Goal: Information Seeking & Learning: Get advice/opinions

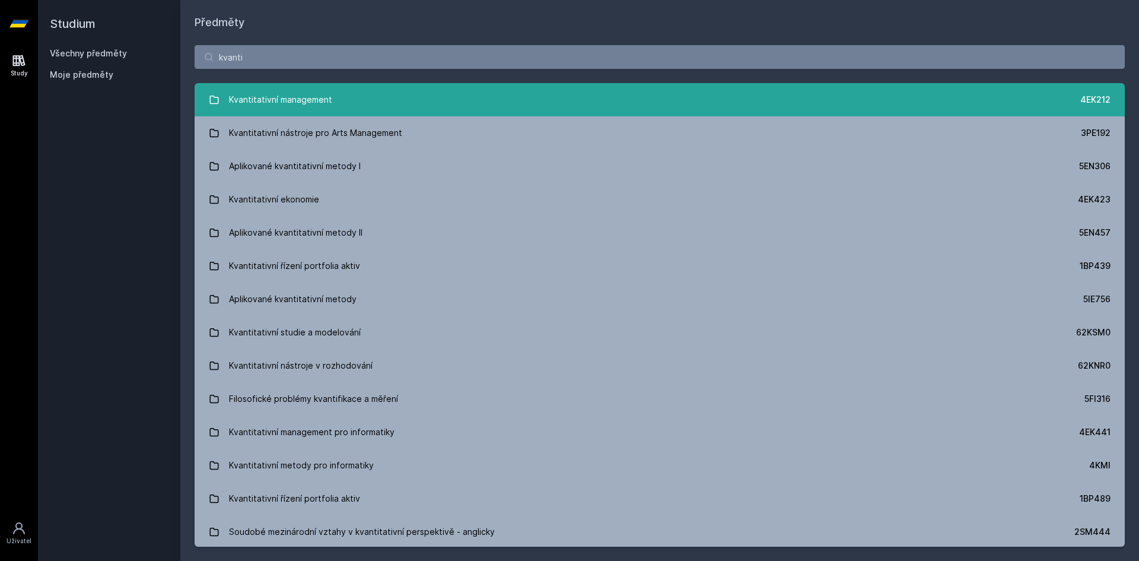
type input "kvanti"
click at [396, 100] on link "Kvantitativní management 4EK212" at bounding box center [660, 99] width 930 height 33
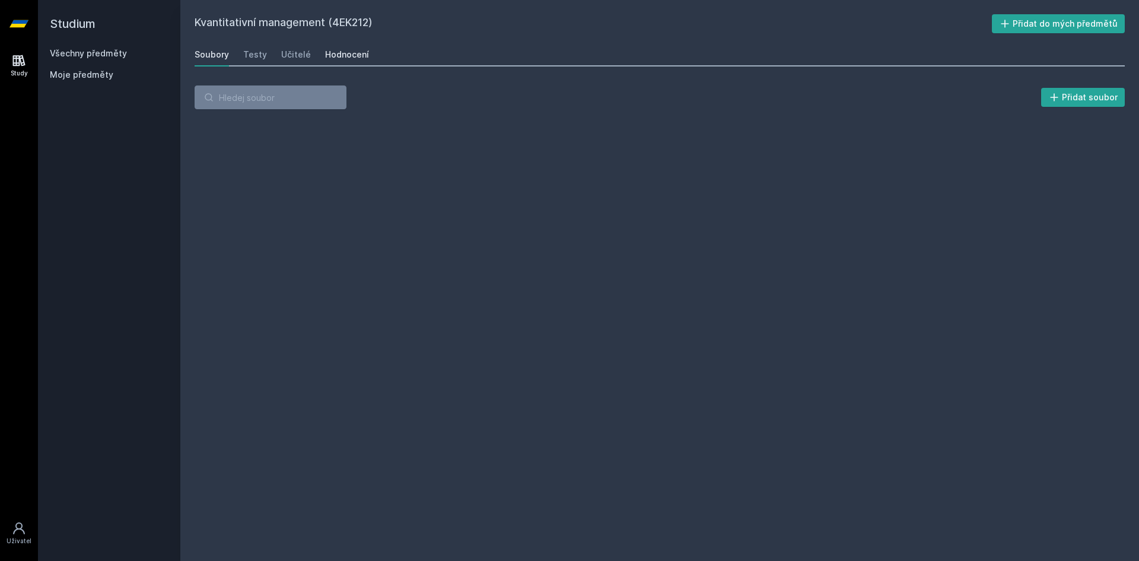
click at [340, 62] on link "Hodnocení" at bounding box center [347, 55] width 44 height 24
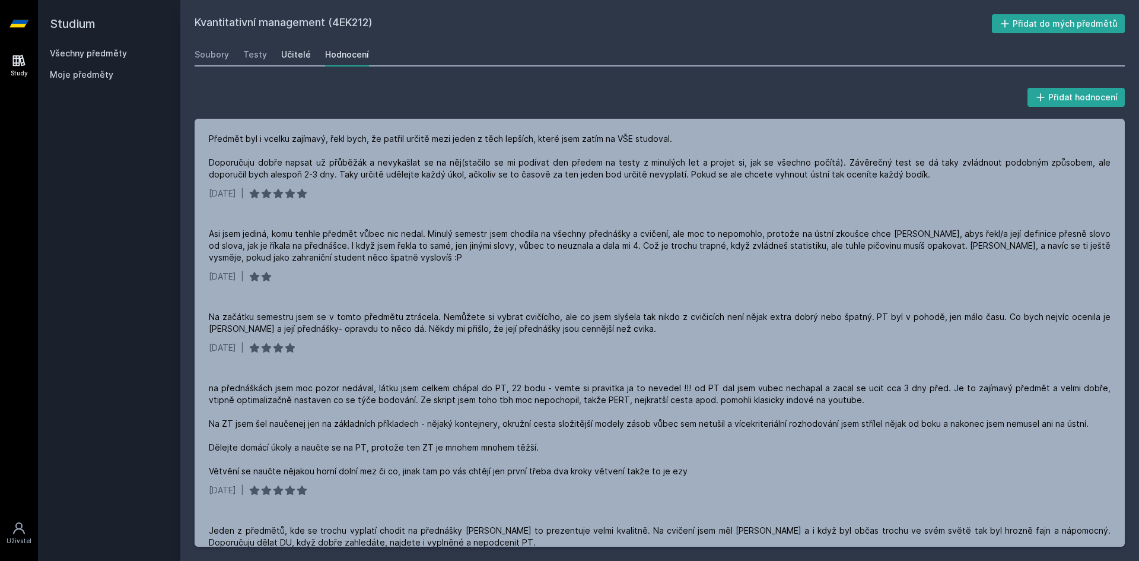
click at [304, 57] on div "Učitelé" at bounding box center [296, 55] width 30 height 12
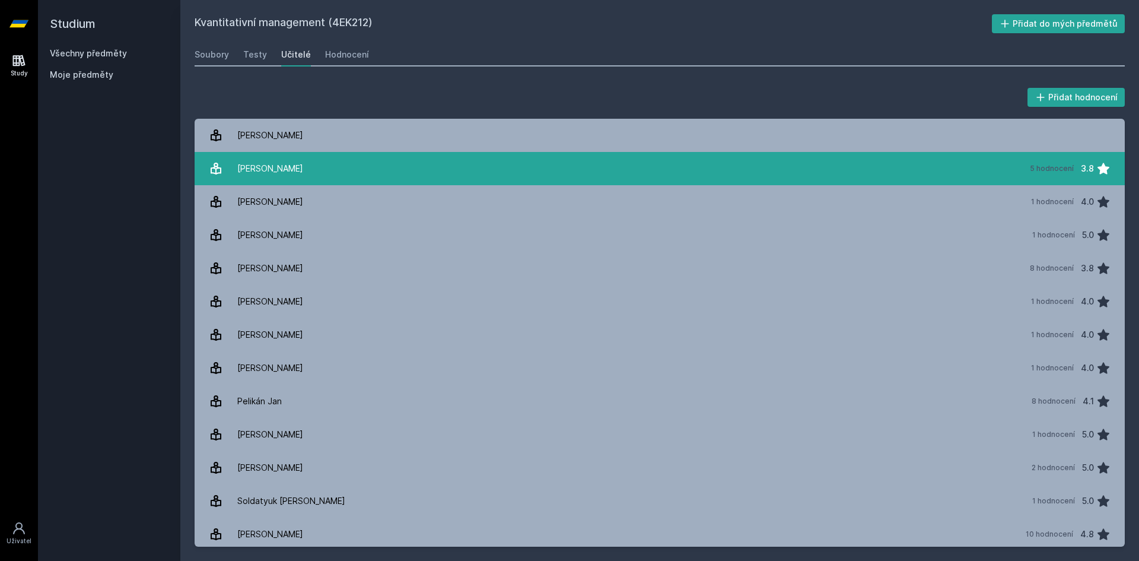
click at [366, 167] on link "[PERSON_NAME] 5 hodnocení 3.8" at bounding box center [660, 168] width 930 height 33
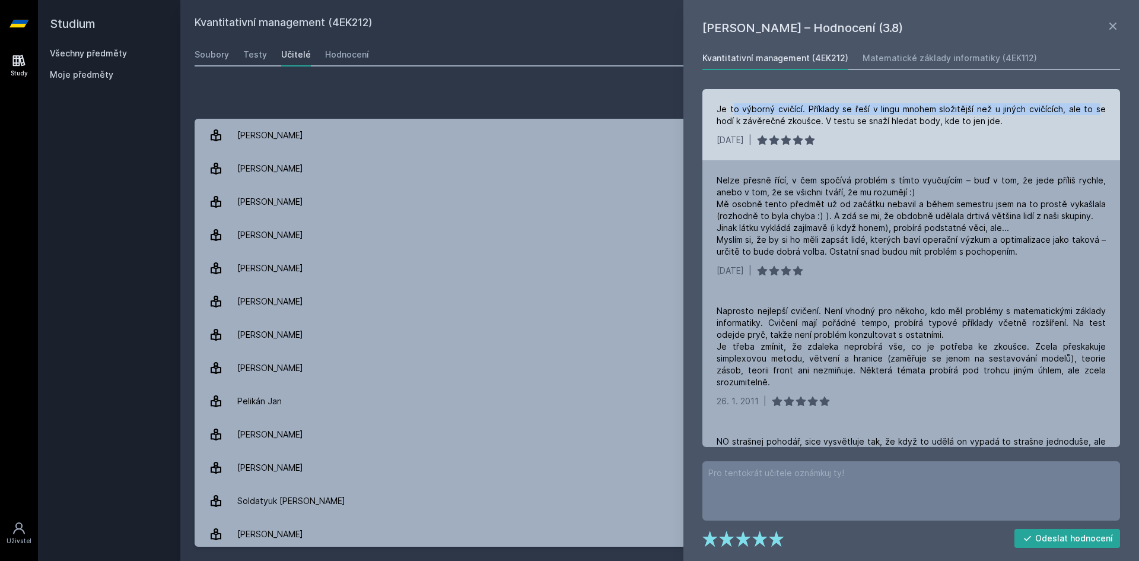
drag, startPoint x: 782, startPoint y: 109, endPoint x: 1094, endPoint y: 111, distance: 312.6
click at [1094, 111] on div "Je to výborný cvičící. Příklady se řeší v lingu mnohem složitější než u jiných …" at bounding box center [910, 115] width 389 height 24
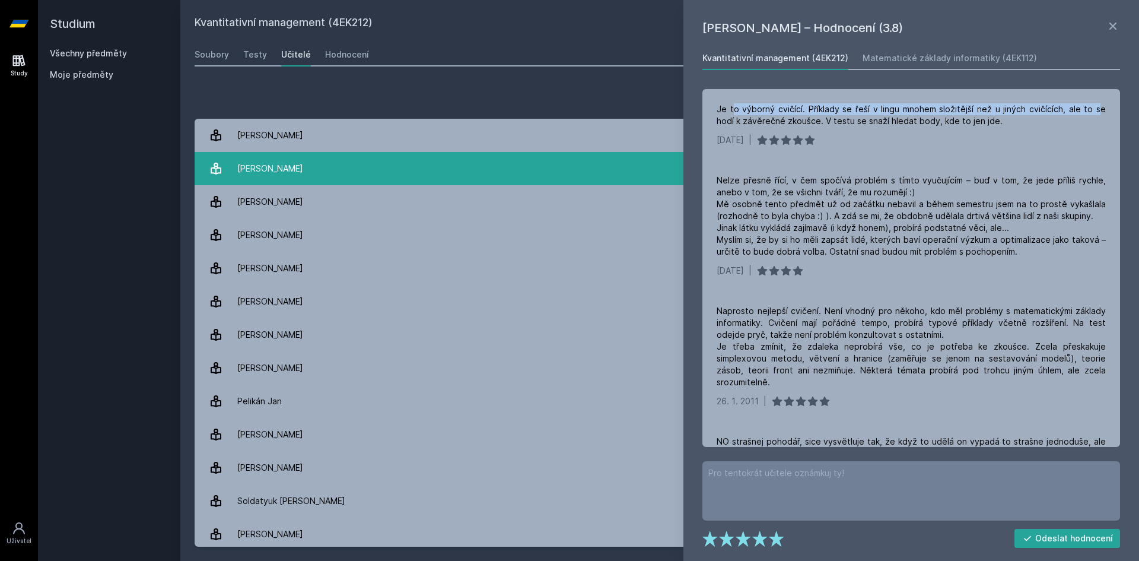
click at [487, 170] on link "[PERSON_NAME] 5 hodnocení 3.8" at bounding box center [660, 168] width 930 height 33
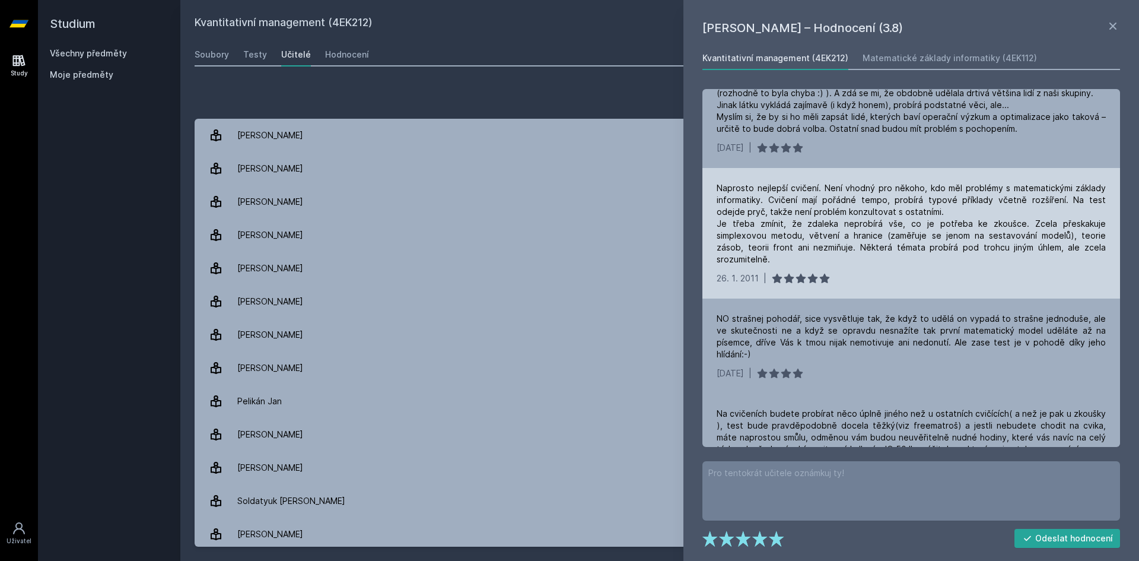
scroll to position [152, 0]
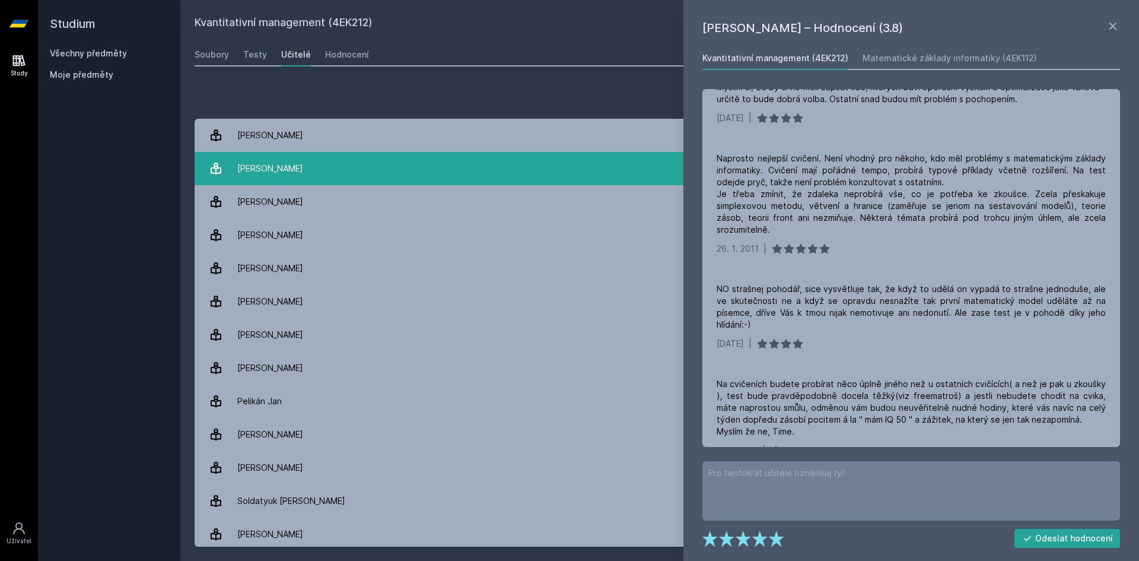
click at [451, 167] on link "[PERSON_NAME] 5 hodnocení 3.8" at bounding box center [660, 168] width 930 height 33
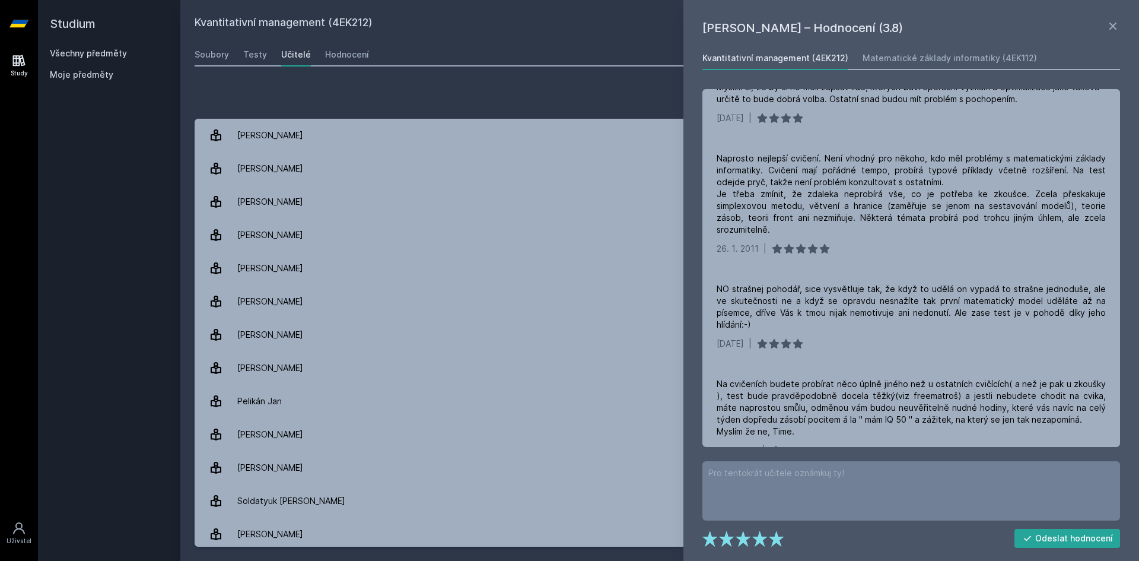
click at [1124, 26] on div "[PERSON_NAME] – Hodnocení (3.8) Kvantitativní management (4EK212) Matematické z…" at bounding box center [911, 280] width 456 height 561
click at [1113, 27] on icon at bounding box center [1112, 26] width 7 height 7
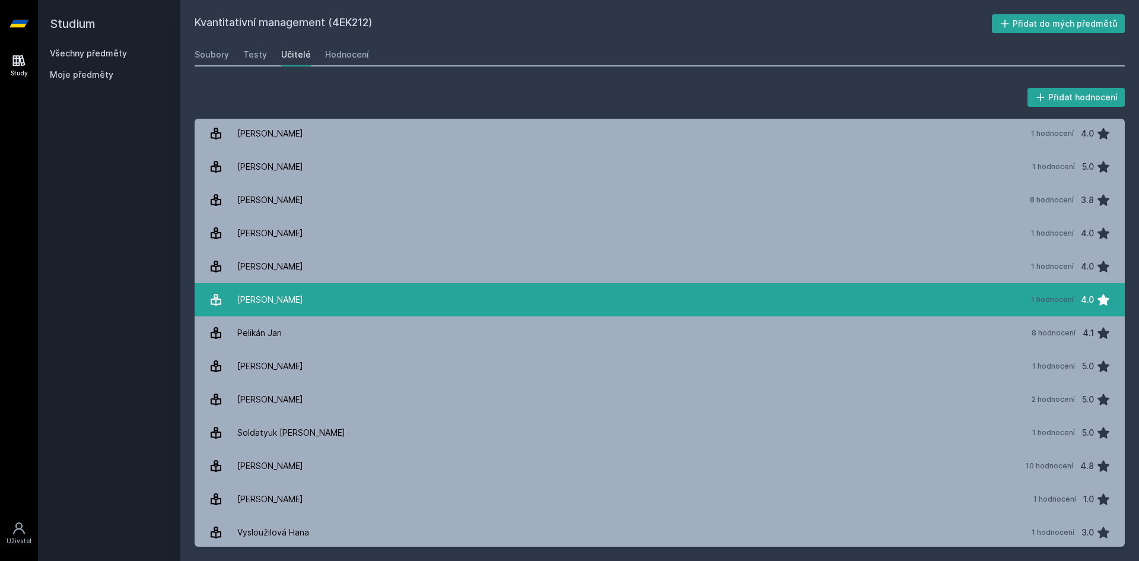
scroll to position [71, 0]
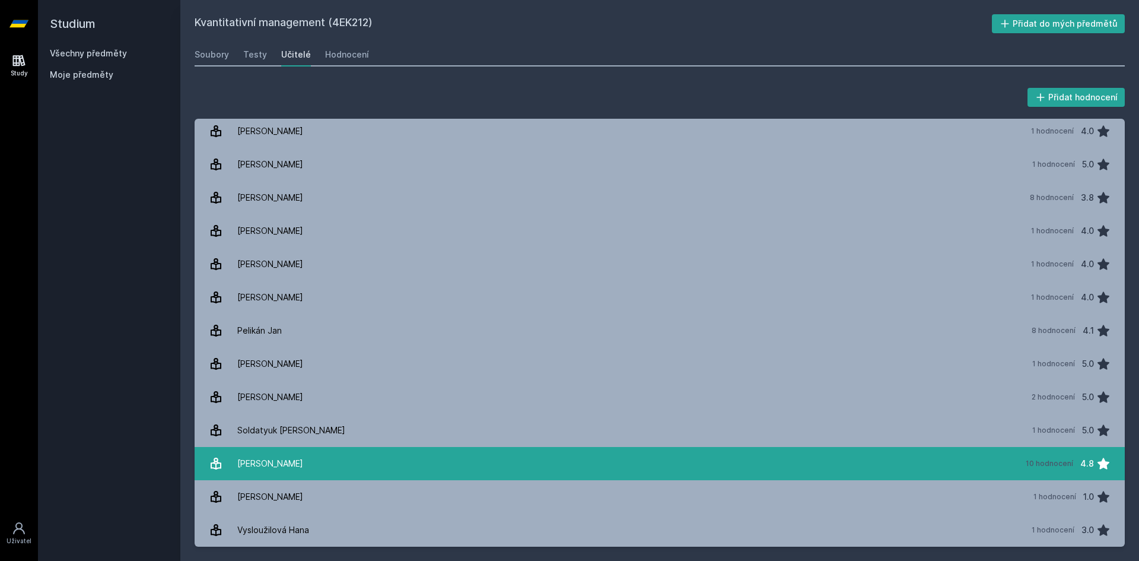
click at [330, 451] on link "[PERSON_NAME] 10 hodnocení 4.8" at bounding box center [660, 463] width 930 height 33
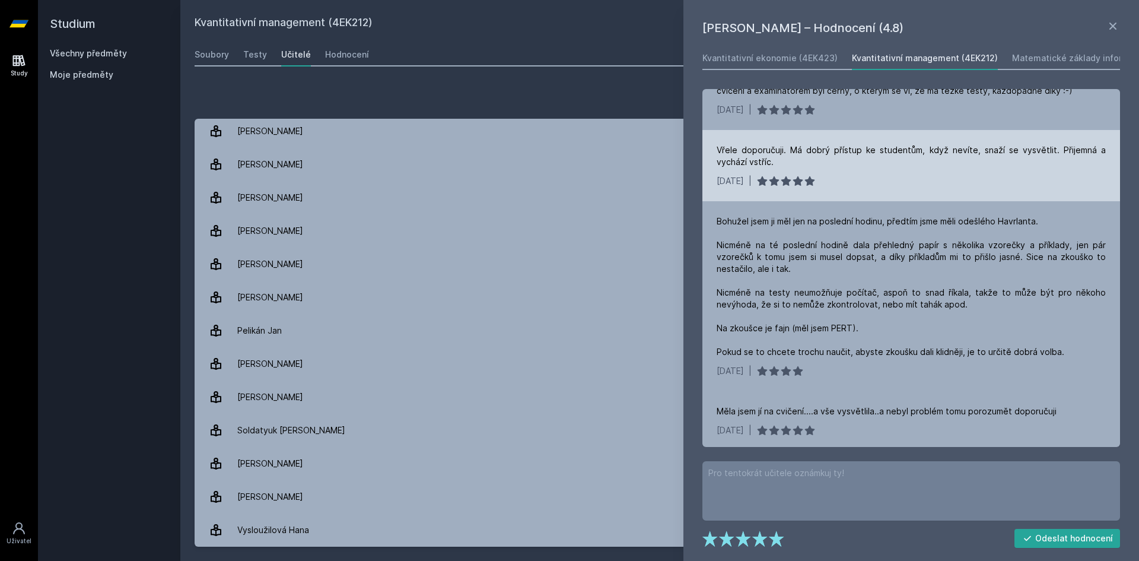
scroll to position [473, 0]
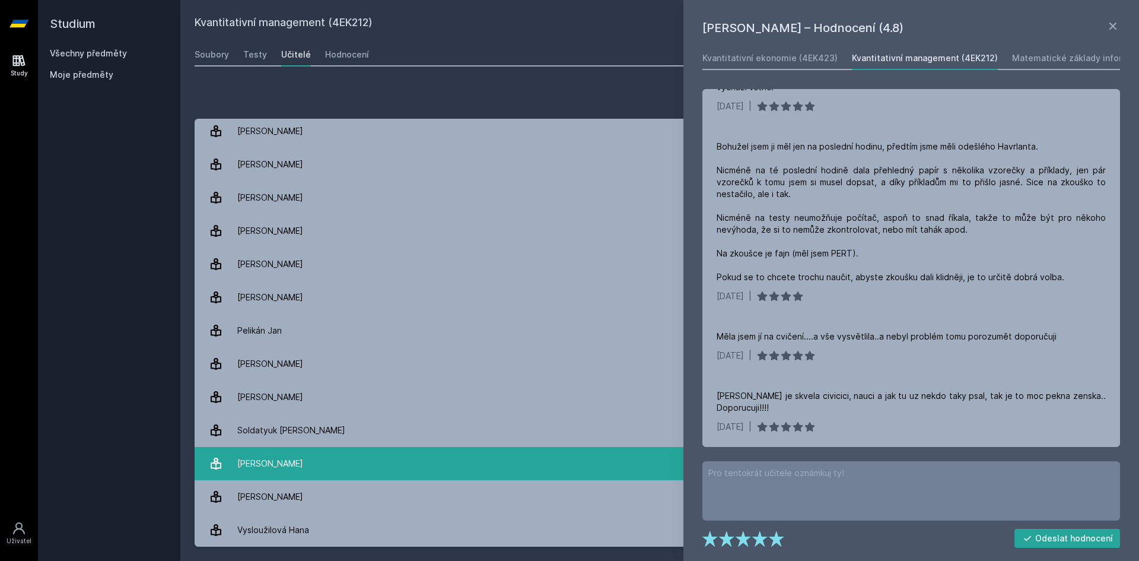
click at [398, 466] on link "[PERSON_NAME] 10 hodnocení 4.8" at bounding box center [660, 463] width 930 height 33
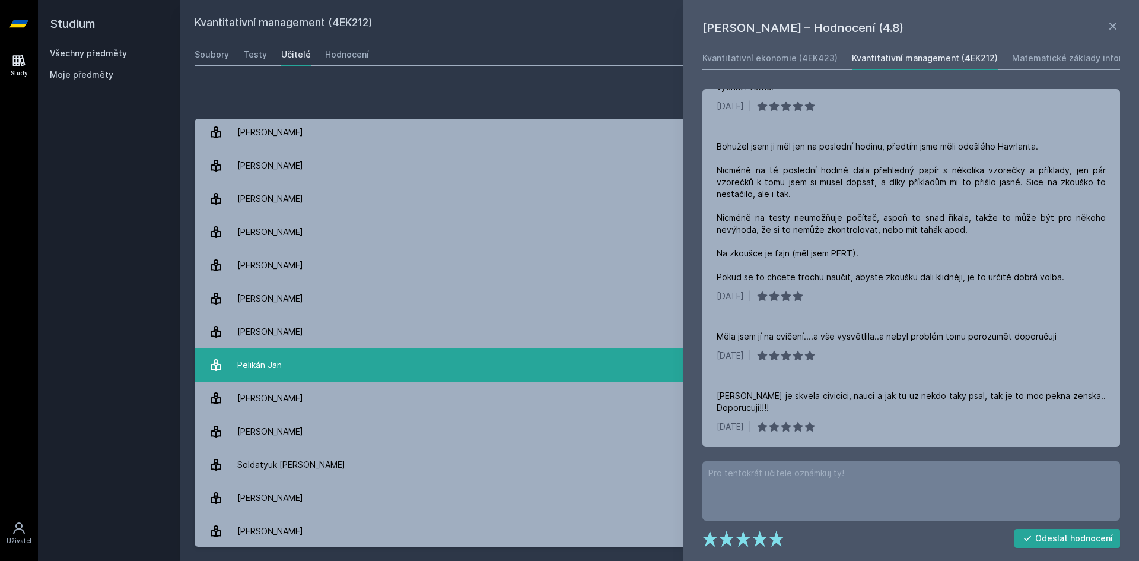
scroll to position [0, 0]
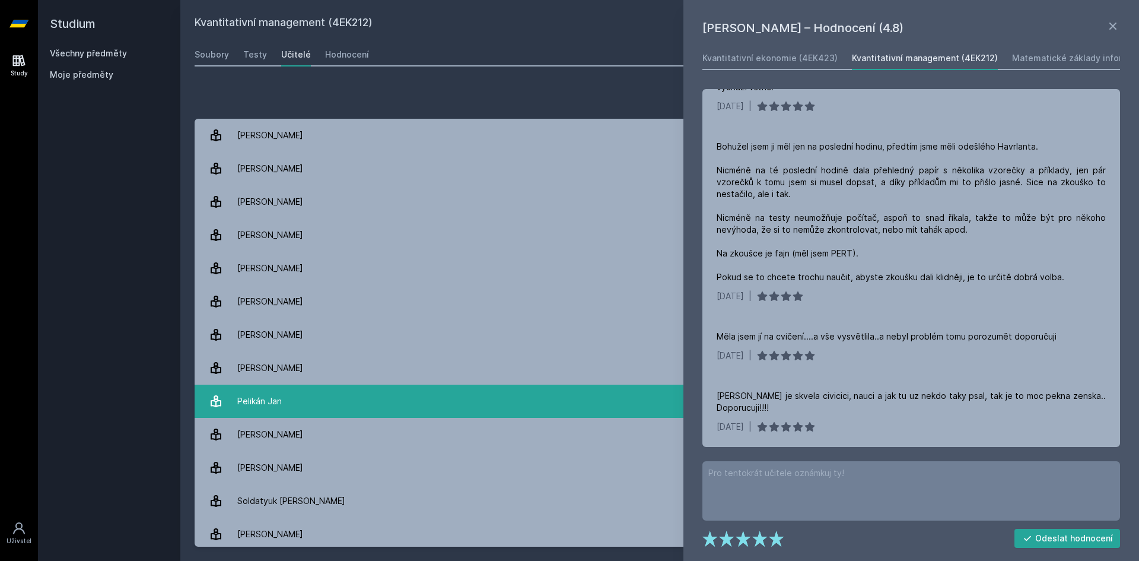
drag, startPoint x: 362, startPoint y: 474, endPoint x: 420, endPoint y: 409, distance: 87.4
click at [363, 474] on link "[PERSON_NAME] 2 hodnocení 5.0" at bounding box center [660, 467] width 930 height 33
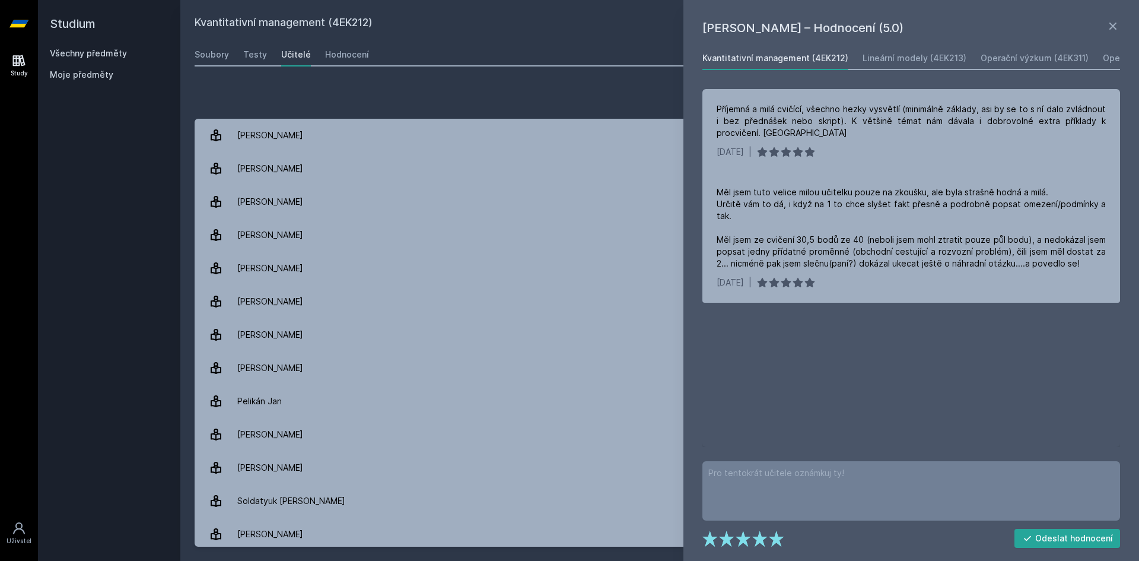
click at [1115, 17] on div "[PERSON_NAME] – Hodnocení (5.0) Kvantitativní management (4EK212) Lineární mode…" at bounding box center [911, 280] width 456 height 561
click at [1114, 21] on icon at bounding box center [1113, 26] width 14 height 14
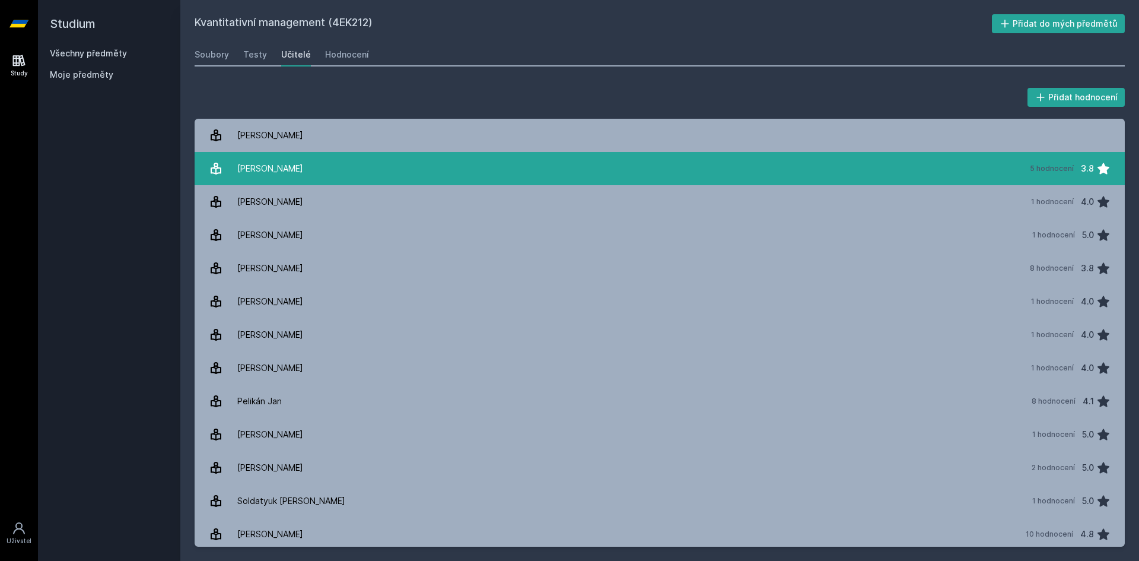
click at [329, 162] on link "[PERSON_NAME] 5 hodnocení 3.8" at bounding box center [660, 168] width 930 height 33
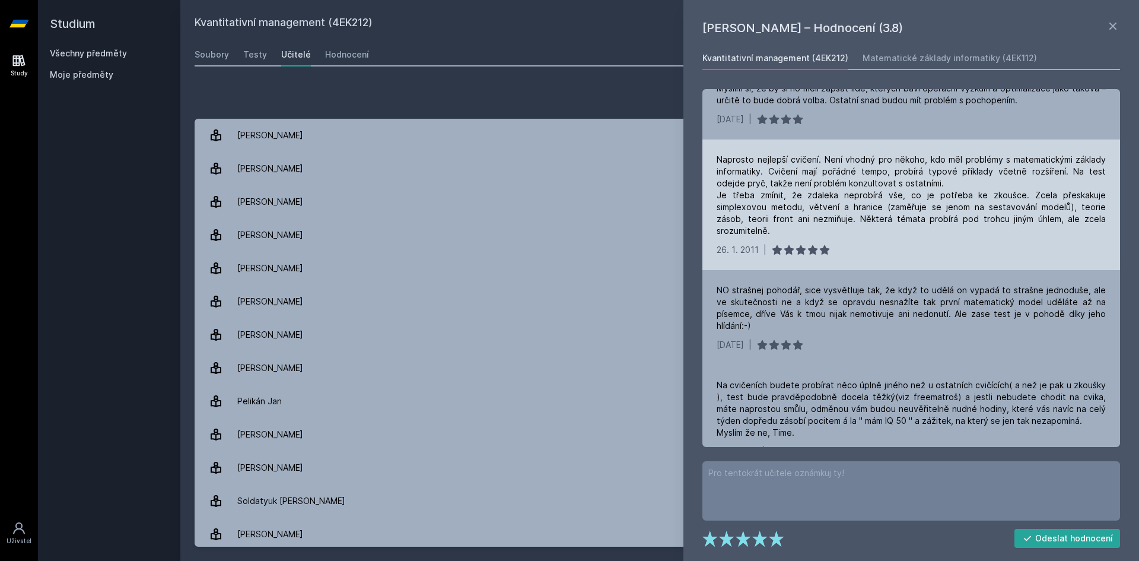
scroll to position [152, 0]
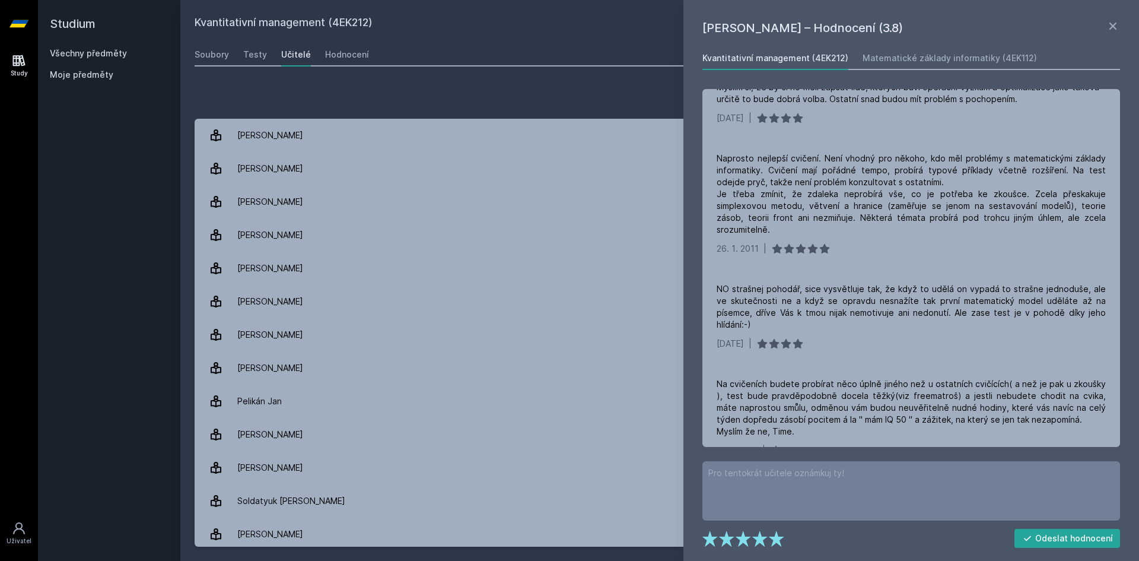
click at [103, 40] on h2 "Studium" at bounding box center [109, 23] width 119 height 47
click at [114, 60] on div "Všechny předměty Moje předměty" at bounding box center [109, 66] width 119 height 38
click at [115, 56] on link "Všechny předměty" at bounding box center [88, 53] width 77 height 10
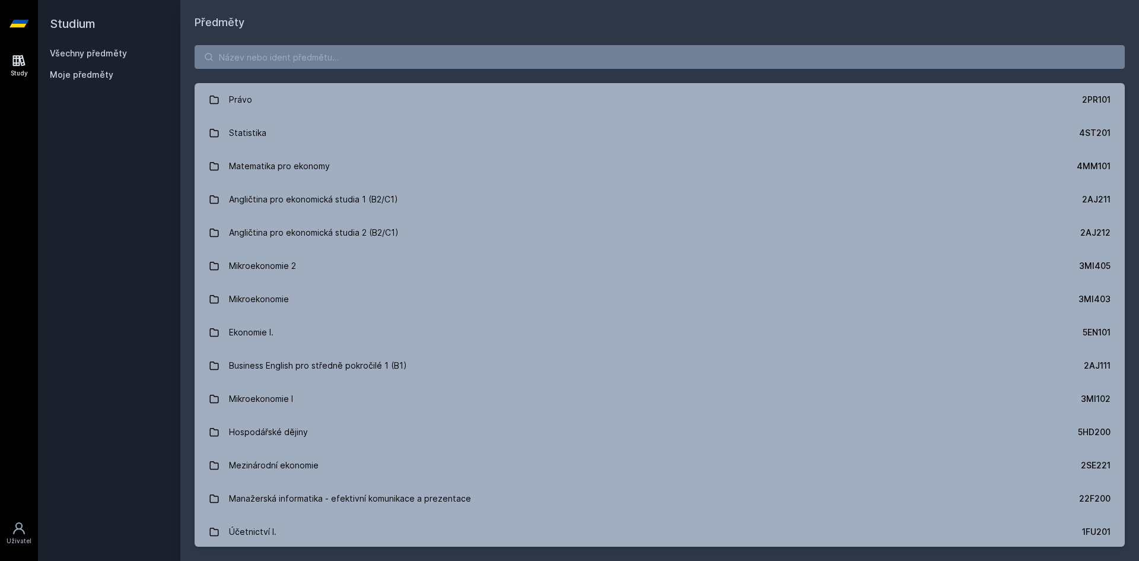
click at [307, 31] on div "Právo 2PR101 Statistika 4ST201 Matematika pro ekonomy 4MM101 Angličtina pro eko…" at bounding box center [659, 296] width 958 height 530
click at [305, 43] on div "Právo 2PR101 Statistika 4ST201 Matematika pro ekonomy 4MM101 Angličtina pro eko…" at bounding box center [659, 296] width 958 height 530
click at [299, 57] on input "search" at bounding box center [660, 57] width 930 height 24
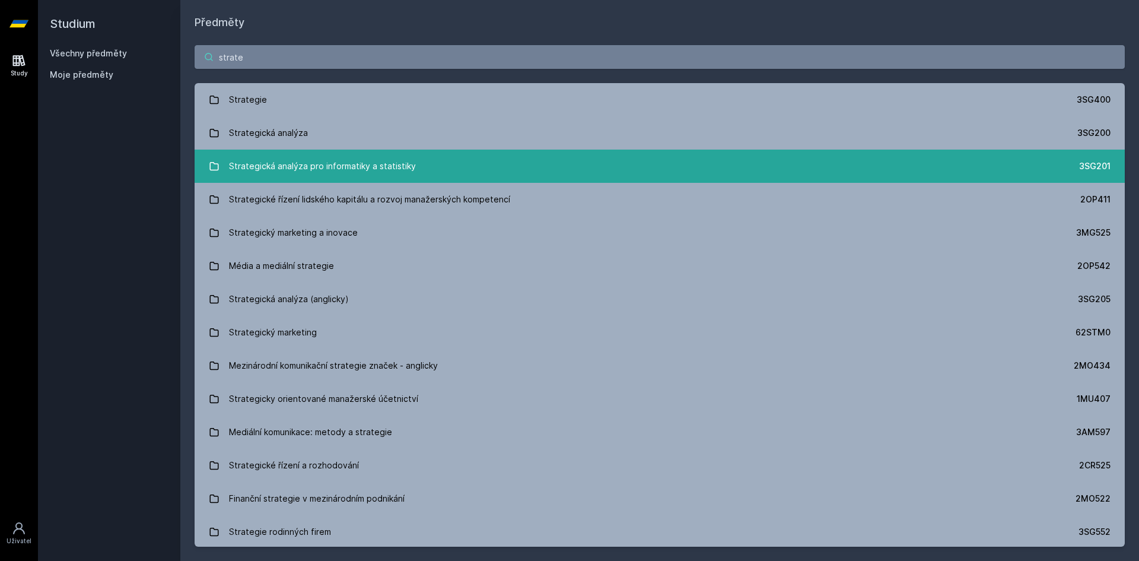
type input "strate"
click at [332, 165] on div "Strategická analýza pro informatiky a statistiky" at bounding box center [322, 166] width 187 height 24
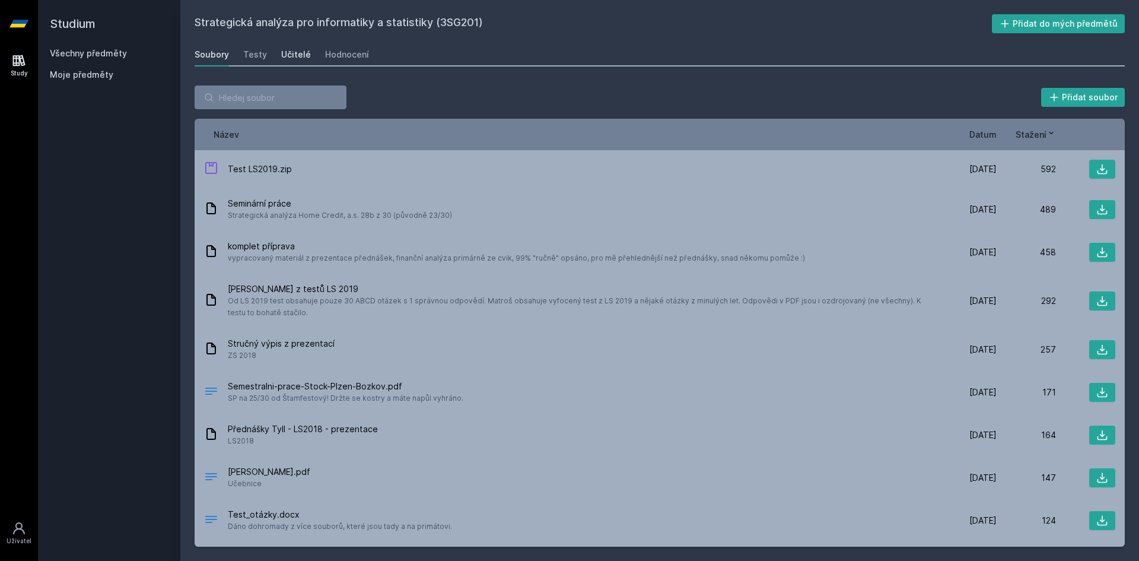
click at [301, 52] on div "Učitelé" at bounding box center [296, 55] width 30 height 12
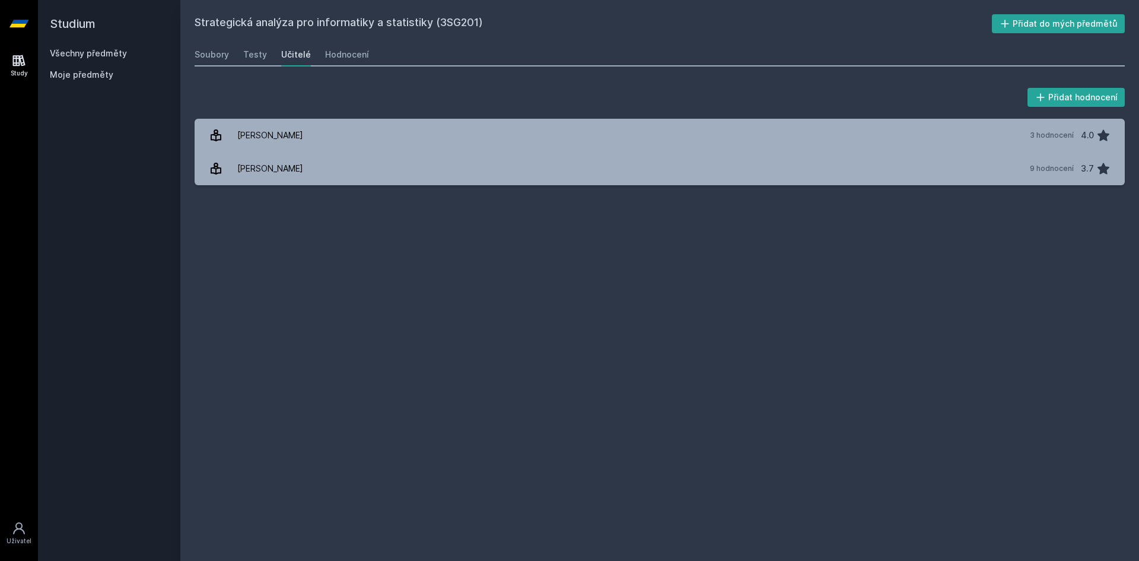
click at [316, 55] on div "Soubory Testy Učitelé Hodnocení" at bounding box center [660, 55] width 930 height 24
click at [318, 55] on div "Soubory Testy Učitelé Hodnocení" at bounding box center [660, 55] width 930 height 24
click at [337, 55] on div "Hodnocení" at bounding box center [347, 55] width 44 height 12
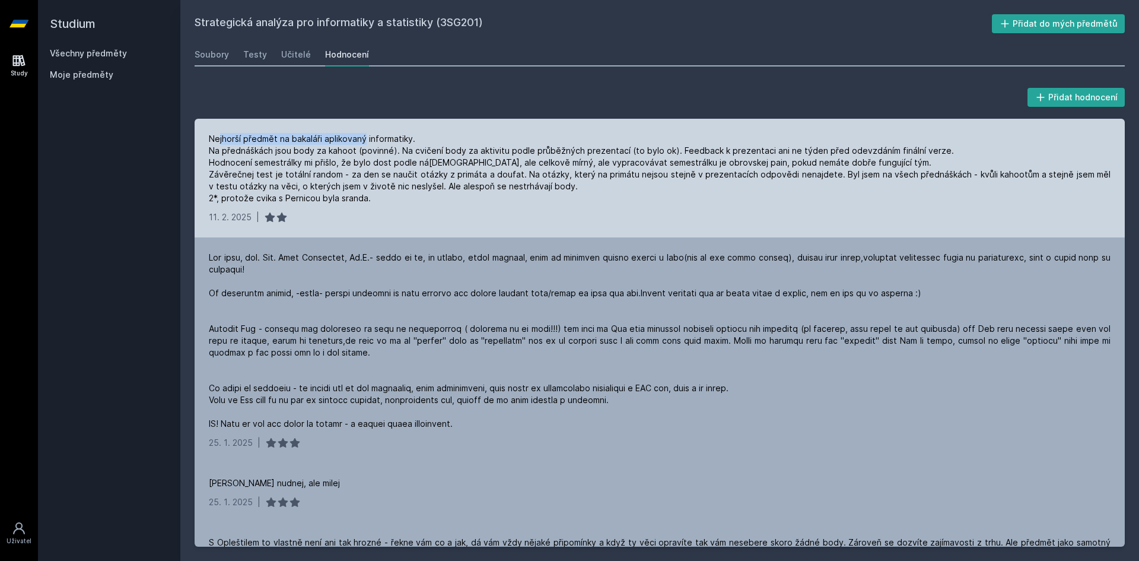
drag, startPoint x: 237, startPoint y: 144, endPoint x: 386, endPoint y: 147, distance: 148.3
click at [375, 145] on div "Nejhorší předmět na bakaláři aplikovaný informatiky. Na přednáškách jsou body z…" at bounding box center [660, 168] width 902 height 71
click at [405, 138] on div "Nejhorší předmět na bakaláři aplikovaný informatiky. Na přednáškách jsou body z…" at bounding box center [660, 168] width 902 height 71
click at [394, 148] on div "Nejhorší předmět na bakaláři aplikovaný informatiky. Na přednáškách jsou body z…" at bounding box center [660, 168] width 902 height 71
drag, startPoint x: 223, startPoint y: 196, endPoint x: 371, endPoint y: 207, distance: 148.7
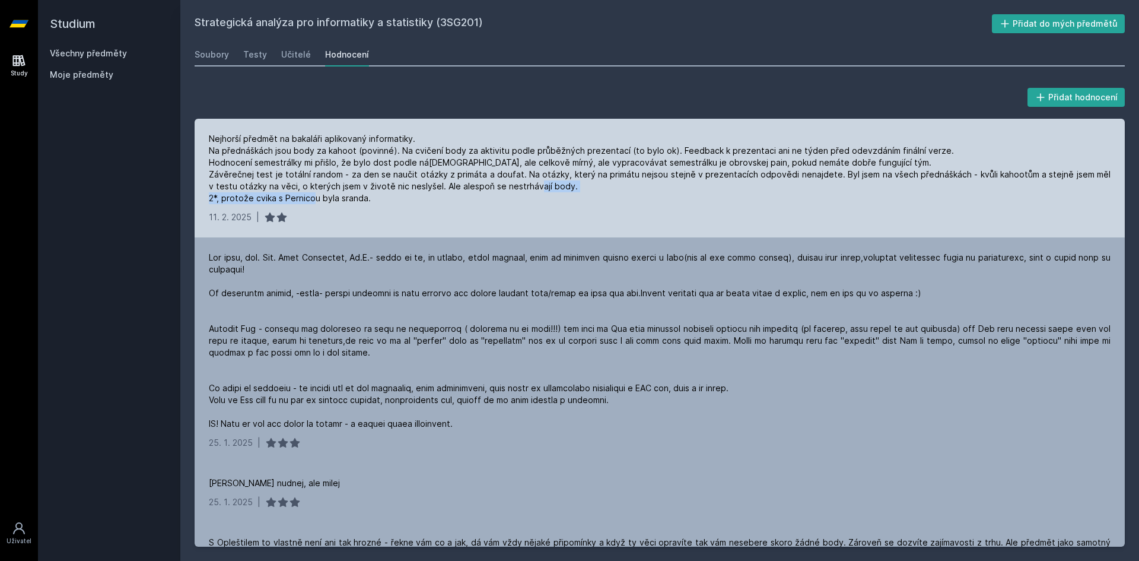
click at [371, 207] on div "Nejhorší předmět na bakaláři aplikovaný informatiky. Na přednáškách jsou body z…" at bounding box center [660, 178] width 930 height 119
click at [474, 214] on div "[DATE] |" at bounding box center [660, 217] width 902 height 12
drag, startPoint x: 930, startPoint y: 184, endPoint x: 1044, endPoint y: 178, distance: 114.6
click at [1044, 178] on div "Nejhorší předmět na bakaláři aplikovaný informatiky. Na přednáškách jsou body z…" at bounding box center [660, 168] width 902 height 71
click at [485, 210] on div "Nejhorší předmět na bakaláři aplikovaný informatiky. Na přednáškách jsou body z…" at bounding box center [660, 178] width 930 height 119
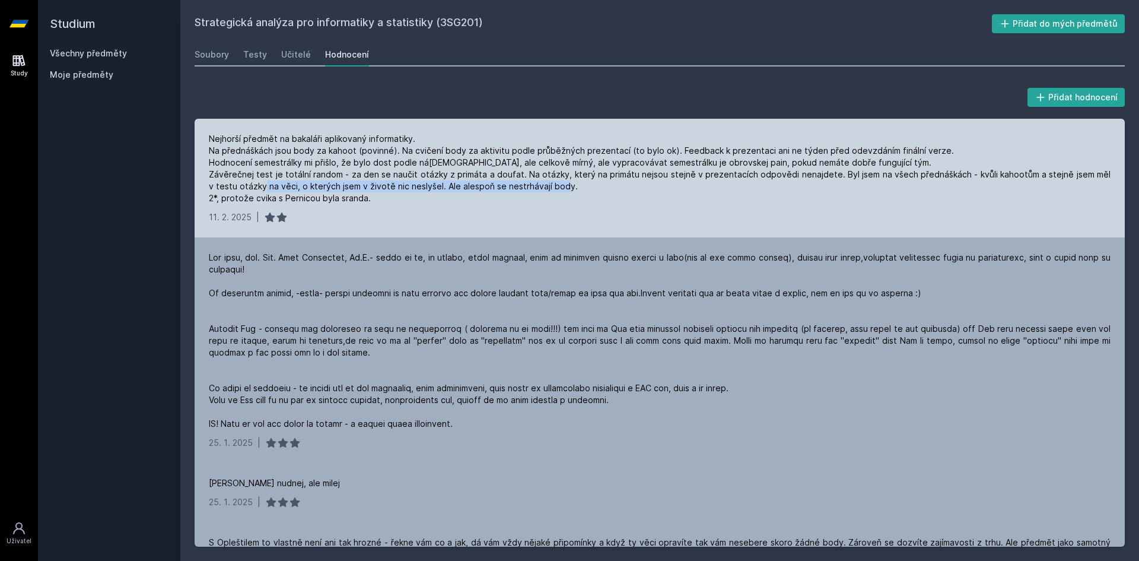
drag, startPoint x: 252, startPoint y: 193, endPoint x: 308, endPoint y: 192, distance: 56.4
click at [308, 192] on div "Nejhorší předmět na bakaláři aplikovaný informatiky. Na přednáškách jsou body z…" at bounding box center [660, 168] width 902 height 71
click at [344, 190] on div "Nejhorší předmět na bakaláři aplikovaný informatiky. Na přednáškách jsou body z…" at bounding box center [660, 168] width 902 height 71
click at [445, 200] on div "Nejhorší předmět na bakaláři aplikovaný informatiky. Na přednáškách jsou body z…" at bounding box center [660, 168] width 902 height 71
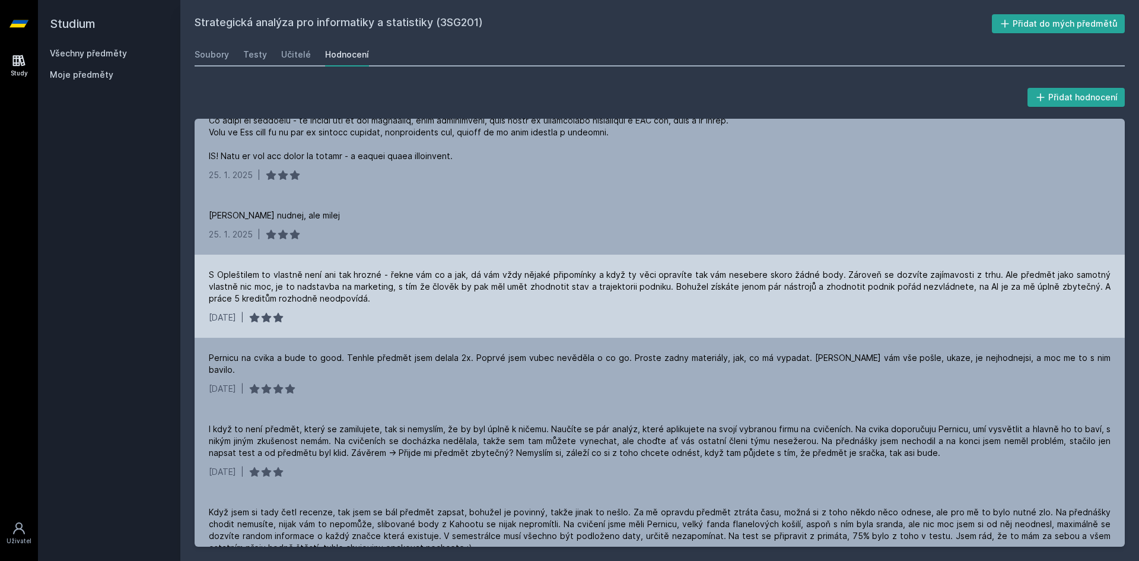
scroll to position [297, 0]
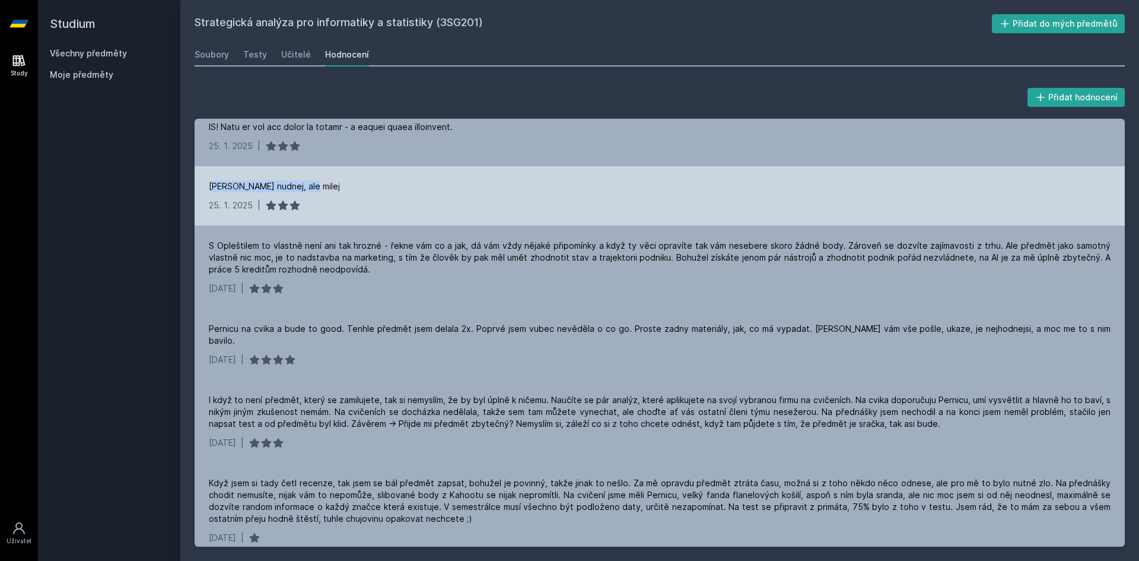
drag, startPoint x: 214, startPoint y: 200, endPoint x: 319, endPoint y: 205, distance: 105.7
click at [319, 205] on div "[PERSON_NAME] nudnej, ale milej [DATE] |" at bounding box center [660, 195] width 930 height 59
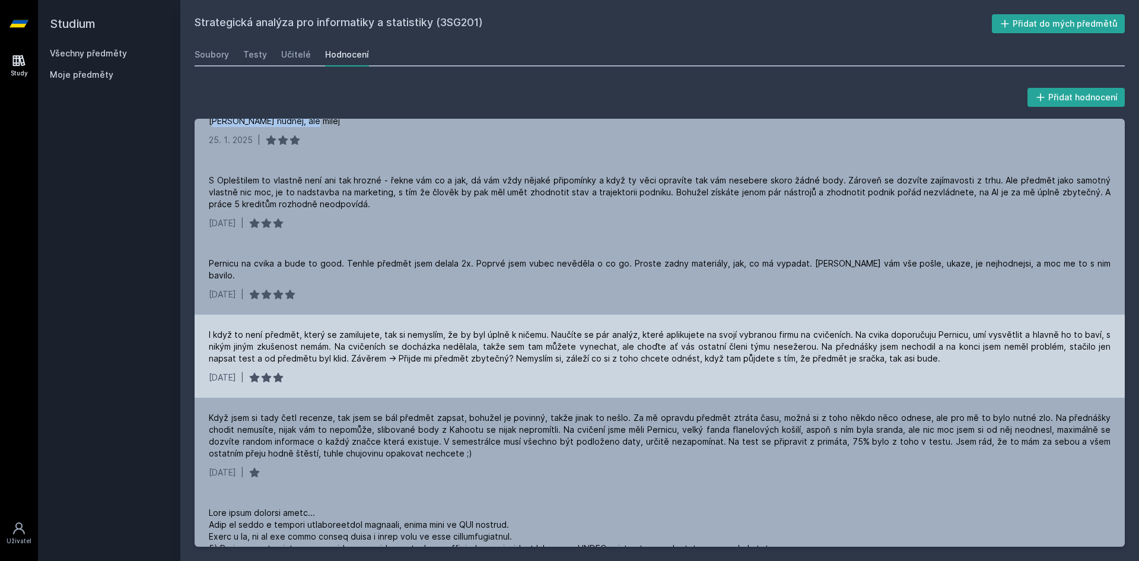
scroll to position [415, 0]
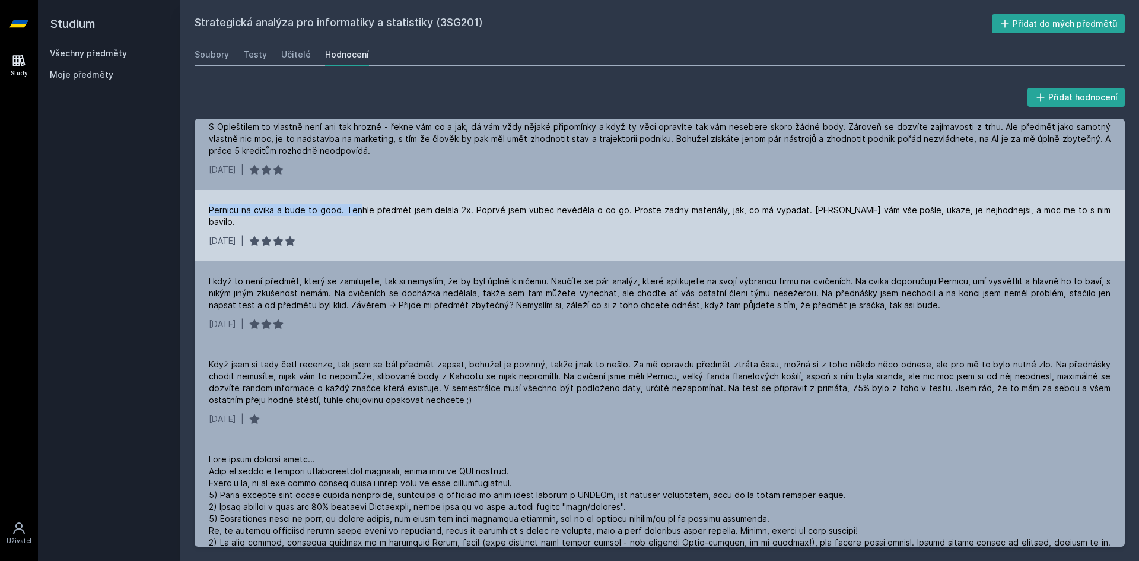
drag, startPoint x: 208, startPoint y: 225, endPoint x: 354, endPoint y: 230, distance: 146.0
click at [354, 230] on div "Pernicu na cvika a bude to good. Tenhle předmět jsem delala 2x. Poprvé jsem vub…" at bounding box center [660, 225] width 930 height 71
click at [357, 224] on div "Pernicu na cvika a bude to good. Tenhle předmět jsem delala 2x. Poprvé jsem vub…" at bounding box center [660, 216] width 902 height 24
drag, startPoint x: 359, startPoint y: 224, endPoint x: 687, endPoint y: 222, distance: 327.4
click at [687, 220] on div "Pernicu na cvika a bude to good. Tenhle předmět jsem delala 2x. Poprvé jsem vub…" at bounding box center [660, 216] width 902 height 24
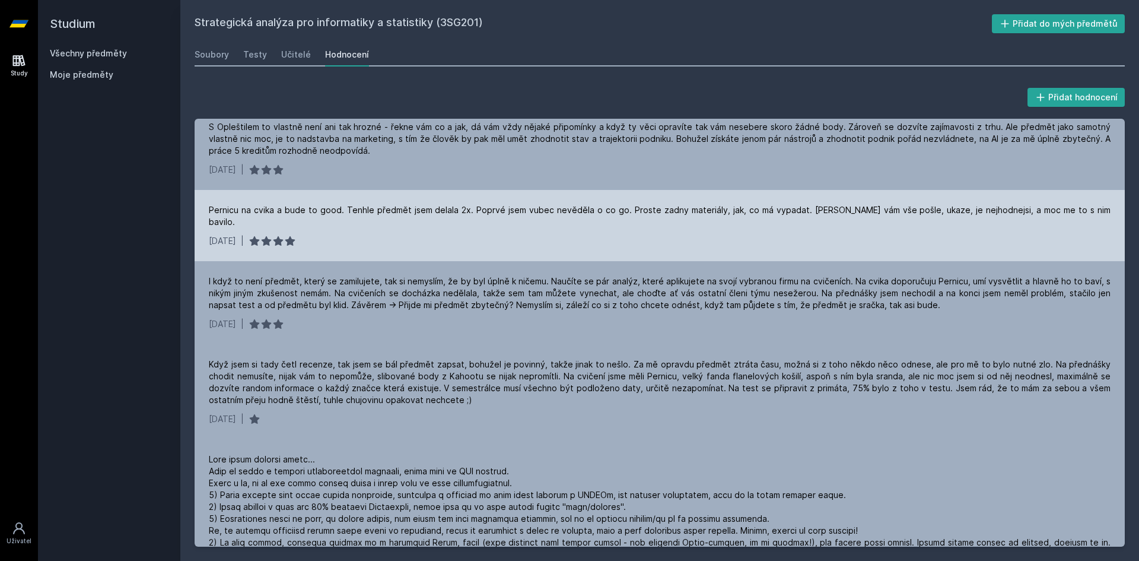
click at [479, 232] on div "Pernicu na cvika a bude to good. Tenhle předmět jsem delala 2x. Poprvé jsem vub…" at bounding box center [660, 225] width 930 height 71
drag, startPoint x: 784, startPoint y: 224, endPoint x: 1076, endPoint y: 222, distance: 291.8
click at [1076, 222] on div "Pernicu na cvika a bude to good. Tenhle předmět jsem delala 2x. Poprvé jsem vub…" at bounding box center [660, 216] width 902 height 24
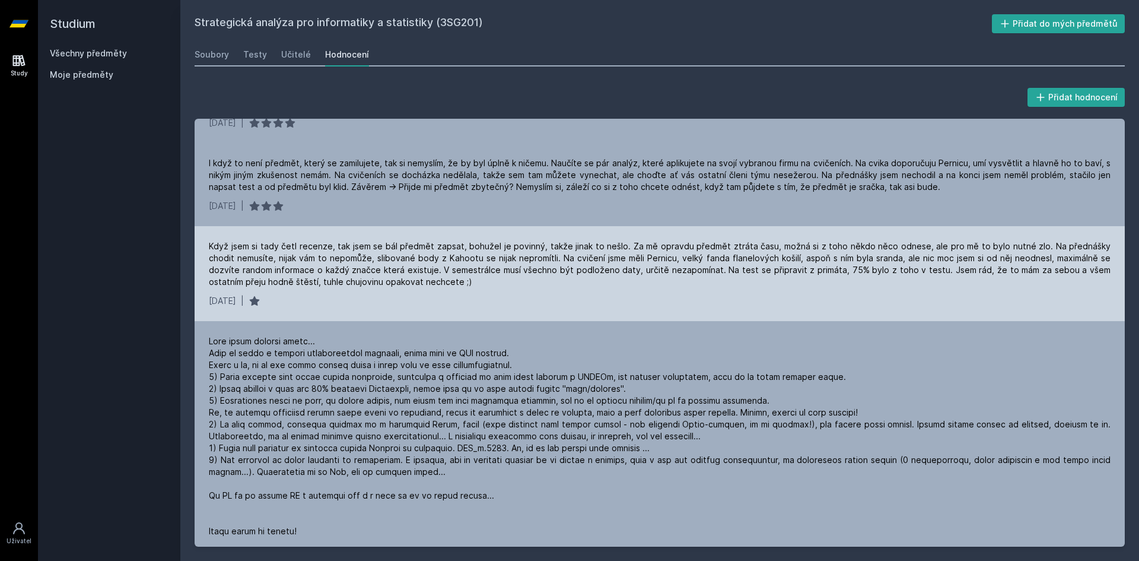
scroll to position [534, 0]
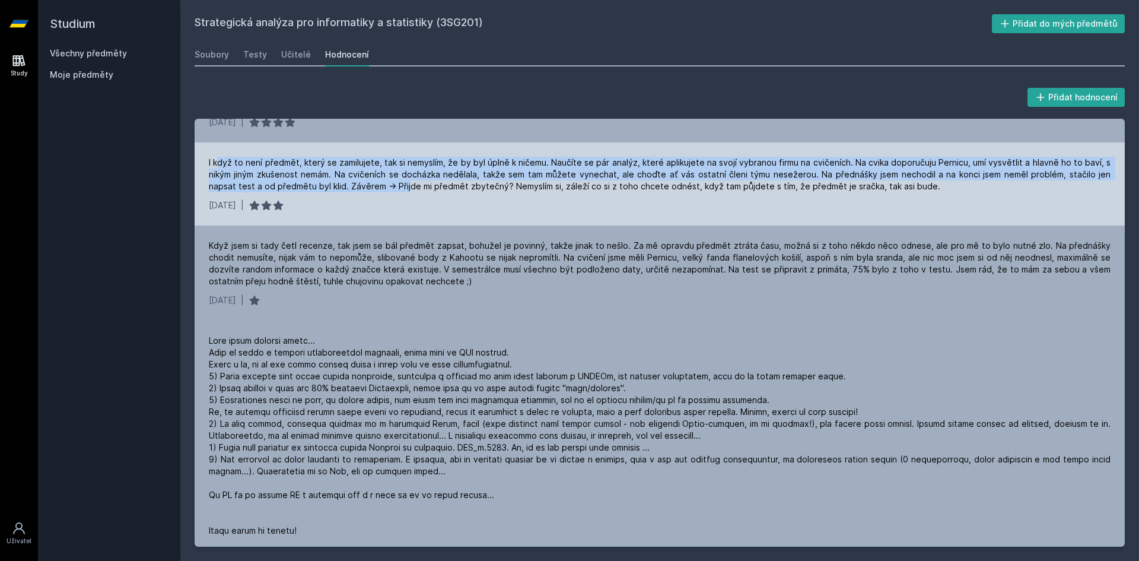
drag, startPoint x: 216, startPoint y: 160, endPoint x: 432, endPoint y: 192, distance: 217.6
click at [409, 191] on div "I když to není předmět, který se zamilujete, tak si nemyslím, že by byl úplně k…" at bounding box center [660, 175] width 902 height 36
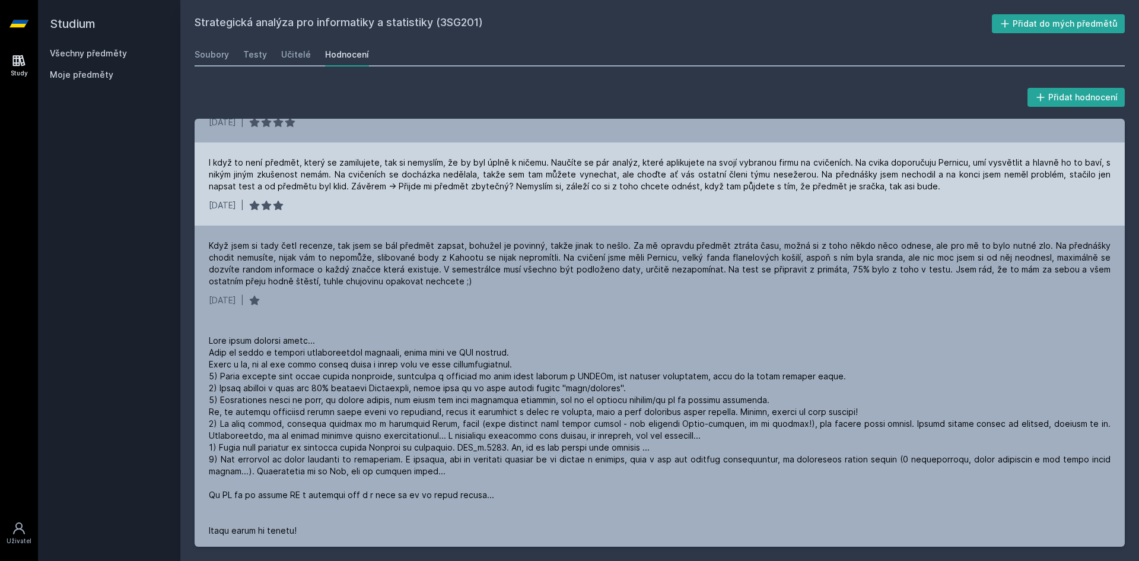
click at [398, 210] on div "[DATE] |" at bounding box center [660, 205] width 902 height 12
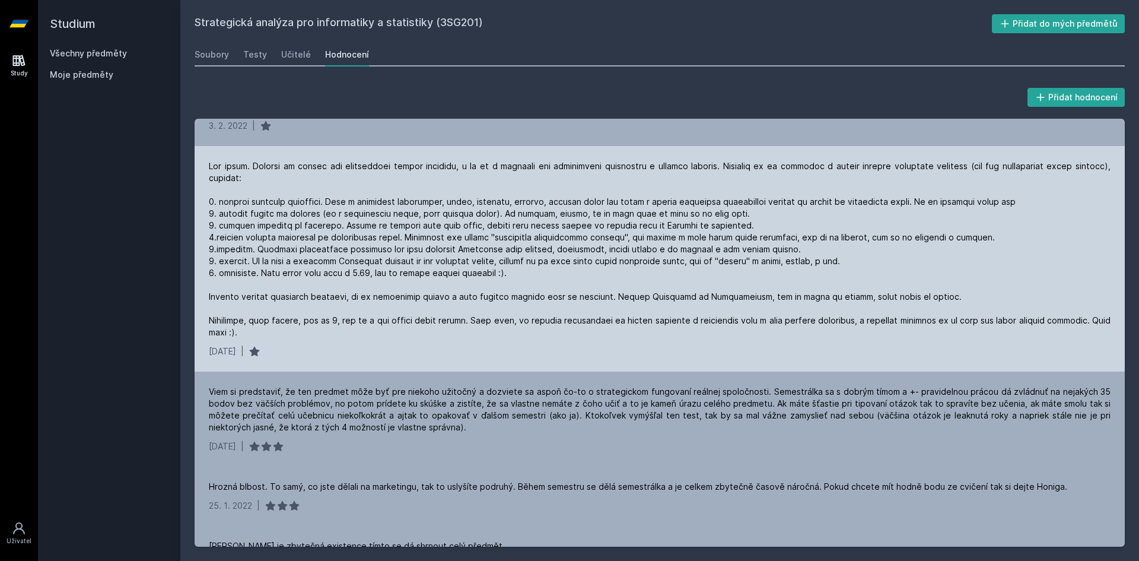
scroll to position [1814, 0]
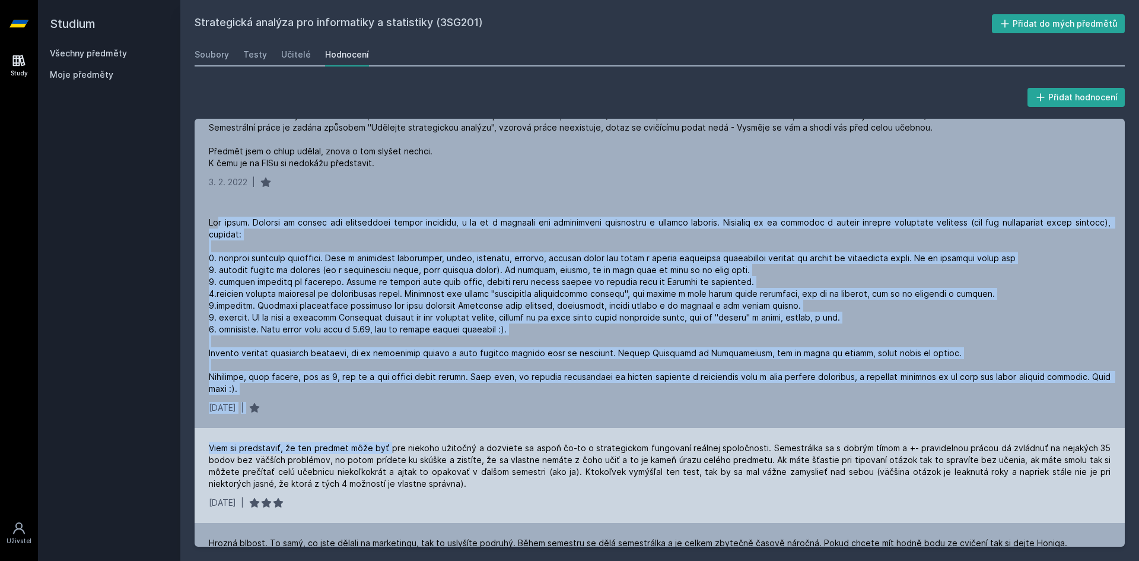
drag, startPoint x: 219, startPoint y: 196, endPoint x: 388, endPoint y: 419, distance: 279.8
click at [388, 419] on div "Nejhorší předmět na bakaláři aplikovaný informatiky. Na přednáškách jsou body z…" at bounding box center [660, 333] width 930 height 428
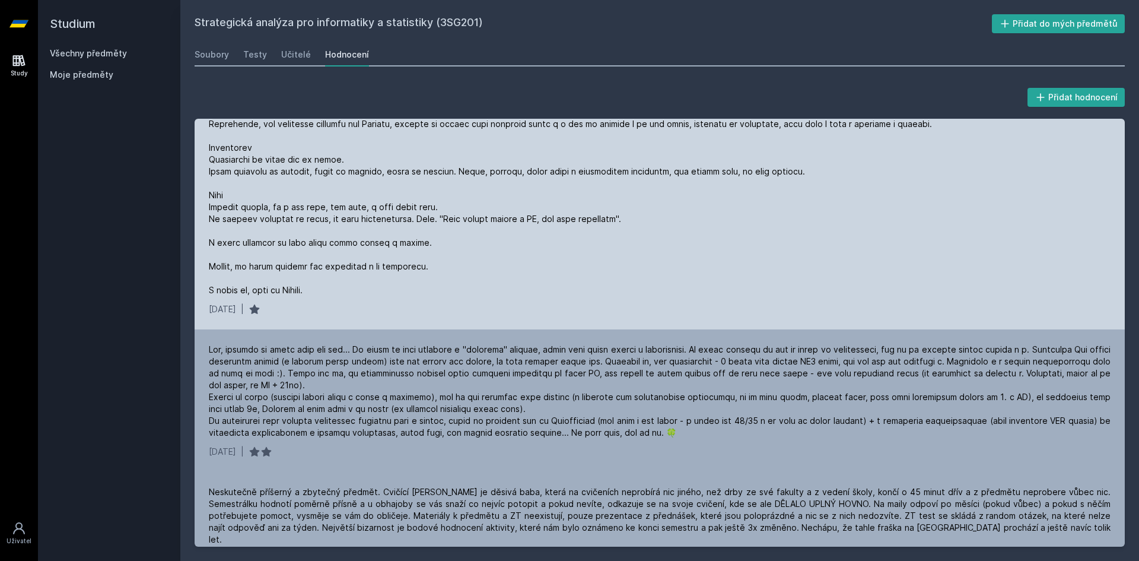
scroll to position [1281, 0]
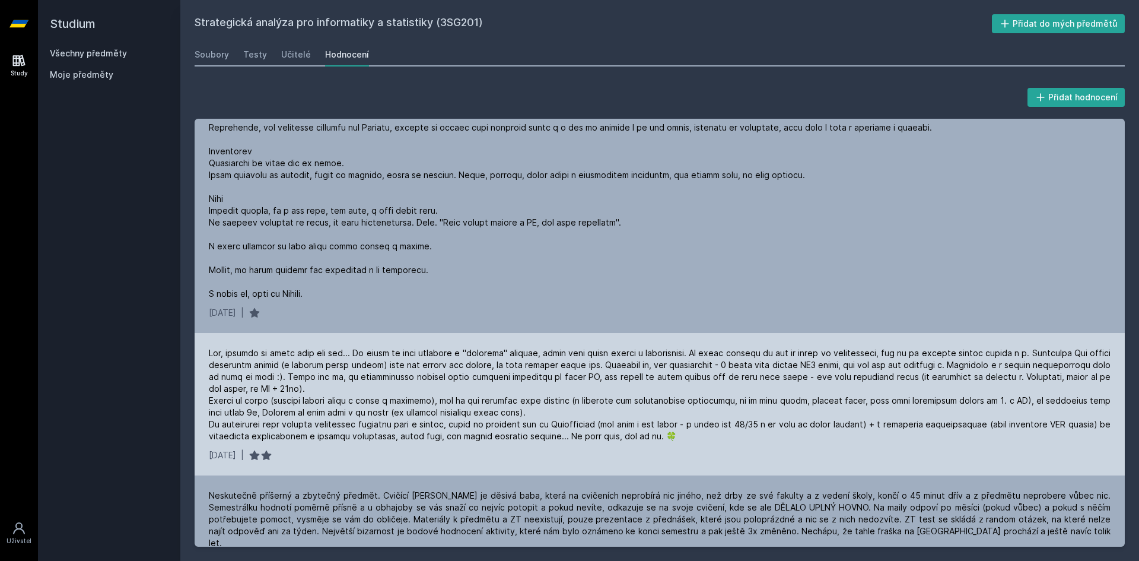
click at [301, 441] on div at bounding box center [660, 394] width 902 height 95
click at [301, 439] on div at bounding box center [660, 394] width 902 height 95
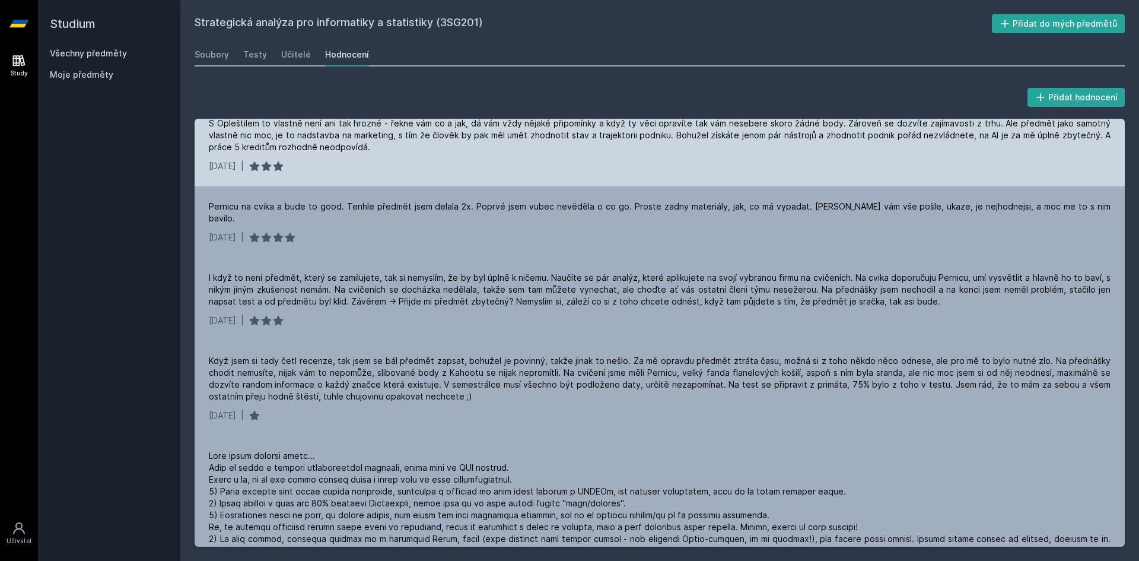
scroll to position [534, 0]
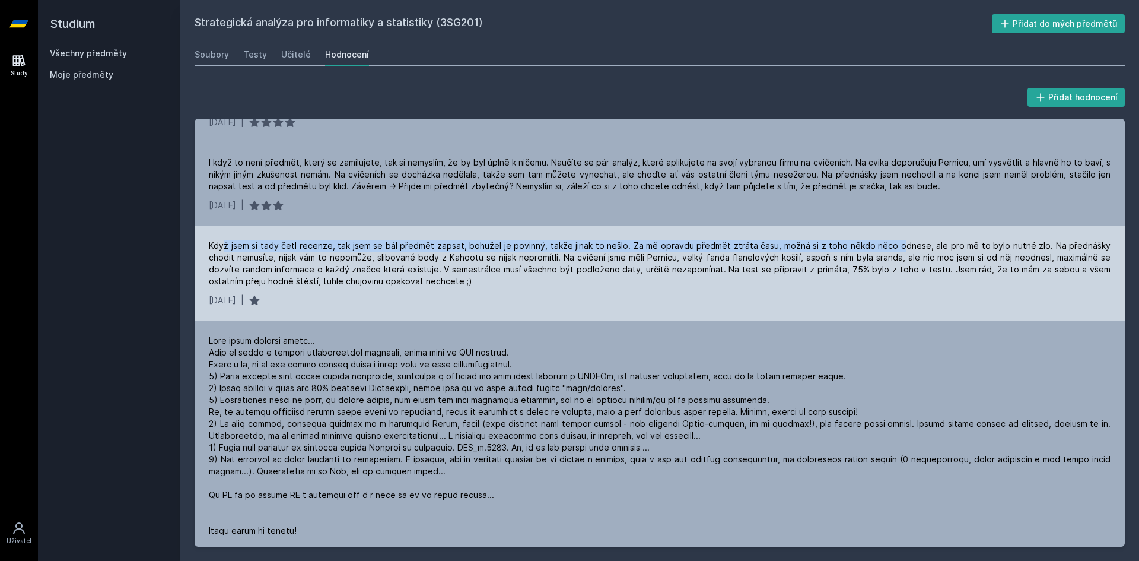
drag, startPoint x: 253, startPoint y: 251, endPoint x: 879, endPoint y: 238, distance: 625.9
click at [879, 238] on div "Když jsem si tady četl recenze, tak jsem se bál předmět zapsat, bohužel je povi…" at bounding box center [660, 272] width 930 height 95
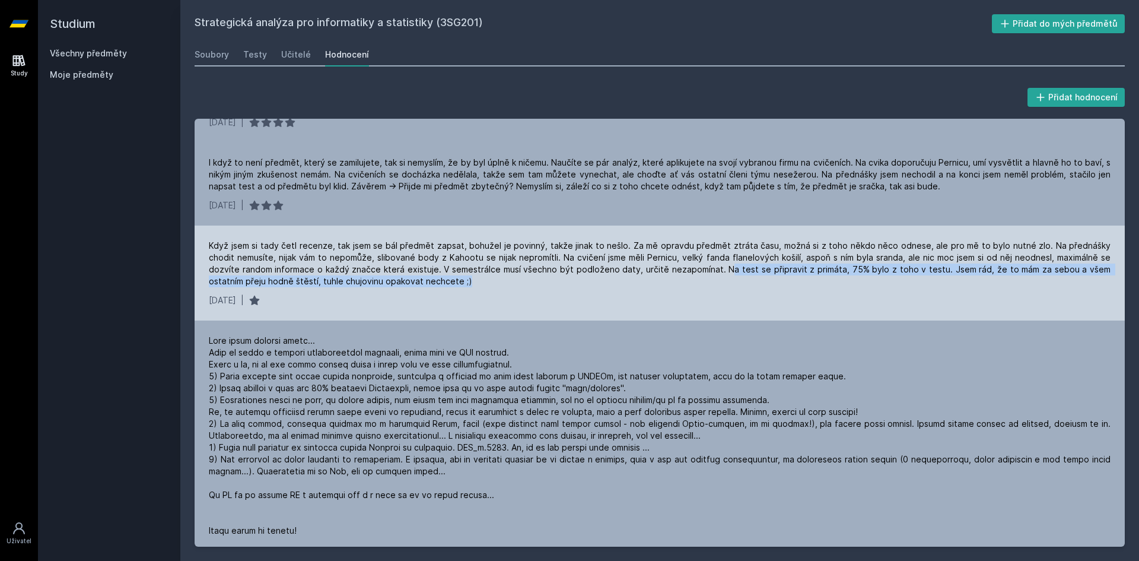
drag, startPoint x: 684, startPoint y: 269, endPoint x: 912, endPoint y: 281, distance: 227.5
click at [912, 281] on div "Když jsem si tady četl recenze, tak jsem se bál předmět zapsat, bohužel je povi…" at bounding box center [660, 263] width 902 height 47
click at [754, 252] on div "Když jsem si tady četl recenze, tak jsem se bál předmět zapsat, bohužel je povi…" at bounding box center [660, 263] width 902 height 47
drag, startPoint x: 714, startPoint y: 270, endPoint x: 954, endPoint y: 298, distance: 241.9
click at [956, 298] on div "Když jsem si tady četl recenze, tak jsem se bál předmět zapsat, bohužel je povi…" at bounding box center [660, 272] width 930 height 95
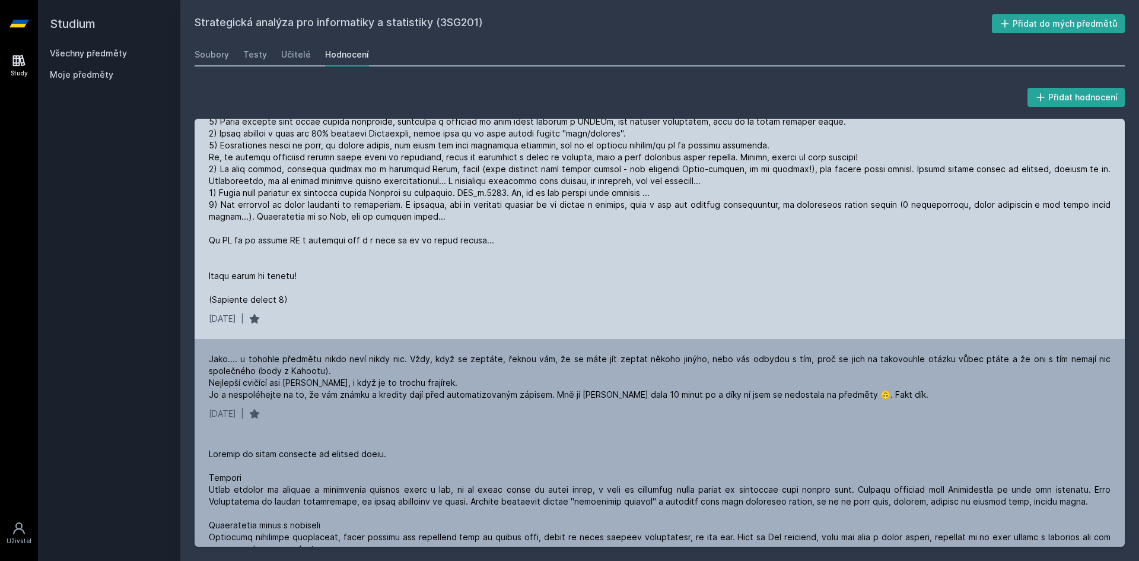
scroll to position [890, 0]
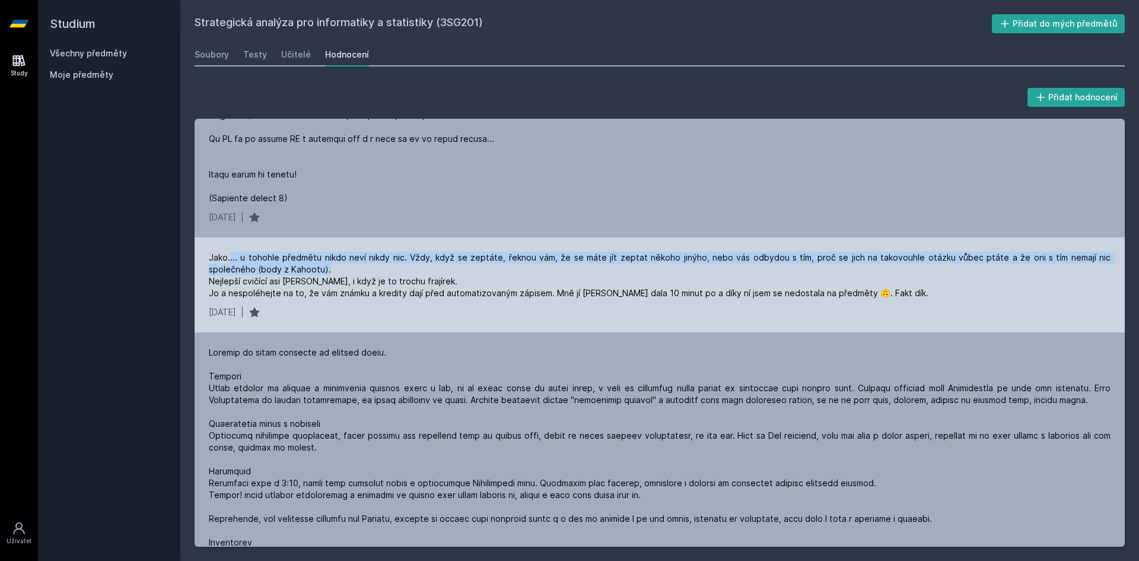
drag, startPoint x: 292, startPoint y: 265, endPoint x: 380, endPoint y: 266, distance: 87.2
click at [380, 266] on div "Jako.... u tohohle předmětu nikdo neví nikdy nic. Vždy, když se zeptáte, řeknou…" at bounding box center [660, 274] width 902 height 47
click at [360, 260] on div "Jako.... u tohohle předmětu nikdo neví nikdy nic. Vždy, když se zeptáte, řeknou…" at bounding box center [660, 274] width 902 height 47
click at [310, 275] on div "Jako.... u tohohle předmětu nikdo neví nikdy nic. Vždy, když se zeptáte, řeknou…" at bounding box center [660, 274] width 902 height 47
click at [291, 265] on div "Jako.... u tohohle předmětu nikdo neví nikdy nic. Vždy, když se zeptáte, řeknou…" at bounding box center [660, 274] width 902 height 47
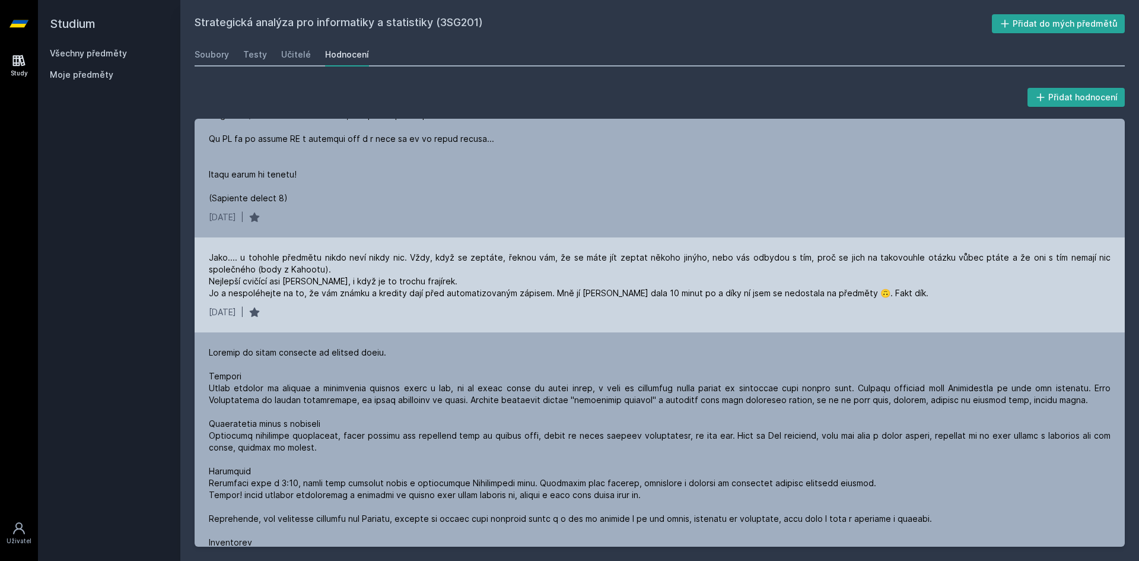
click at [268, 270] on div "Jako.... u tohohle předmětu nikdo neví nikdy nic. Vždy, když se zeptáte, řeknou…" at bounding box center [660, 274] width 902 height 47
drag, startPoint x: 212, startPoint y: 278, endPoint x: 422, endPoint y: 288, distance: 210.2
click at [422, 288] on div "Jako.... u tohohle předmětu nikdo neví nikdy nic. Vždy, když se zeptáte, řeknou…" at bounding box center [660, 274] width 902 height 47
click at [442, 279] on div "Jako.... u tohohle předmětu nikdo neví nikdy nic. Vždy, když se zeptáte, řeknou…" at bounding box center [660, 274] width 902 height 47
click at [428, 273] on div "Jako.... u tohohle předmětu nikdo neví nikdy nic. Vždy, když se zeptáte, řeknou…" at bounding box center [660, 274] width 902 height 47
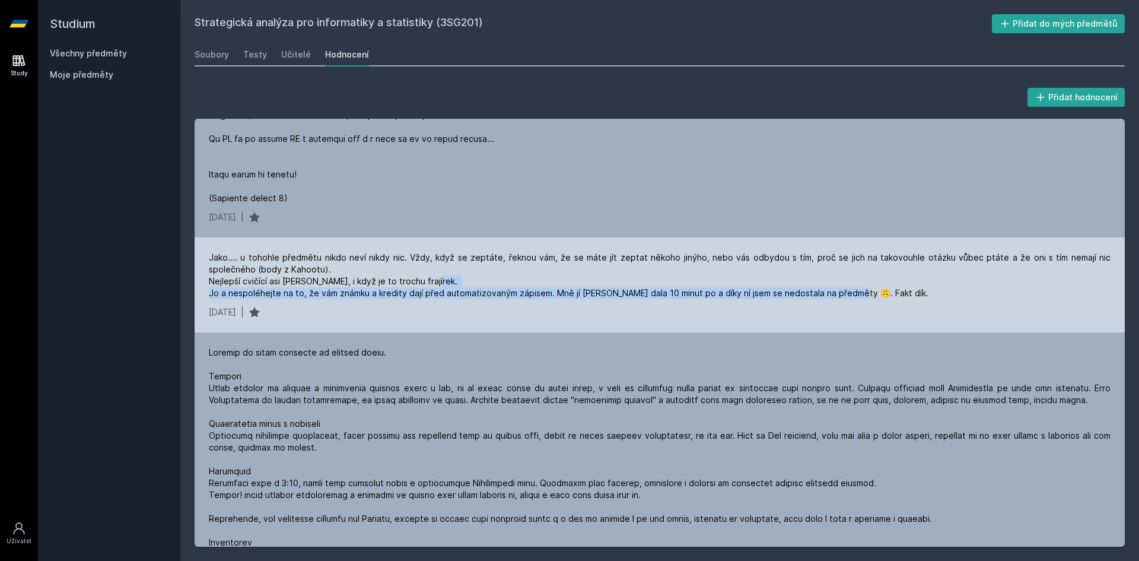
drag, startPoint x: 218, startPoint y: 298, endPoint x: 875, endPoint y: 291, distance: 656.6
click at [880, 291] on div "Jako.... u tohohle předmětu nikdo neví nikdy nic. Vždy, když se zeptáte, řeknou…" at bounding box center [660, 274] width 902 height 47
click at [811, 304] on div "Jako.... u tohohle předmětu nikdo neví nikdy nic. Vždy, když se zeptáte, řeknou…" at bounding box center [660, 284] width 930 height 95
drag, startPoint x: 840, startPoint y: 289, endPoint x: 893, endPoint y: 288, distance: 52.8
click at [893, 288] on div "Jako.... u tohohle předmětu nikdo neví nikdy nic. Vždy, když se zeptáte, řeknou…" at bounding box center [660, 274] width 902 height 47
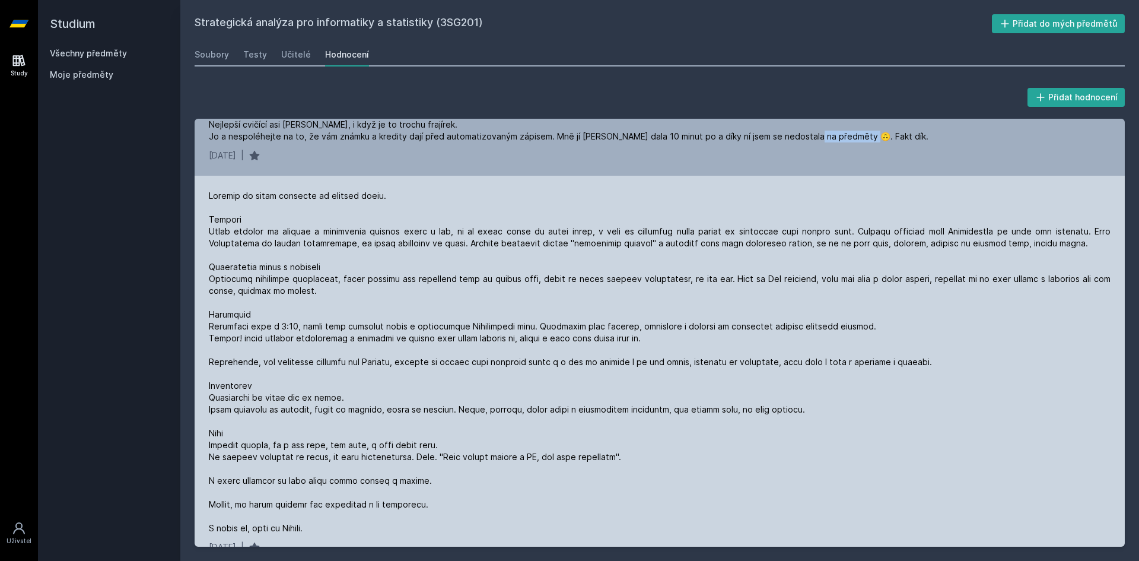
scroll to position [1068, 0]
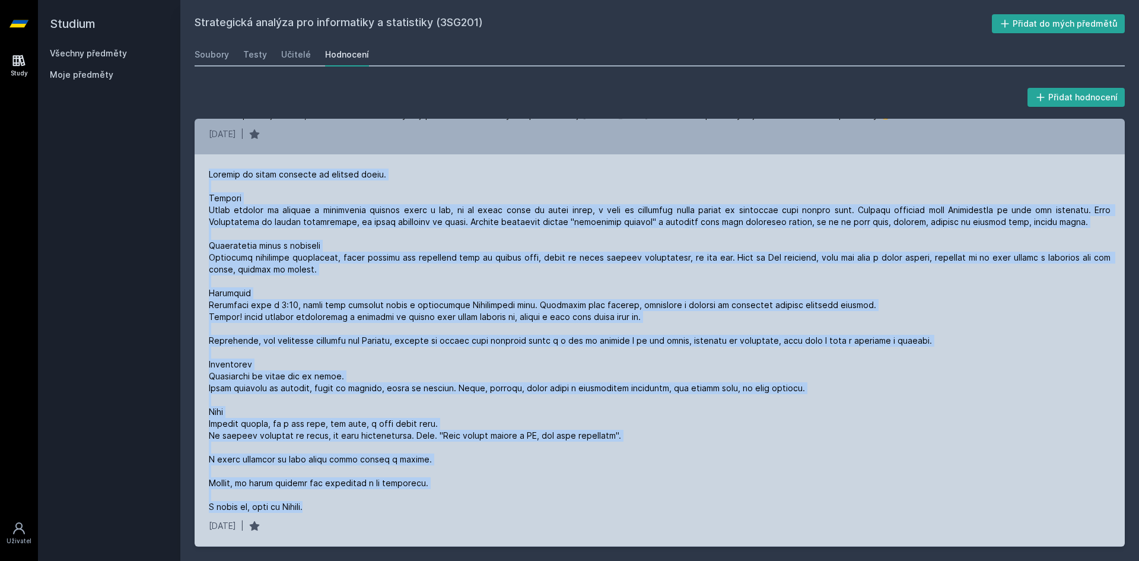
drag, startPoint x: 211, startPoint y: 174, endPoint x: 387, endPoint y: 498, distance: 368.7
click at [373, 511] on div at bounding box center [660, 340] width 902 height 344
click at [572, 460] on div at bounding box center [660, 340] width 902 height 344
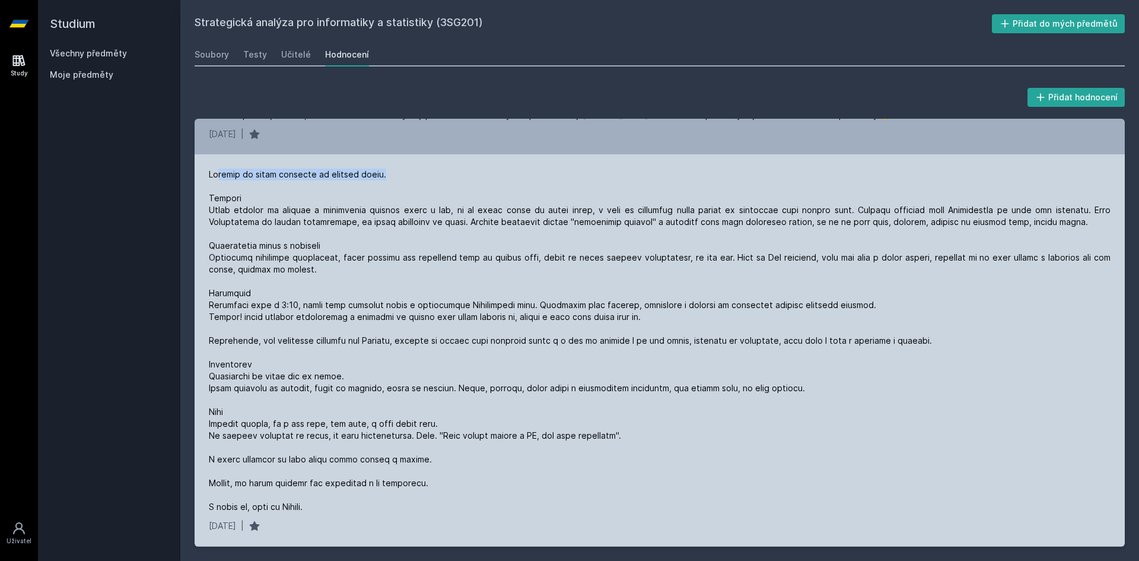
drag, startPoint x: 289, startPoint y: 176, endPoint x: 407, endPoint y: 177, distance: 117.5
click at [407, 177] on div at bounding box center [660, 340] width 902 height 344
click at [412, 177] on div at bounding box center [660, 340] width 902 height 344
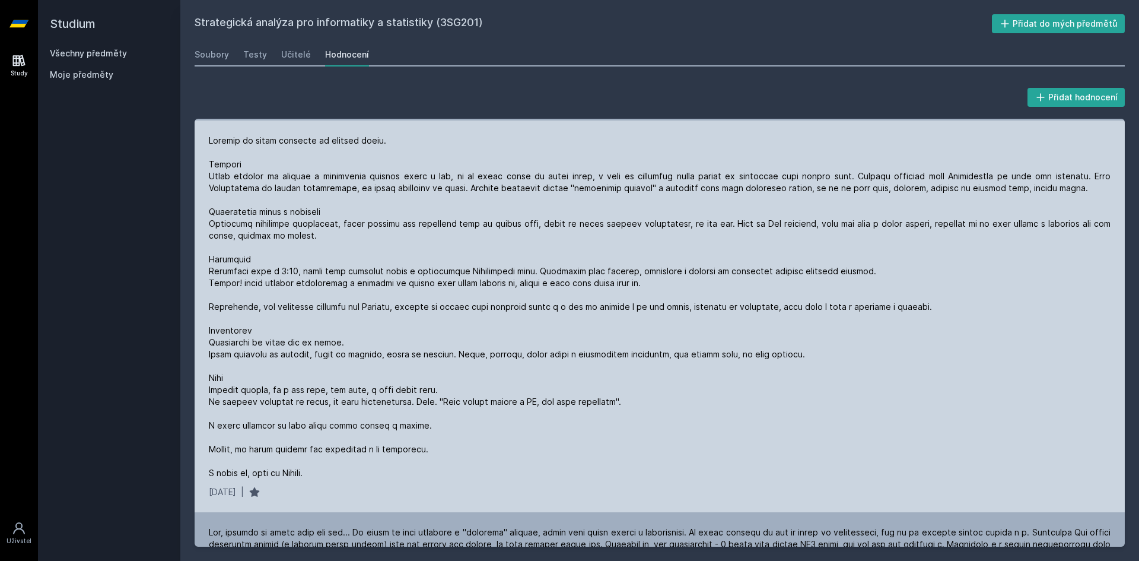
scroll to position [1127, 0]
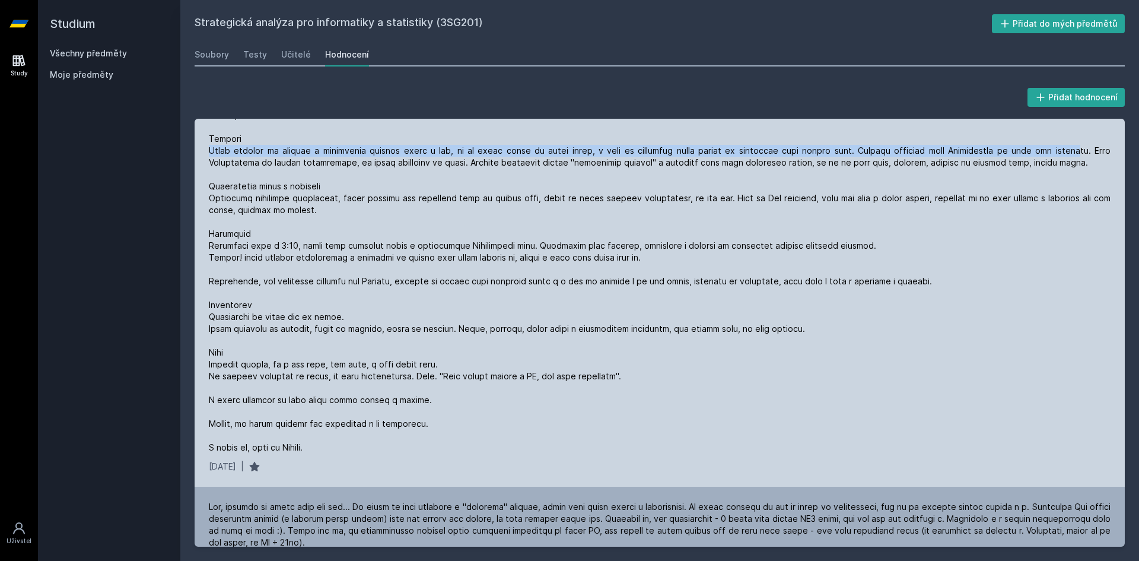
drag, startPoint x: 213, startPoint y: 147, endPoint x: 1027, endPoint y: 148, distance: 813.8
click at [1072, 151] on div at bounding box center [660, 281] width 902 height 344
click at [890, 155] on div at bounding box center [660, 281] width 902 height 344
drag, startPoint x: 868, startPoint y: 151, endPoint x: 898, endPoint y: 148, distance: 30.3
click at [869, 150] on div at bounding box center [660, 281] width 902 height 344
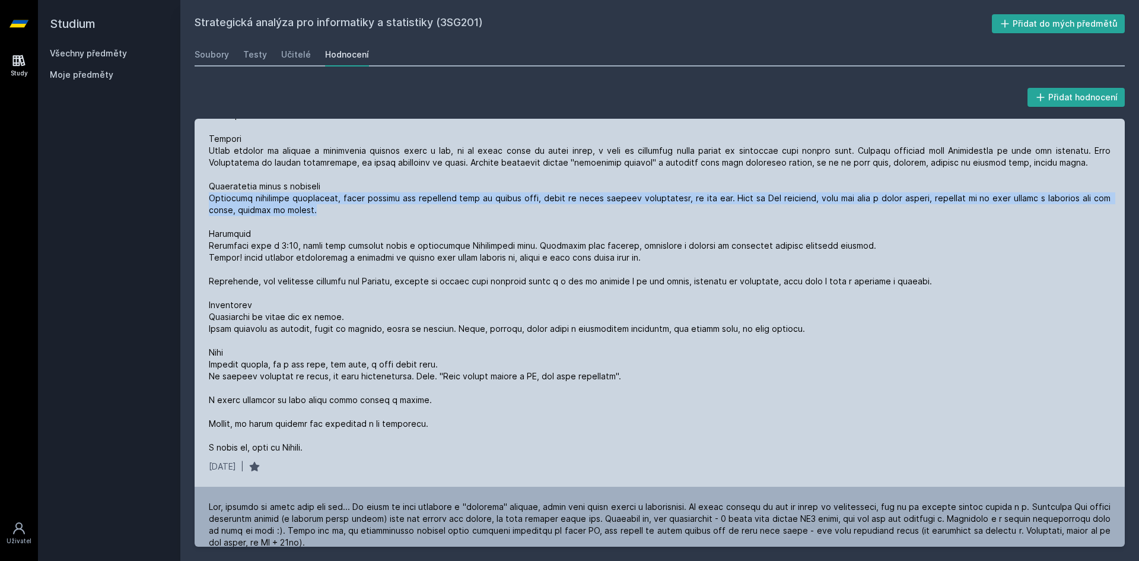
drag, startPoint x: 268, startPoint y: 200, endPoint x: 333, endPoint y: 214, distance: 66.7
click at [331, 212] on div at bounding box center [660, 281] width 902 height 344
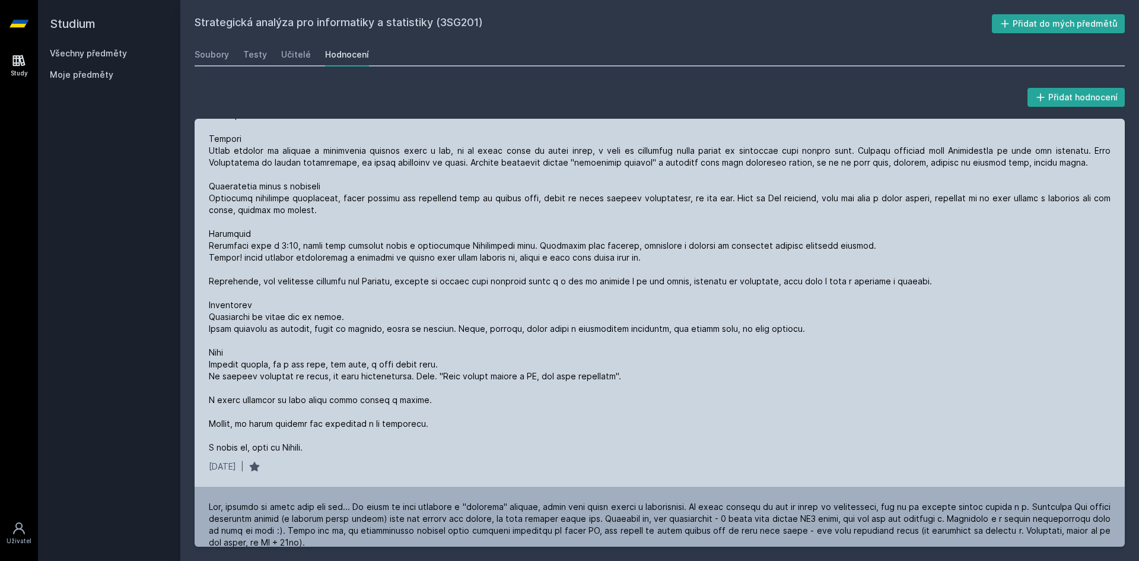
click at [327, 228] on div at bounding box center [660, 281] width 902 height 344
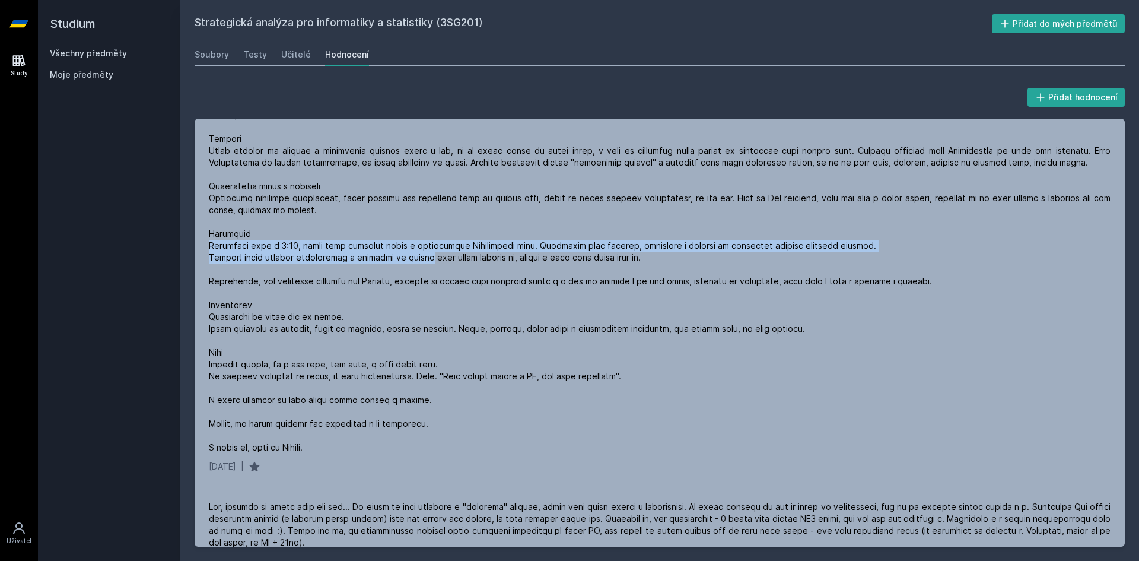
drag, startPoint x: 206, startPoint y: 244, endPoint x: 370, endPoint y: 75, distance: 234.9
click at [429, 261] on div "[DATE] |" at bounding box center [660, 290] width 930 height 391
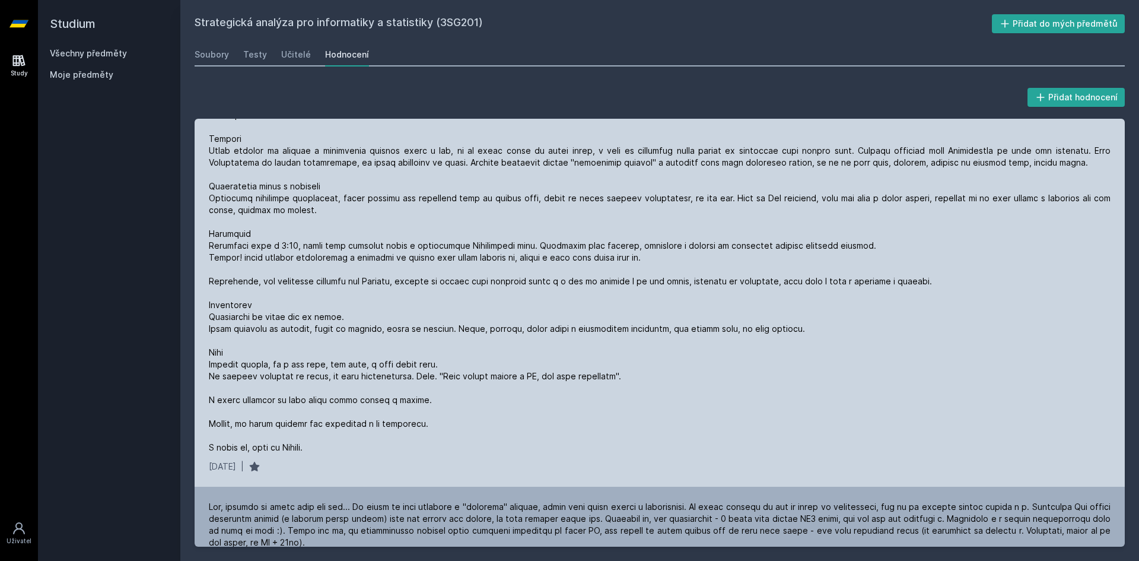
click at [231, 279] on div at bounding box center [660, 281] width 902 height 344
drag, startPoint x: 203, startPoint y: 275, endPoint x: 916, endPoint y: 291, distance: 713.1
click at [916, 291] on div "[DATE] |" at bounding box center [660, 290] width 930 height 391
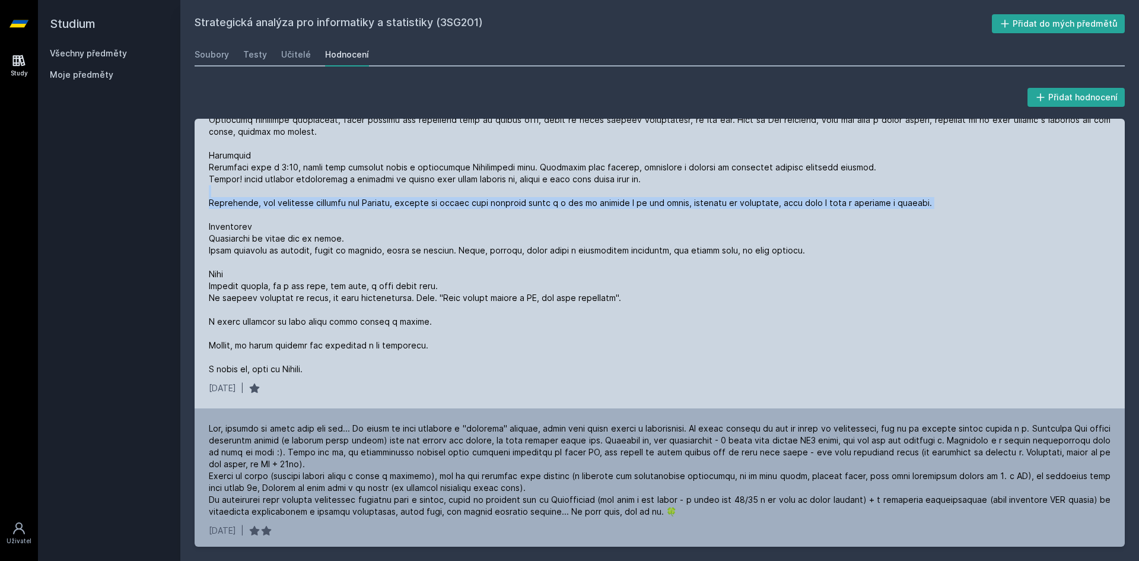
scroll to position [1186, 0]
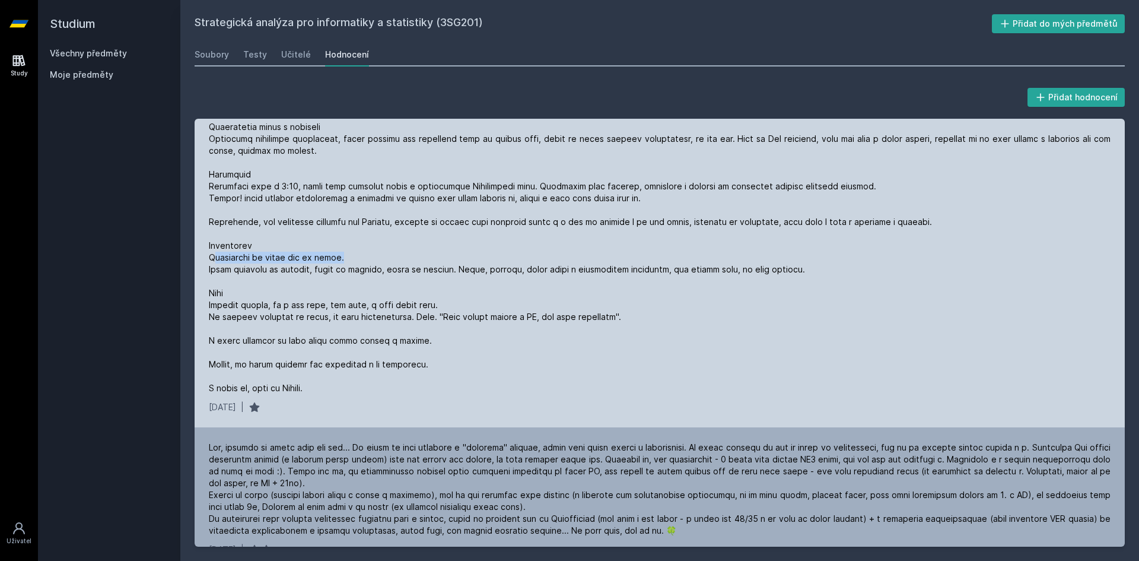
drag, startPoint x: 214, startPoint y: 259, endPoint x: 351, endPoint y: 261, distance: 137.0
click at [351, 261] on div at bounding box center [660, 222] width 902 height 344
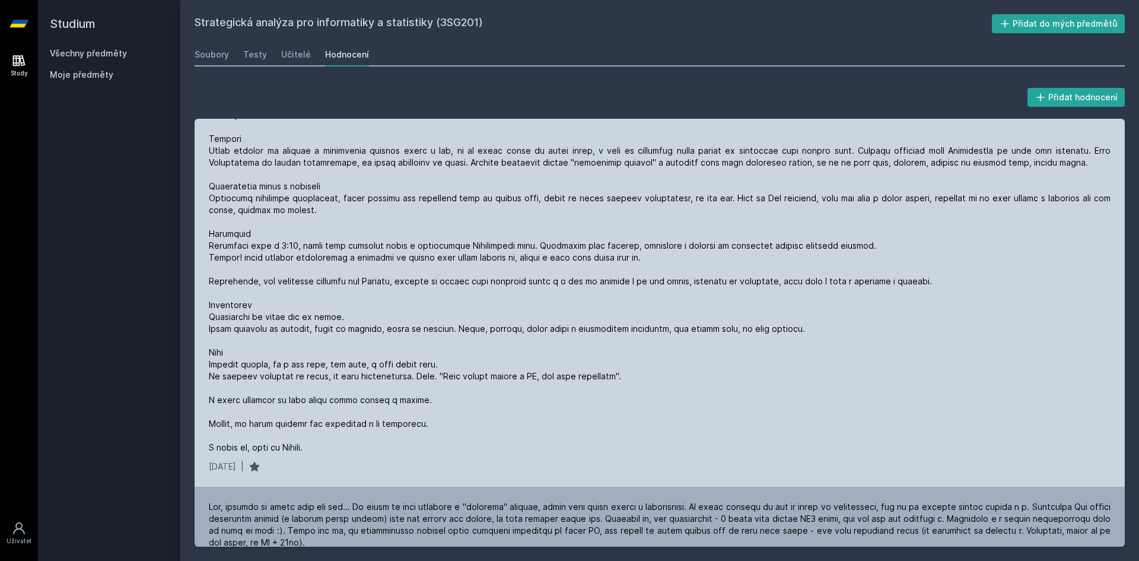
scroll to position [1068, 0]
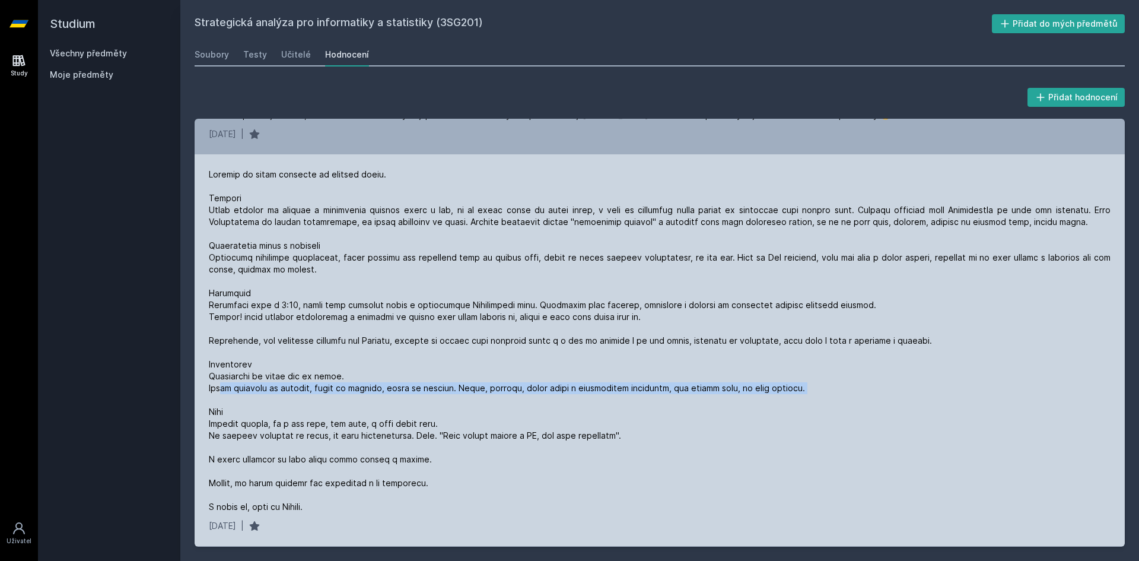
drag, startPoint x: 230, startPoint y: 387, endPoint x: 934, endPoint y: 401, distance: 704.8
click at [934, 401] on div at bounding box center [660, 340] width 902 height 344
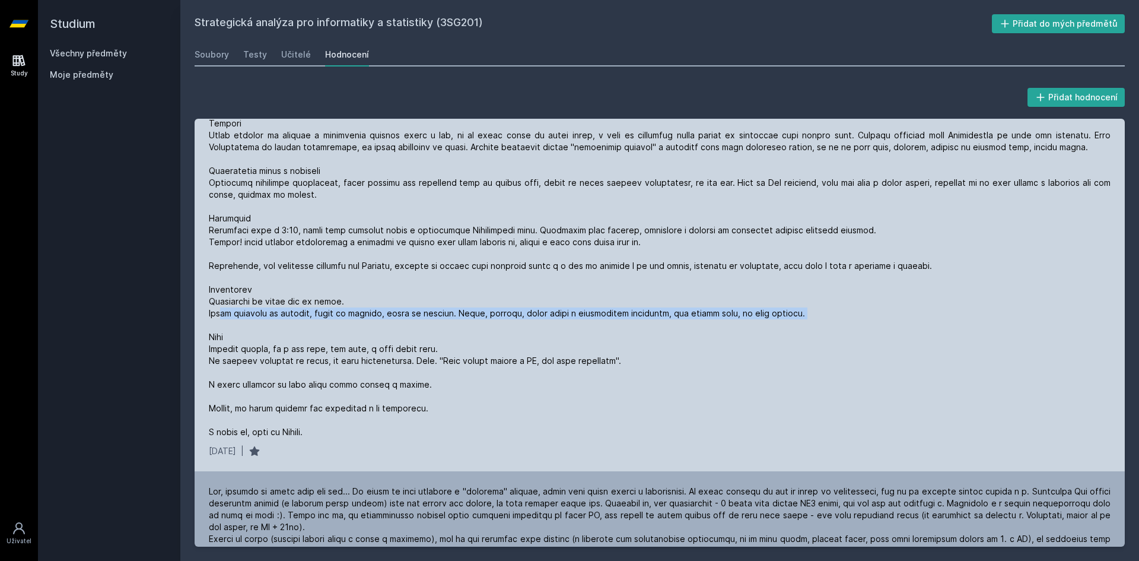
scroll to position [1246, 0]
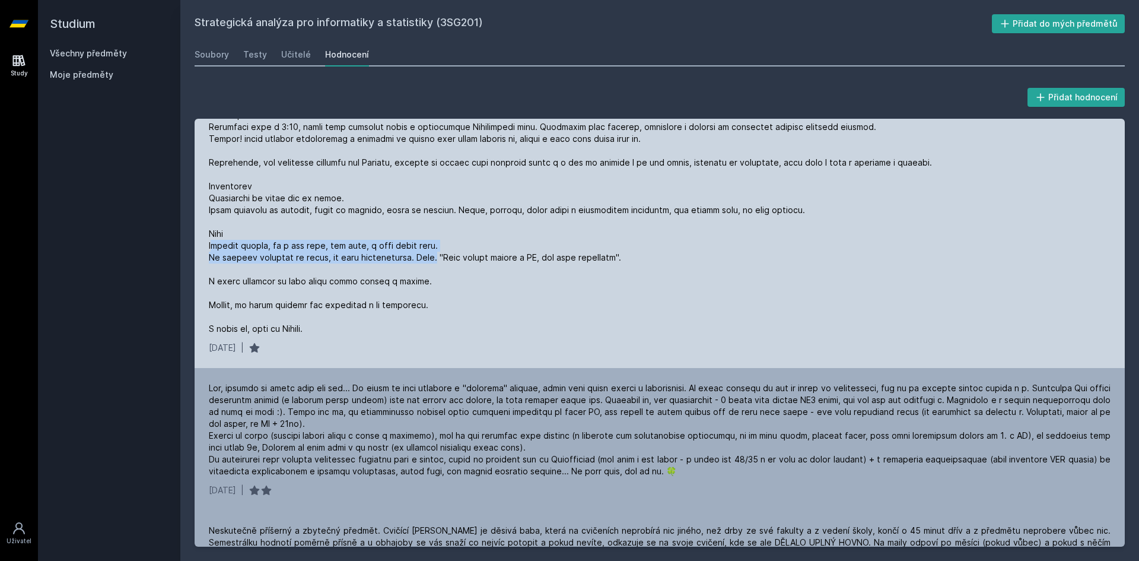
drag, startPoint x: 213, startPoint y: 245, endPoint x: 438, endPoint y: 252, distance: 225.5
click at [438, 252] on div at bounding box center [660, 163] width 902 height 344
click at [320, 247] on div at bounding box center [660, 163] width 902 height 344
drag, startPoint x: 262, startPoint y: 249, endPoint x: 462, endPoint y: 243, distance: 200.0
click at [462, 243] on div at bounding box center [660, 163] width 902 height 344
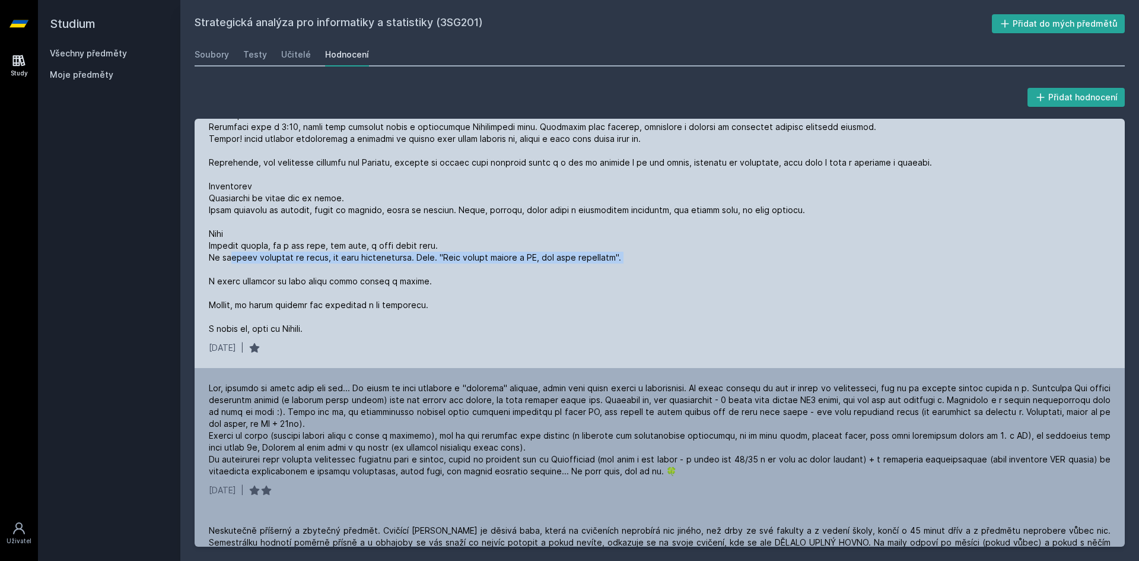
drag, startPoint x: 232, startPoint y: 256, endPoint x: 651, endPoint y: 263, distance: 419.4
click at [651, 263] on div at bounding box center [660, 163] width 902 height 344
drag, startPoint x: 205, startPoint y: 281, endPoint x: 438, endPoint y: 280, distance: 232.5
click at [438, 280] on div "[DATE] |" at bounding box center [660, 171] width 930 height 391
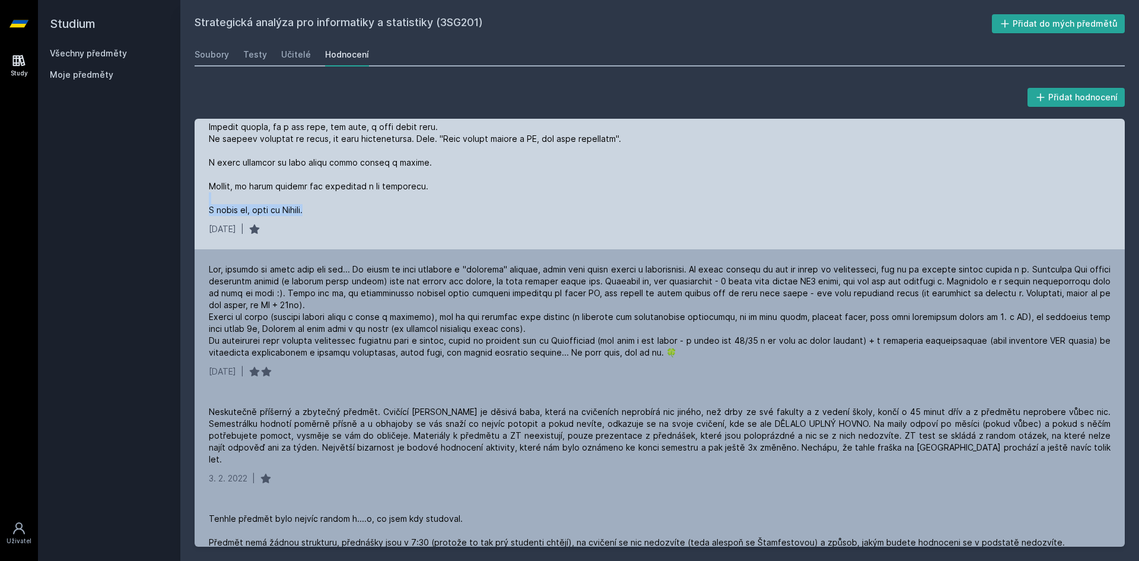
drag, startPoint x: 284, startPoint y: 203, endPoint x: 348, endPoint y: 212, distance: 65.2
click at [343, 212] on div at bounding box center [660, 44] width 902 height 344
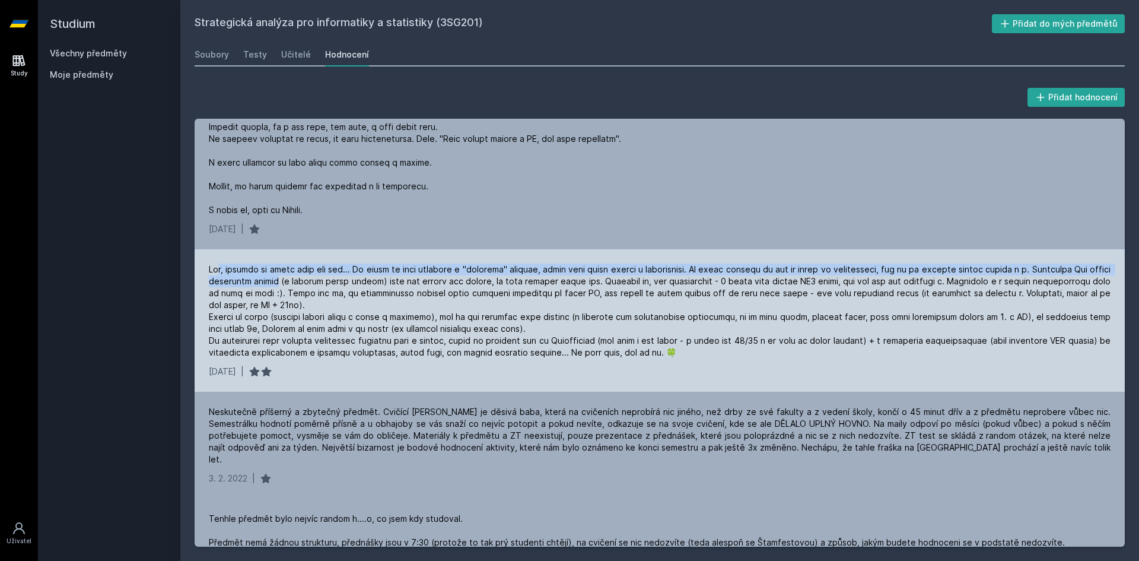
drag, startPoint x: 219, startPoint y: 270, endPoint x: 305, endPoint y: 282, distance: 87.5
click at [305, 282] on div at bounding box center [660, 310] width 902 height 95
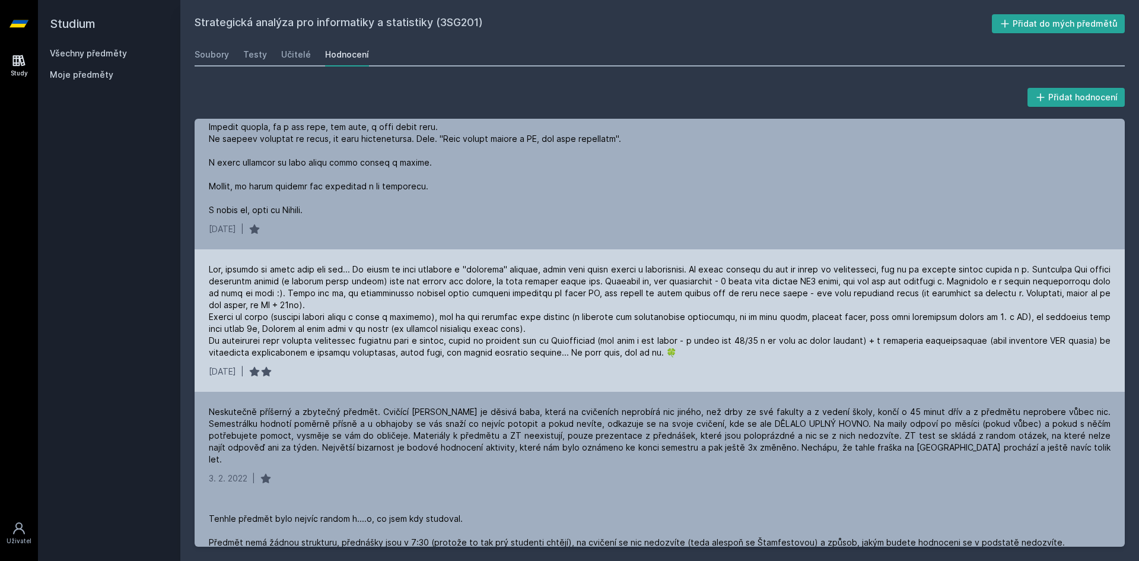
click at [339, 292] on div at bounding box center [660, 310] width 902 height 95
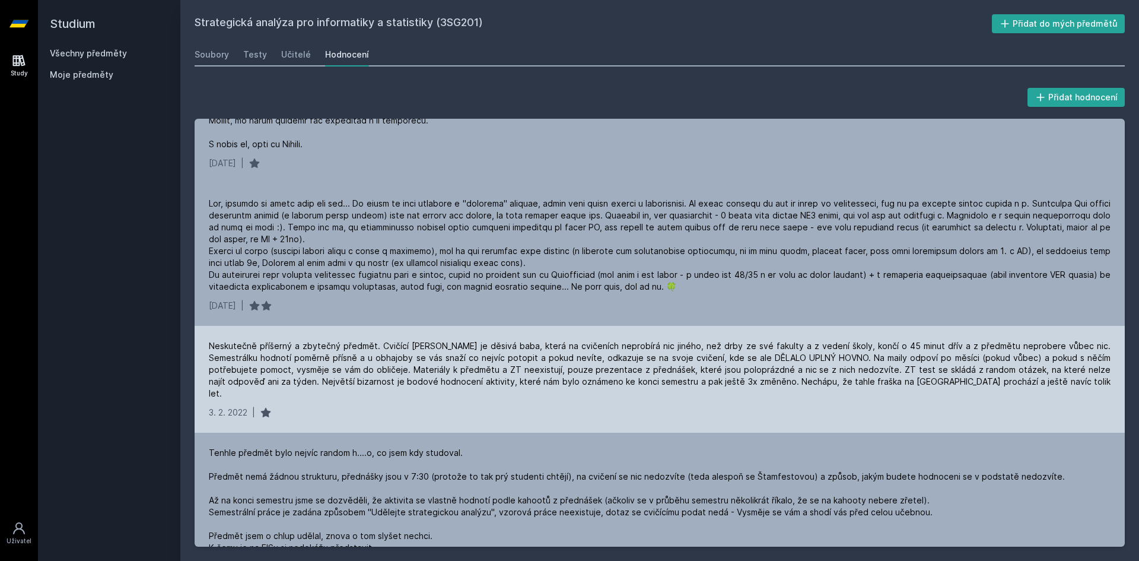
scroll to position [1483, 0]
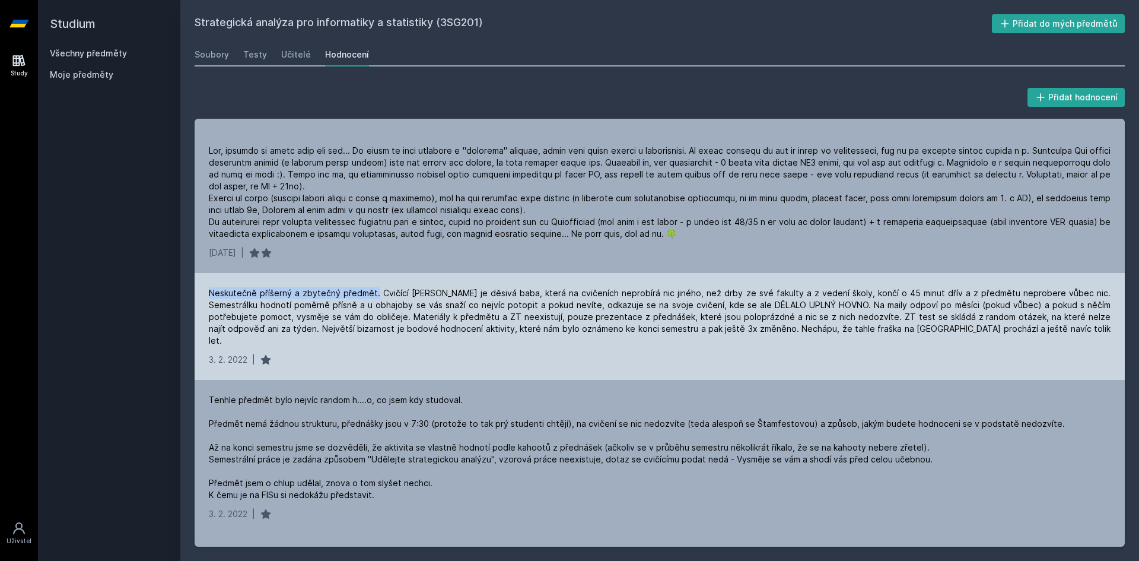
drag, startPoint x: 206, startPoint y: 297, endPoint x: 374, endPoint y: 292, distance: 167.3
click at [374, 292] on div "Neskutečně příšerný a zbytečný předmět. Cvičící [PERSON_NAME] je děsivá baba, k…" at bounding box center [660, 326] width 930 height 107
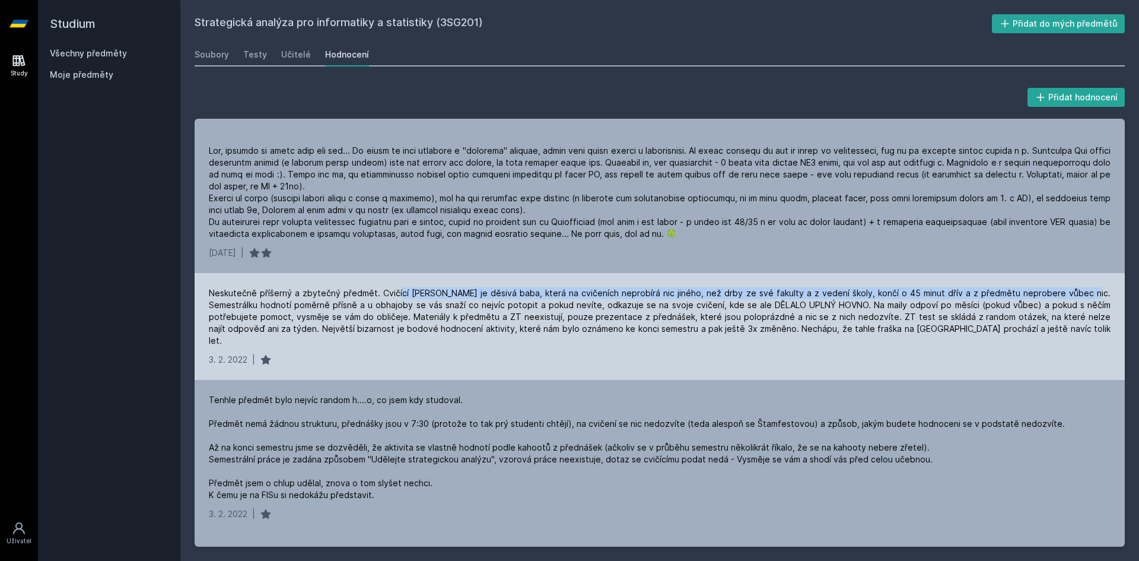
drag, startPoint x: 396, startPoint y: 291, endPoint x: 1056, endPoint y: 289, distance: 660.1
click at [1056, 289] on div "Neskutečně příšerný a zbytečný předmět. Cvičící [PERSON_NAME] je děsivá baba, k…" at bounding box center [660, 316] width 902 height 59
click at [377, 289] on div "Neskutečně příšerný a zbytečný předmět. Cvičící [PERSON_NAME] je děsivá baba, k…" at bounding box center [660, 316] width 902 height 59
drag, startPoint x: 374, startPoint y: 292, endPoint x: 888, endPoint y: 291, distance: 514.2
click at [886, 294] on div "Neskutečně příšerný a zbytečný předmět. Cvičící [PERSON_NAME] je děsivá baba, k…" at bounding box center [660, 316] width 902 height 59
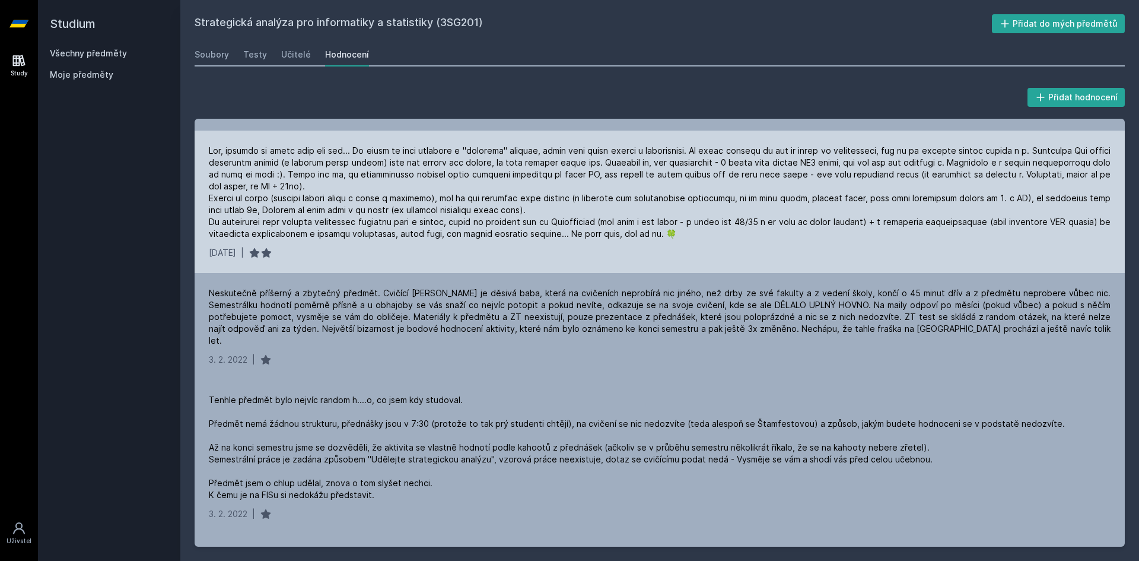
click at [1098, 270] on div "[DATE] |" at bounding box center [660, 201] width 930 height 142
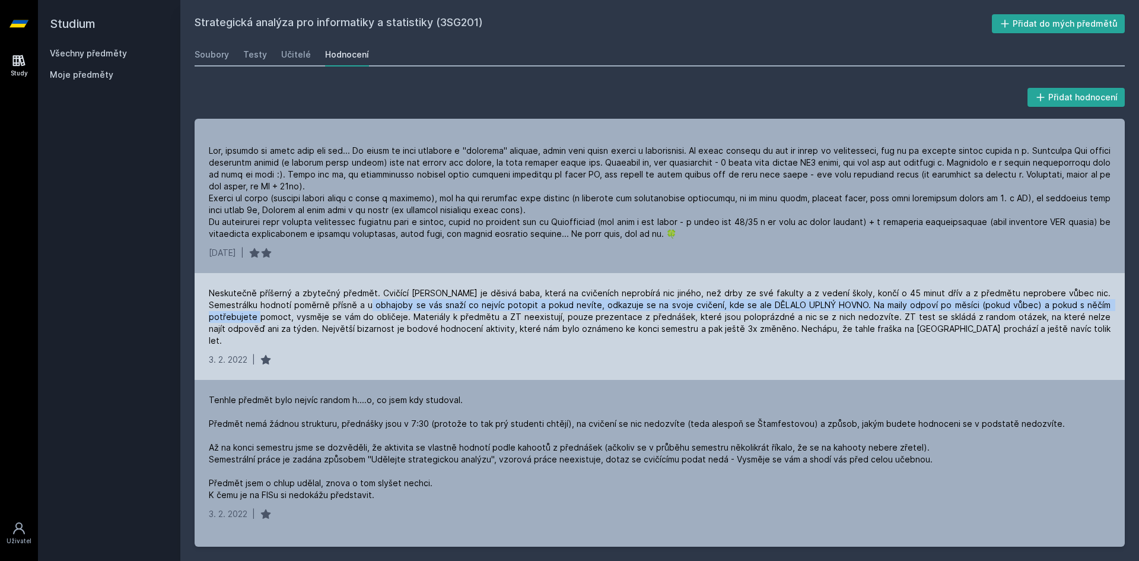
drag, startPoint x: 265, startPoint y: 310, endPoint x: 337, endPoint y: 308, distance: 73.0
click at [337, 308] on div "Neskutečně příšerný a zbytečný předmět. Cvičící [PERSON_NAME] je děsivá baba, k…" at bounding box center [660, 316] width 902 height 59
click at [327, 308] on div "Neskutečně příšerný a zbytečný předmět. Cvičící [PERSON_NAME] je děsivá baba, k…" at bounding box center [660, 316] width 902 height 59
drag, startPoint x: 305, startPoint y: 303, endPoint x: 550, endPoint y: 307, distance: 245.6
click at [550, 307] on div "Neskutečně příšerný a zbytečný předmět. Cvičící [PERSON_NAME] je děsivá baba, k…" at bounding box center [660, 316] width 902 height 59
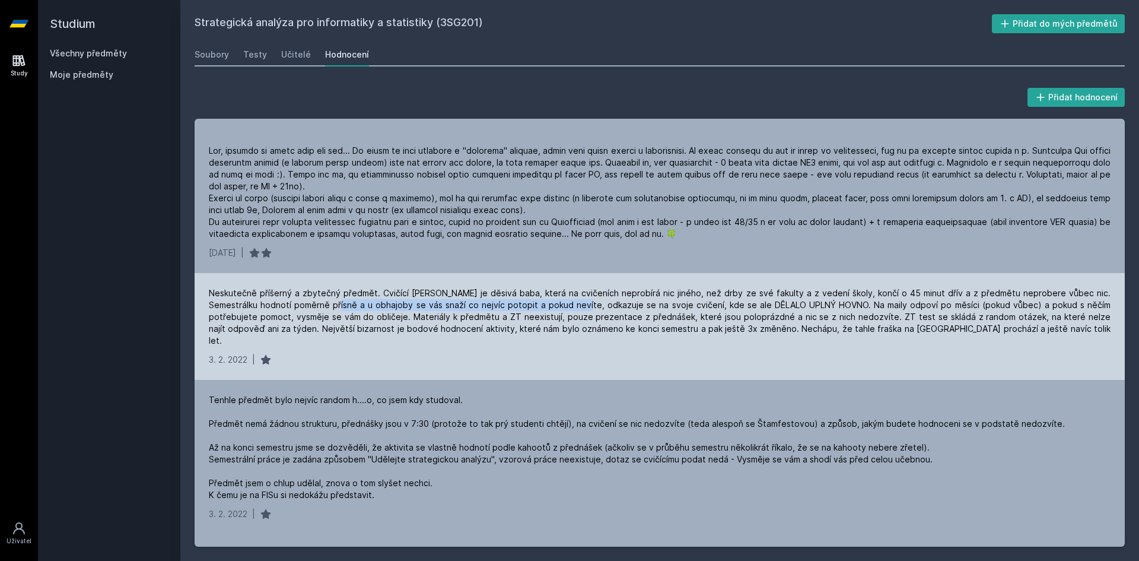
click at [533, 305] on div "Neskutečně příšerný a zbytečný předmět. Cvičící [PERSON_NAME] je děsivá baba, k…" at bounding box center [660, 316] width 902 height 59
drag, startPoint x: 514, startPoint y: 302, endPoint x: 825, endPoint y: 307, distance: 310.8
click at [825, 307] on div "Neskutečně příšerný a zbytečný předmět. Cvičící [PERSON_NAME] je děsivá baba, k…" at bounding box center [660, 316] width 902 height 59
click at [888, 295] on div "Neskutečně příšerný a zbytečný předmět. Cvičící [PERSON_NAME] je děsivá baba, k…" at bounding box center [660, 316] width 902 height 59
drag, startPoint x: 823, startPoint y: 305, endPoint x: 361, endPoint y: 319, distance: 462.2
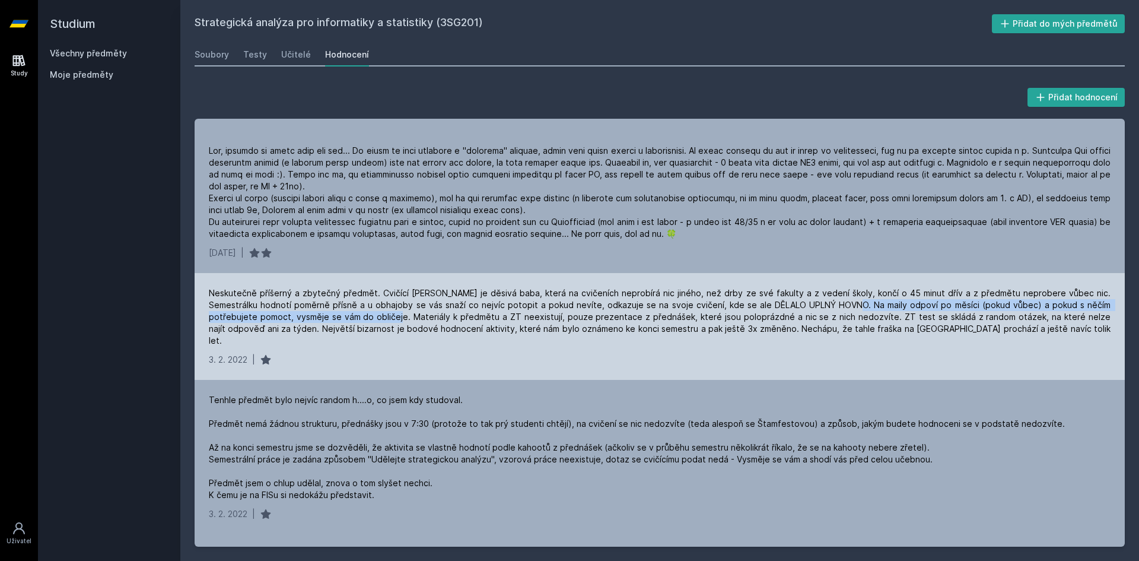
click at [361, 319] on div "Neskutečně příšerný a zbytečný předmět. Cvičící [PERSON_NAME] je děsivá baba, k…" at bounding box center [660, 316] width 902 height 59
click at [356, 317] on div "Neskutečně příšerný a zbytečný předmět. Cvičící [PERSON_NAME] je děsivá baba, k…" at bounding box center [660, 316] width 902 height 59
drag, startPoint x: 361, startPoint y: 317, endPoint x: 610, endPoint y: 321, distance: 249.7
click at [610, 321] on div "Neskutečně příšerný a zbytečný předmět. Cvičící [PERSON_NAME] je děsivá baba, k…" at bounding box center [660, 316] width 902 height 59
drag, startPoint x: 832, startPoint y: 316, endPoint x: 1063, endPoint y: 319, distance: 231.3
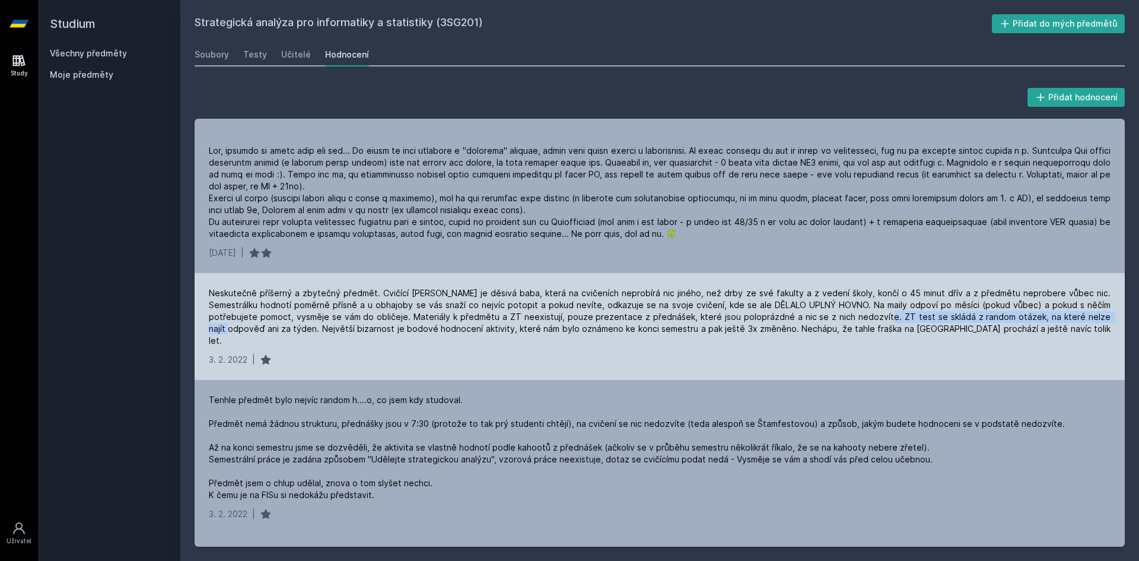
click at [1063, 319] on div "Neskutečně příšerný a zbytečný předmět. Cvičící [PERSON_NAME] je děsivá baba, k…" at bounding box center [660, 316] width 902 height 59
click at [1043, 329] on div "Neskutečně příšerný a zbytečný předmět. Cvičící [PERSON_NAME] je děsivá baba, k…" at bounding box center [660, 316] width 902 height 59
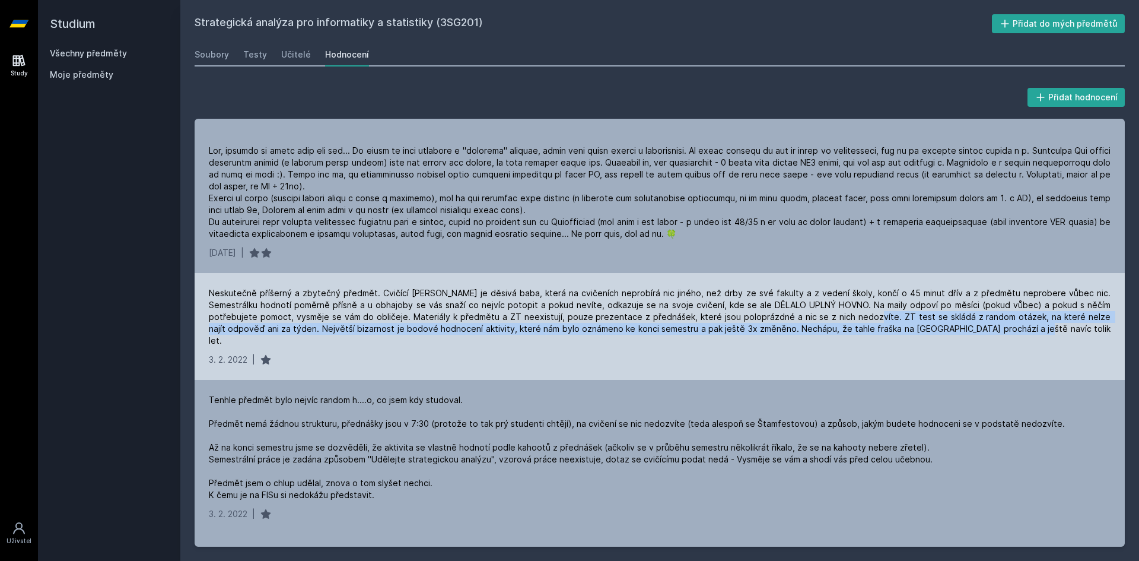
drag, startPoint x: 821, startPoint y: 315, endPoint x: 941, endPoint y: 330, distance: 121.3
click at [941, 330] on div "Neskutečně příšerný a zbytečný předmět. Cvičící [PERSON_NAME] je děsivá baba, k…" at bounding box center [660, 316] width 902 height 59
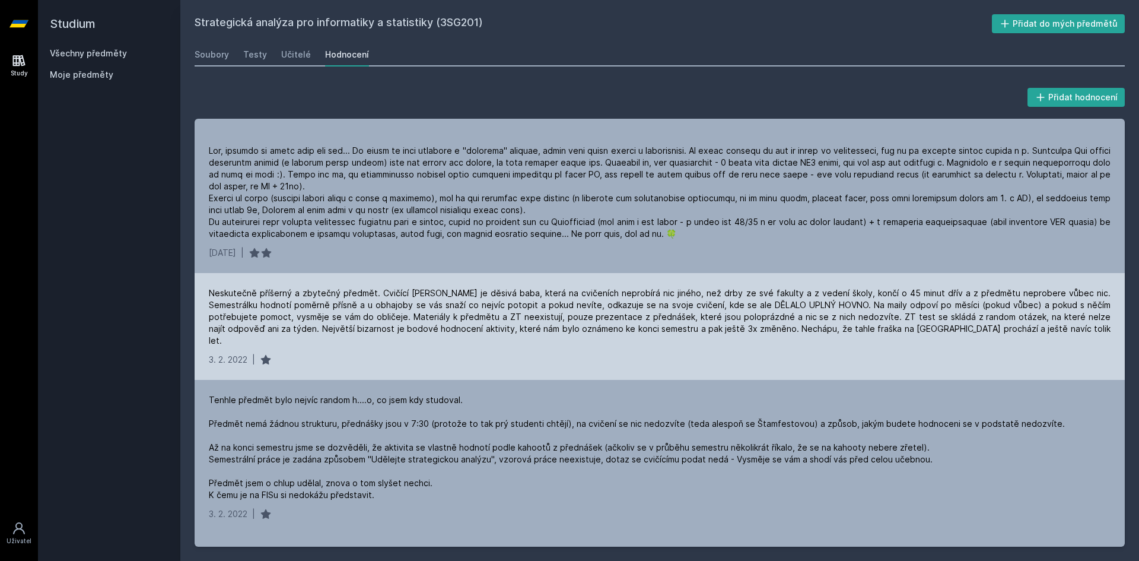
click at [977, 336] on div "Neskutečně příšerný a zbytečný předmět. Cvičící [PERSON_NAME] je děsivá baba, k…" at bounding box center [660, 326] width 930 height 107
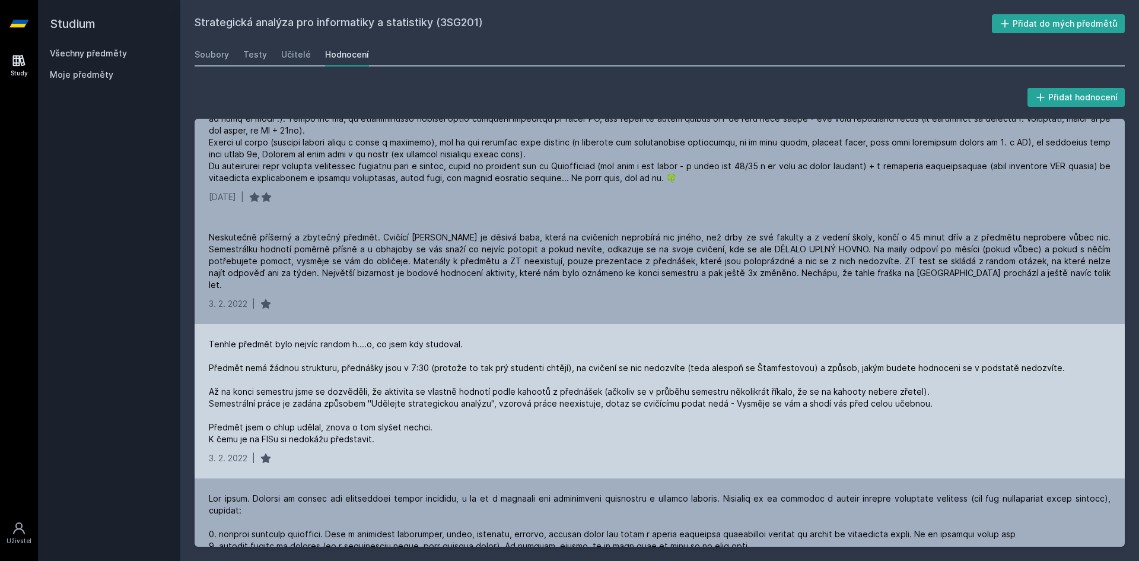
scroll to position [1601, 0]
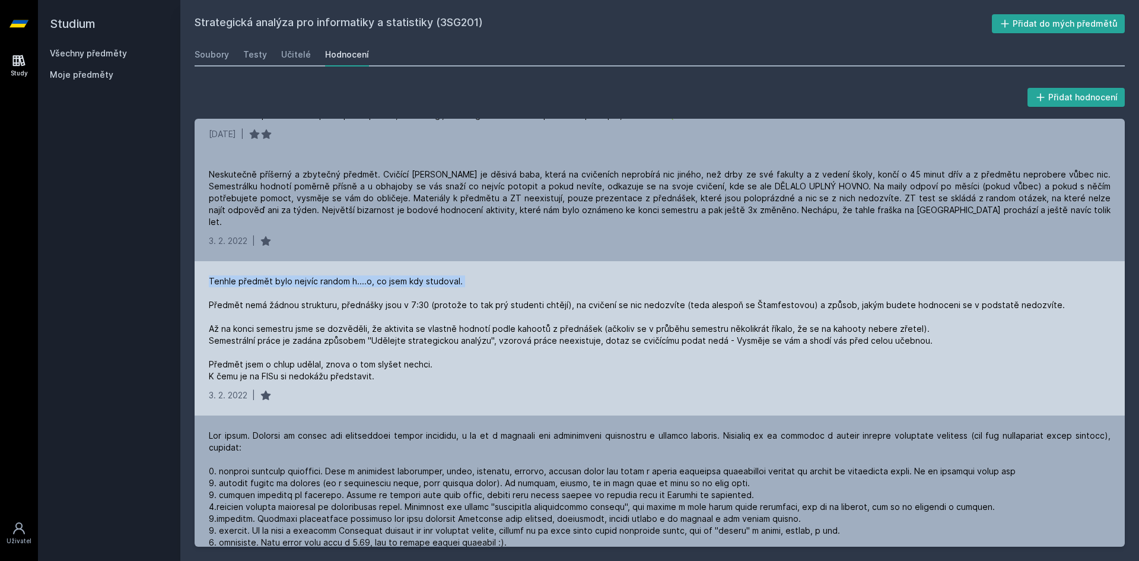
drag, startPoint x: 206, startPoint y: 270, endPoint x: 481, endPoint y: 266, distance: 274.6
click at [481, 266] on div "Tenhle předmět bylo nejvíc random h....o, co jsem kdy studoval. Předmět nemá žá…" at bounding box center [660, 338] width 930 height 154
click at [253, 304] on div "Tenhle předmět bylo nejvíc random h....o, co jsem kdy studoval. Předmět nemá žá…" at bounding box center [637, 328] width 856 height 107
drag, startPoint x: 211, startPoint y: 296, endPoint x: 495, endPoint y: 297, distance: 284.7
click at [495, 297] on div "Tenhle předmět bylo nejvíc random h....o, co jsem kdy studoval. Předmět nemá žá…" at bounding box center [637, 328] width 856 height 107
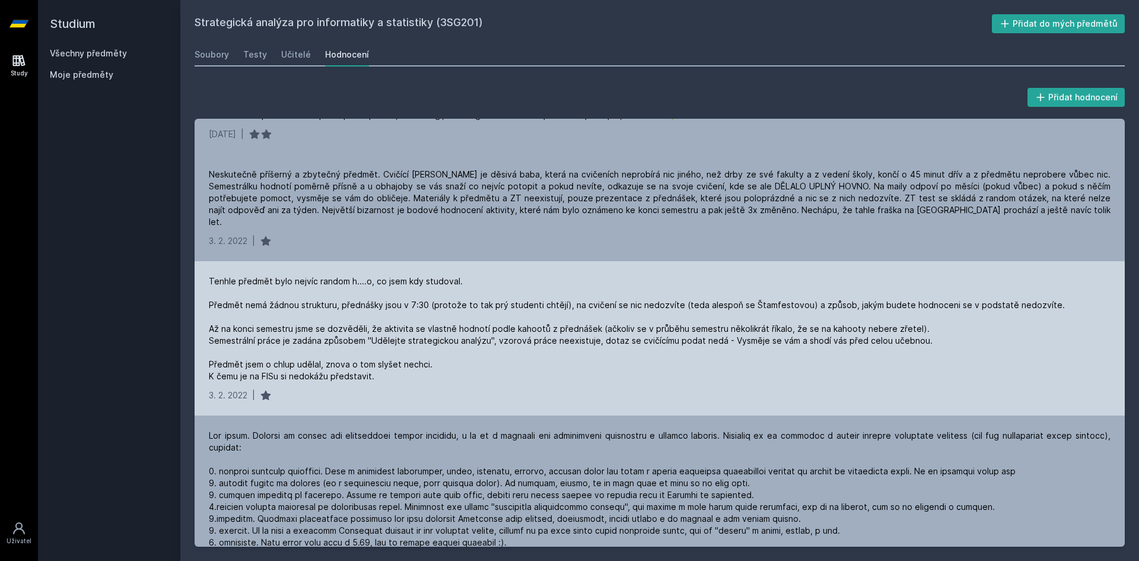
click at [529, 297] on div "Tenhle předmět bylo nejvíc random h....o, co jsem kdy studoval. Předmět nemá žá…" at bounding box center [637, 328] width 856 height 107
drag, startPoint x: 563, startPoint y: 292, endPoint x: 622, endPoint y: 296, distance: 58.9
click at [622, 296] on div "Tenhle předmět bylo nejvíc random h....o, co jsem kdy studoval. Předmět nemá žá…" at bounding box center [637, 328] width 856 height 107
click at [637, 292] on div "Tenhle předmět bylo nejvíc random h....o, co jsem kdy studoval. Předmět nemá žá…" at bounding box center [637, 328] width 856 height 107
drag, startPoint x: 570, startPoint y: 294, endPoint x: 628, endPoint y: 291, distance: 58.2
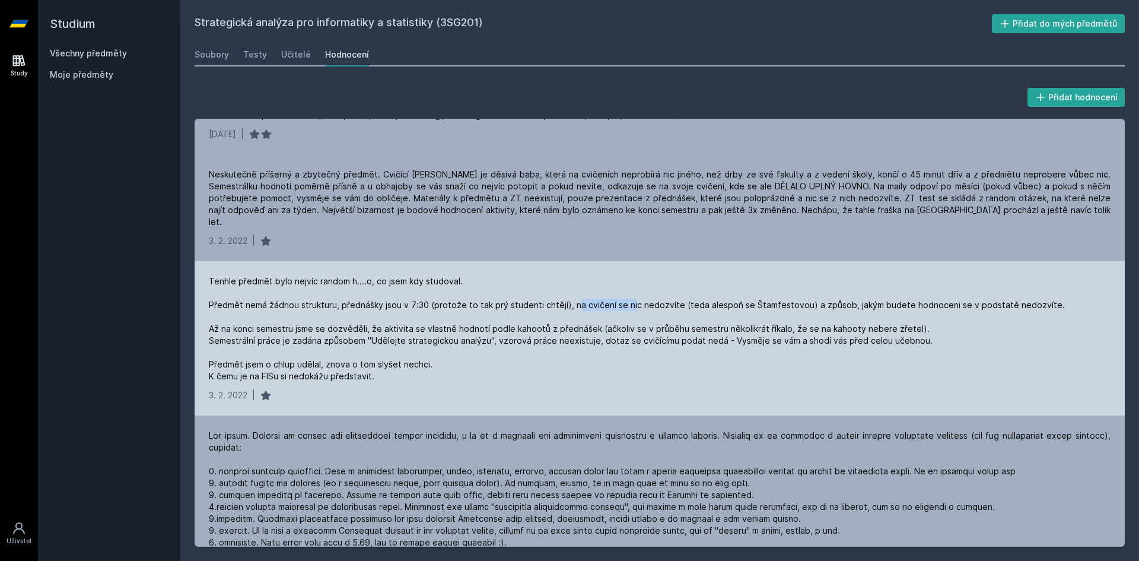
click at [628, 291] on div "Tenhle předmět bylo nejvíc random h....o, co jsem kdy studoval. Předmět nemá žá…" at bounding box center [637, 328] width 856 height 107
click at [579, 297] on div "Tenhle předmět bylo nejvíc random h....o, co jsem kdy studoval. Předmět nemá žá…" at bounding box center [637, 328] width 856 height 107
drag, startPoint x: 683, startPoint y: 292, endPoint x: 1048, endPoint y: 292, distance: 365.4
click at [1048, 292] on div "Tenhle předmět bylo nejvíc random h....o, co jsem kdy studoval. Předmět nemá žá…" at bounding box center [660, 328] width 902 height 107
click at [1050, 293] on div "Tenhle předmět bylo nejvíc random h....o, co jsem kdy studoval. Předmět nemá žá…" at bounding box center [660, 328] width 902 height 107
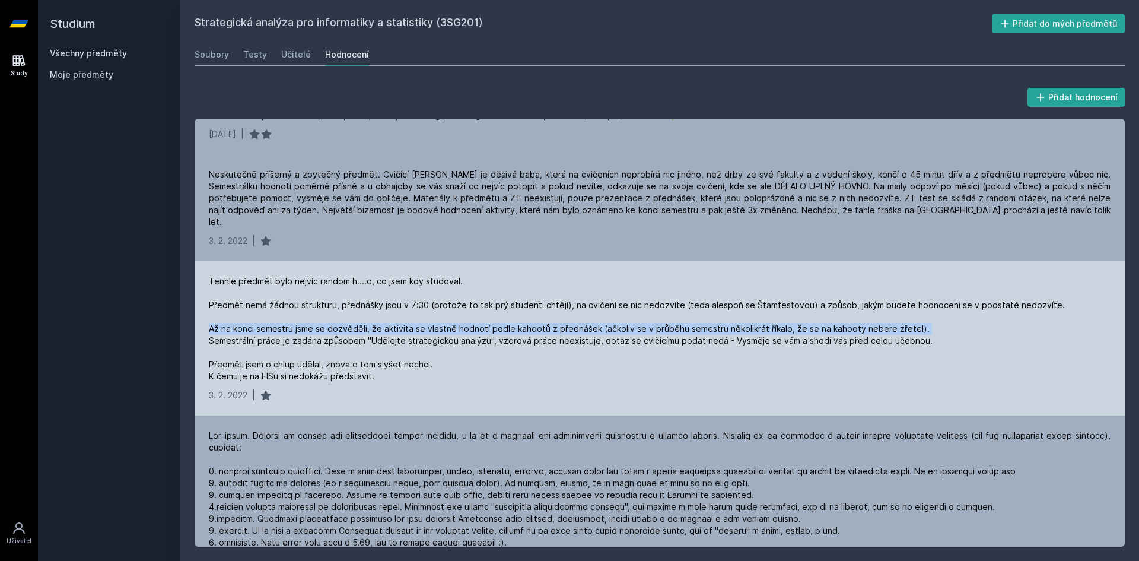
drag, startPoint x: 211, startPoint y: 316, endPoint x: 927, endPoint y: 317, distance: 716.5
click at [923, 318] on div "Tenhle předmět bylo nejvíc random h....o, co jsem kdy studoval. Předmět nemá žá…" at bounding box center [637, 328] width 856 height 107
click at [932, 318] on div "Tenhle předmět bylo nejvíc random h....o, co jsem kdy studoval. Předmět nemá žá…" at bounding box center [637, 328] width 856 height 107
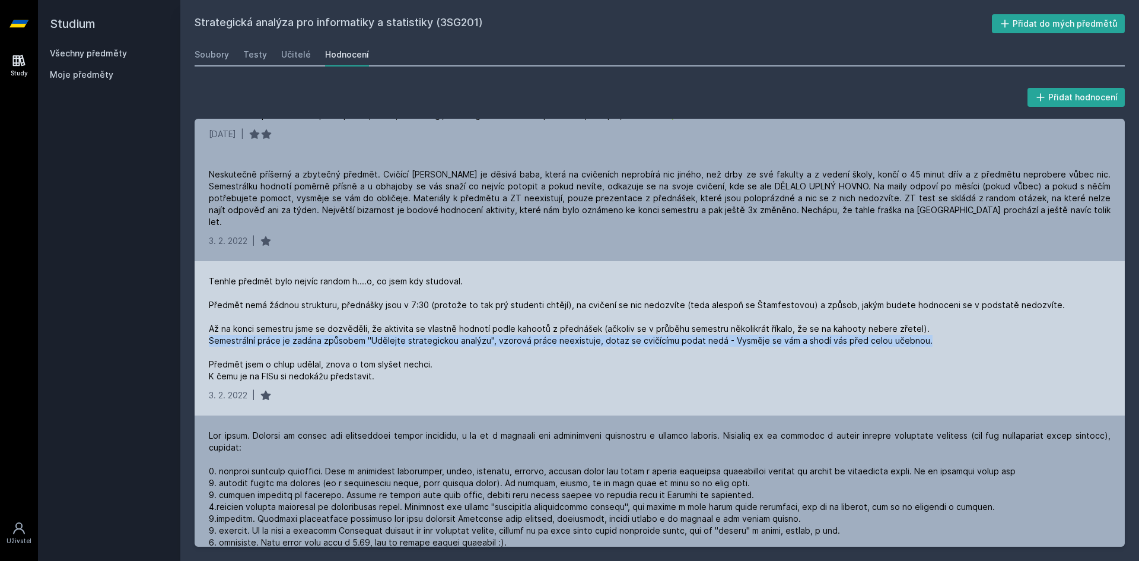
drag, startPoint x: 209, startPoint y: 330, endPoint x: 946, endPoint y: 330, distance: 736.7
click at [944, 327] on div "Tenhle předmět bylo nejvíc random h....o, co jsem kdy studoval. Předmět nemá žá…" at bounding box center [637, 328] width 856 height 107
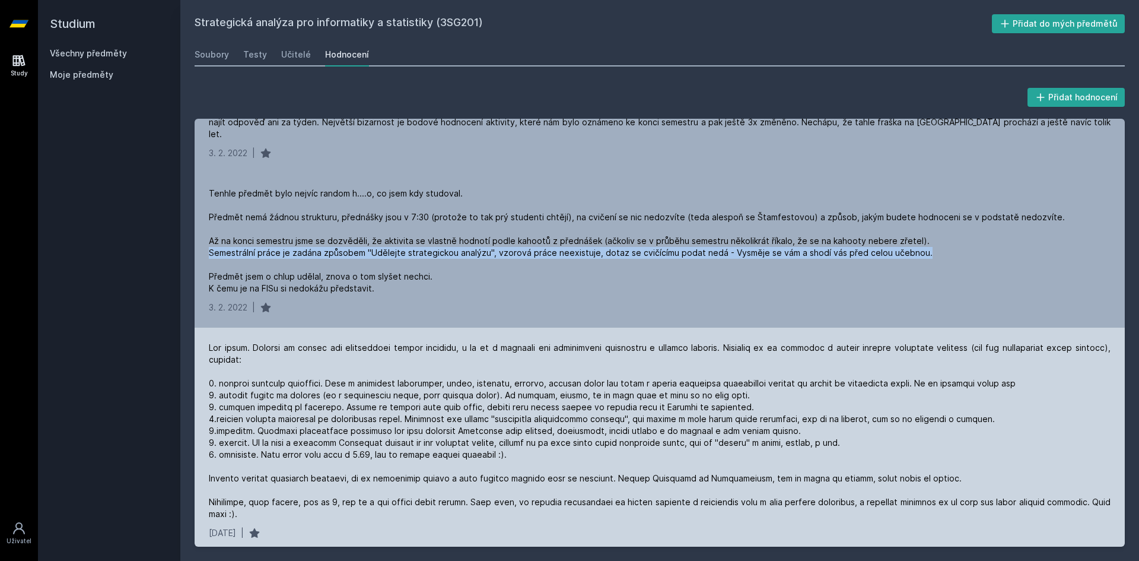
scroll to position [1779, 0]
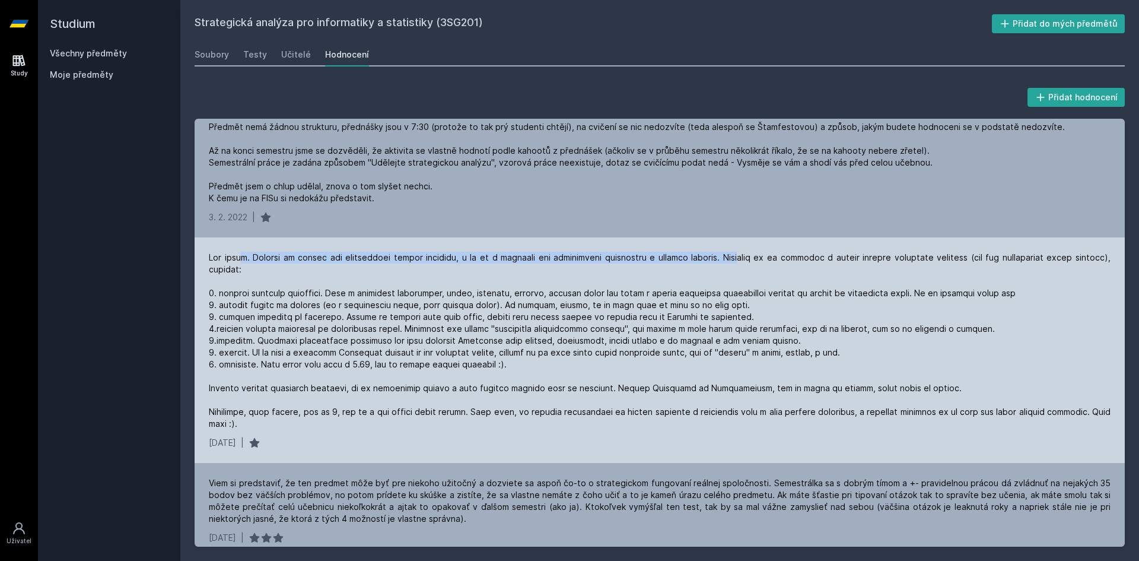
drag, startPoint x: 247, startPoint y: 240, endPoint x: 767, endPoint y: 242, distance: 520.2
click at [726, 251] on div at bounding box center [660, 340] width 902 height 178
drag, startPoint x: 781, startPoint y: 246, endPoint x: 595, endPoint y: 265, distance: 187.2
click at [781, 251] on div at bounding box center [660, 340] width 902 height 178
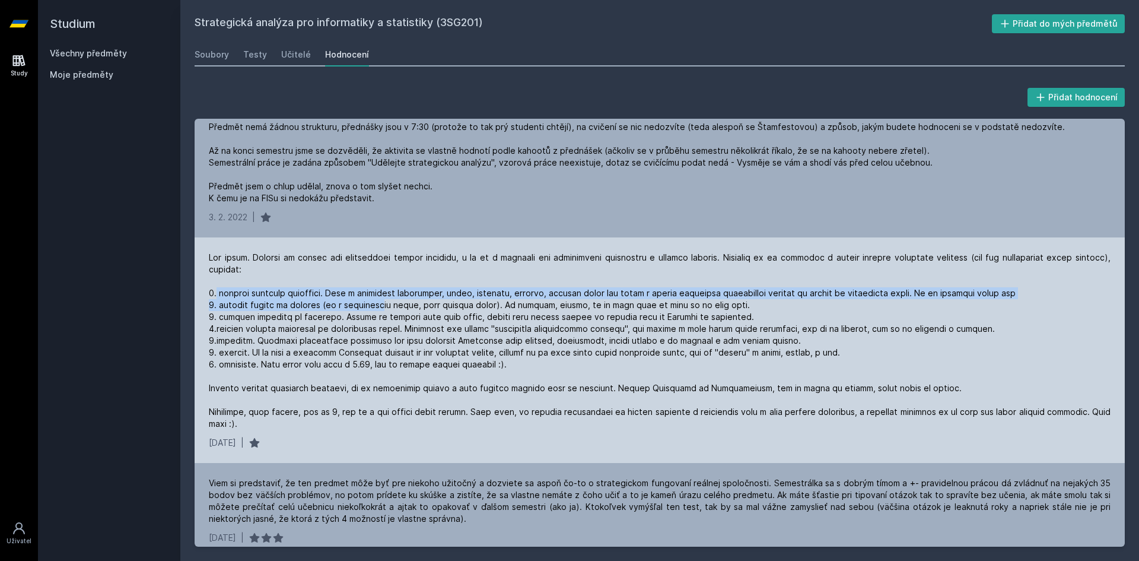
drag, startPoint x: 215, startPoint y: 283, endPoint x: 409, endPoint y: 290, distance: 194.7
click at [409, 290] on div at bounding box center [660, 340] width 902 height 178
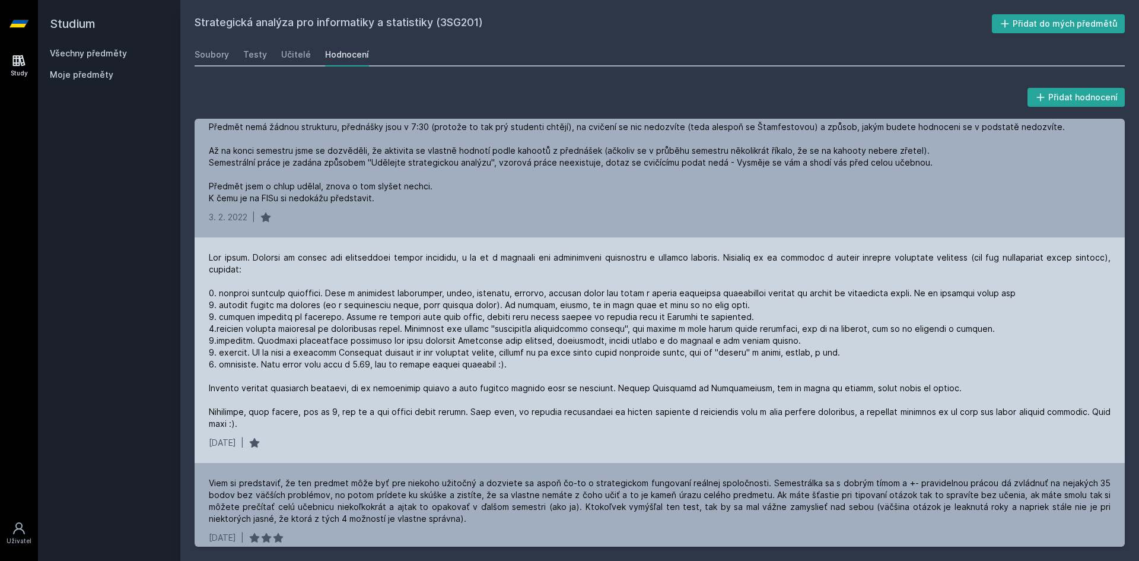
click at [260, 301] on div at bounding box center [660, 340] width 902 height 178
drag, startPoint x: 267, startPoint y: 329, endPoint x: 800, endPoint y: 332, distance: 533.2
click at [800, 332] on div at bounding box center [660, 340] width 902 height 178
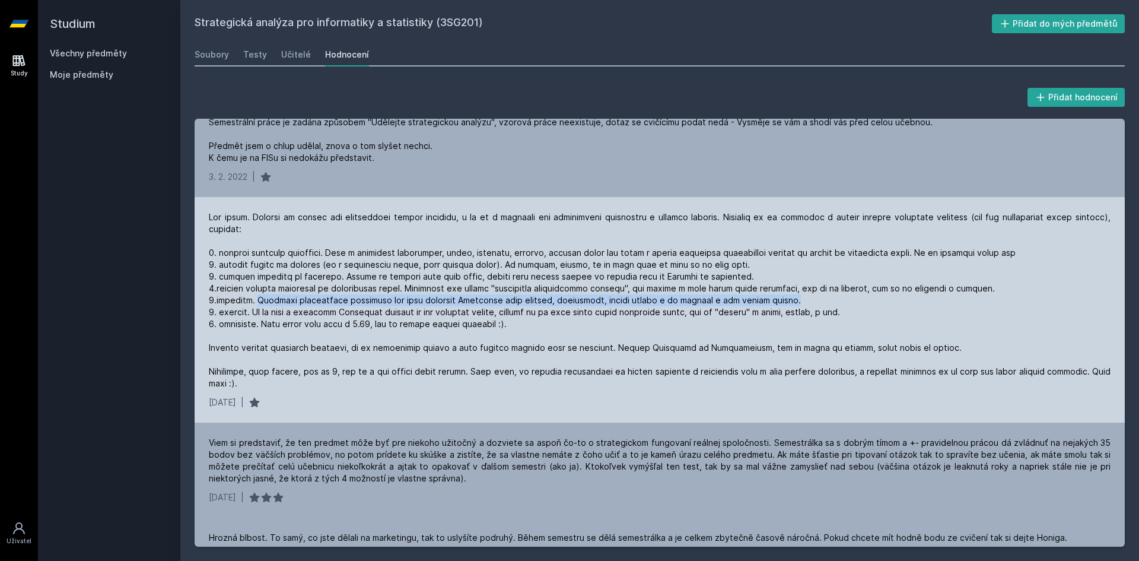
scroll to position [1839, 0]
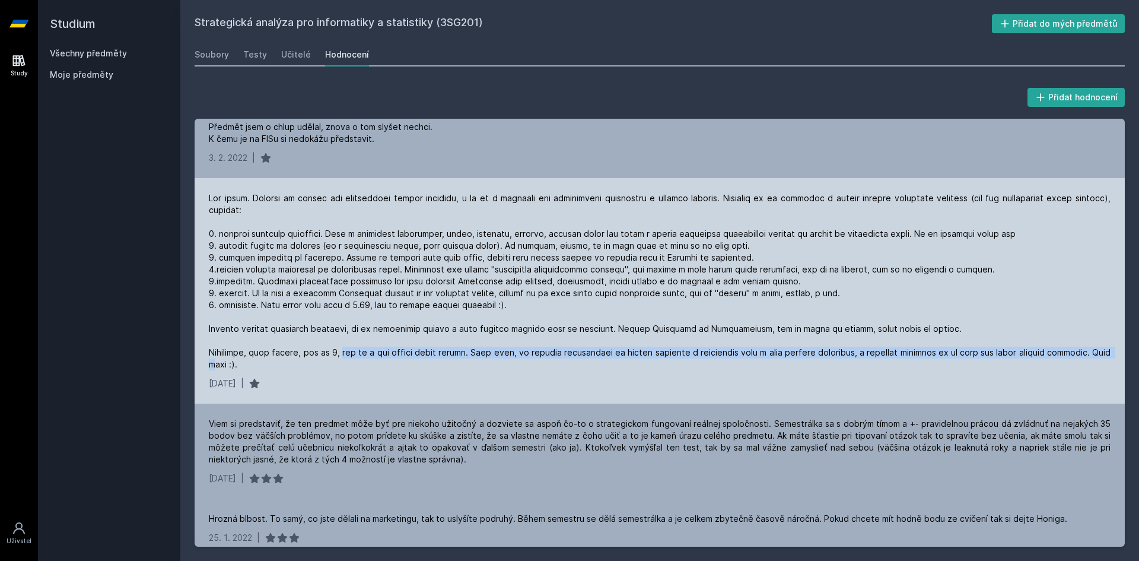
drag, startPoint x: 289, startPoint y: 341, endPoint x: 351, endPoint y: 345, distance: 62.4
click at [351, 345] on div at bounding box center [660, 281] width 902 height 178
click at [342, 342] on div at bounding box center [660, 281] width 902 height 178
drag, startPoint x: 412, startPoint y: 342, endPoint x: 259, endPoint y: 349, distance: 153.8
click at [259, 349] on div at bounding box center [660, 281] width 902 height 178
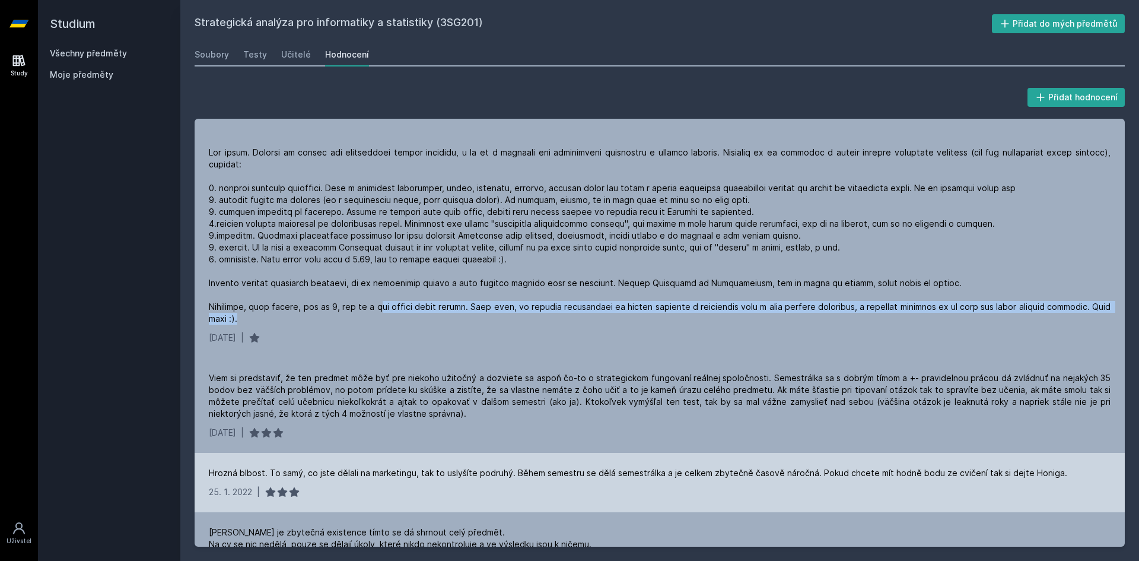
scroll to position [1957, 0]
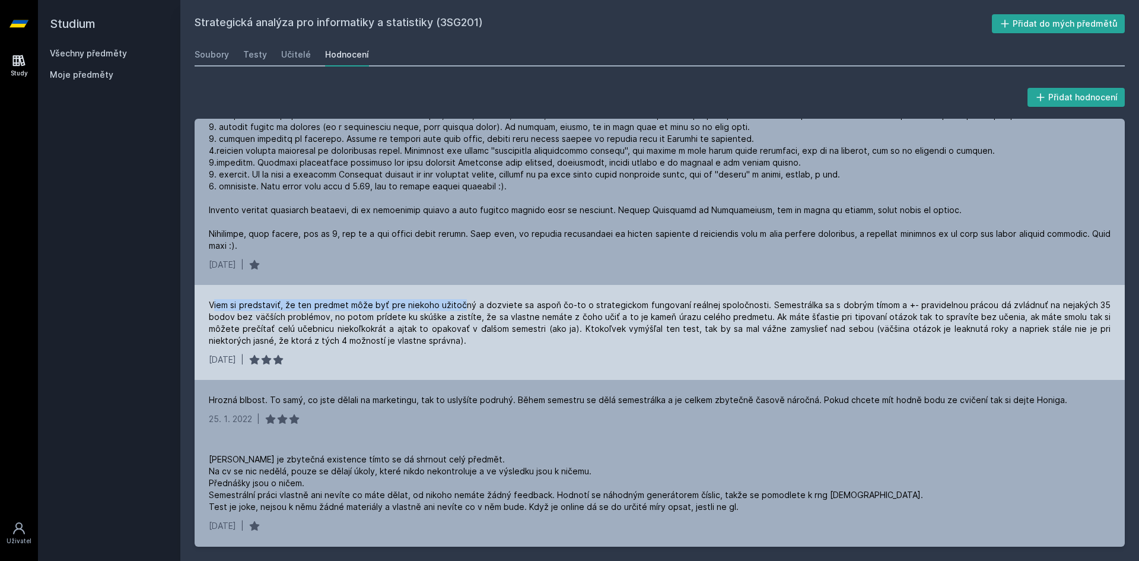
drag, startPoint x: 214, startPoint y: 289, endPoint x: 480, endPoint y: 293, distance: 266.3
click at [461, 299] on div "Viem si predstaviť, že ten predmet môže byť pre niekoho užitočný a dozviete sa …" at bounding box center [660, 322] width 902 height 47
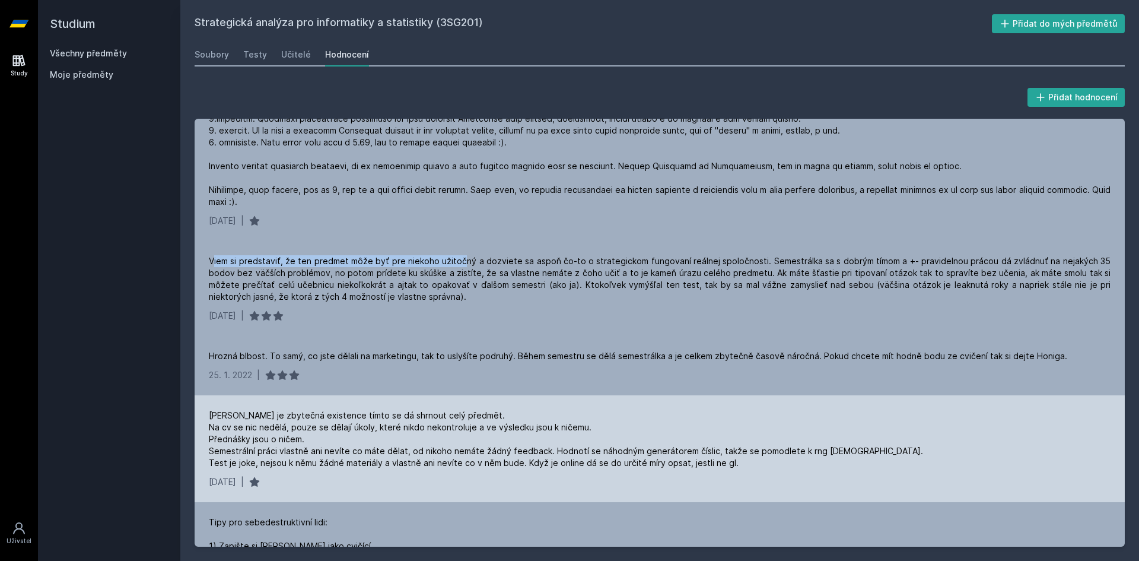
scroll to position [2076, 0]
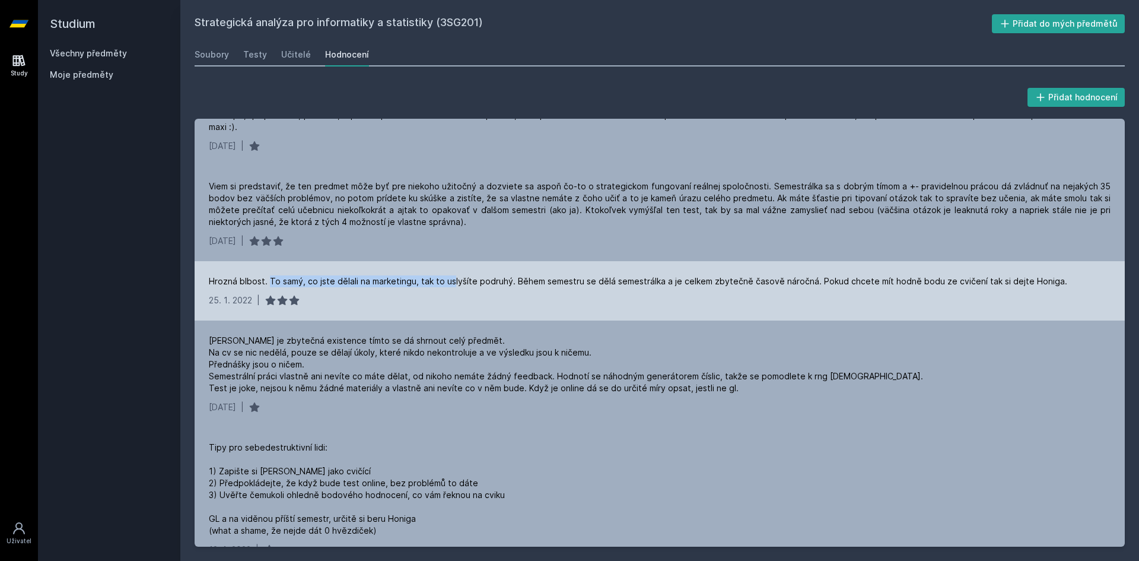
drag, startPoint x: 308, startPoint y: 267, endPoint x: 450, endPoint y: 273, distance: 142.5
click at [450, 275] on div "Hrozná blbost. To samý, co jste dělali na marketingu, tak to uslyšíte podruhý. …" at bounding box center [638, 281] width 858 height 12
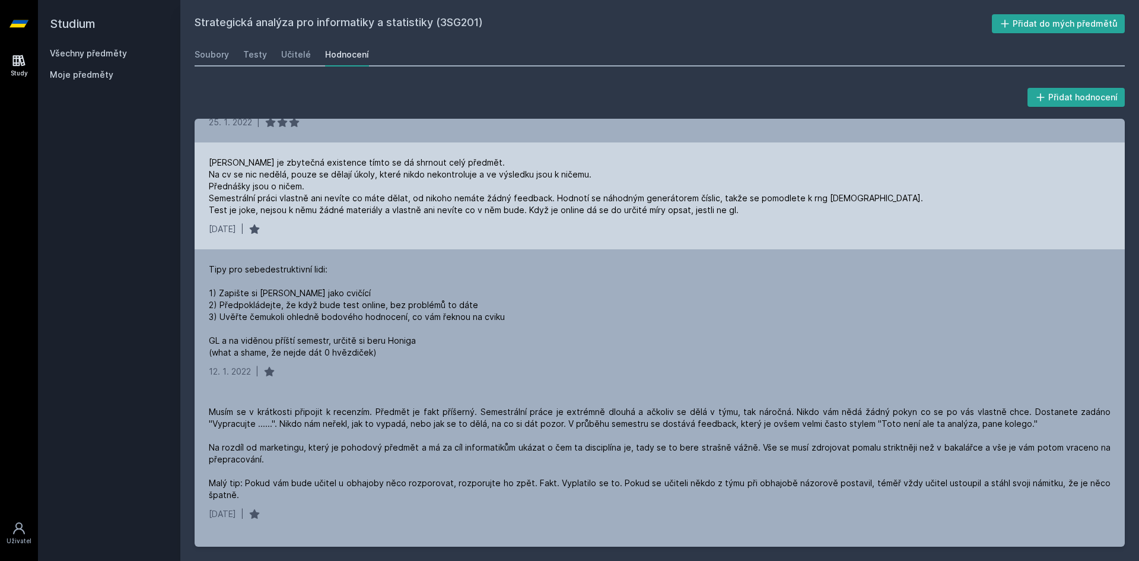
scroll to position [2195, 0]
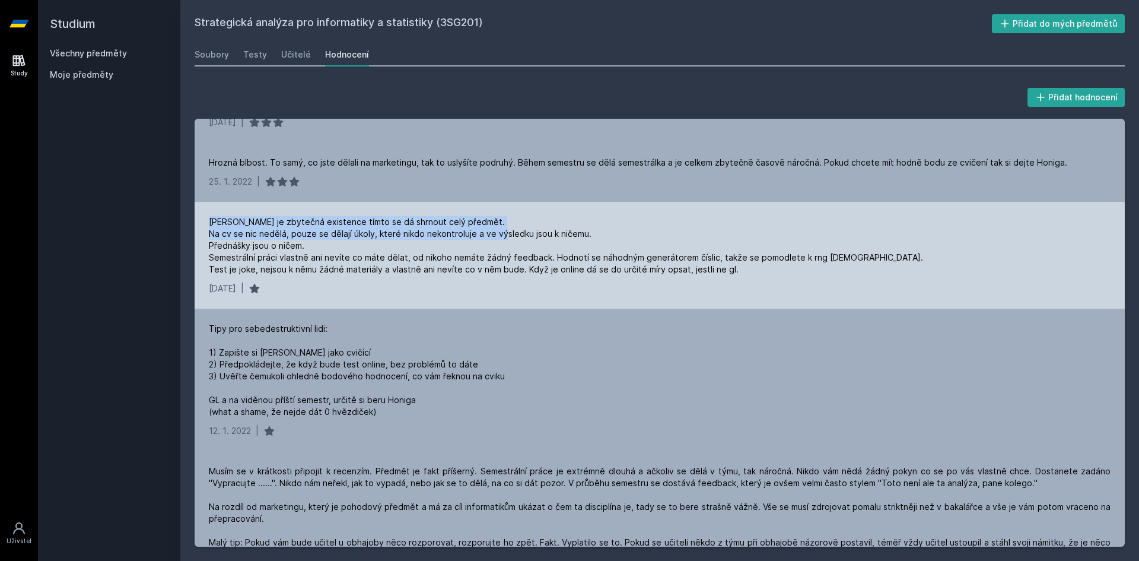
drag, startPoint x: 206, startPoint y: 214, endPoint x: 506, endPoint y: 216, distance: 300.1
click at [506, 216] on div "[PERSON_NAME] je zbytečná existence tímto se dá shrnout celý předmět. Na cv se …" at bounding box center [660, 255] width 930 height 107
drag, startPoint x: 364, startPoint y: 231, endPoint x: 358, endPoint y: 222, distance: 9.9
click at [364, 231] on div "[PERSON_NAME] je zbytečná existence tímto se dá shrnout celý předmět. Na cv se …" at bounding box center [566, 245] width 714 height 59
drag, startPoint x: 223, startPoint y: 224, endPoint x: 593, endPoint y: 225, distance: 370.1
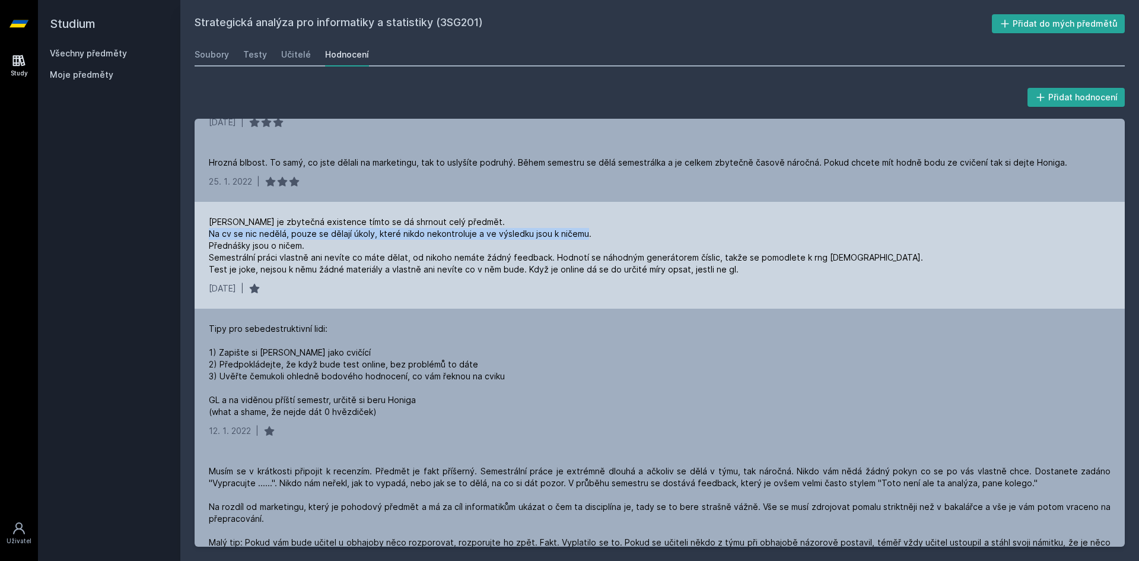
click at [593, 225] on div "[PERSON_NAME] je zbytečná existence tímto se dá shrnout celý předmět. Na cv se …" at bounding box center [566, 245] width 714 height 59
click at [591, 228] on div "[PERSON_NAME] je zbytečná existence tímto se dá shrnout celý předmět. Na cv se …" at bounding box center [566, 245] width 714 height 59
drag, startPoint x: 218, startPoint y: 234, endPoint x: 326, endPoint y: 235, distance: 107.4
click at [326, 235] on div "[PERSON_NAME] je zbytečná existence tímto se dá shrnout celý předmět. Na cv se …" at bounding box center [566, 245] width 714 height 59
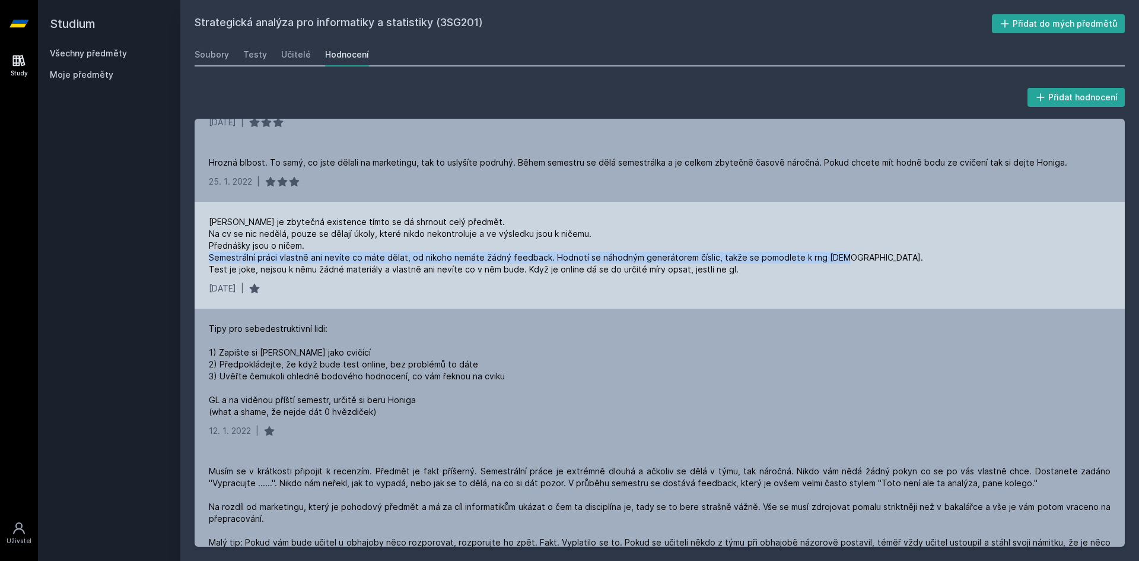
drag, startPoint x: 221, startPoint y: 249, endPoint x: 848, endPoint y: 243, distance: 626.4
click at [848, 243] on div "[PERSON_NAME] je zbytečná existence tímto se dá shrnout celý předmět. Na cv se …" at bounding box center [660, 245] width 902 height 59
click at [803, 247] on div "[PERSON_NAME] je zbytečná existence tímto se dá shrnout celý předmět. Na cv se …" at bounding box center [566, 245] width 714 height 59
drag, startPoint x: 826, startPoint y: 247, endPoint x: 836, endPoint y: 246, distance: 9.5
click at [835, 246] on div "[PERSON_NAME] je zbytečná existence tímto se dá shrnout celý předmět. Na cv se …" at bounding box center [566, 245] width 714 height 59
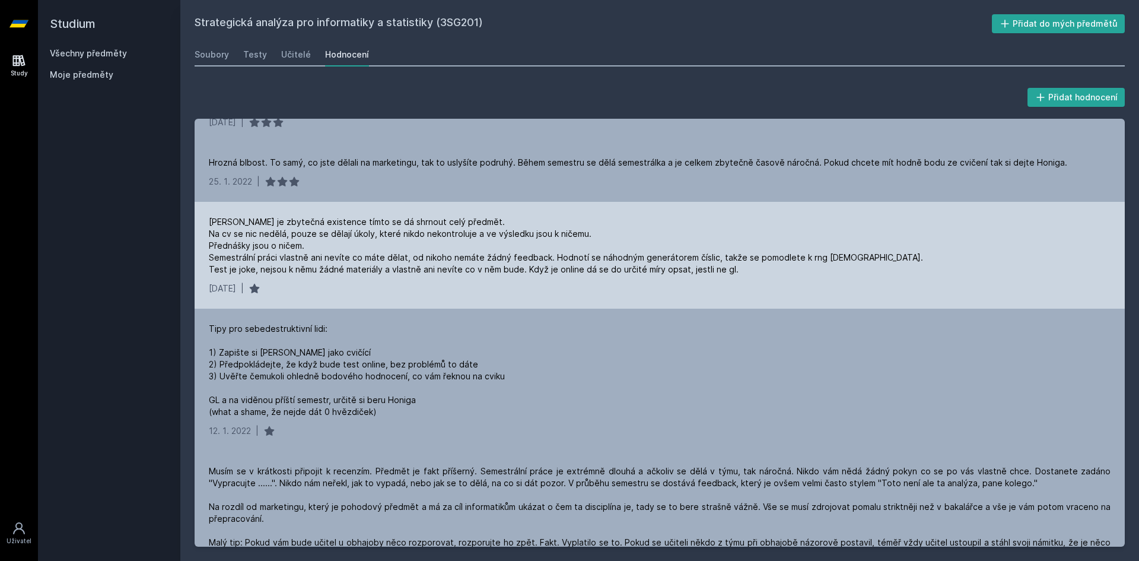
click at [846, 246] on div "[PERSON_NAME] je zbytečná existence tímto se dá shrnout celý předmět. Na cv se …" at bounding box center [660, 245] width 902 height 59
drag, startPoint x: 224, startPoint y: 255, endPoint x: 741, endPoint y: 264, distance: 517.3
click at [733, 266] on div "[PERSON_NAME] je zbytečná existence tímto se dá shrnout celý předmět. Na cv se …" at bounding box center [566, 245] width 714 height 59
click at [756, 262] on div "[PERSON_NAME] je zbytečná existence tímto se dá shrnout celý předmět. Na cv se …" at bounding box center [566, 245] width 714 height 59
drag, startPoint x: 696, startPoint y: 253, endPoint x: 754, endPoint y: 263, distance: 59.6
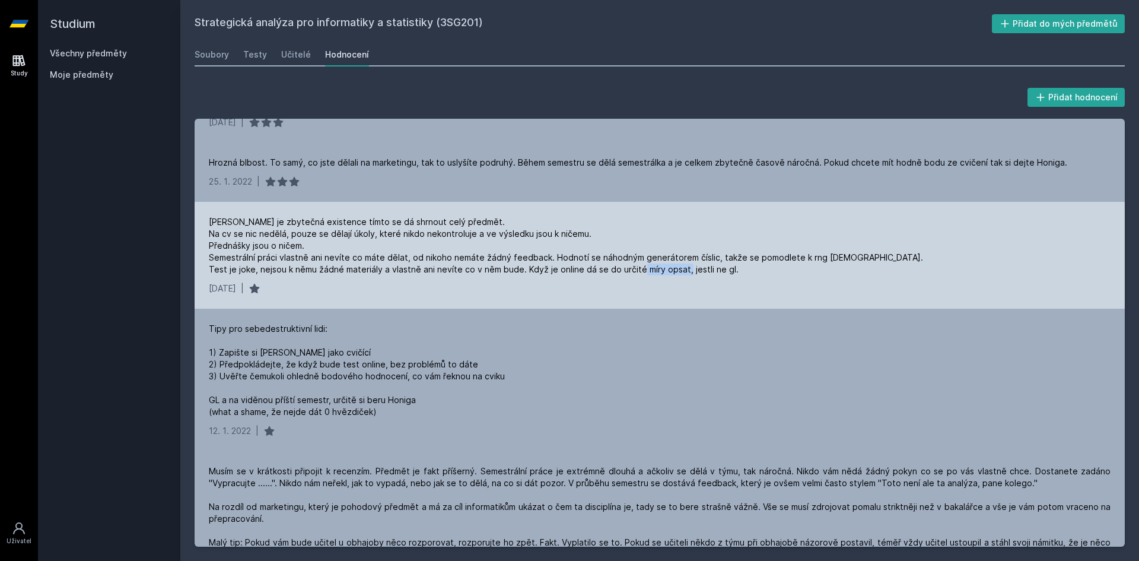
click at [754, 263] on div "[PERSON_NAME] je zbytečná existence tímto se dá shrnout celý předmět. Na cv se …" at bounding box center [566, 245] width 714 height 59
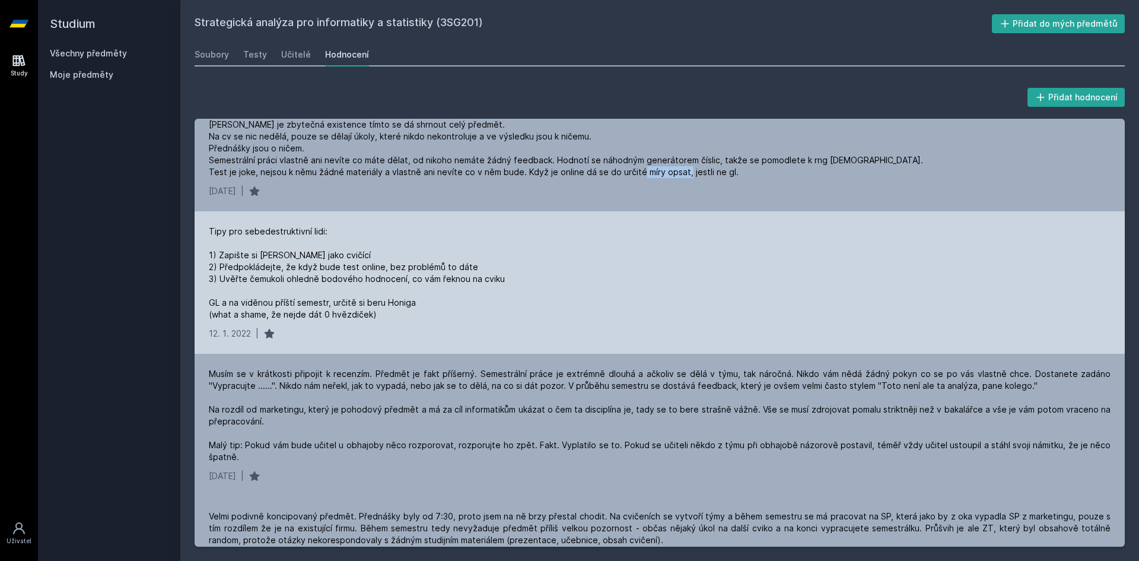
scroll to position [2313, 0]
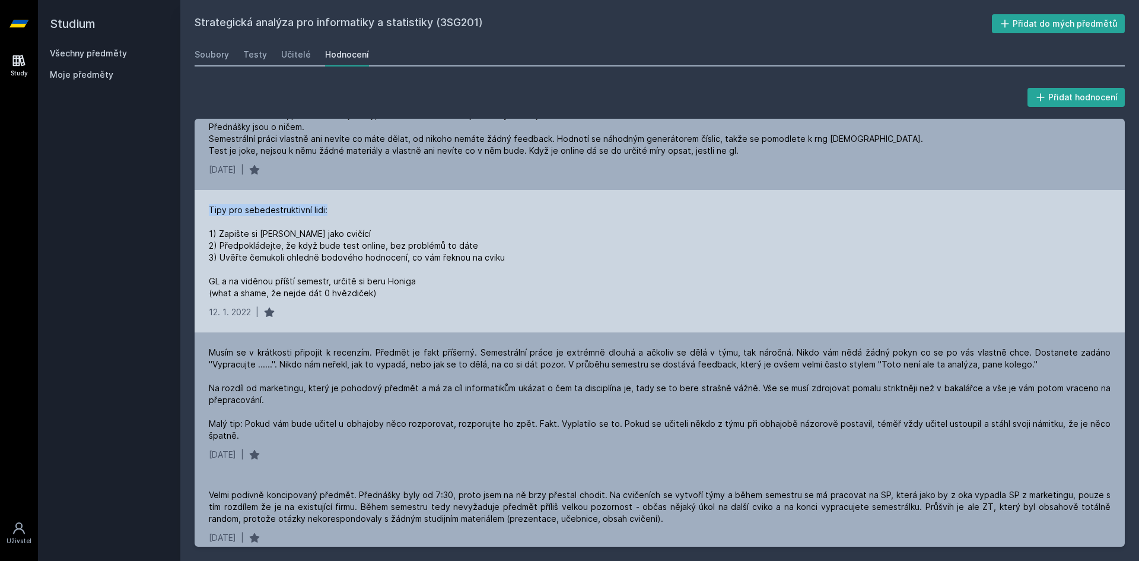
drag, startPoint x: 218, startPoint y: 209, endPoint x: 331, endPoint y: 212, distance: 113.3
click at [331, 212] on div "Tipy pro sebedestruktivní lidi: 1) Zapište si [PERSON_NAME] jako cvičící 2) Pře…" at bounding box center [357, 251] width 296 height 95
click at [356, 216] on div "Tipy pro sebedestruktivní lidi: 1) Zapište si [PERSON_NAME] jako cvičící 2) Pře…" at bounding box center [357, 251] width 296 height 95
drag, startPoint x: 227, startPoint y: 231, endPoint x: 381, endPoint y: 230, distance: 154.8
click at [381, 230] on div "Tipy pro sebedestruktivní lidi: 1) Zapište si [PERSON_NAME] jako cvičící 2) Pře…" at bounding box center [357, 251] width 296 height 95
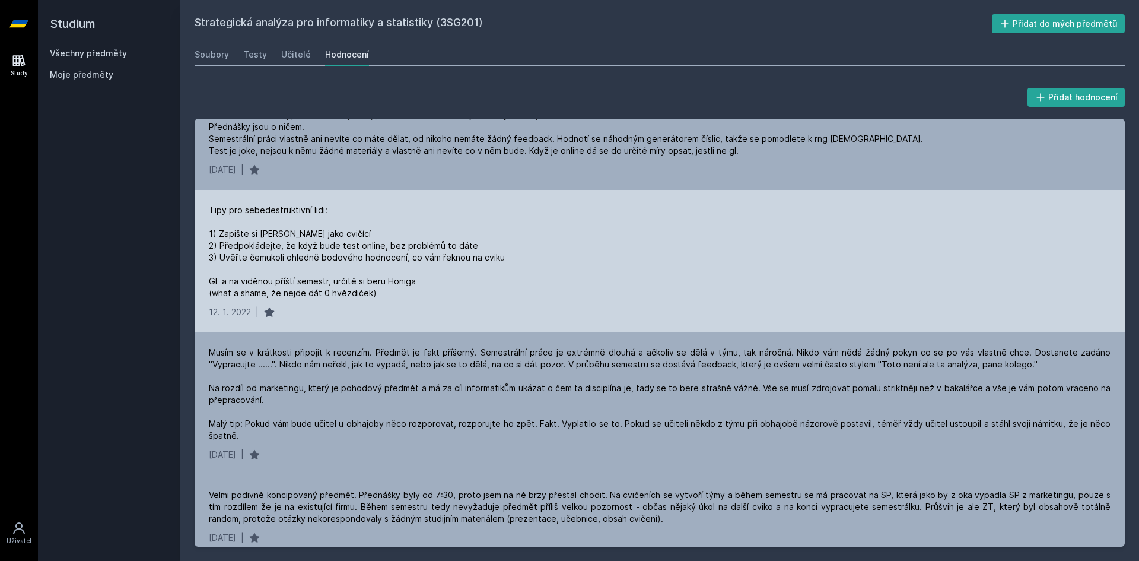
click at [389, 218] on div "Tipy pro sebedestruktivní lidi: 1) Zapište si [PERSON_NAME] jako cvičící 2) Pře…" at bounding box center [357, 251] width 296 height 95
drag, startPoint x: 221, startPoint y: 244, endPoint x: 496, endPoint y: 251, distance: 275.9
click at [496, 251] on div "Tipy pro sebedestruktivní lidi: 1) Zapište si [PERSON_NAME] jako cvičící 2) Pře…" at bounding box center [357, 251] width 296 height 95
drag, startPoint x: 235, startPoint y: 258, endPoint x: 519, endPoint y: 256, distance: 284.1
click at [519, 256] on div "Tipy pro sebedestruktivní lidi: 1) Zapište si [PERSON_NAME] jako cvičící 2) Pře…" at bounding box center [660, 251] width 902 height 95
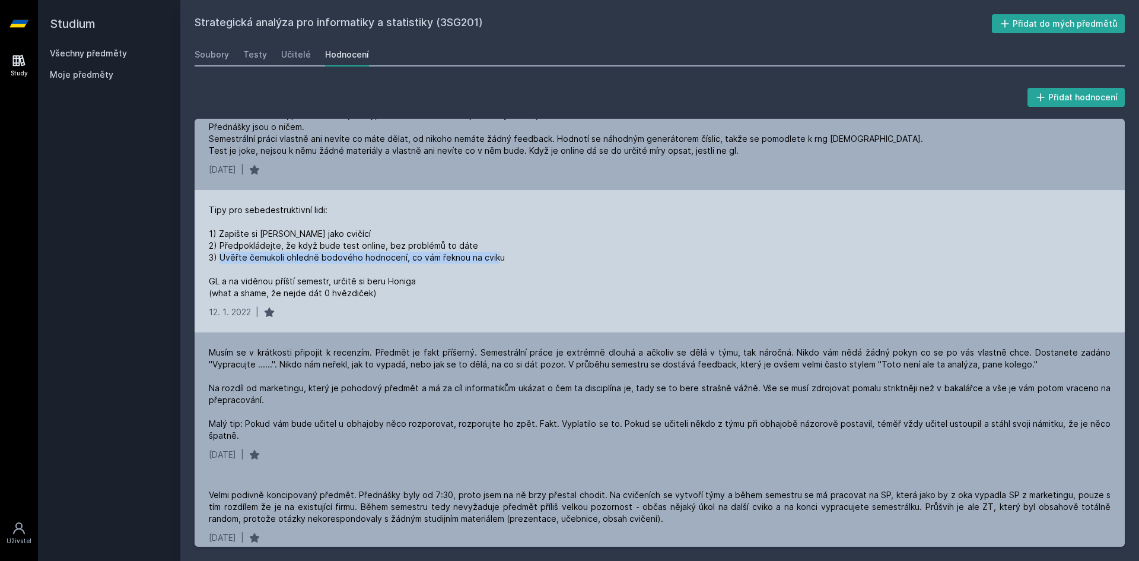
click at [519, 256] on div "Tipy pro sebedestruktivní lidi: 1) Zapište si [PERSON_NAME] jako cvičící 2) Pře…" at bounding box center [660, 251] width 902 height 95
drag, startPoint x: 222, startPoint y: 247, endPoint x: 269, endPoint y: 244, distance: 47.0
click at [269, 244] on div "Tipy pro sebedestruktivní lidi: 1) Zapište si [PERSON_NAME] jako cvičící 2) Pře…" at bounding box center [357, 251] width 296 height 95
drag, startPoint x: 220, startPoint y: 243, endPoint x: 500, endPoint y: 249, distance: 280.0
click at [499, 249] on div "Tipy pro sebedestruktivní lidi: 1) Zapište si [PERSON_NAME] jako cvičící 2) Pře…" at bounding box center [357, 251] width 296 height 95
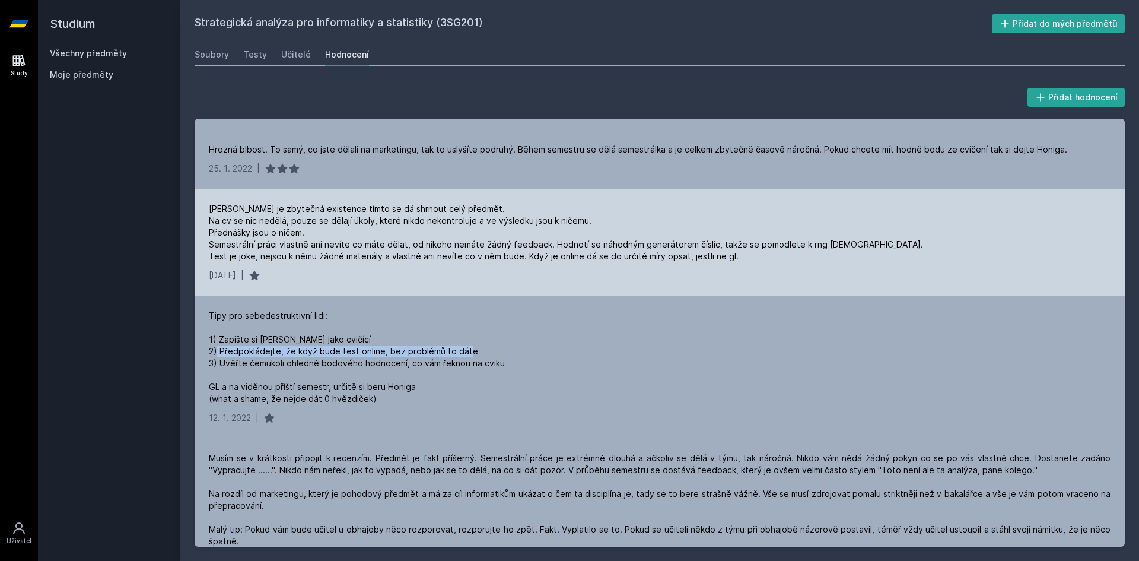
scroll to position [2195, 0]
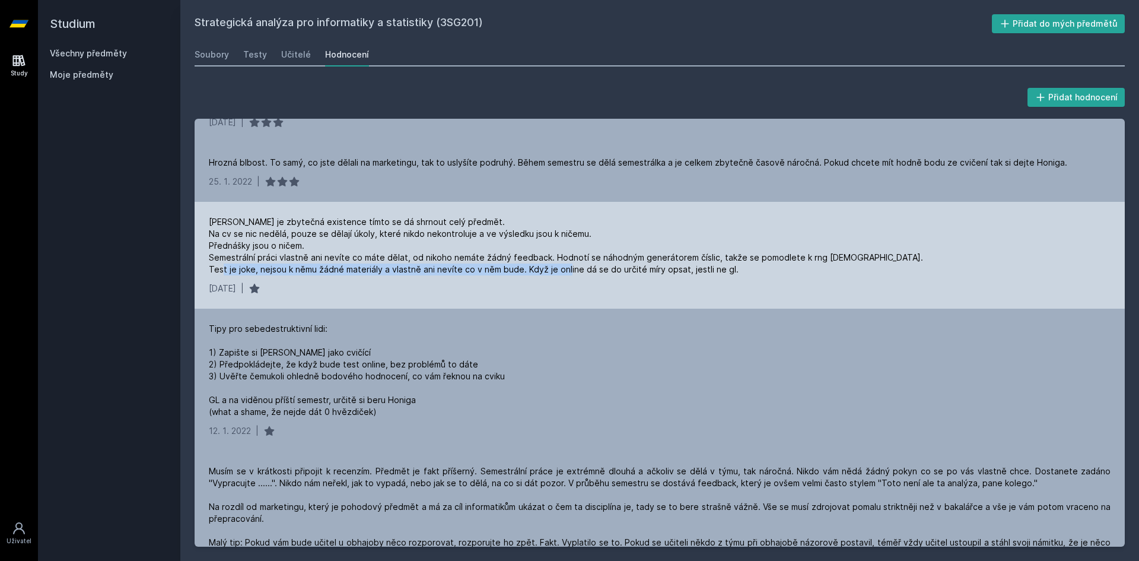
drag, startPoint x: 282, startPoint y: 253, endPoint x: 623, endPoint y: 262, distance: 341.1
click at [623, 262] on div "[PERSON_NAME] je zbytečná existence tímto se dá shrnout celý předmět. Na cv se …" at bounding box center [566, 245] width 714 height 59
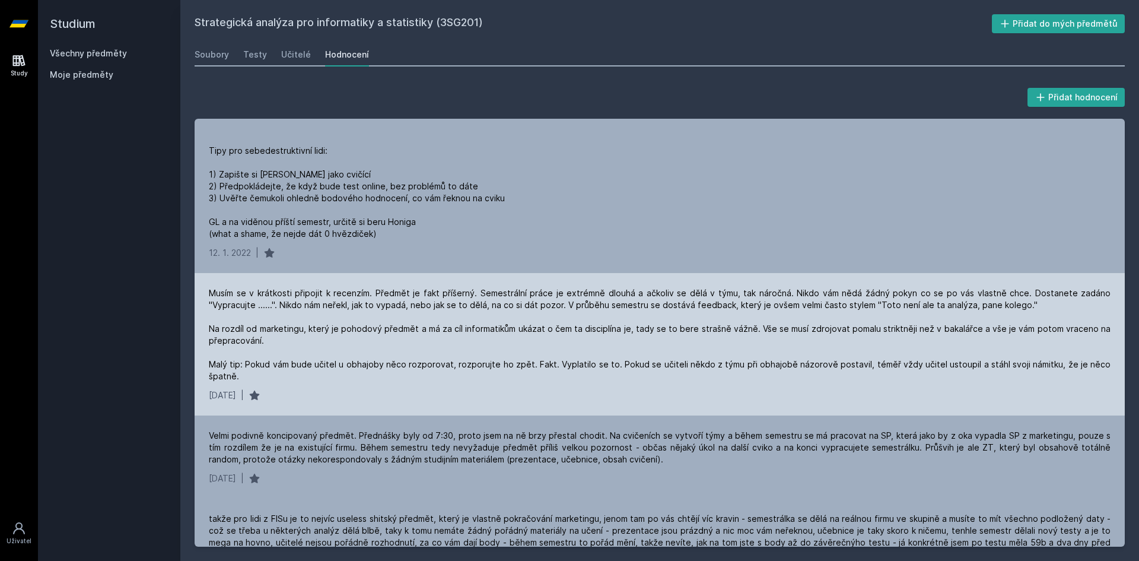
scroll to position [2313, 0]
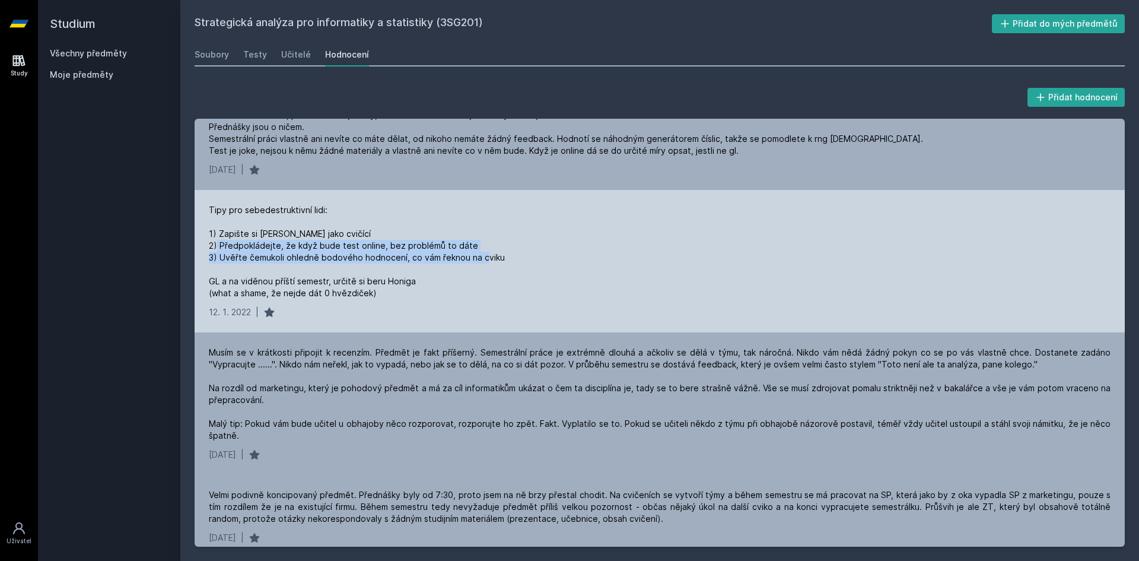
drag, startPoint x: 218, startPoint y: 243, endPoint x: 505, endPoint y: 261, distance: 287.7
click at [491, 260] on div "Tipy pro sebedestruktivní lidi: 1) Zapište si [PERSON_NAME] jako cvičící 2) Pře…" at bounding box center [357, 251] width 296 height 95
click at [505, 261] on div "Tipy pro sebedestruktivní lidi: 1) Zapište si [PERSON_NAME] jako cvičící 2) Pře…" at bounding box center [660, 251] width 902 height 95
drag, startPoint x: 221, startPoint y: 258, endPoint x: 504, endPoint y: 264, distance: 283.0
click at [504, 264] on div "Tipy pro sebedestruktivní lidi: 1) Zapište si [PERSON_NAME] jako cvičící 2) Pře…" at bounding box center [660, 251] width 902 height 95
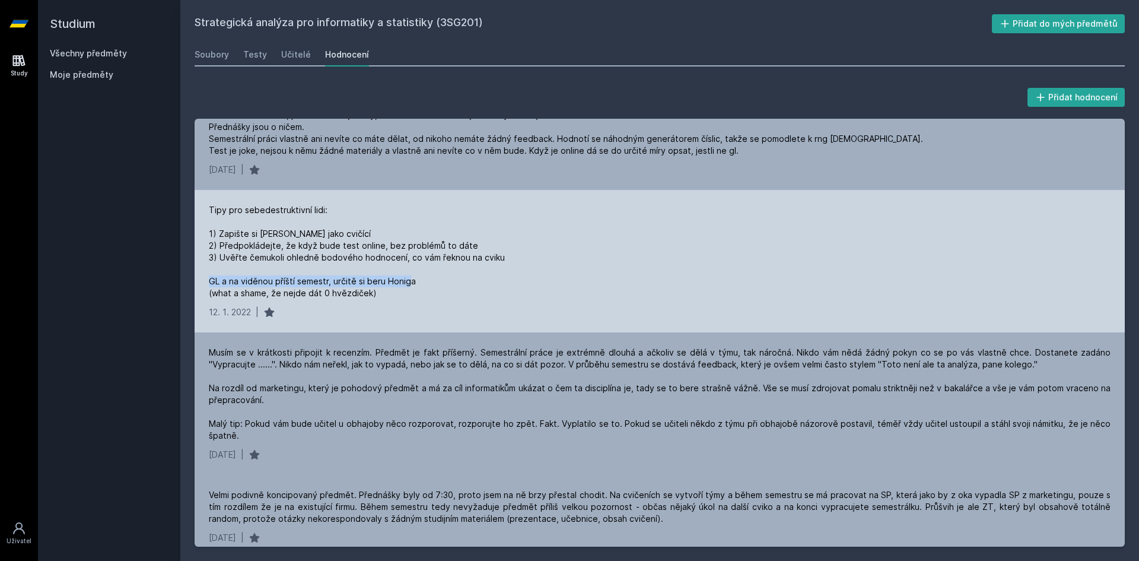
drag, startPoint x: 216, startPoint y: 279, endPoint x: 425, endPoint y: 282, distance: 209.4
click at [425, 282] on div "Tipy pro sebedestruktivní lidi: 1) Zapište si [PERSON_NAME] jako cvičící 2) Pře…" at bounding box center [357, 251] width 296 height 95
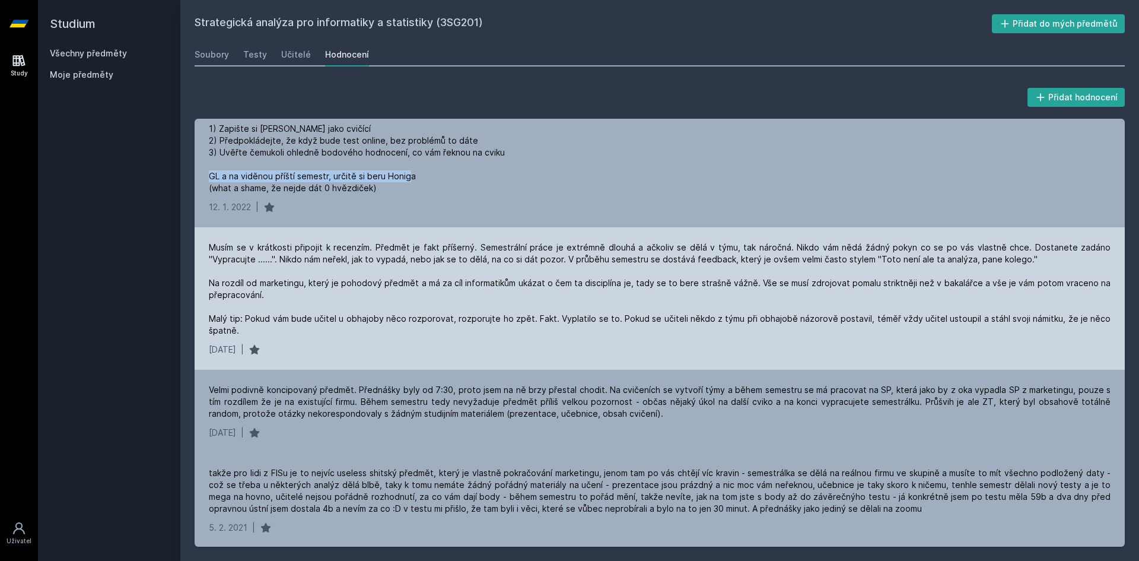
scroll to position [2432, 0]
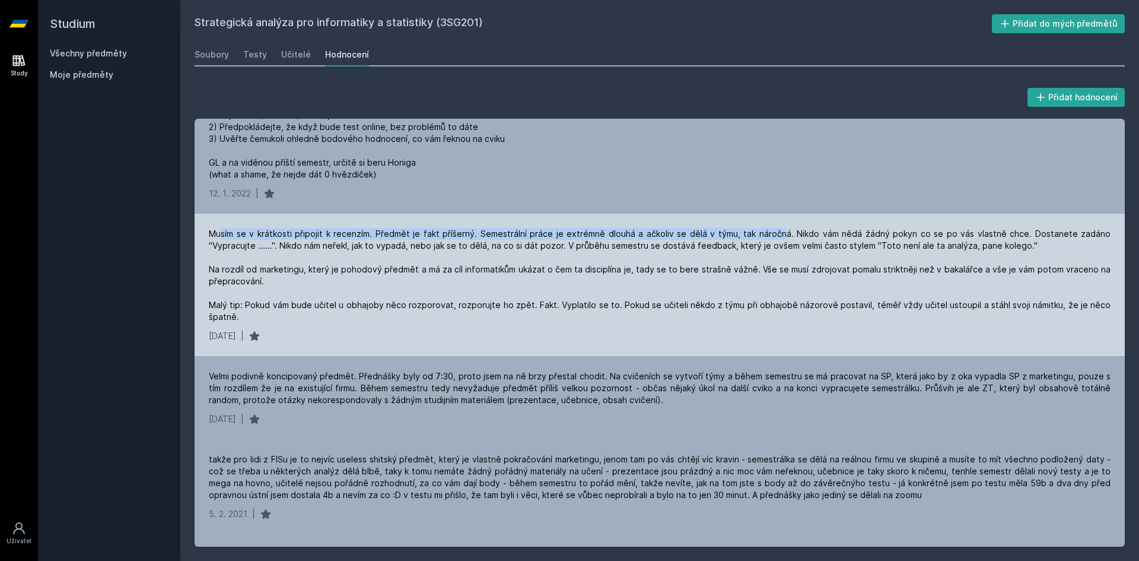
drag, startPoint x: 221, startPoint y: 231, endPoint x: 783, endPoint y: 224, distance: 562.3
click at [783, 224] on div "Musím se v krátkosti připojit k recenzím. Předmět je fakt příšerný. Semestrální…" at bounding box center [660, 285] width 930 height 142
click at [652, 239] on div "Musím se v krátkosti připojit k recenzím. Předmět je fakt příšerný. Semestrální…" at bounding box center [660, 275] width 902 height 95
drag, startPoint x: 652, startPoint y: 234, endPoint x: 791, endPoint y: 236, distance: 138.2
click at [791, 236] on div "Musím se v krátkosti připojit k recenzím. Předmět je fakt příšerný. Semestrální…" at bounding box center [660, 275] width 902 height 95
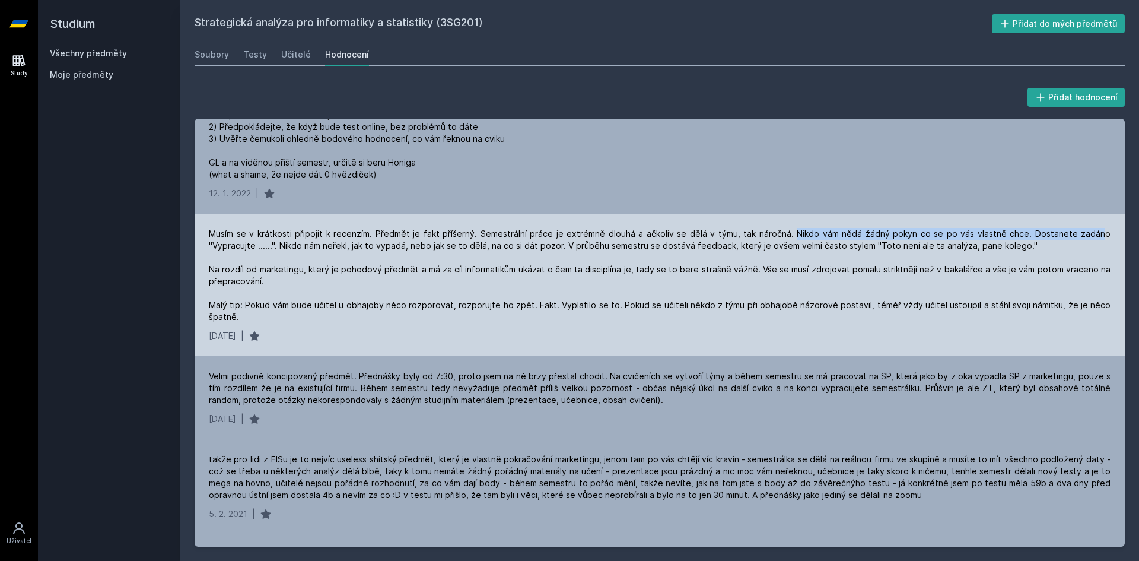
drag, startPoint x: 794, startPoint y: 230, endPoint x: 1100, endPoint y: 228, distance: 306.1
click at [1100, 228] on div "Musím se v krátkosti připojit k recenzím. Předmět je fakt příšerný. Semestrální…" at bounding box center [660, 275] width 902 height 95
click at [1107, 231] on div "Musím se v krátkosti připojit k recenzím. Předmět je fakt příšerný. Semestrální…" at bounding box center [660, 285] width 930 height 142
drag, startPoint x: 1032, startPoint y: 233, endPoint x: 268, endPoint y: 246, distance: 764.1
click at [268, 246] on div "Musím se v krátkosti připojit k recenzím. Předmět je fakt příšerný. Semestrální…" at bounding box center [660, 275] width 902 height 95
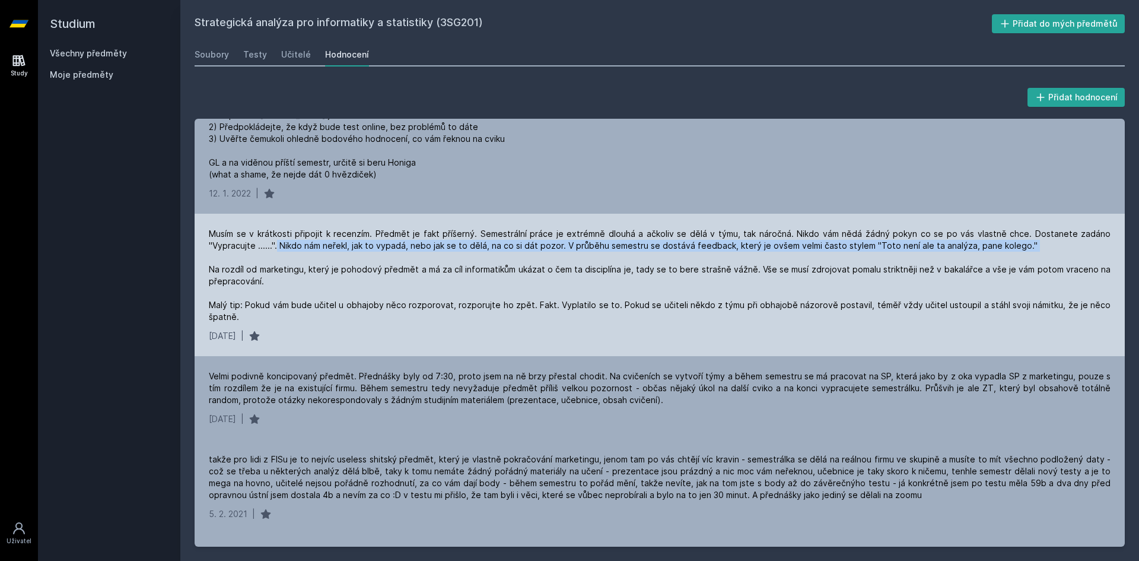
drag, startPoint x: 275, startPoint y: 247, endPoint x: 1042, endPoint y: 253, distance: 766.9
click at [1042, 253] on div "Musím se v krátkosti připojit k recenzím. Předmět je fakt příšerný. Semestrální…" at bounding box center [660, 275] width 902 height 95
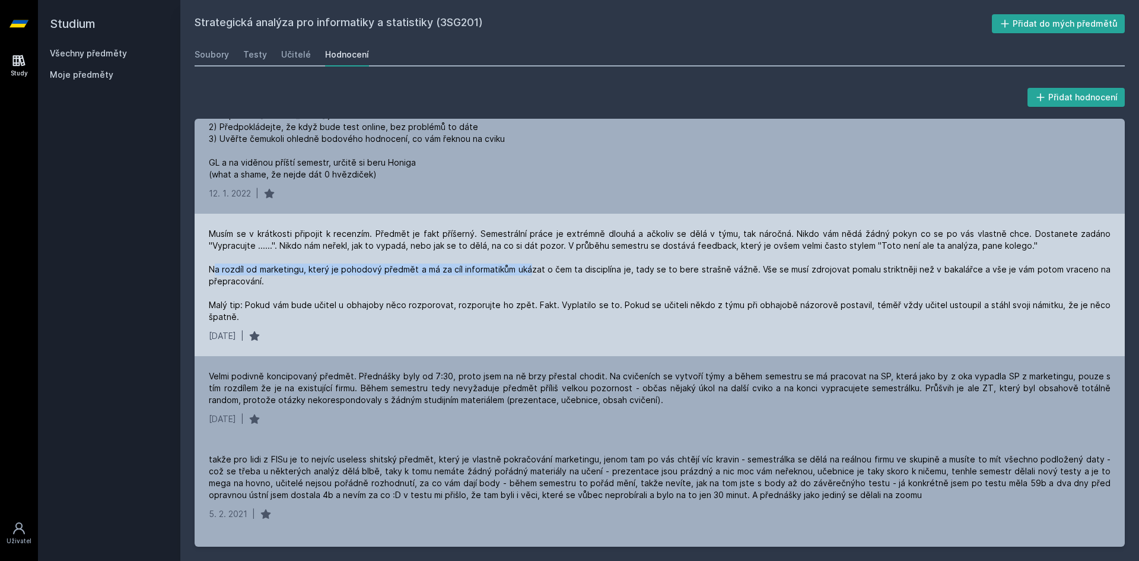
drag, startPoint x: 215, startPoint y: 267, endPoint x: 531, endPoint y: 275, distance: 316.2
click at [531, 275] on div "Musím se v krátkosti připojit k recenzím. Předmět je fakt příšerný. Semestrální…" at bounding box center [660, 275] width 902 height 95
drag, startPoint x: 231, startPoint y: 297, endPoint x: 267, endPoint y: 301, distance: 36.4
click at [267, 301] on div "Musím se v krátkosti připojit k recenzím. Předmět je fakt příšerný. Semestrální…" at bounding box center [660, 275] width 902 height 95
click at [343, 322] on div "Musím se v krátkosti připojit k recenzím. Předmět je fakt příšerný. Semestrální…" at bounding box center [660, 275] width 902 height 95
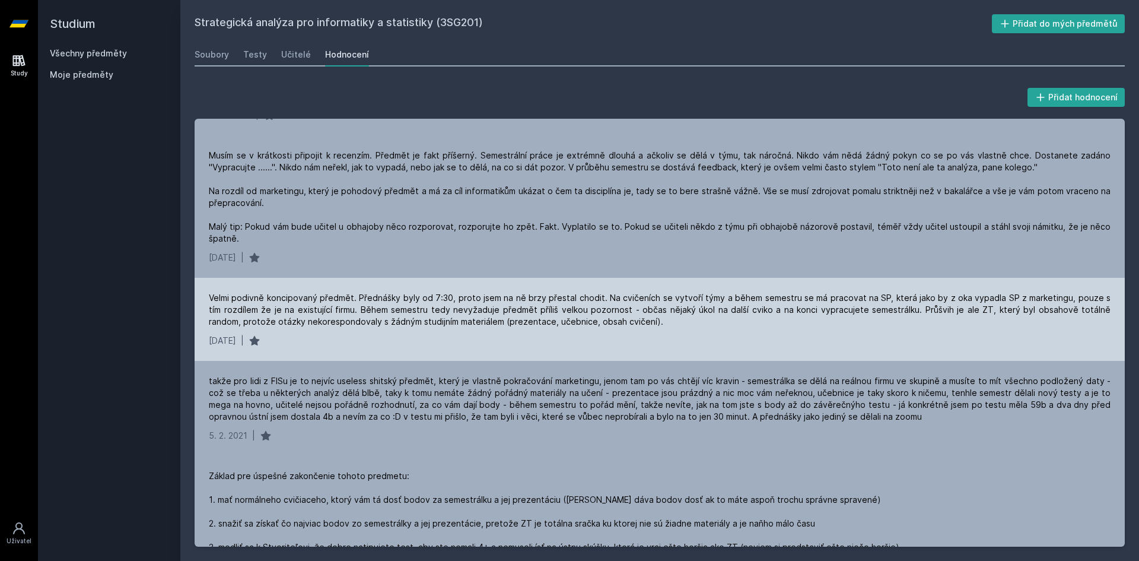
scroll to position [2491, 0]
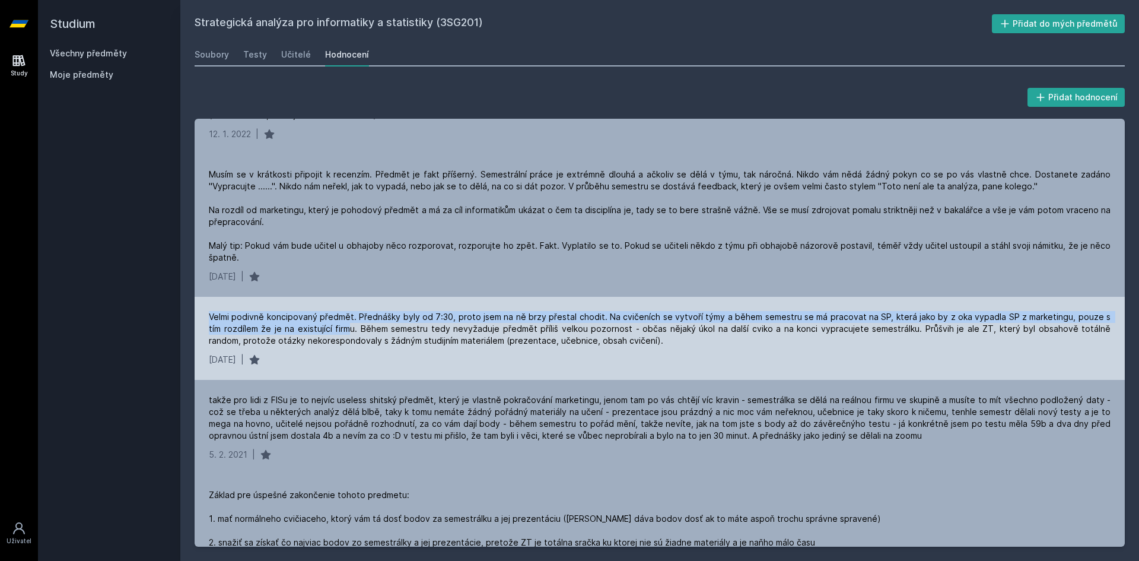
drag, startPoint x: 209, startPoint y: 317, endPoint x: 330, endPoint y: 323, distance: 121.1
click at [330, 323] on div "Velmi podivně koncipovaný předmět. Přednášky byly od 7:30, proto jsem na ně brz…" at bounding box center [660, 329] width 902 height 36
click at [463, 316] on div "Velmi podivně koncipovaný předmět. Přednášky byly od 7:30, proto jsem na ně brz…" at bounding box center [660, 329] width 902 height 36
drag, startPoint x: 362, startPoint y: 313, endPoint x: 494, endPoint y: 323, distance: 132.0
click at [494, 323] on div "Velmi podivně koncipovaný předmět. Přednášky byly od 7:30, proto jsem na ně brz…" at bounding box center [660, 329] width 902 height 36
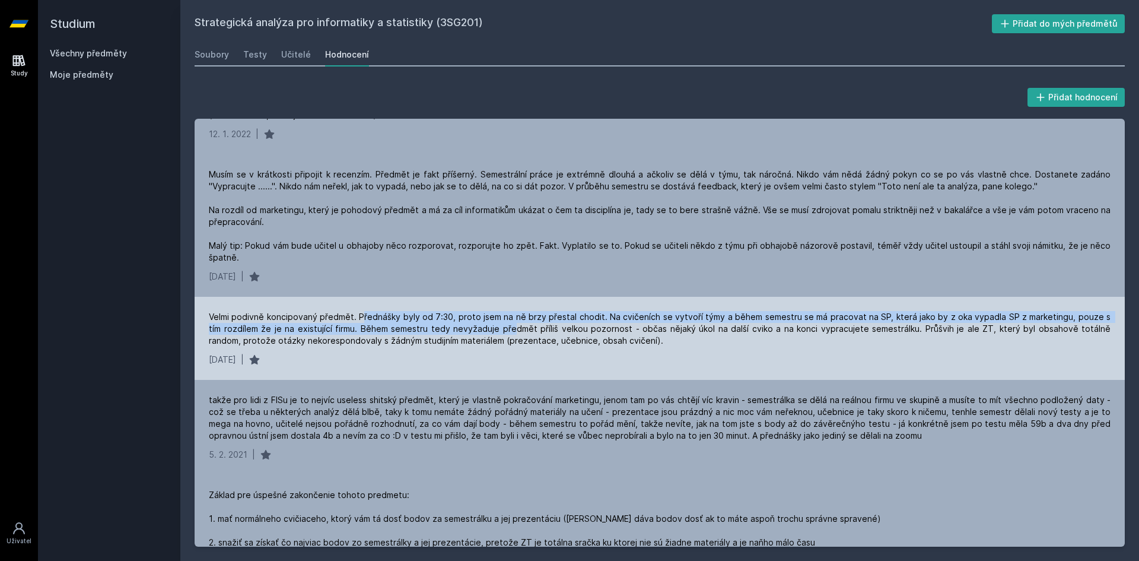
click at [440, 314] on div "Velmi podivně koncipovaný předmět. Přednášky byly od 7:30, proto jsem na ně brz…" at bounding box center [660, 329] width 902 height 36
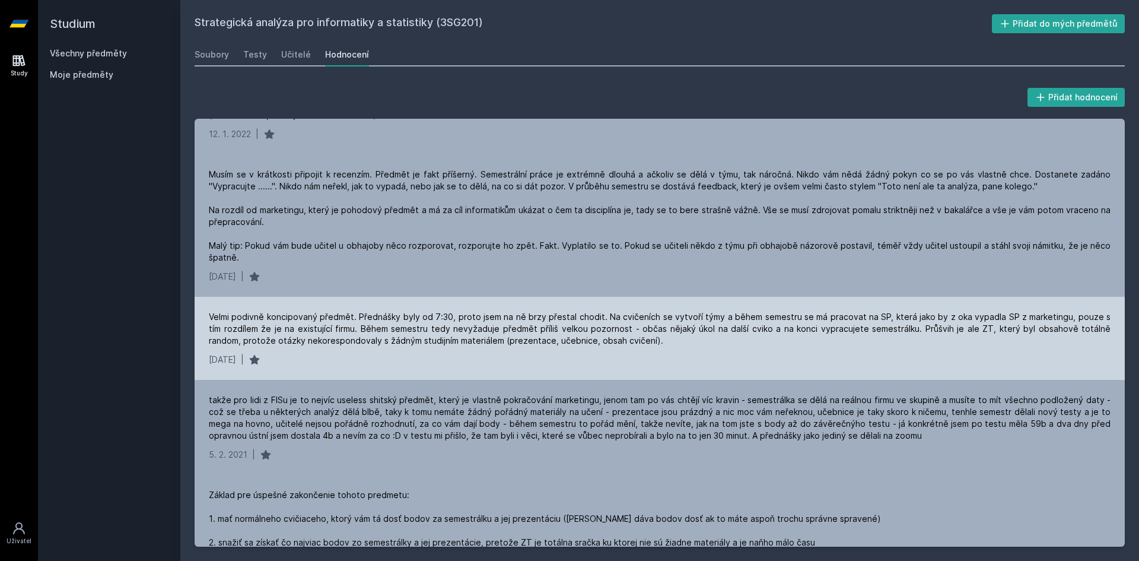
click at [430, 316] on div "Velmi podivně koncipovaný předmět. Přednášky byly od 7:30, proto jsem na ně brz…" at bounding box center [660, 329] width 902 height 36
drag, startPoint x: 430, startPoint y: 316, endPoint x: 455, endPoint y: 319, distance: 25.1
click at [455, 319] on div "Velmi podivně koncipovaný předmět. Přednášky byly od 7:30, proto jsem na ně brz…" at bounding box center [660, 329] width 902 height 36
click at [458, 310] on div "Velmi podivně koncipovaný předmět. Přednášky byly od 7:30, proto jsem na ně brz…" at bounding box center [660, 338] width 930 height 83
drag, startPoint x: 214, startPoint y: 316, endPoint x: 598, endPoint y: 321, distance: 383.8
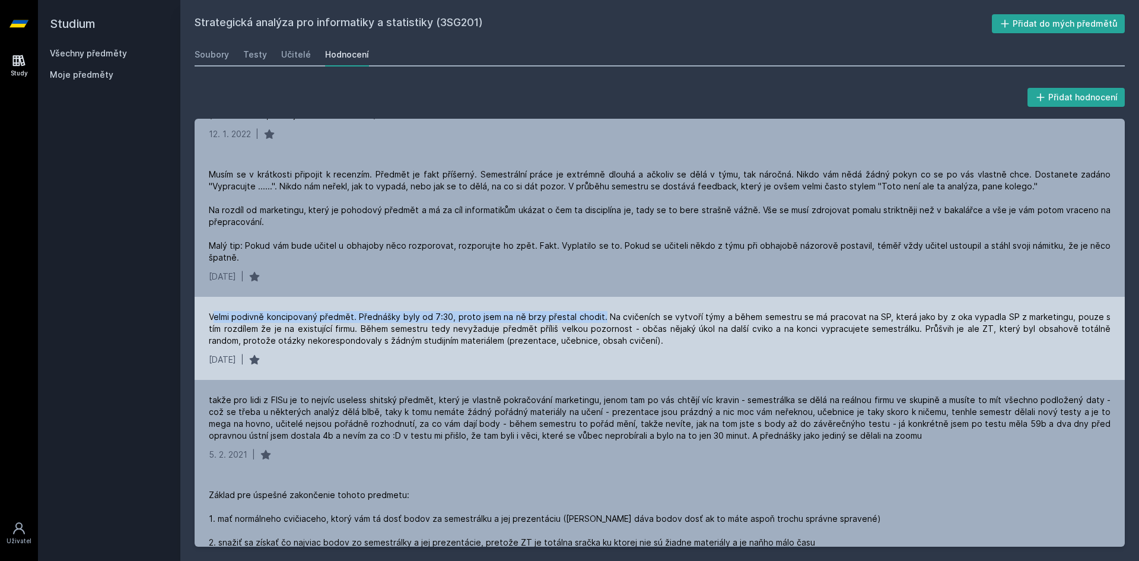
click at [598, 321] on div "Velmi podivně koncipovaný předmět. Přednášky byly od 7:30, proto jsem na ně brz…" at bounding box center [660, 329] width 902 height 36
click at [644, 311] on div "Velmi podivně koncipovaný předmět. Přednášky byly od 7:30, proto jsem na ně brz…" at bounding box center [660, 329] width 902 height 36
drag, startPoint x: 605, startPoint y: 316, endPoint x: 724, endPoint y: 313, distance: 119.3
click at [724, 313] on div "Velmi podivně koncipovaný předmět. Přednášky byly od 7:30, proto jsem na ně brz…" at bounding box center [660, 329] width 902 height 36
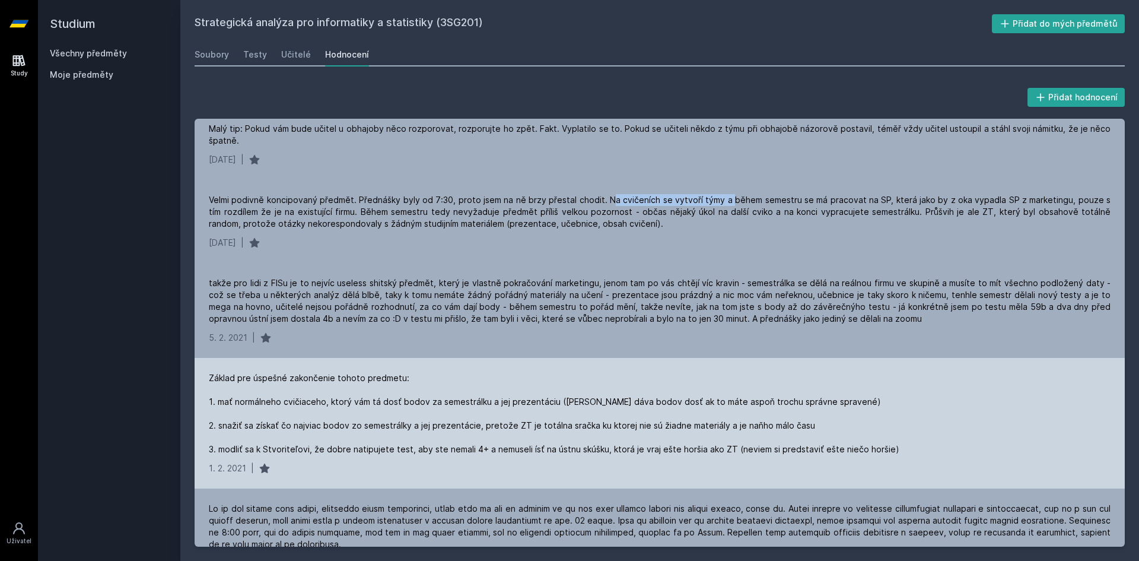
scroll to position [2610, 0]
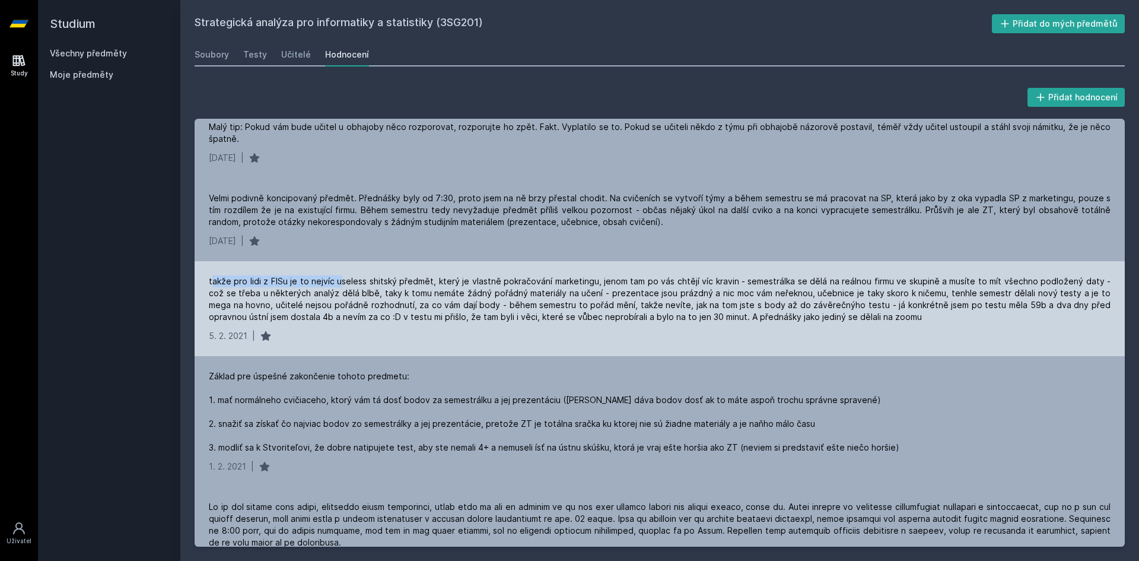
drag, startPoint x: 214, startPoint y: 281, endPoint x: 288, endPoint y: 259, distance: 77.5
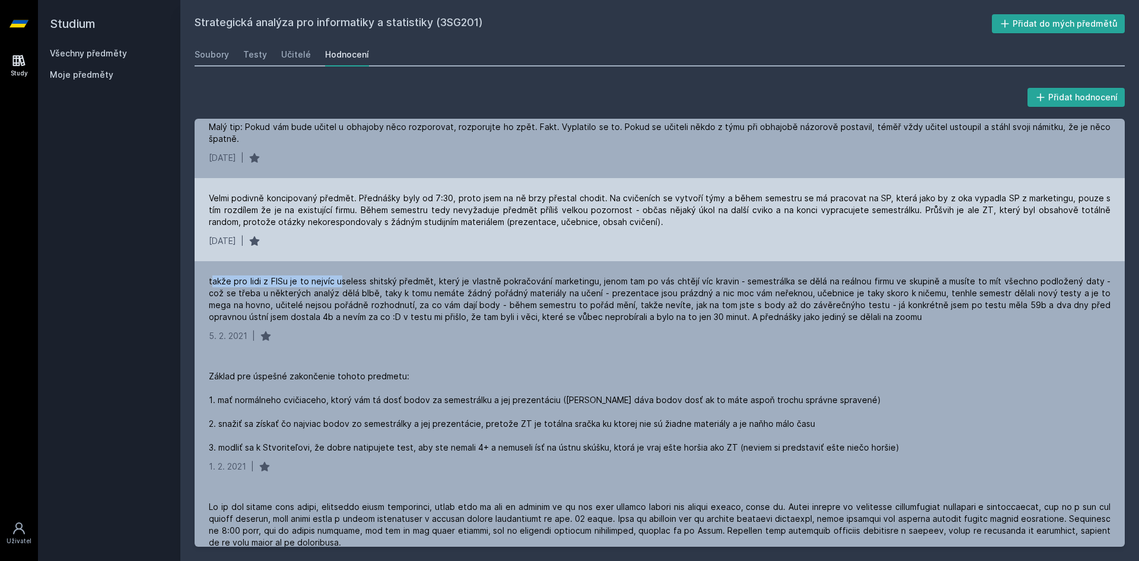
click at [335, 282] on div "takže pro lidi z FISu je to nejvíc useless shitský předmět, který je vlastně po…" at bounding box center [660, 298] width 902 height 47
click at [284, 221] on div "Velmi podivně koncipovaný předmět. Přednášky byly od 7:30, proto jsem na ně brz…" at bounding box center [660, 210] width 902 height 36
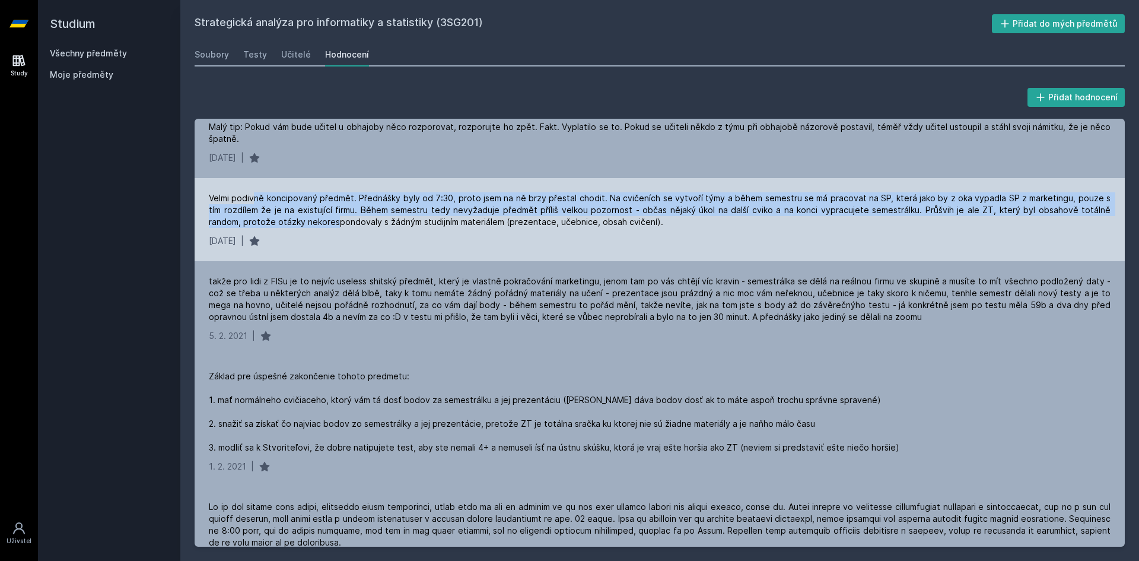
drag, startPoint x: 254, startPoint y: 203, endPoint x: 291, endPoint y: 228, distance: 44.9
click at [302, 216] on div "Velmi podivně koncipovaný předmět. Přednášky byly od 7:30, proto jsem na ně brz…" at bounding box center [660, 210] width 902 height 36
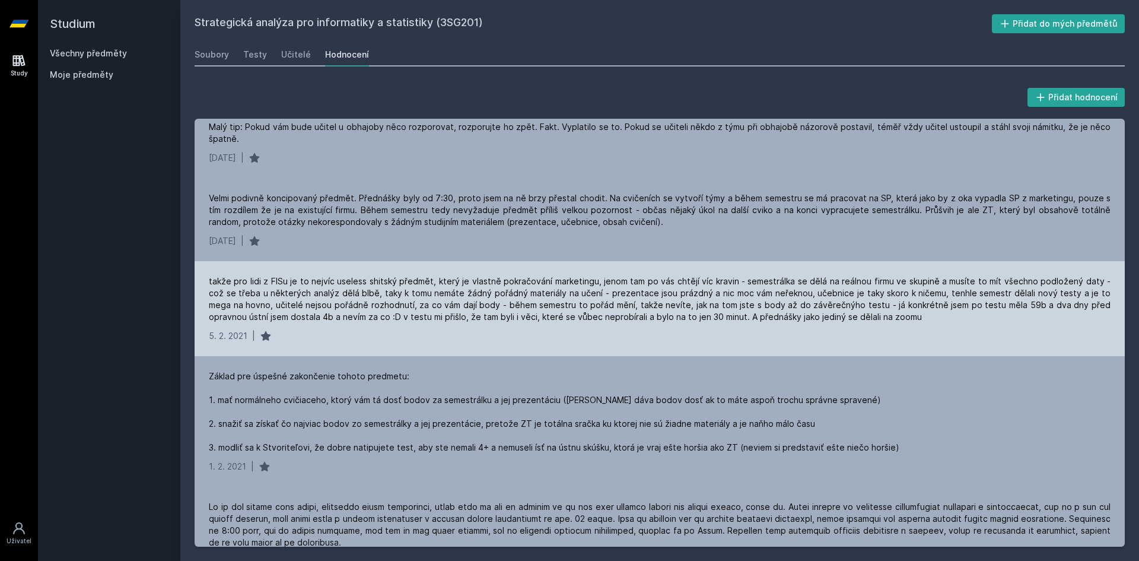
click at [268, 278] on div "takže pro lidi z FISu je to nejvíc useless shitský předmět, který je vlastně po…" at bounding box center [660, 298] width 902 height 47
drag, startPoint x: 222, startPoint y: 287, endPoint x: 279, endPoint y: 291, distance: 57.1
click at [279, 291] on div "takže pro lidi z FISu je to nejvíc useless shitský předmět, který je vlastně po…" at bounding box center [660, 298] width 902 height 47
drag, startPoint x: 221, startPoint y: 282, endPoint x: 724, endPoint y: 284, distance: 503.0
click at [724, 284] on div "takže pro lidi z FISu je to nejvíc useless shitský předmět, který je vlastně po…" at bounding box center [660, 308] width 930 height 95
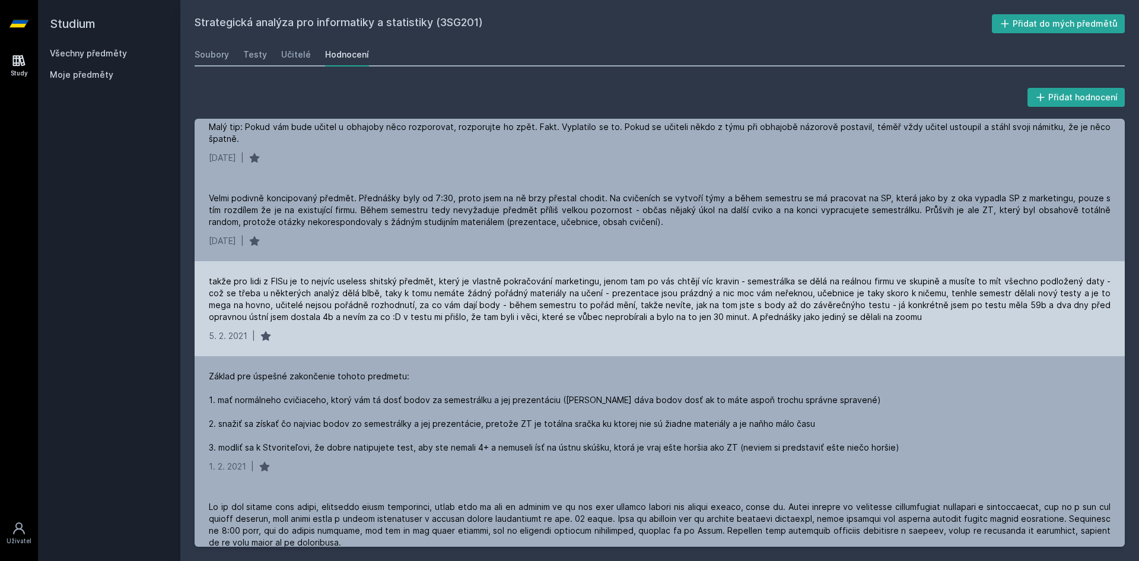
click at [892, 315] on div "takže pro lidi z FISu je to nejvíc useless shitský předmět, který je vlastně po…" at bounding box center [660, 298] width 902 height 47
drag, startPoint x: 471, startPoint y: 304, endPoint x: 1008, endPoint y: 325, distance: 537.8
click at [1093, 310] on div "takže pro lidi z FISu je to nejvíc useless shitský předmět, který je vlastně po…" at bounding box center [660, 298] width 902 height 47
drag, startPoint x: 219, startPoint y: 313, endPoint x: 685, endPoint y: 323, distance: 465.7
click at [685, 323] on div "takže pro lidi z FISu je to nejvíc useless shitský předmět, který je vlastně po…" at bounding box center [660, 308] width 930 height 95
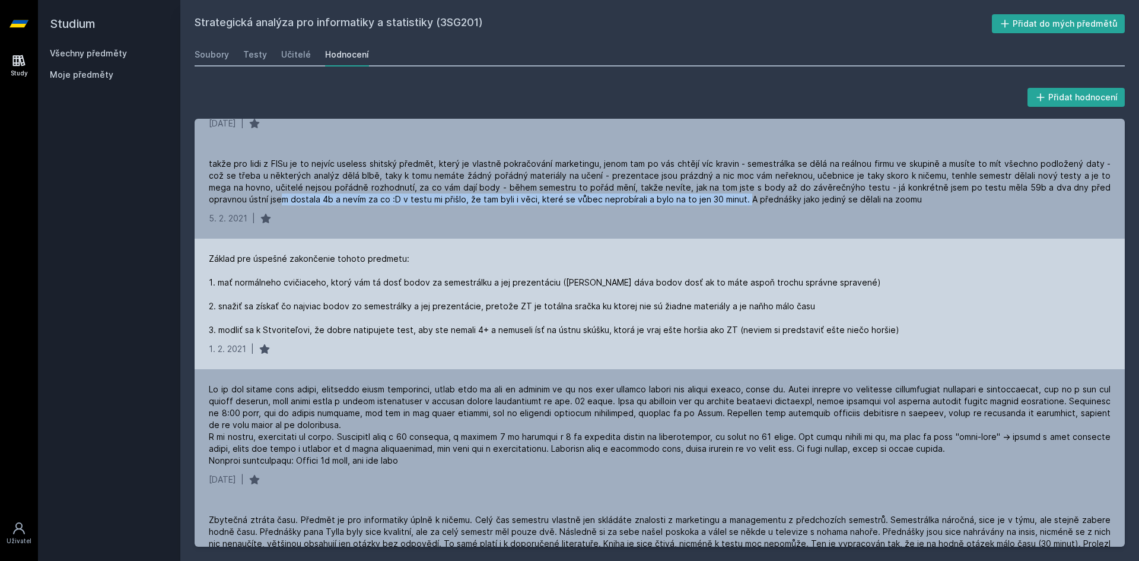
scroll to position [2728, 0]
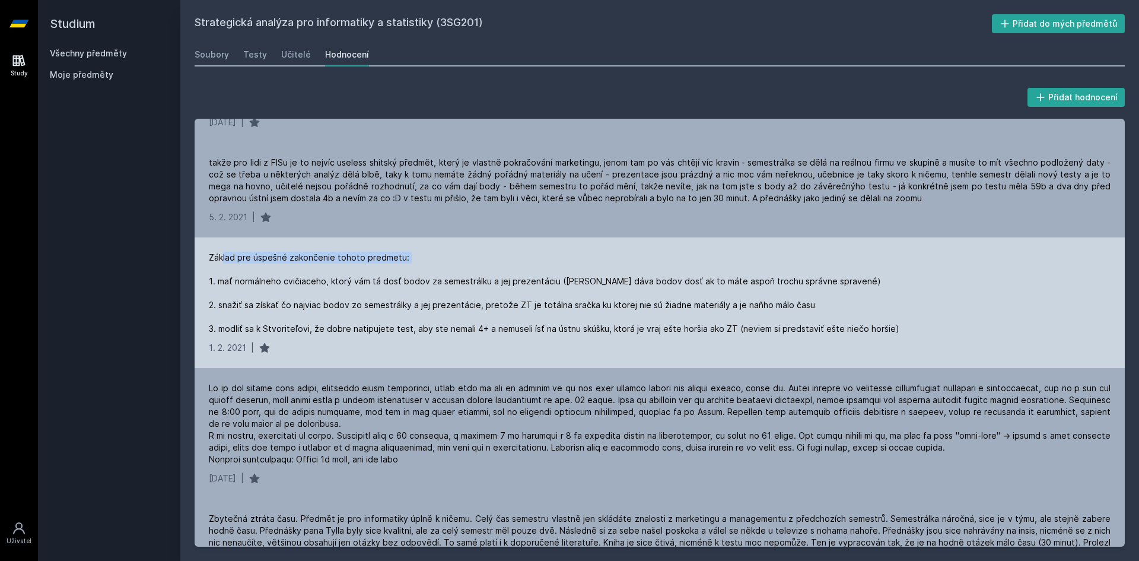
drag, startPoint x: 231, startPoint y: 258, endPoint x: 392, endPoint y: 264, distance: 161.4
click at [392, 264] on div "Základ pre úspešné zakončenie tohoto predmetu: 1. mať normálneho cvičiaceho, kt…" at bounding box center [554, 292] width 690 height 83
click at [460, 262] on div "Základ pre úspešné zakončenie tohoto predmetu: 1. mať normálneho cvičiaceho, kt…" at bounding box center [554, 292] width 690 height 83
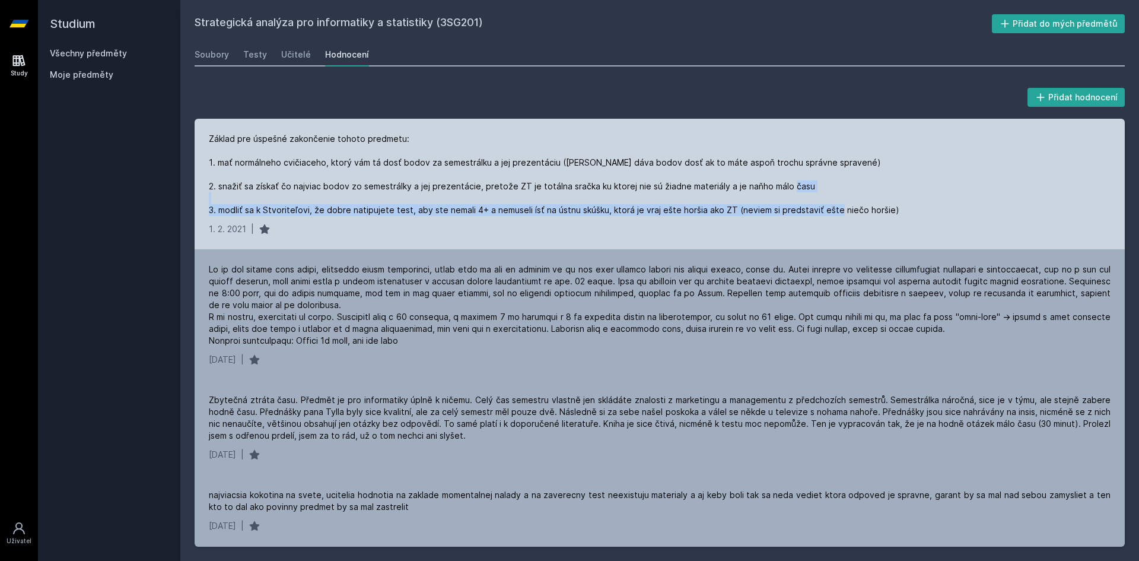
drag, startPoint x: 217, startPoint y: 211, endPoint x: 897, endPoint y: 208, distance: 680.3
click at [863, 209] on div "Základ pre úspešné zakončenie tohoto predmetu: 1. mať normálneho cvičiaceho, kt…" at bounding box center [554, 174] width 690 height 83
click at [926, 209] on div "Základ pre úspešné zakončenie tohoto predmetu: 1. mať normálneho cvičiaceho, kt…" at bounding box center [660, 174] width 902 height 83
drag, startPoint x: 737, startPoint y: 211, endPoint x: 886, endPoint y: 215, distance: 148.9
click at [885, 216] on div "Základ pre úspešné zakončenie tohoto predmetu: 1. mať normálneho cvičiaceho, kt…" at bounding box center [660, 184] width 930 height 130
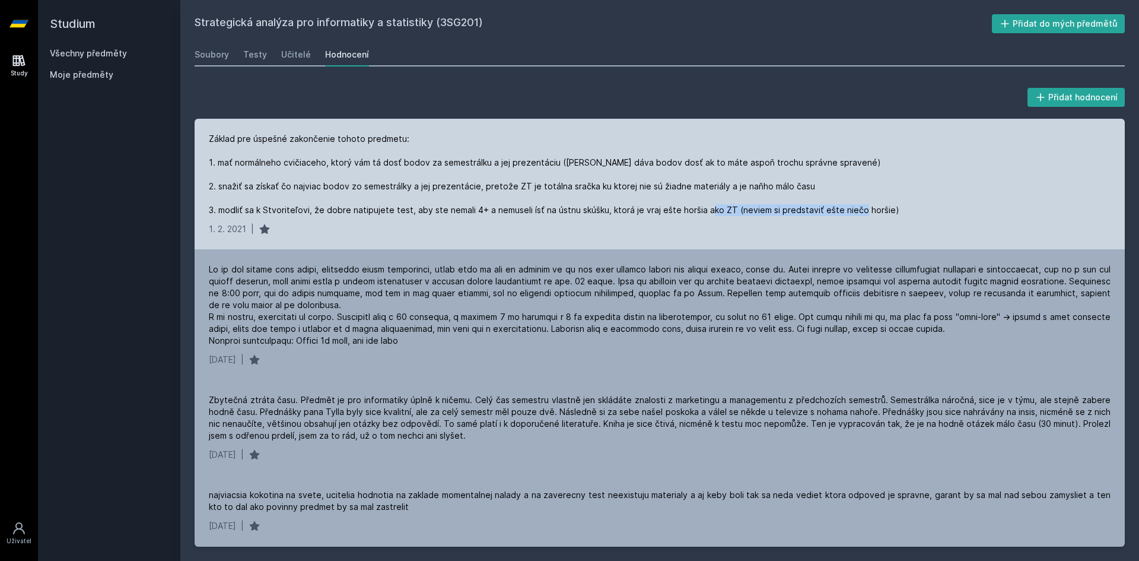
click at [886, 215] on div "Základ pre úspešné zakončenie tohoto predmetu: 1. mať normálneho cvičiaceho, kt…" at bounding box center [660, 174] width 902 height 83
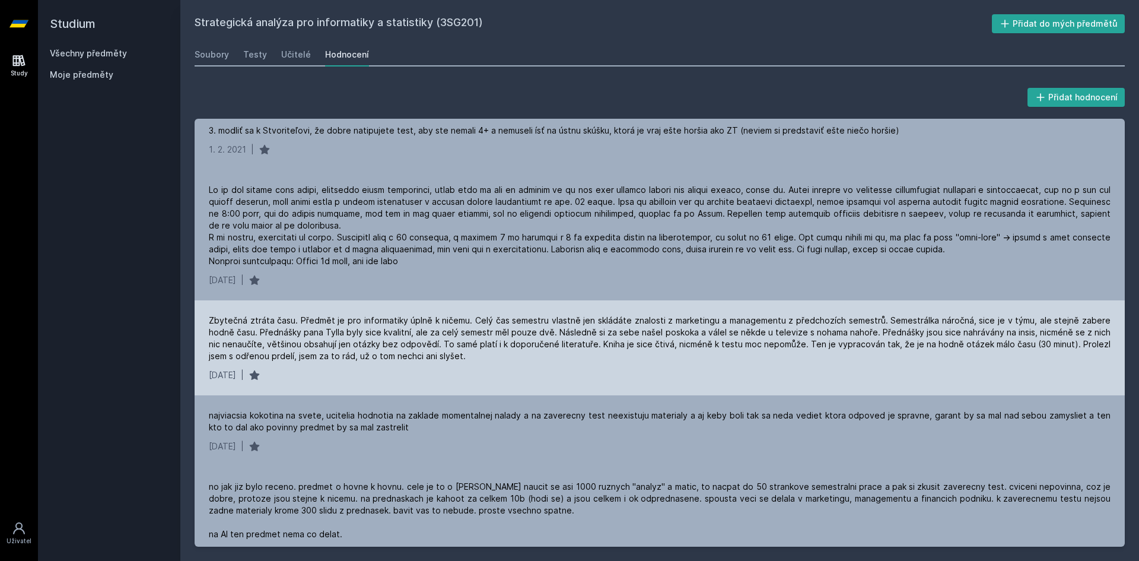
scroll to position [2906, 0]
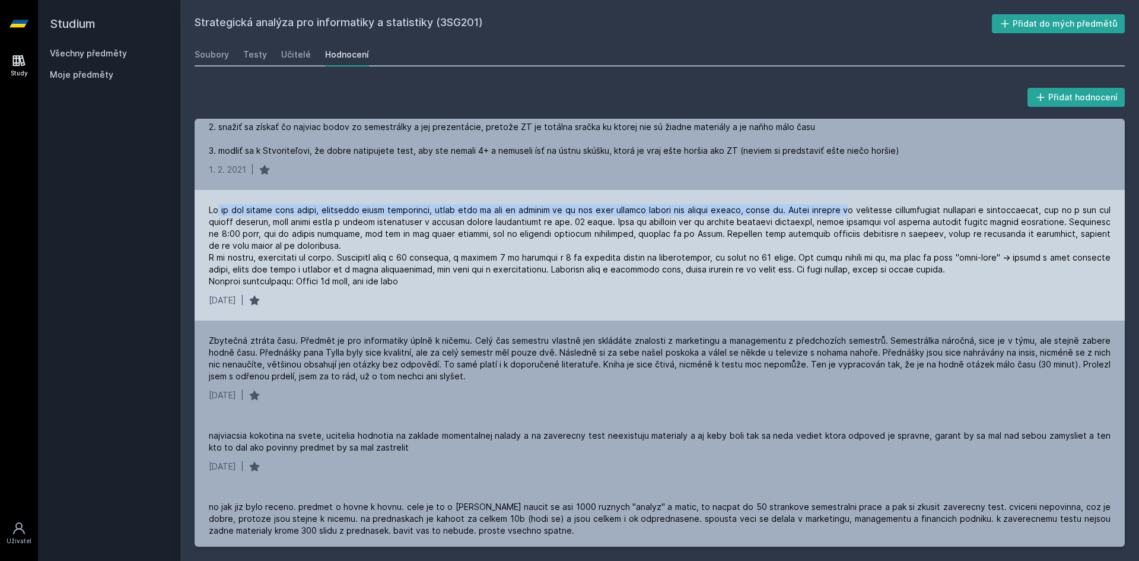
drag, startPoint x: 224, startPoint y: 213, endPoint x: 855, endPoint y: 215, distance: 631.1
click at [855, 215] on div at bounding box center [660, 245] width 902 height 83
click at [800, 218] on div at bounding box center [660, 245] width 902 height 83
drag, startPoint x: 216, startPoint y: 204, endPoint x: 800, endPoint y: 211, distance: 584.3
click at [800, 211] on div at bounding box center [660, 245] width 902 height 83
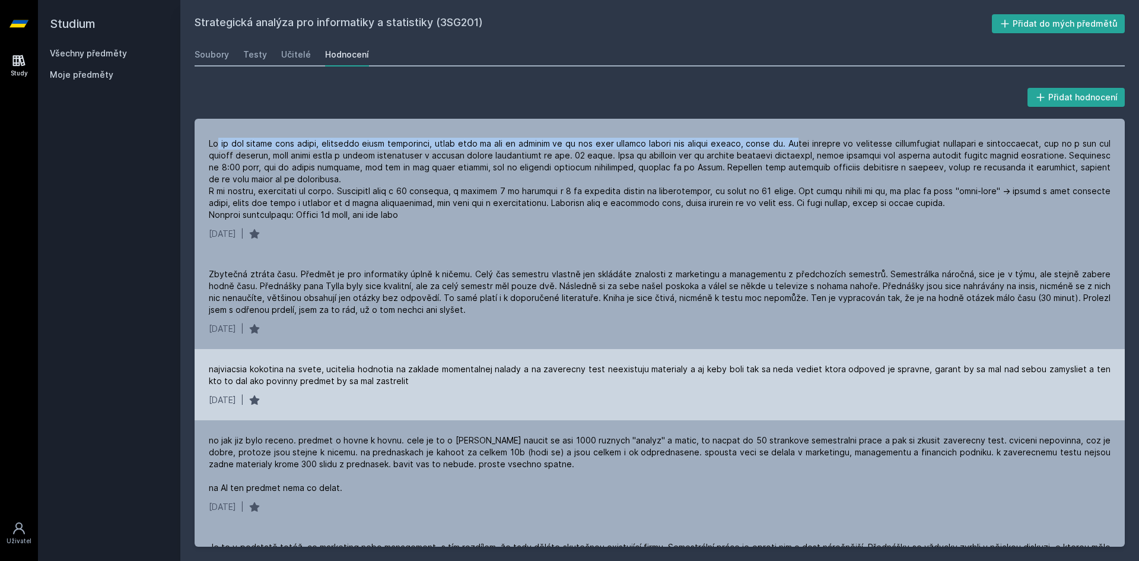
scroll to position [3025, 0]
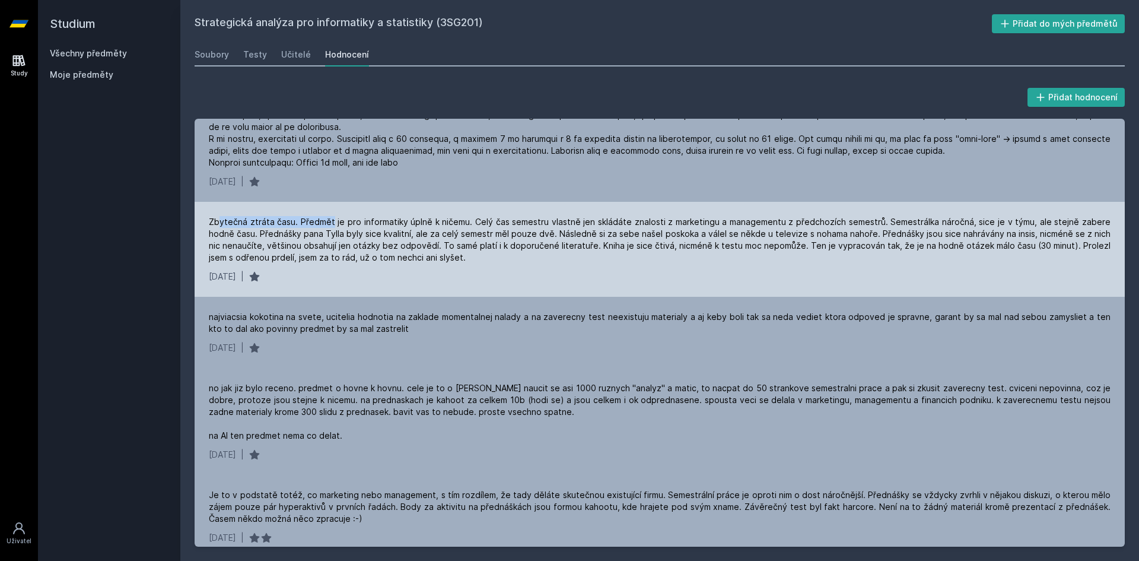
drag, startPoint x: 217, startPoint y: 222, endPoint x: 331, endPoint y: 219, distance: 113.9
click at [331, 219] on div "Zbytečná ztráta času. Předmět je pro informatiky úplně k ničemu. Celý čas semes…" at bounding box center [660, 239] width 902 height 47
click at [270, 224] on div "Zbytečná ztráta času. Předmět je pro informatiky úplně k ničemu. Celý čas semes…" at bounding box center [660, 239] width 902 height 47
drag, startPoint x: 230, startPoint y: 221, endPoint x: 681, endPoint y: 222, distance: 450.8
click at [681, 222] on div "Zbytečná ztráta času. Předmět je pro informatiky úplně k ničemu. Celý čas semes…" at bounding box center [660, 239] width 902 height 47
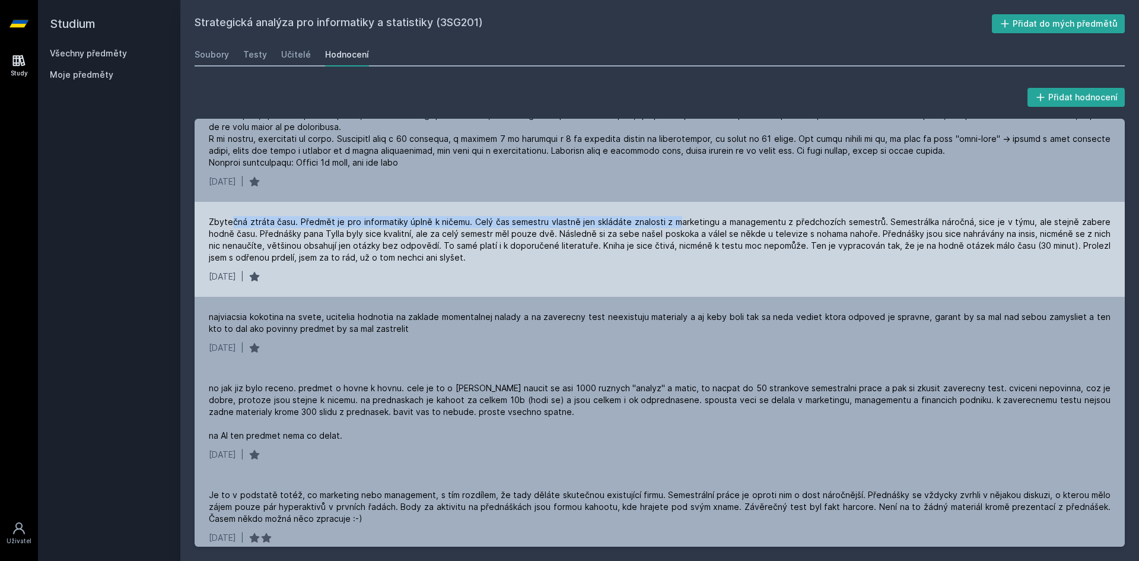
scroll to position [3144, 0]
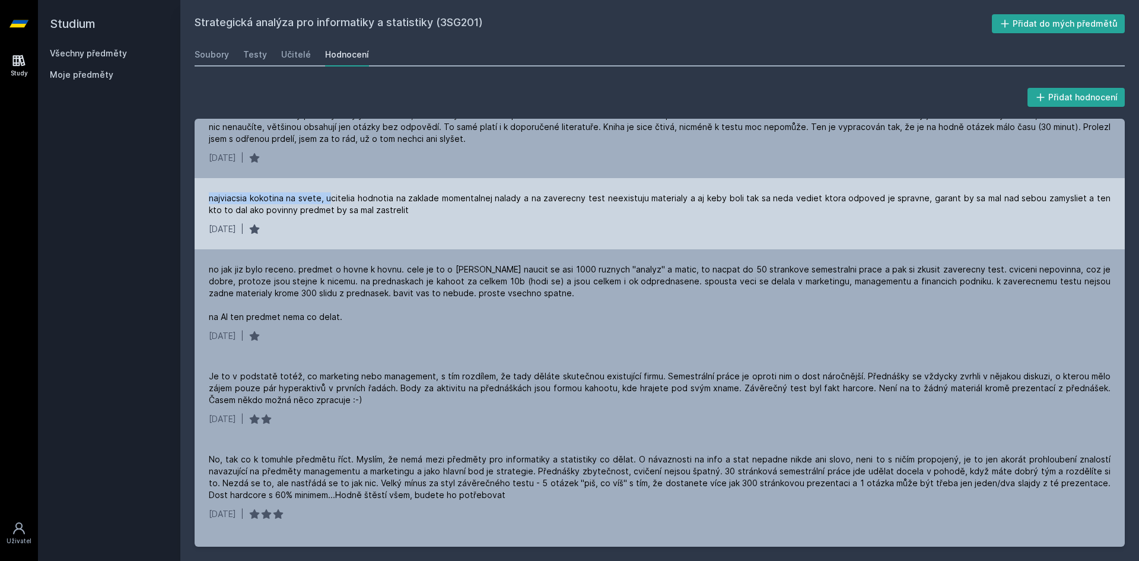
drag, startPoint x: 210, startPoint y: 196, endPoint x: 326, endPoint y: 198, distance: 116.3
click at [326, 198] on div "najviacsia kokotina na svete, ucitelia hodnotia na zaklade momentalnej nalady a…" at bounding box center [660, 204] width 902 height 24
drag, startPoint x: 403, startPoint y: 197, endPoint x: 546, endPoint y: 198, distance: 142.9
click at [546, 198] on div "najviacsia kokotina na svete, ucitelia hodnotia na zaklade momentalnej nalady a…" at bounding box center [660, 204] width 902 height 24
click at [571, 234] on div "[DATE] |" at bounding box center [660, 229] width 902 height 12
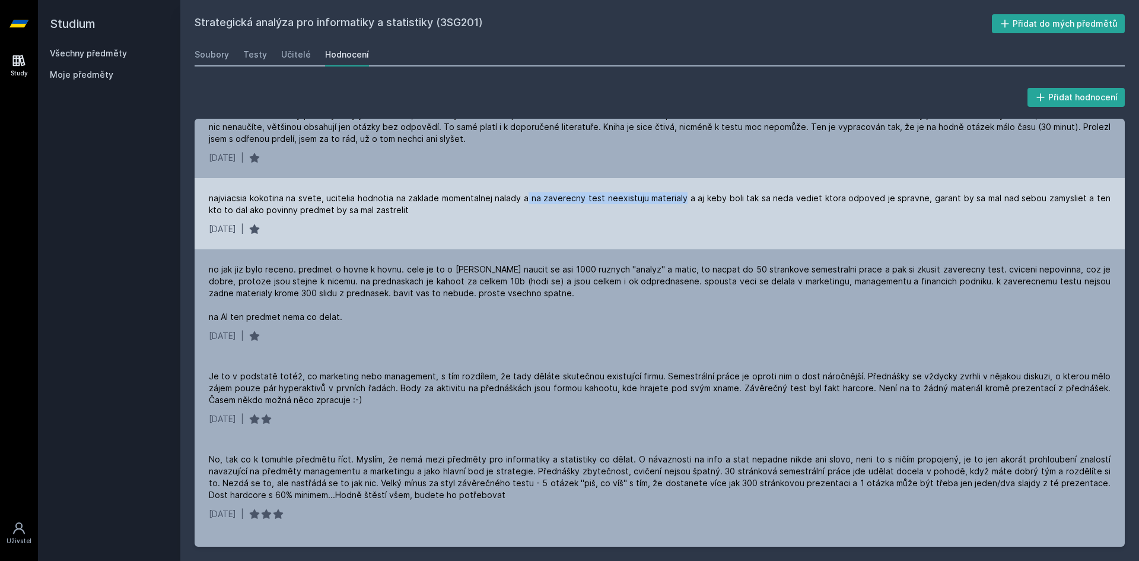
drag, startPoint x: 520, startPoint y: 198, endPoint x: 674, endPoint y: 200, distance: 154.8
click at [674, 200] on div "najviacsia kokotina na svete, ucitelia hodnotia na zaklade momentalnej nalady a…" at bounding box center [660, 204] width 902 height 24
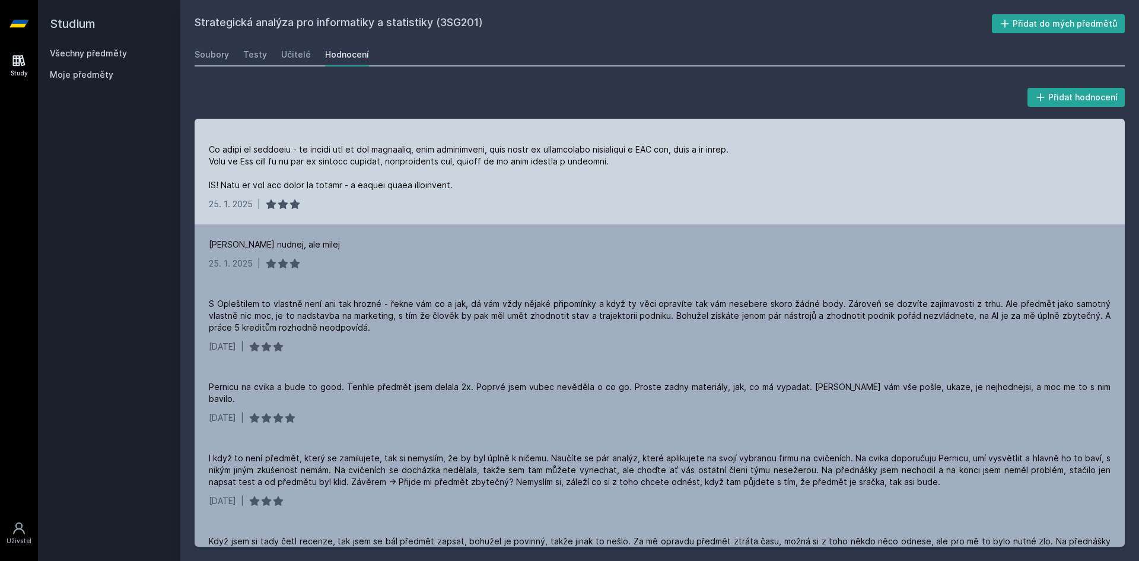
scroll to position [119, 0]
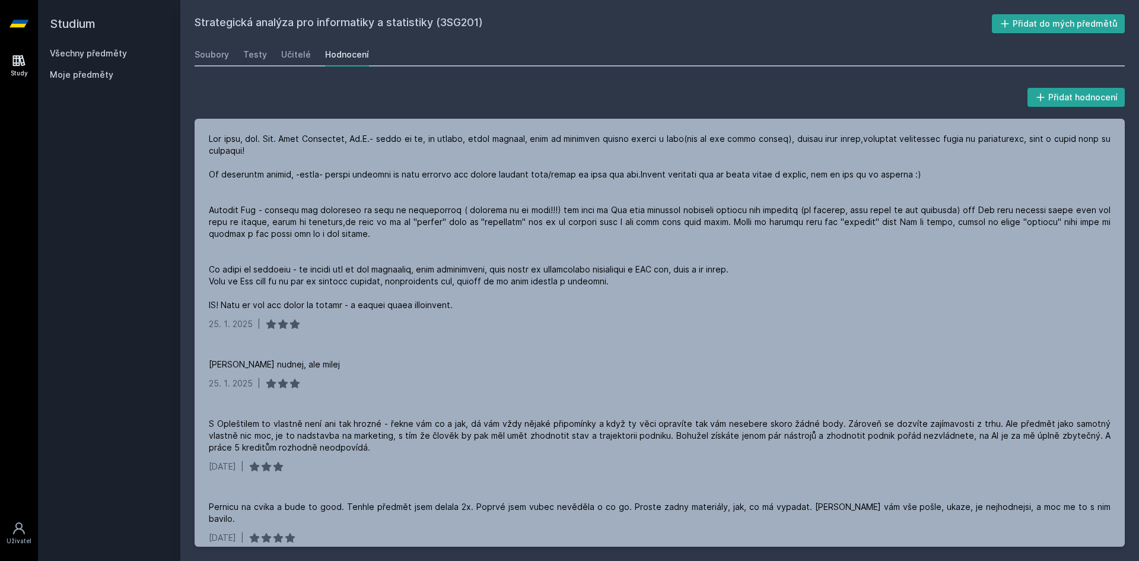
click at [91, 19] on h2 "Studium" at bounding box center [109, 23] width 119 height 47
click at [77, 26] on h2 "Studium" at bounding box center [109, 23] width 119 height 47
click at [62, 47] on div "Všechny předměty" at bounding box center [109, 53] width 119 height 12
click at [95, 53] on link "Všechny předměty" at bounding box center [88, 53] width 77 height 10
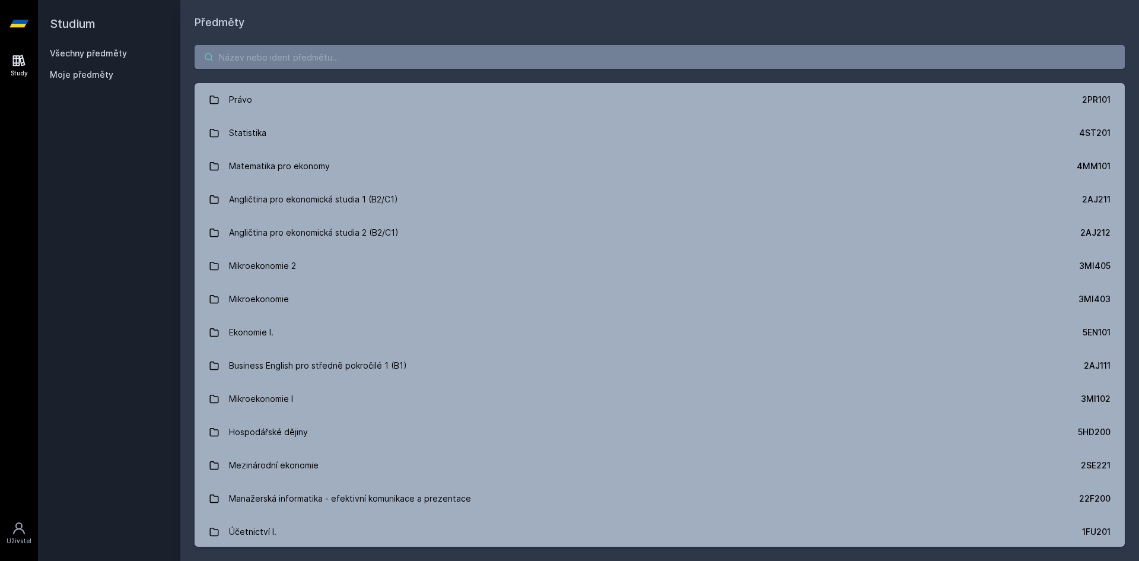
click at [323, 63] on input "search" at bounding box center [660, 57] width 930 height 24
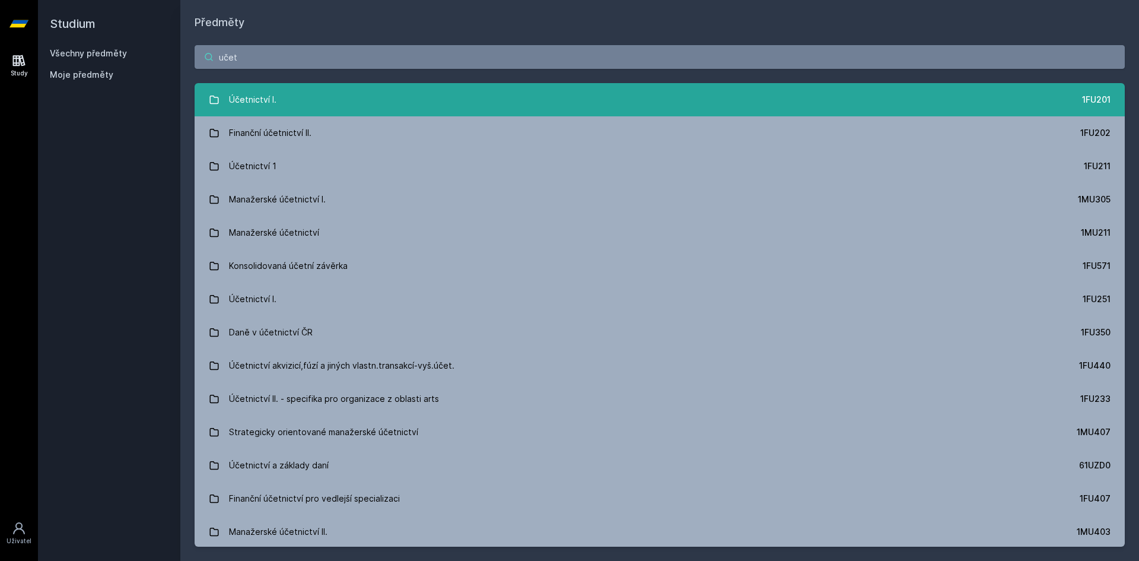
type input "učet"
click at [289, 95] on link "Účetnictví I. 1FU201" at bounding box center [660, 99] width 930 height 33
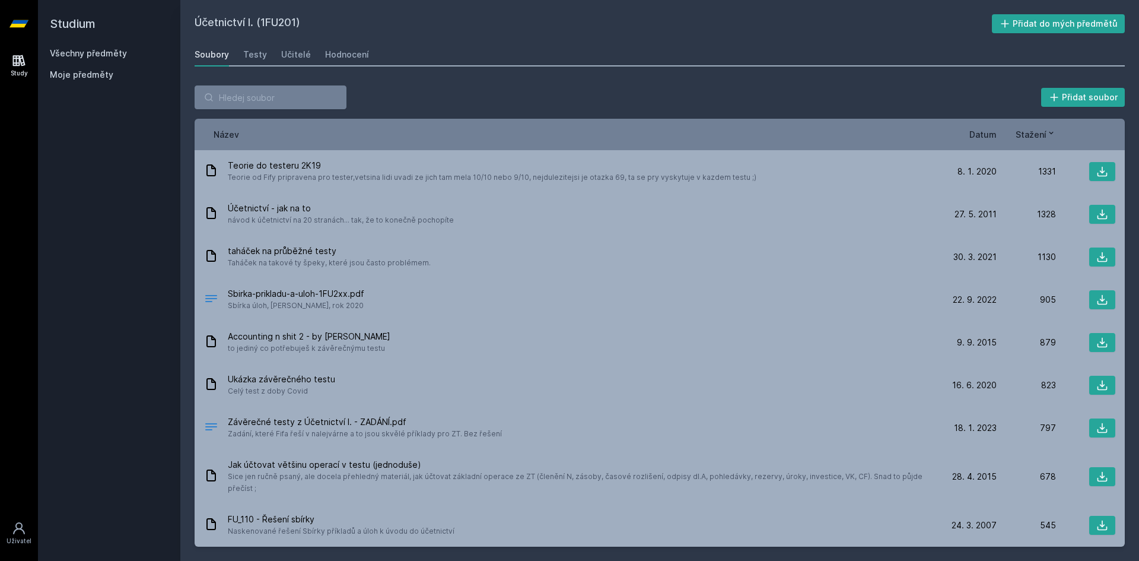
drag, startPoint x: 359, startPoint y: 56, endPoint x: 364, endPoint y: 52, distance: 6.7
click at [359, 56] on div "Hodnocení" at bounding box center [347, 55] width 44 height 12
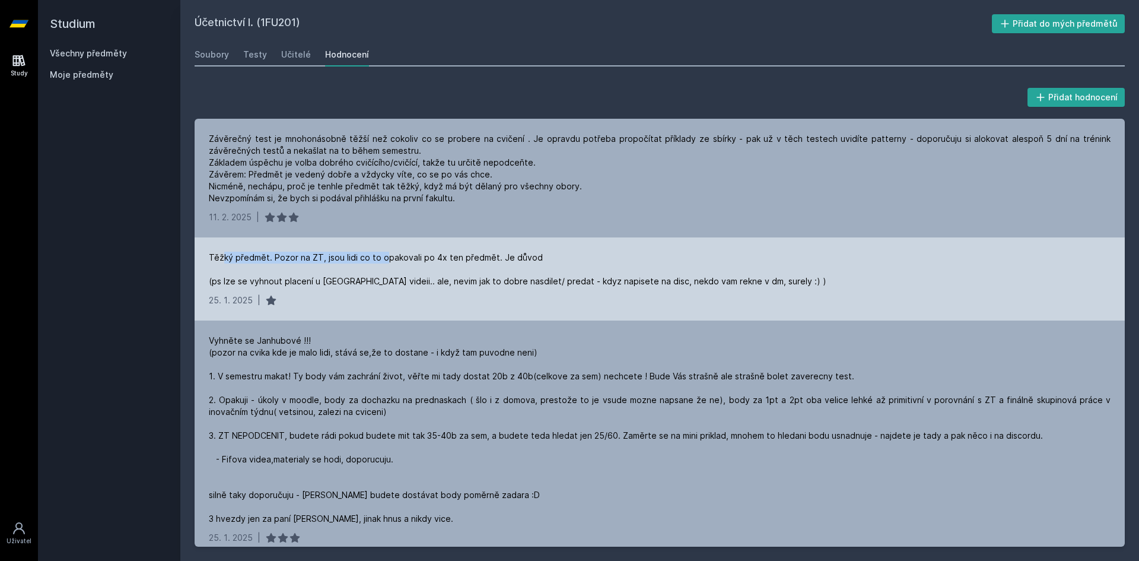
drag, startPoint x: 221, startPoint y: 256, endPoint x: 382, endPoint y: 250, distance: 160.8
click at [382, 250] on div "Těžký předmět. Pozor na ZT, jsou lidi co to opakovali po 4x ten předmět. Je dův…" at bounding box center [660, 278] width 930 height 83
drag, startPoint x: 416, startPoint y: 259, endPoint x: 566, endPoint y: 252, distance: 149.6
click at [566, 252] on div "Těžký předmět. Pozor na ZT, jsou lidi co to opakovali po 4x ten předmět. Je dův…" at bounding box center [517, 269] width 617 height 36
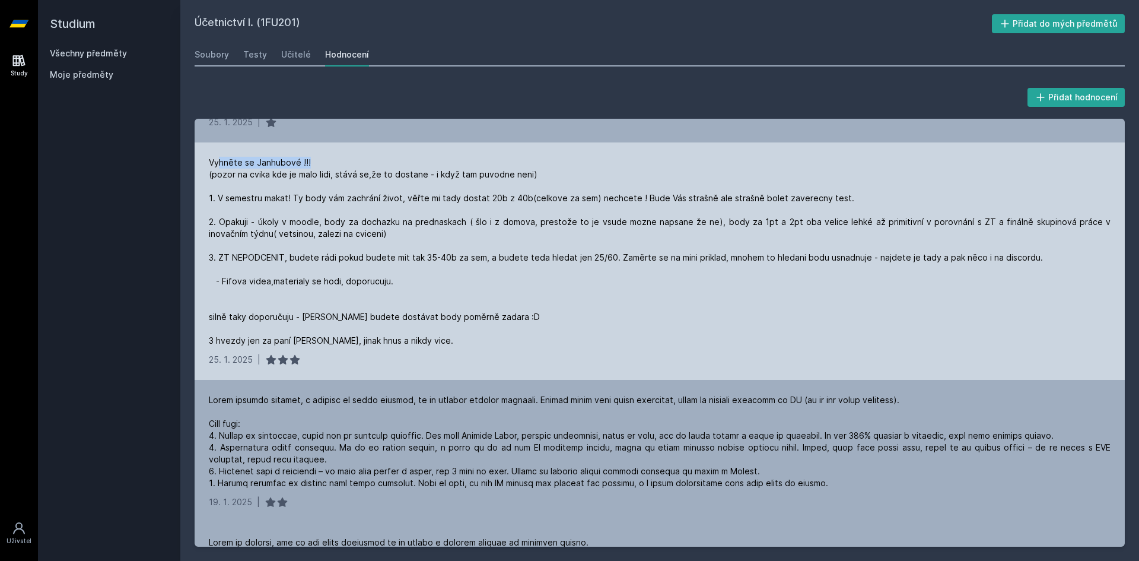
drag, startPoint x: 219, startPoint y: 158, endPoint x: 350, endPoint y: 161, distance: 130.5
click at [350, 161] on div "Vyhněte se Janhubové !!! (pozor na cvika kde je malo lidi, stává se,že to dosta…" at bounding box center [660, 252] width 902 height 190
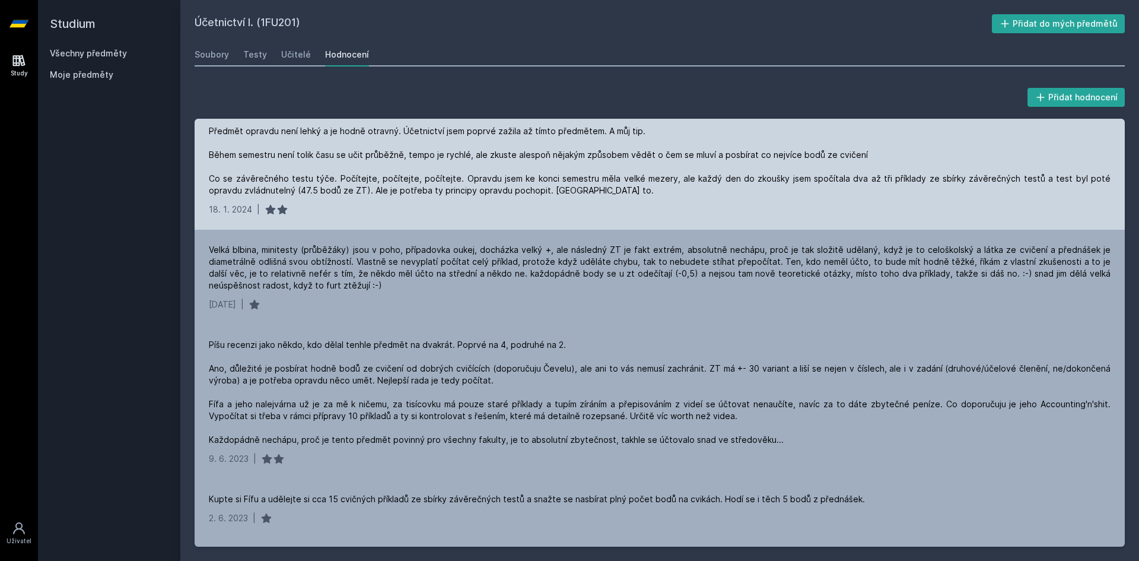
scroll to position [771, 0]
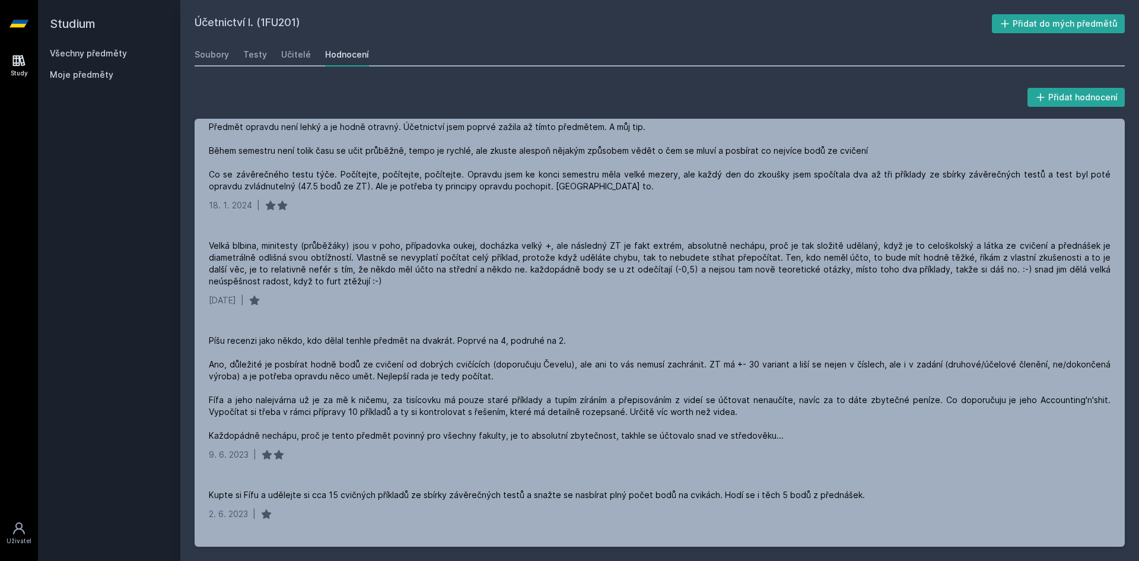
click at [310, 52] on div "Soubory Testy Učitelé Hodnocení" at bounding box center [660, 55] width 930 height 24
click at [302, 53] on div "Učitelé" at bounding box center [296, 55] width 30 height 12
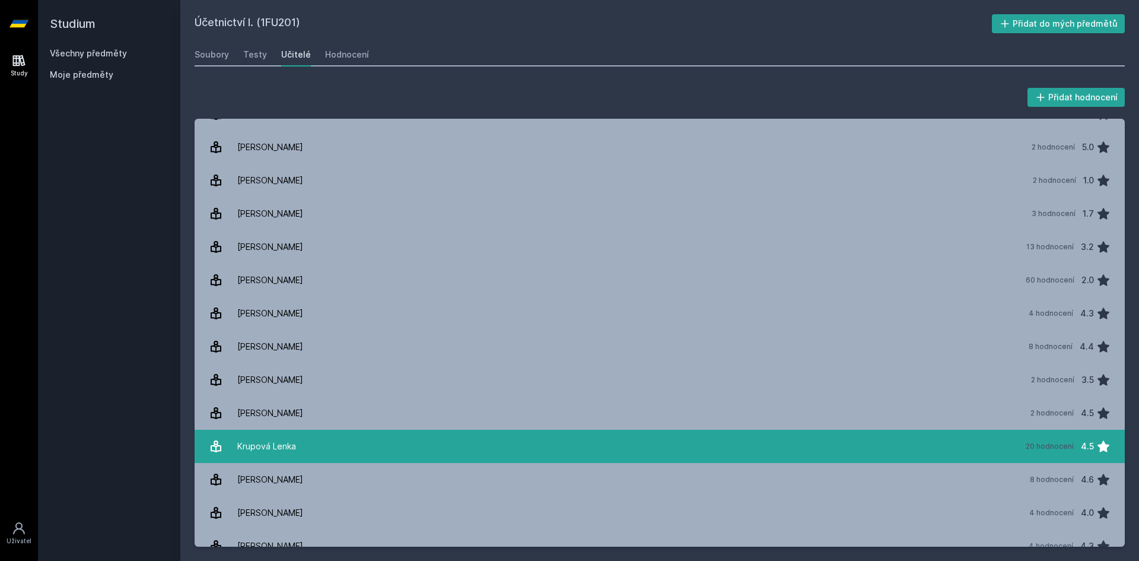
scroll to position [474, 0]
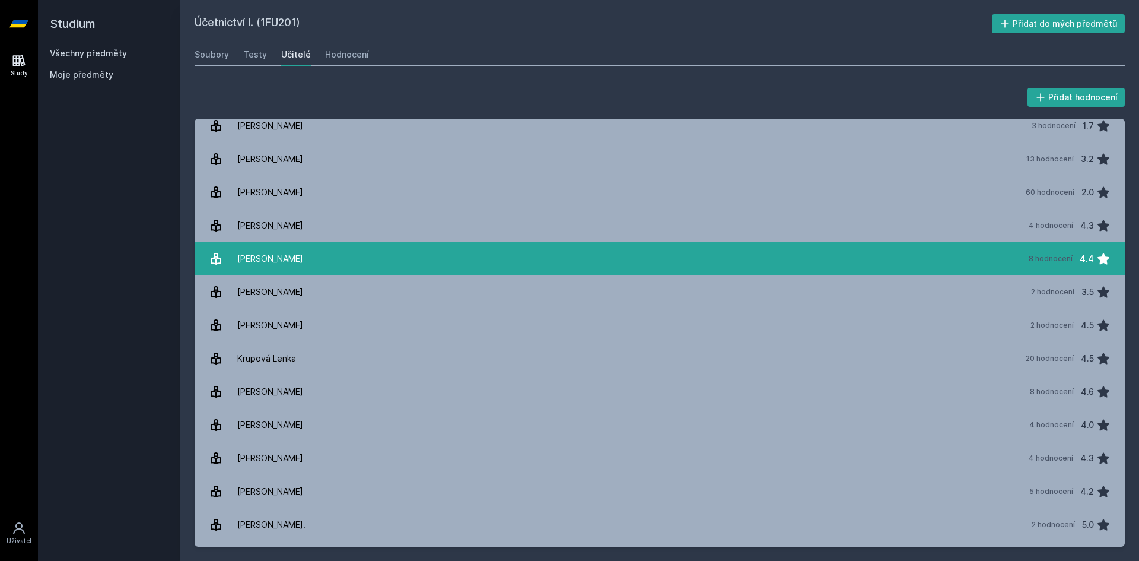
click at [326, 250] on link "[PERSON_NAME] 8 hodnocení 4.4" at bounding box center [660, 258] width 930 height 33
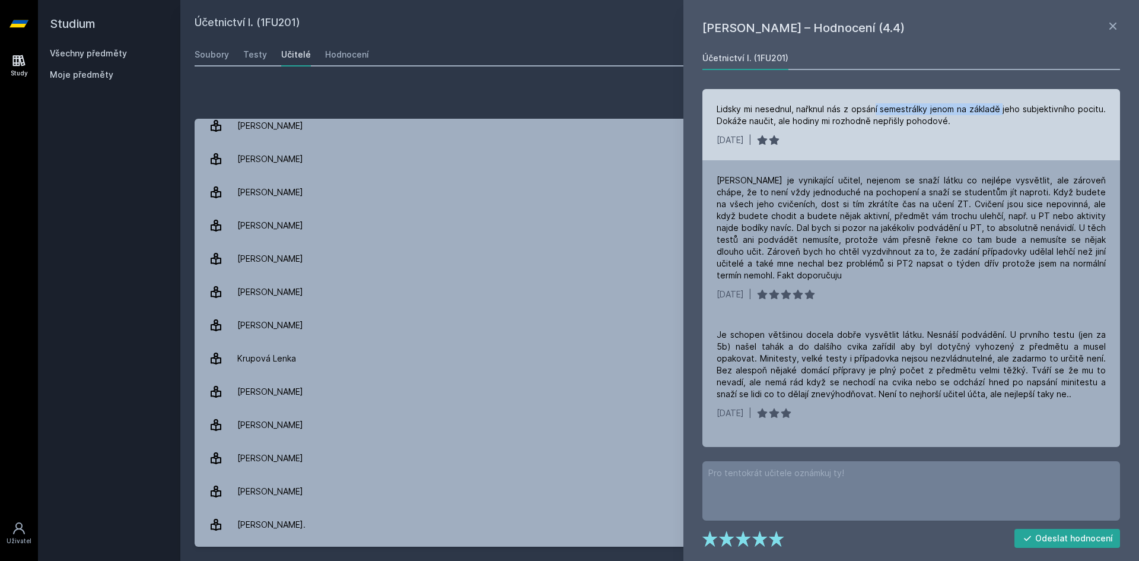
drag, startPoint x: 872, startPoint y: 112, endPoint x: 999, endPoint y: 110, distance: 126.3
click at [999, 110] on div "Lidsky mi nesednul, nařknul nás z opsání semestrálky jenom na základě jeho subj…" at bounding box center [910, 115] width 389 height 24
drag, startPoint x: 722, startPoint y: 123, endPoint x: 965, endPoint y: 122, distance: 242.6
click at [965, 122] on div "Lidsky mi nesednul, nařknul nás z opsání semestrálky jenom na základě jeho subj…" at bounding box center [910, 115] width 389 height 24
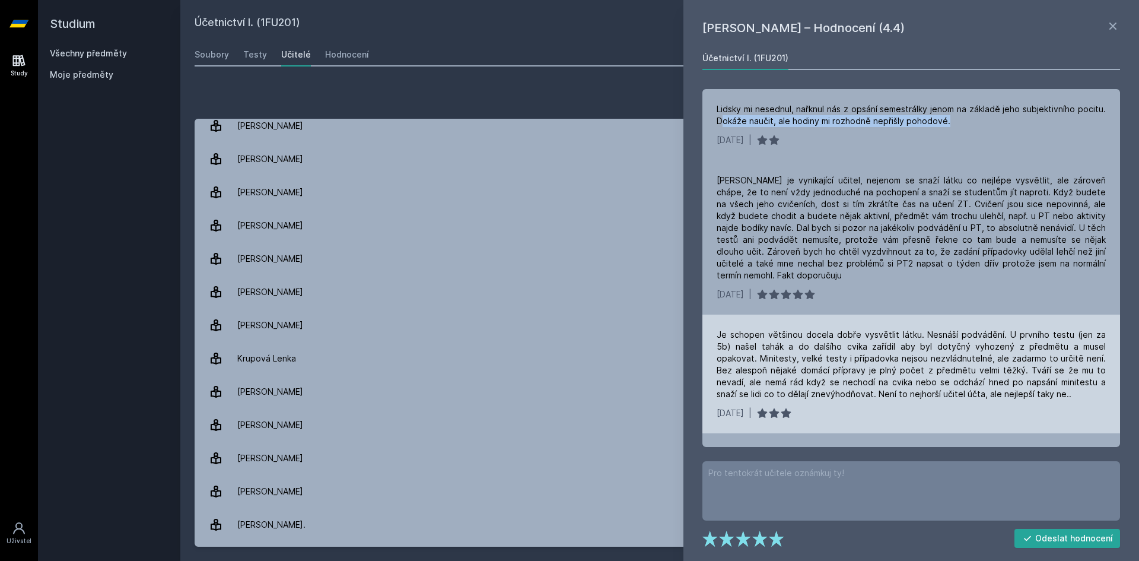
scroll to position [119, 0]
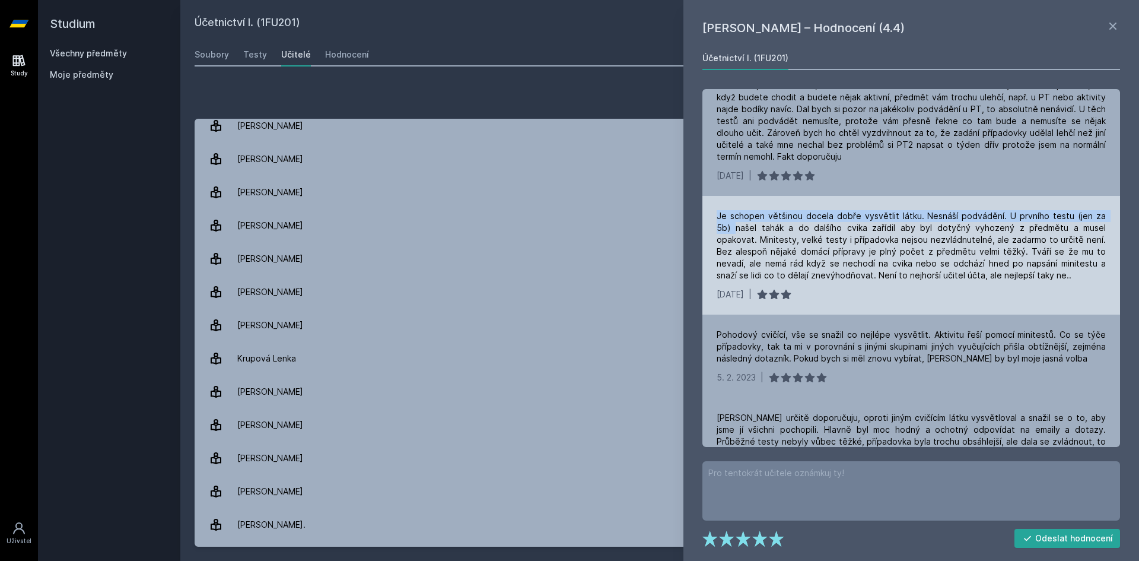
drag, startPoint x: 718, startPoint y: 217, endPoint x: 1102, endPoint y: 212, distance: 383.8
click at [1102, 212] on div "Je schopen většinou docela dobře vysvětlit látku. Nesnáší podvádění. U prvního …" at bounding box center [911, 255] width 418 height 119
drag, startPoint x: 743, startPoint y: 230, endPoint x: 819, endPoint y: 230, distance: 75.9
click at [819, 230] on div "Je schopen většinou docela dobře vysvětlit látku. Nesnáší podvádění. U prvního …" at bounding box center [910, 245] width 389 height 71
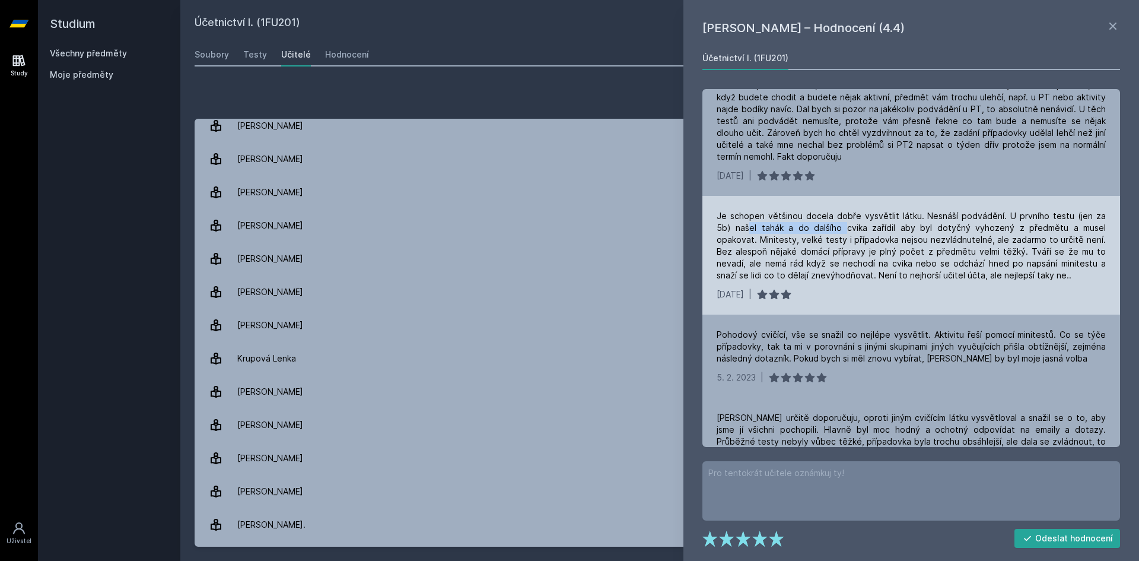
click at [797, 228] on div "Je schopen většinou docela dobře vysvětlit látku. Nesnáší podvádění. U prvního …" at bounding box center [910, 245] width 389 height 71
drag, startPoint x: 1053, startPoint y: 211, endPoint x: 1096, endPoint y: 214, distance: 42.8
click at [1096, 214] on div "Je schopen většinou docela dobře vysvětlit látku. Nesnáší podvádění. U prvního …" at bounding box center [910, 245] width 389 height 71
drag, startPoint x: 721, startPoint y: 234, endPoint x: 799, endPoint y: 236, distance: 77.7
click at [799, 236] on div "Je schopen většinou docela dobře vysvětlit látku. Nesnáší podvádění. U prvního …" at bounding box center [910, 245] width 389 height 71
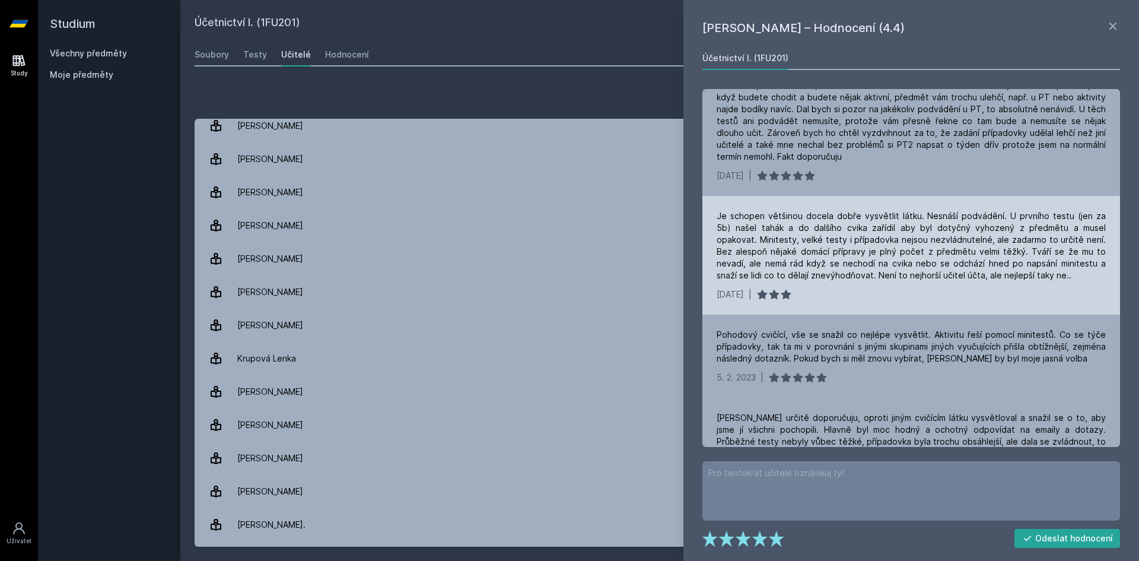
click at [820, 225] on div "Je schopen většinou docela dobře vysvětlit látku. Nesnáší podvádění. U prvního …" at bounding box center [910, 245] width 389 height 71
drag, startPoint x: 817, startPoint y: 233, endPoint x: 961, endPoint y: 228, distance: 143.6
click at [961, 228] on div "Je schopen většinou docela dobře vysvětlit látku. Nesnáší podvádění. U prvního …" at bounding box center [910, 245] width 389 height 71
click at [911, 229] on div "Je schopen většinou docela dobře vysvětlit látku. Nesnáší podvádění. U prvního …" at bounding box center [910, 245] width 389 height 71
drag, startPoint x: 900, startPoint y: 230, endPoint x: 1112, endPoint y: 230, distance: 211.7
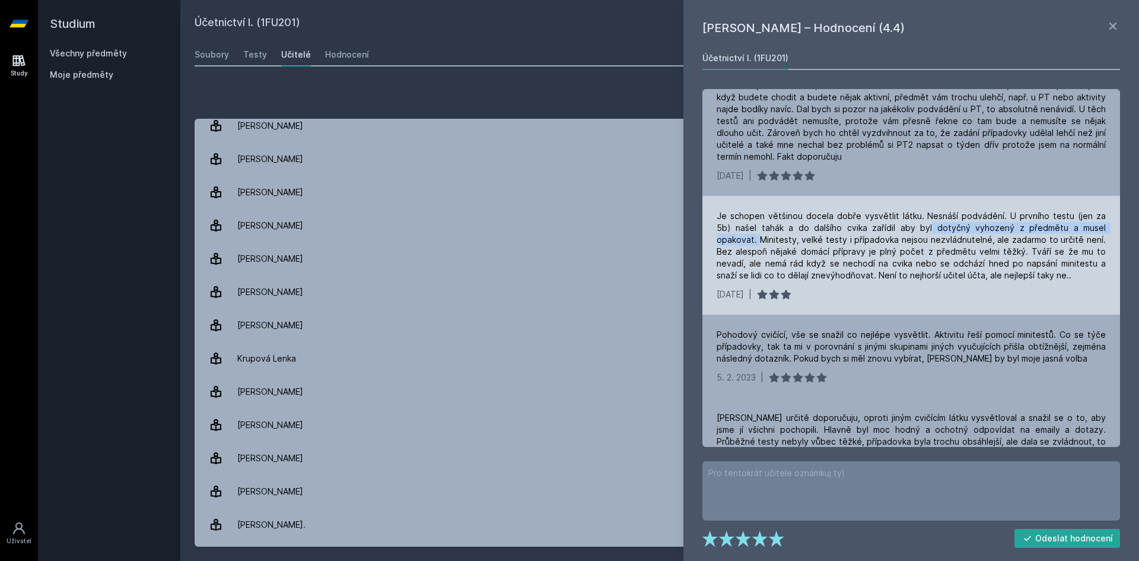
click at [1112, 230] on div "Je schopen většinou docela dobře vysvětlit látku. Nesnáší podvádění. U prvního …" at bounding box center [911, 255] width 418 height 119
drag, startPoint x: 794, startPoint y: 237, endPoint x: 899, endPoint y: 234, distance: 105.6
click at [899, 234] on div "Je schopen většinou docela dobře vysvětlit látku. Nesnáší podvádění. U prvního …" at bounding box center [910, 245] width 389 height 71
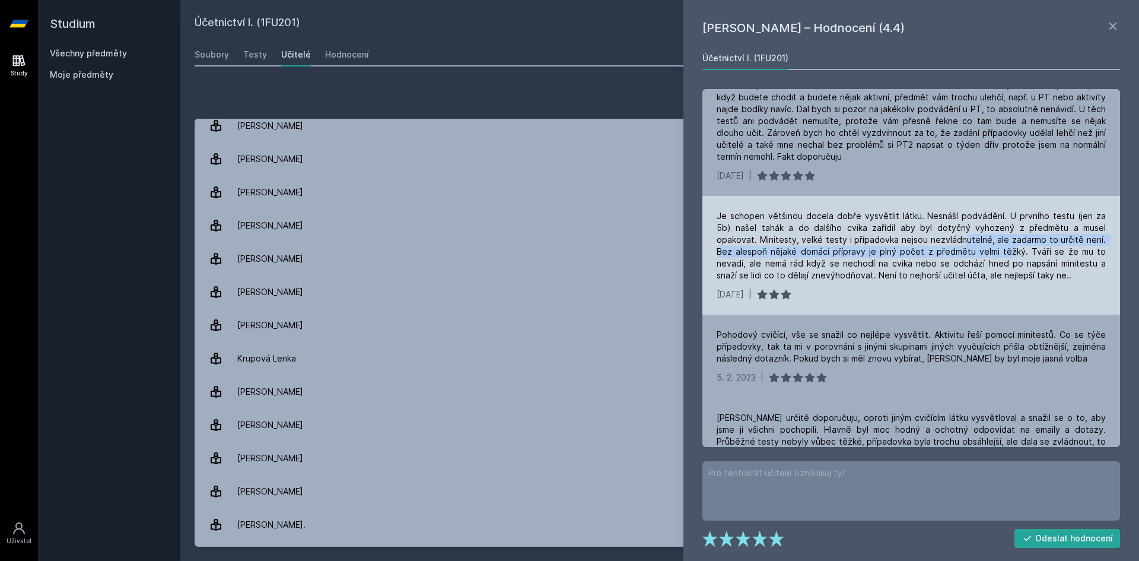
drag, startPoint x: 931, startPoint y: 243, endPoint x: 947, endPoint y: 253, distance: 18.9
click at [947, 253] on div "Je schopen většinou docela dobře vysvětlit látku. Nesnáší podvádění. U prvního …" at bounding box center [910, 245] width 389 height 71
click at [970, 254] on div "Je schopen většinou docela dobře vysvětlit látku. Nesnáší podvádění. U prvního …" at bounding box center [910, 245] width 389 height 71
drag, startPoint x: 1041, startPoint y: 239, endPoint x: 954, endPoint y: 251, distance: 87.5
click at [954, 251] on div "Je schopen většinou docela dobře vysvětlit látku. Nesnáší podvádění. U prvního …" at bounding box center [910, 245] width 389 height 71
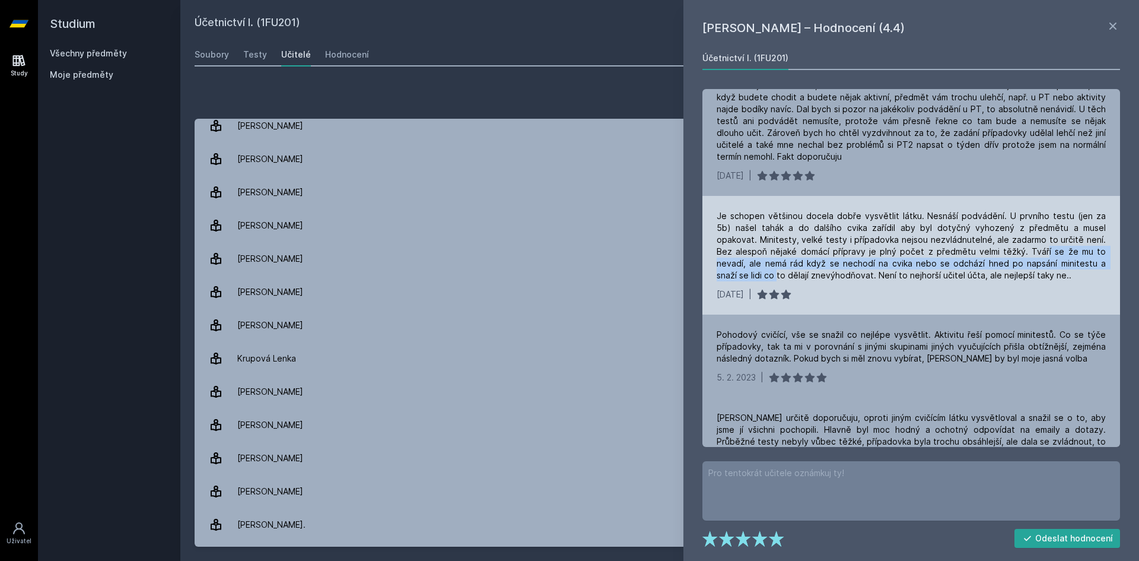
drag, startPoint x: 991, startPoint y: 247, endPoint x: 1081, endPoint y: 266, distance: 92.1
click at [1086, 265] on div "Je schopen většinou docela dobře vysvětlit látku. Nesnáší podvádění. U prvního …" at bounding box center [910, 245] width 389 height 71
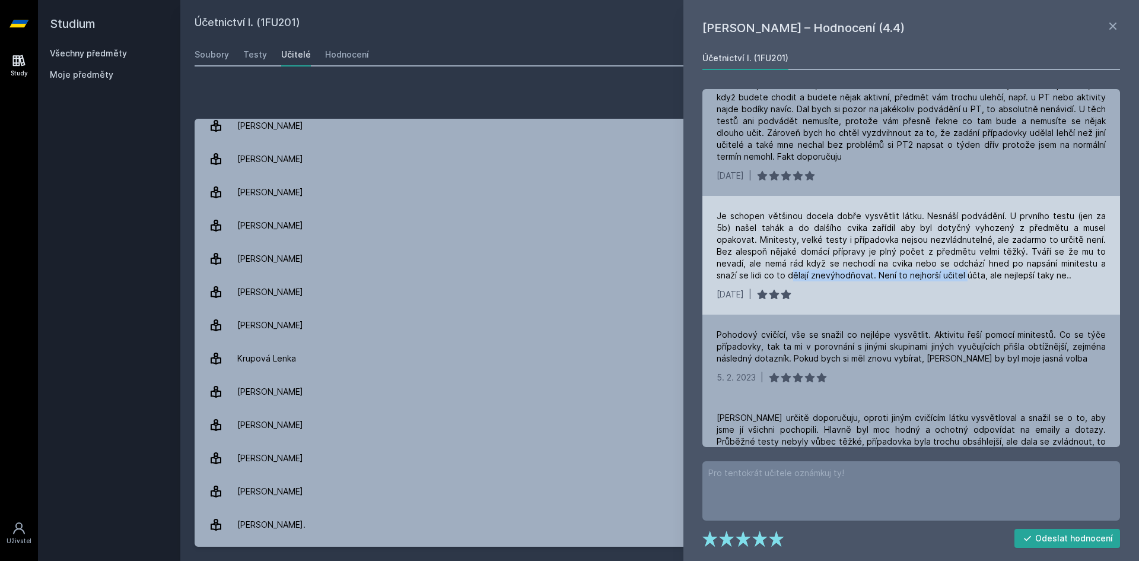
drag, startPoint x: 721, startPoint y: 276, endPoint x: 896, endPoint y: 275, distance: 174.4
click at [894, 275] on div "Je schopen většinou docela dobře vysvětlit látku. Nesnáší podvádění. U prvního …" at bounding box center [910, 245] width 389 height 71
click at [921, 284] on div "Je schopen většinou docela dobře vysvětlit látku. Nesnáší podvádění. U prvního …" at bounding box center [911, 255] width 418 height 119
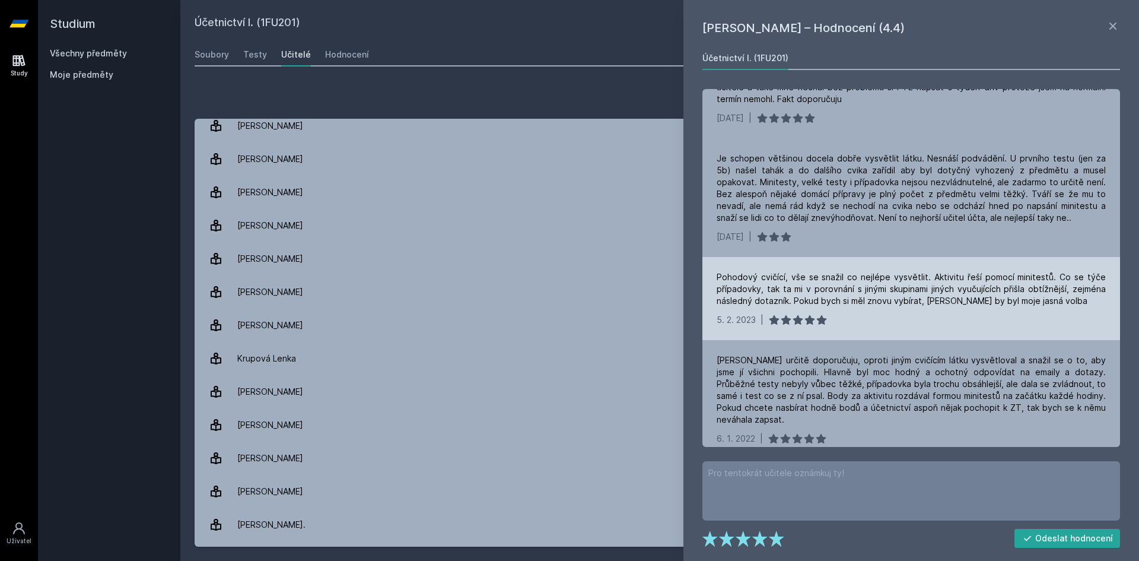
scroll to position [237, 0]
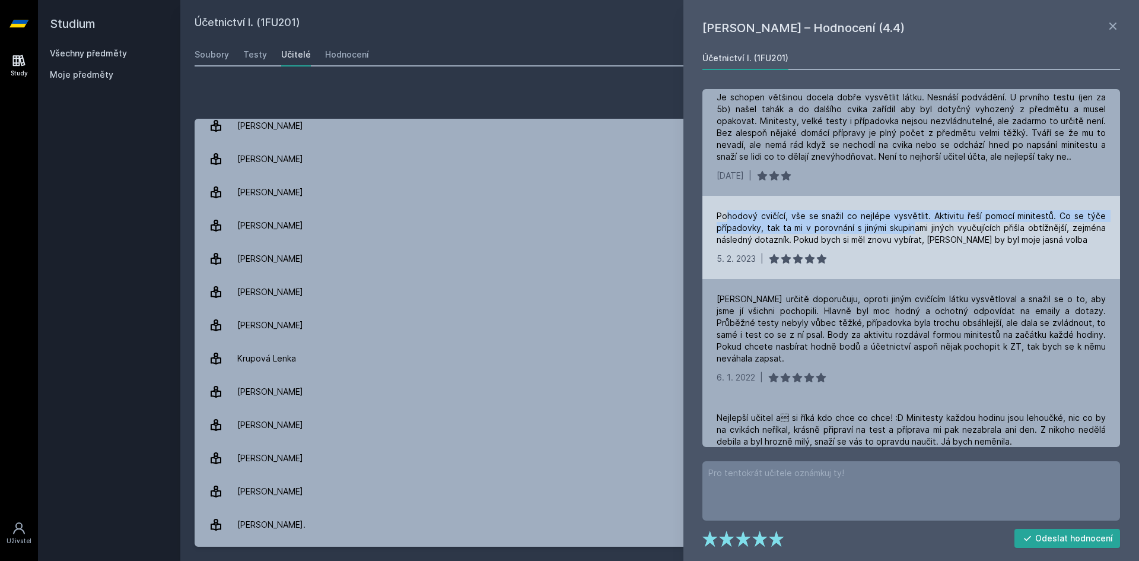
drag, startPoint x: 787, startPoint y: 227, endPoint x: 912, endPoint y: 232, distance: 124.7
click at [912, 232] on div "Pohodový cvičící, vše se snažil co nejlépe vysvětlit. Aktivitu řeší pomocí mini…" at bounding box center [910, 228] width 389 height 36
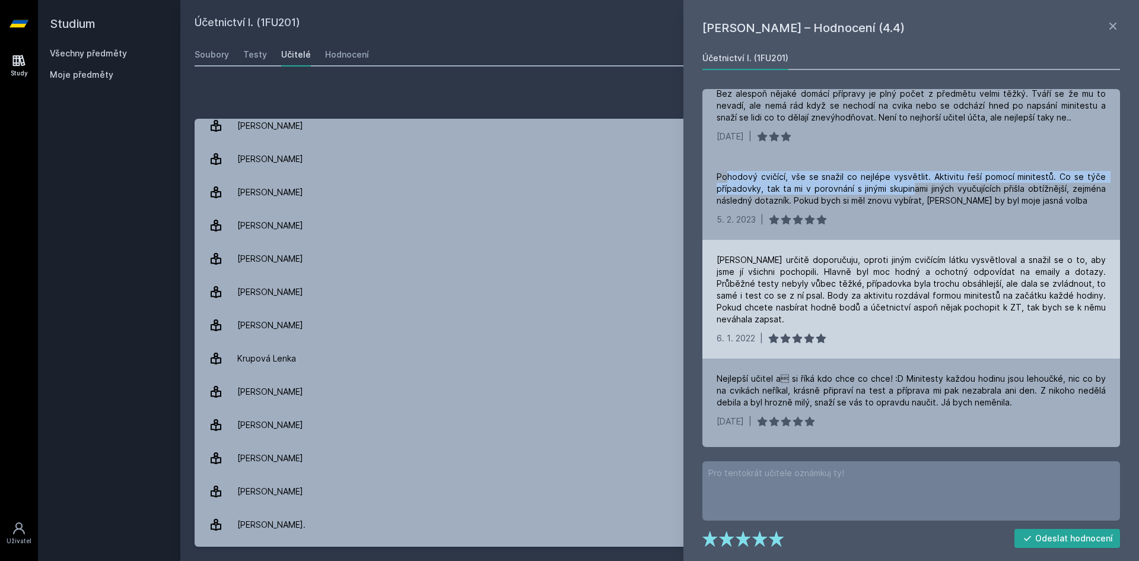
scroll to position [297, 0]
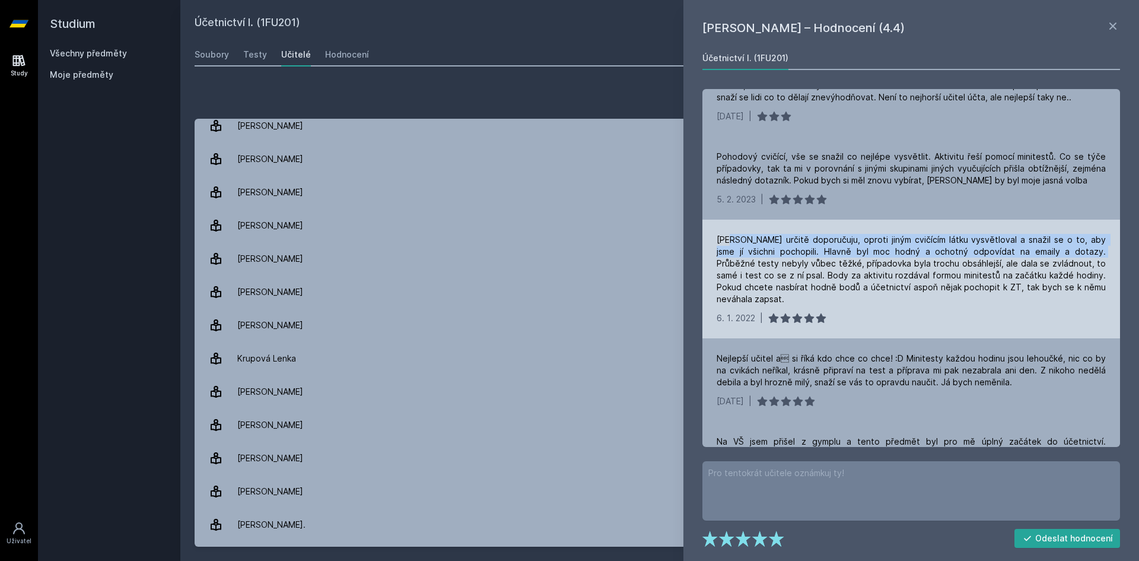
drag, startPoint x: 733, startPoint y: 244, endPoint x: 1061, endPoint y: 250, distance: 328.1
click at [1060, 250] on div "[PERSON_NAME] určitě doporučuju, oproti jiným cvičícím látku vysvětloval a snaž…" at bounding box center [910, 269] width 389 height 71
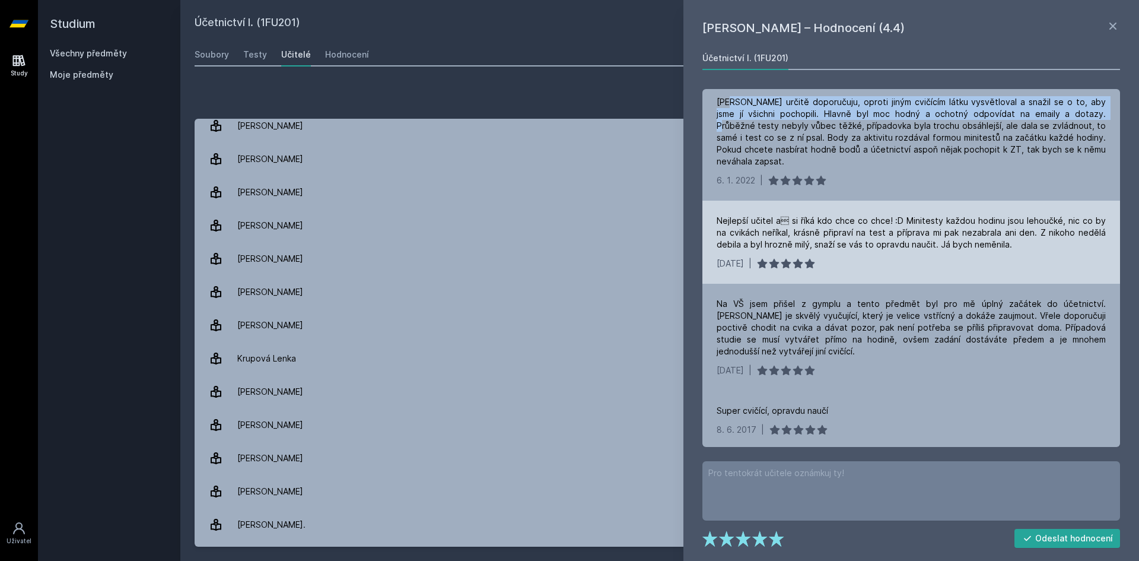
scroll to position [437, 0]
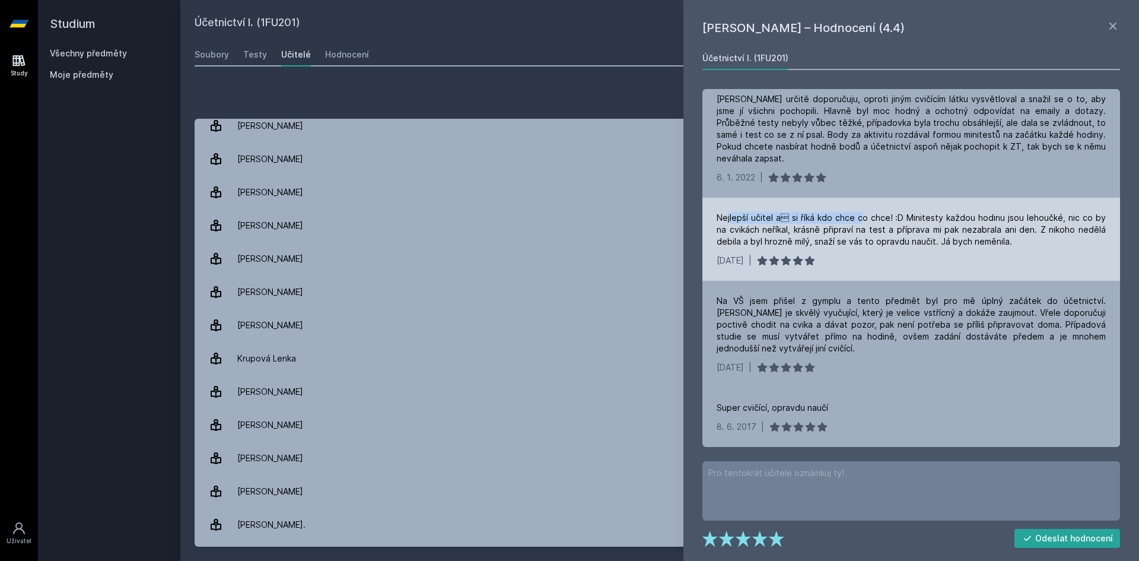
drag, startPoint x: 730, startPoint y: 217, endPoint x: 884, endPoint y: 224, distance: 155.0
click at [865, 219] on div "Nejlepší učitel a si říká kdo chce co chce! :D Minitesty každou hodinu jsou le…" at bounding box center [910, 230] width 389 height 36
drag, startPoint x: 890, startPoint y: 215, endPoint x: 1088, endPoint y: 230, distance: 198.7
click at [1088, 230] on div "Nejlepší učitel a si říká kdo chce co chce! :D Minitesty každou hodinu jsou le…" at bounding box center [910, 230] width 389 height 36
click at [1020, 265] on div "[DATE] |" at bounding box center [910, 260] width 389 height 12
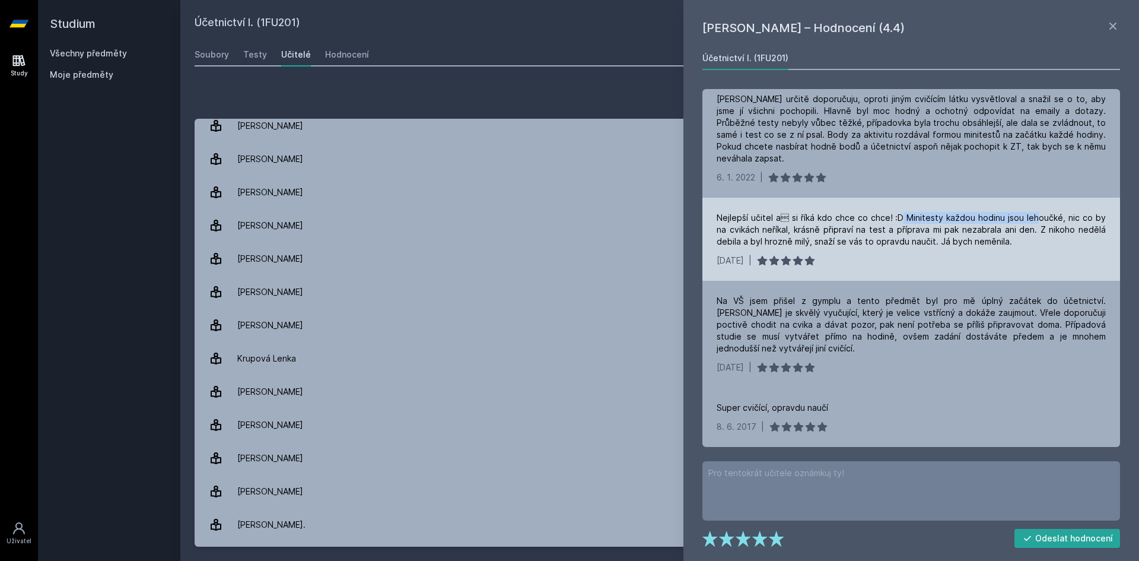
drag, startPoint x: 901, startPoint y: 218, endPoint x: 1034, endPoint y: 215, distance: 132.9
click at [1034, 215] on div "Nejlepší učitel a si říká kdo chce co chce! :D Minitesty každou hodinu jsou le…" at bounding box center [910, 230] width 389 height 36
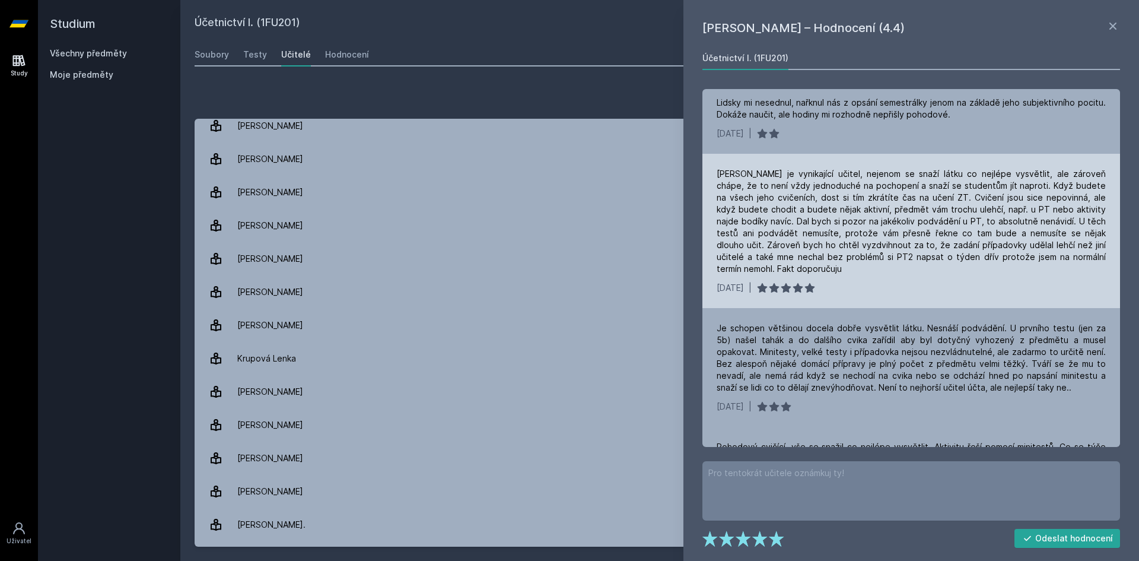
scroll to position [0, 0]
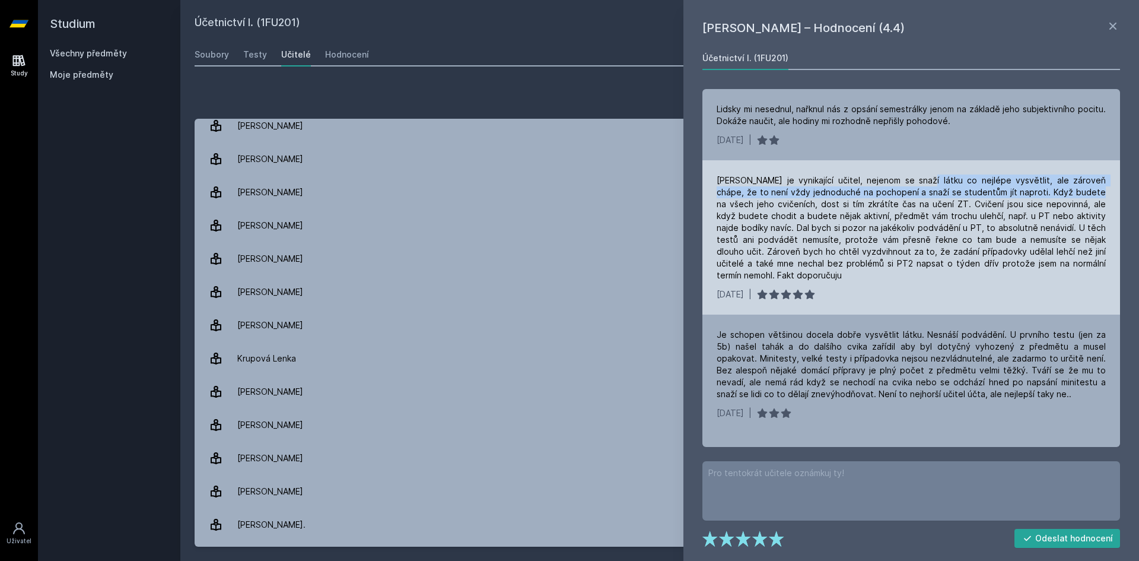
drag, startPoint x: 917, startPoint y: 183, endPoint x: 1081, endPoint y: 187, distance: 164.3
click at [1081, 187] on div "[PERSON_NAME] je vynikající učitel, nejenom se snaží látku co nejlépe vysvětlit…" at bounding box center [910, 227] width 389 height 107
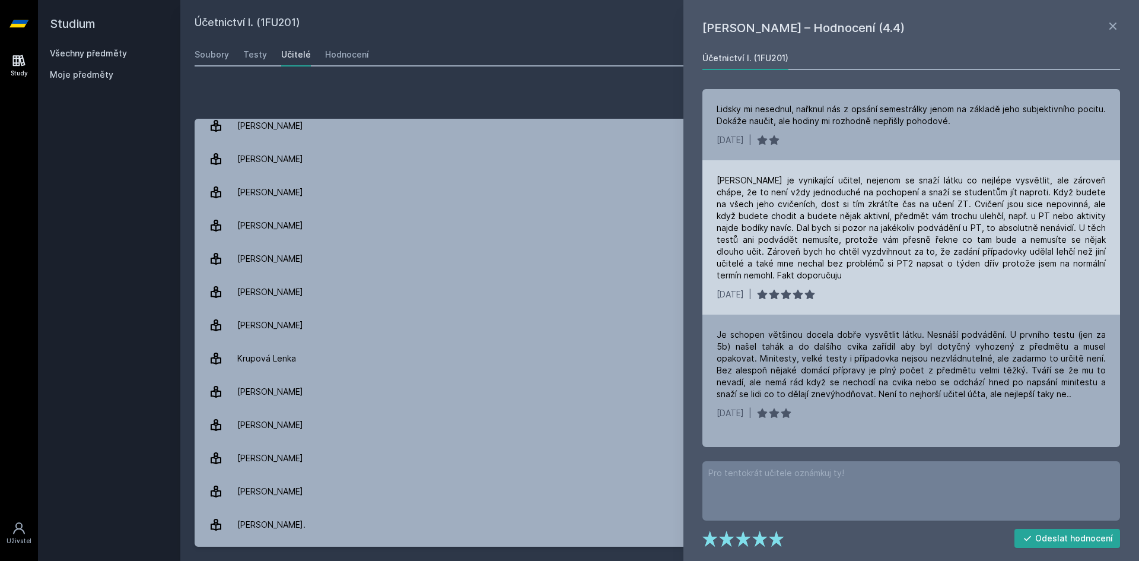
click at [830, 183] on div "[PERSON_NAME] je vynikající učitel, nejenom se snaží látku co nejlépe vysvětlit…" at bounding box center [910, 227] width 389 height 107
drag, startPoint x: 761, startPoint y: 193, endPoint x: 1017, endPoint y: 195, distance: 256.2
click at [1017, 195] on div "[PERSON_NAME] je vynikající učitel, nejenom se snaží látku co nejlépe vysvětlit…" at bounding box center [911, 237] width 418 height 154
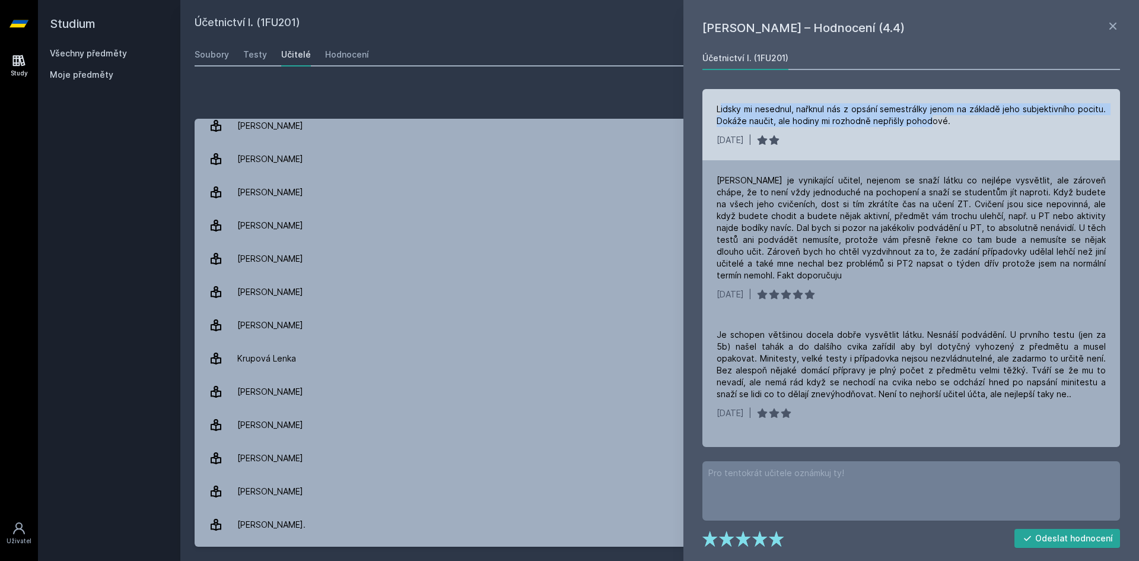
drag, startPoint x: 790, startPoint y: 112, endPoint x: 942, endPoint y: 119, distance: 152.6
click at [934, 118] on div "Lidsky mi nesednul, nařknul nás z opsání semestrálky jenom na základě jeho subj…" at bounding box center [910, 115] width 389 height 24
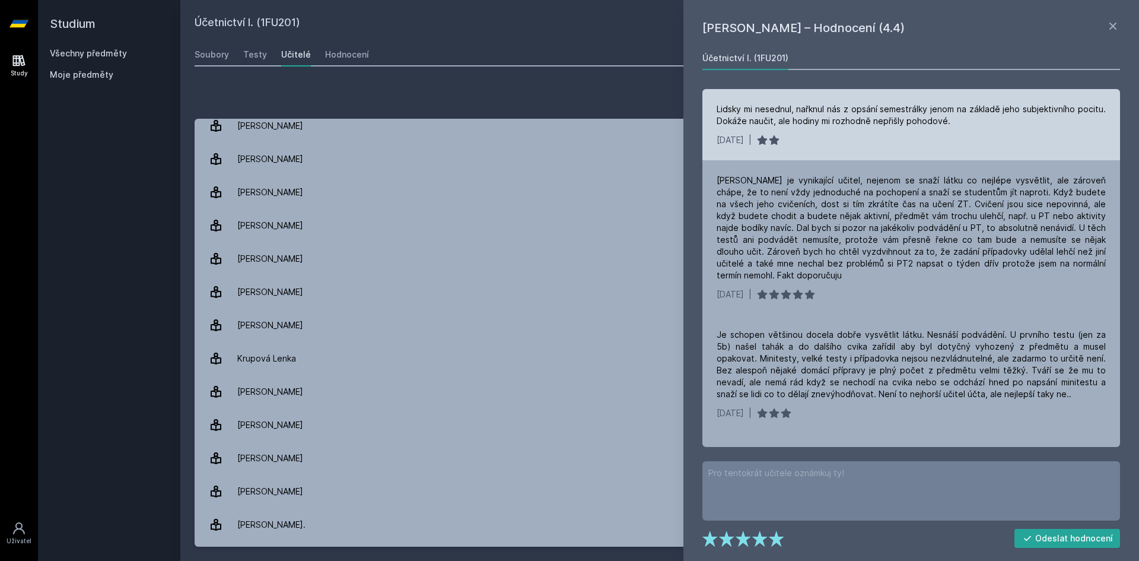
click at [950, 119] on div "Lidsky mi nesednul, nařknul nás z opsání semestrálky jenom na základě jeho subj…" at bounding box center [910, 115] width 389 height 24
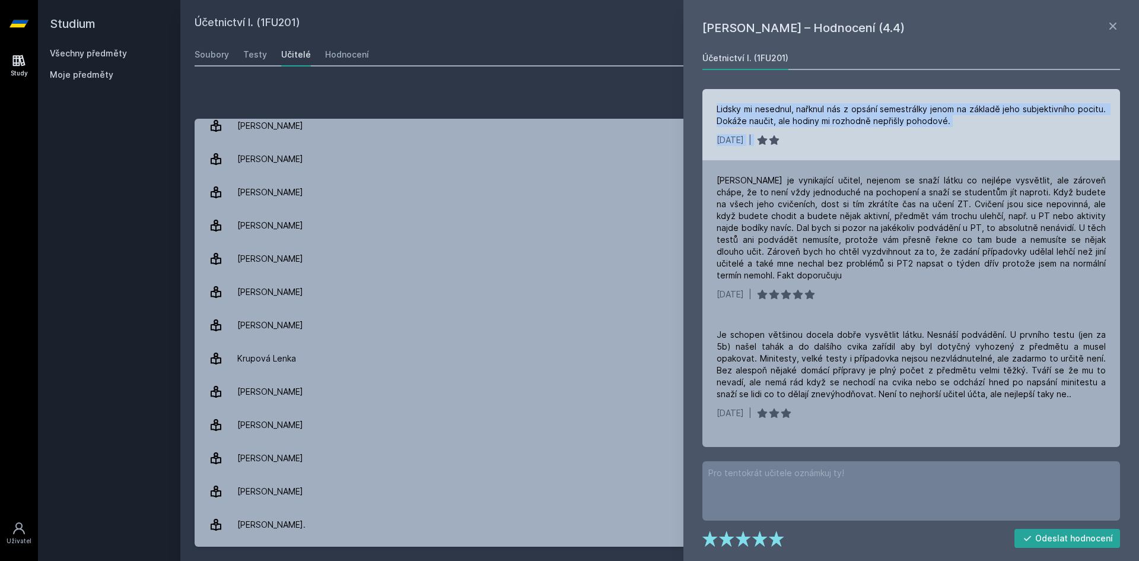
drag, startPoint x: 714, startPoint y: 104, endPoint x: 822, endPoint y: 142, distance: 114.6
click at [810, 148] on div "Lidsky mi nesednul, nařknul nás z opsání semestrálky jenom na základě jeho subj…" at bounding box center [911, 124] width 418 height 71
click at [859, 141] on div "[DATE] |" at bounding box center [910, 140] width 389 height 12
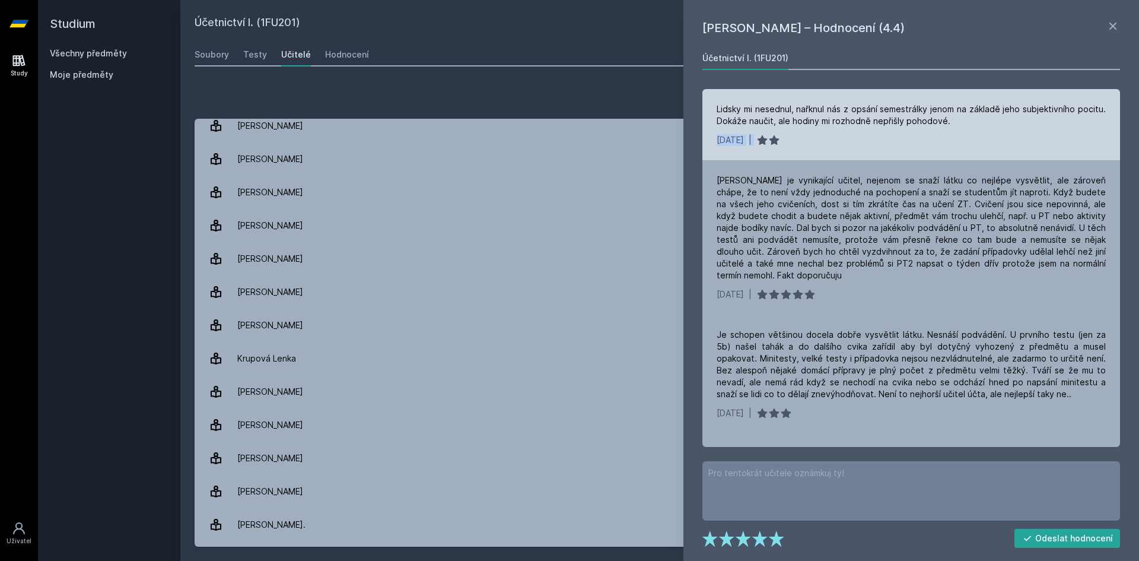
drag, startPoint x: 725, startPoint y: 134, endPoint x: 804, endPoint y: 138, distance: 78.4
click at [804, 138] on div "Lidsky mi nesednul, nařknul nás z opsání semestrálky jenom na základě jeho subj…" at bounding box center [911, 124] width 418 height 71
click at [841, 139] on div "[DATE] |" at bounding box center [910, 140] width 389 height 12
drag, startPoint x: 733, startPoint y: 144, endPoint x: 833, endPoint y: 142, distance: 99.7
click at [832, 142] on div "[DATE] |" at bounding box center [910, 140] width 389 height 12
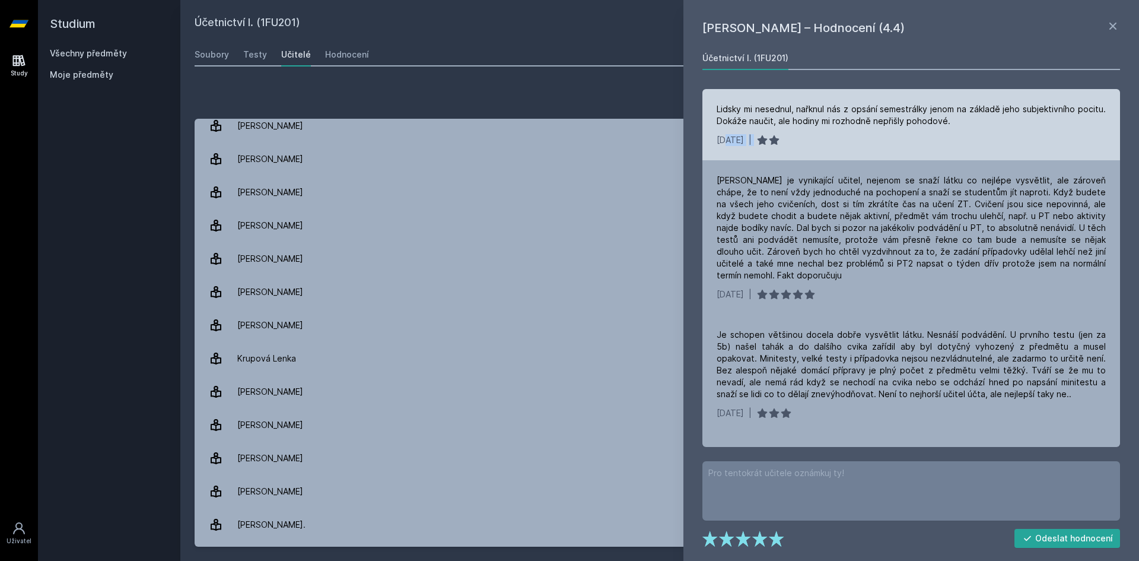
click at [842, 138] on div "[DATE] |" at bounding box center [910, 140] width 389 height 12
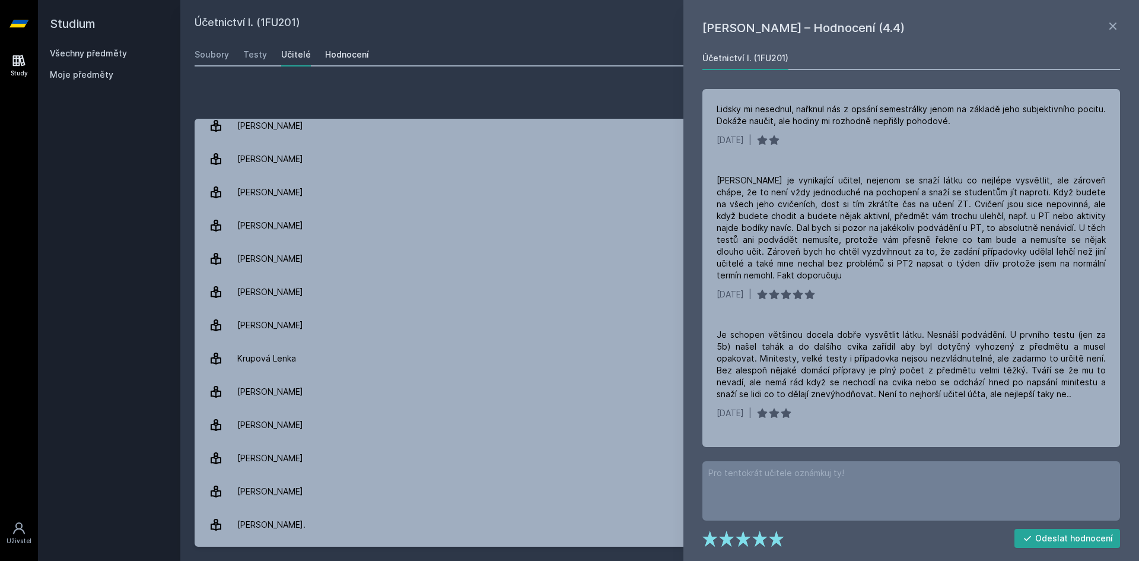
click at [352, 52] on div "Hodnocení" at bounding box center [347, 55] width 44 height 12
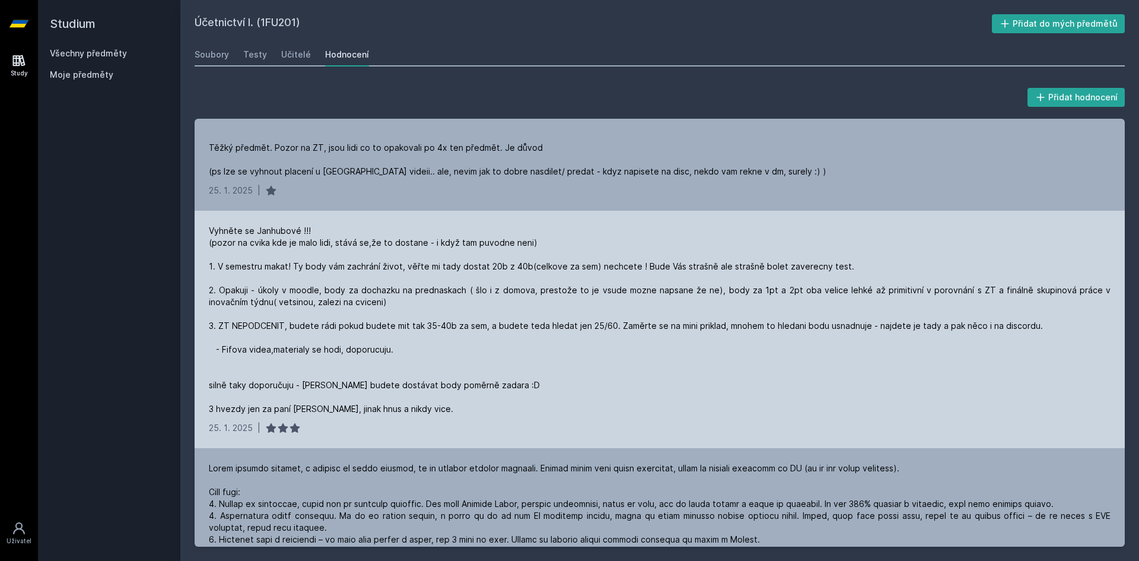
scroll to position [119, 0]
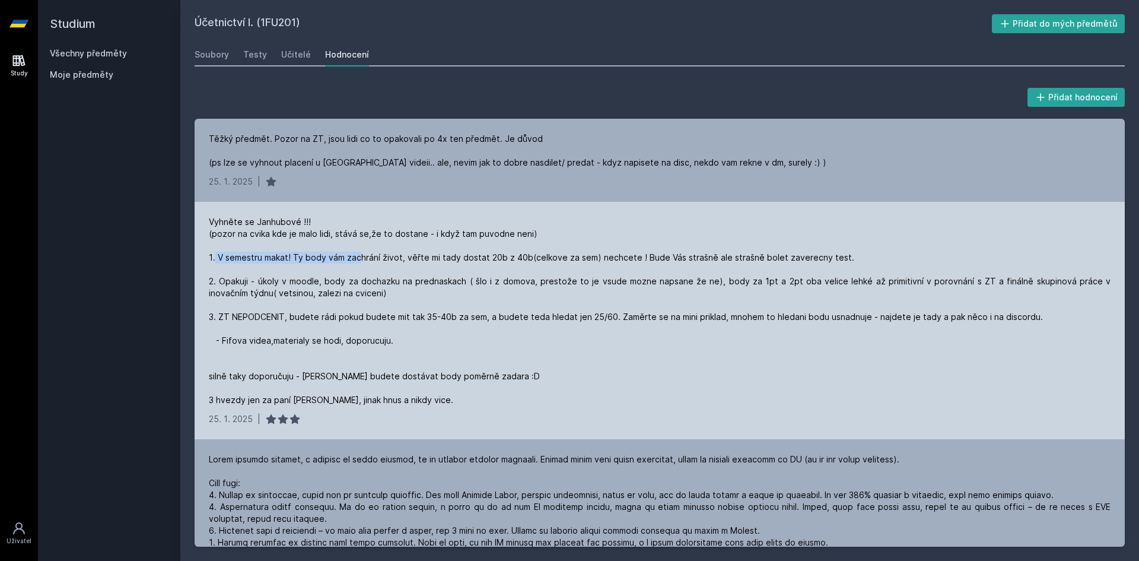
drag, startPoint x: 216, startPoint y: 257, endPoint x: 360, endPoint y: 260, distance: 144.2
click at [360, 260] on div "Vyhněte se Janhubové !!! (pozor na cvika kde je malo lidi, stává se,že to dosta…" at bounding box center [660, 311] width 902 height 190
click at [511, 260] on div "Vyhněte se Janhubové !!! (pozor na cvika kde je malo lidi, stává se,že to dosta…" at bounding box center [660, 311] width 902 height 190
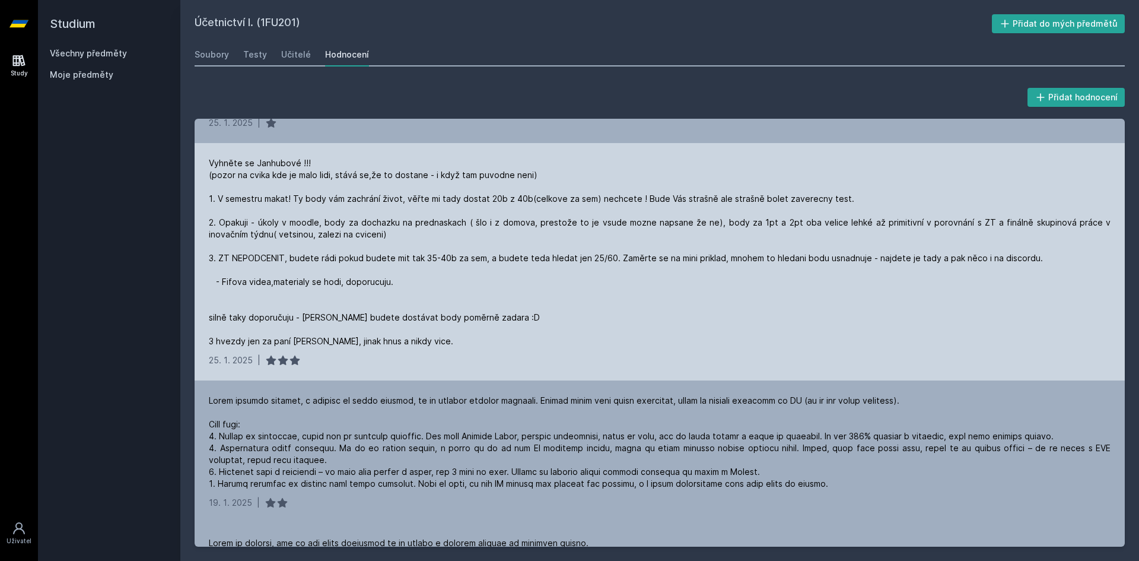
scroll to position [178, 0]
drag, startPoint x: 331, startPoint y: 205, endPoint x: 390, endPoint y: 209, distance: 59.5
click at [390, 209] on div "Vyhněte se Janhubové !!! (pozor na cvika kde je malo lidi, stává se,že to dosta…" at bounding box center [660, 252] width 902 height 190
click at [369, 200] on div "Vyhněte se Janhubové !!! (pozor na cvika kde je malo lidi, stává se,že to dosta…" at bounding box center [660, 252] width 902 height 190
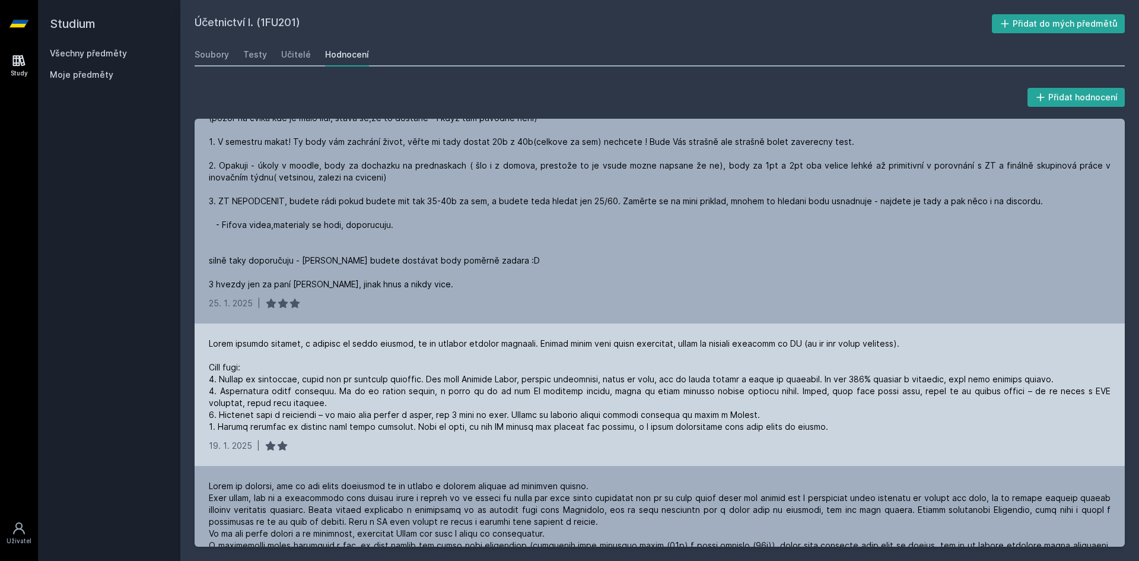
scroll to position [297, 0]
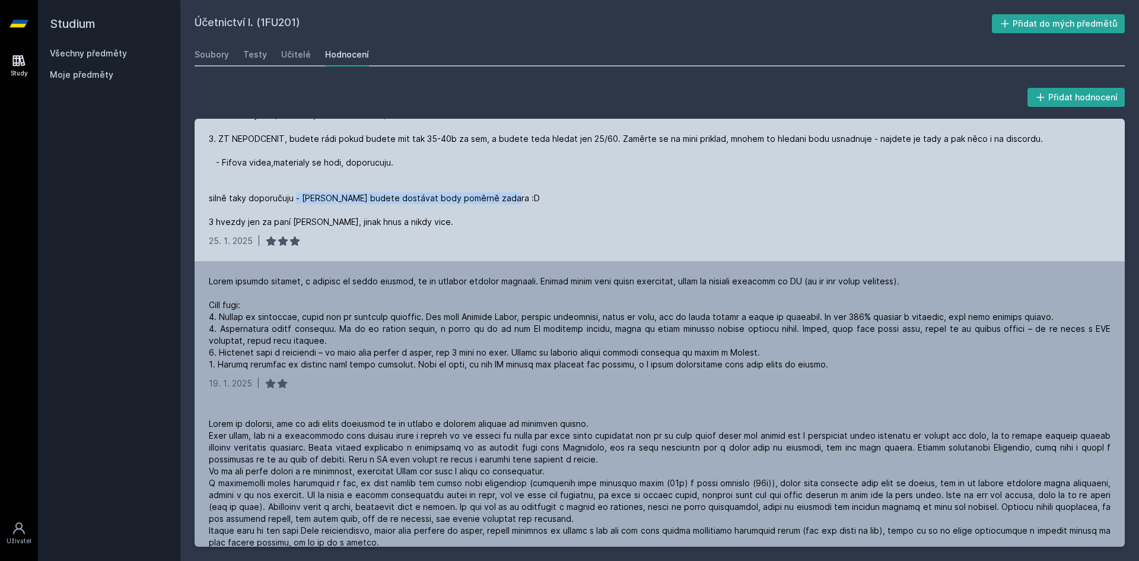
drag, startPoint x: 297, startPoint y: 202, endPoint x: 534, endPoint y: 201, distance: 237.8
click at [533, 202] on div "Vyhněte se Janhubové !!! (pozor na cvika kde je malo lidi, stává se,že to dosta…" at bounding box center [660, 133] width 902 height 190
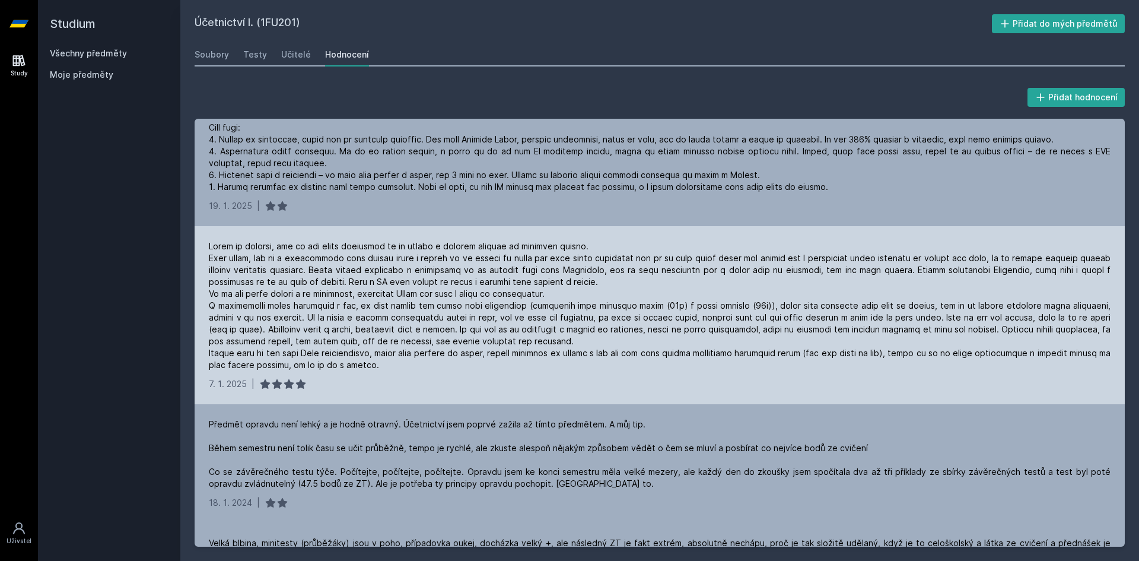
scroll to position [474, 0]
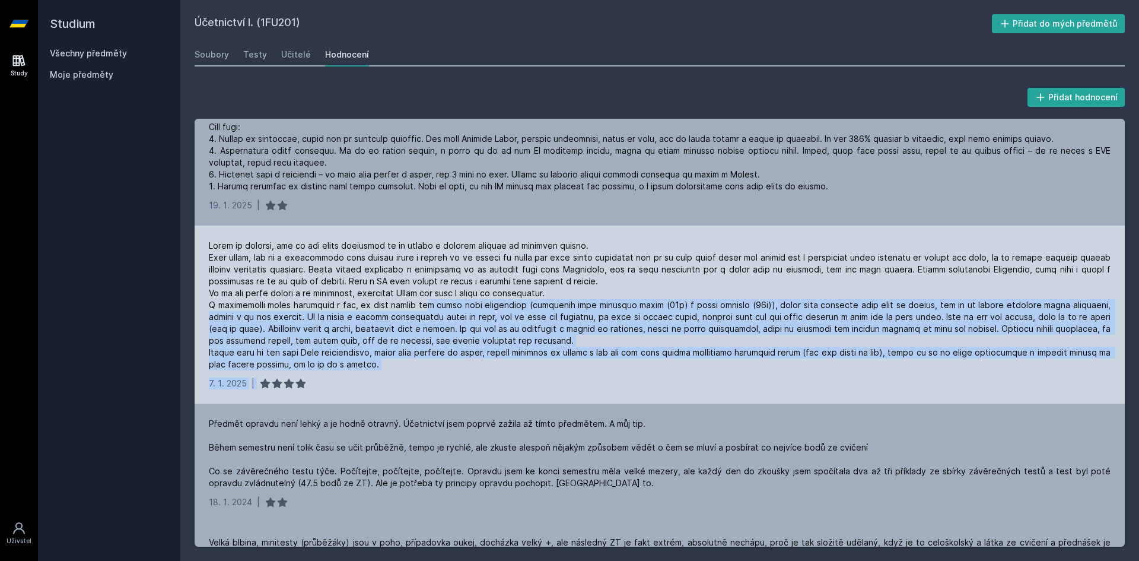
drag, startPoint x: 420, startPoint y: 306, endPoint x: 515, endPoint y: 396, distance: 130.9
click at [511, 401] on div "7. 1. 2025 |" at bounding box center [660, 314] width 930 height 178
click at [472, 345] on div at bounding box center [660, 305] width 902 height 130
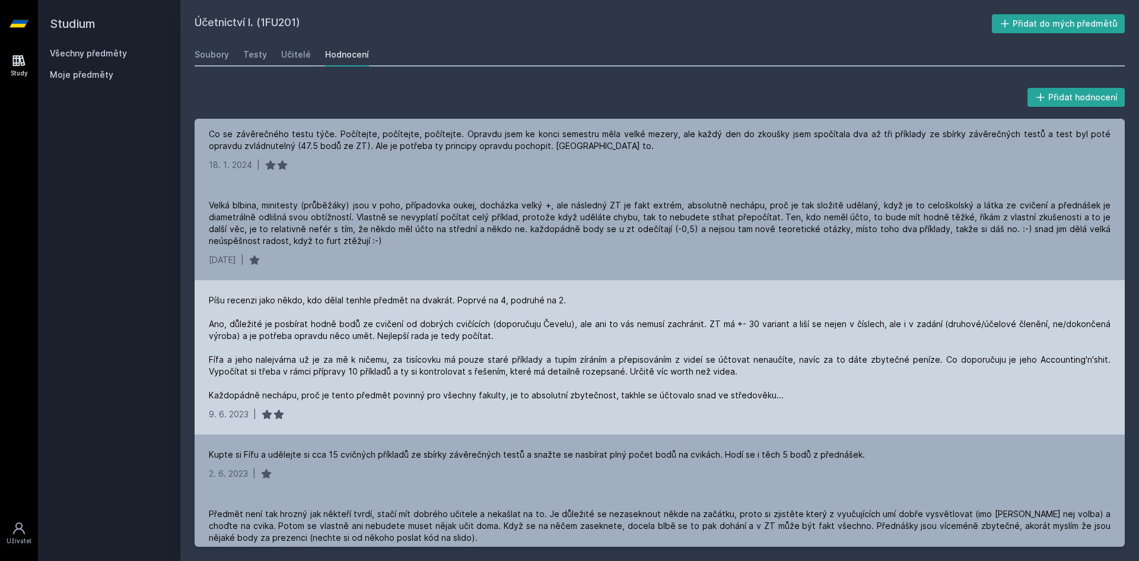
scroll to position [830, 0]
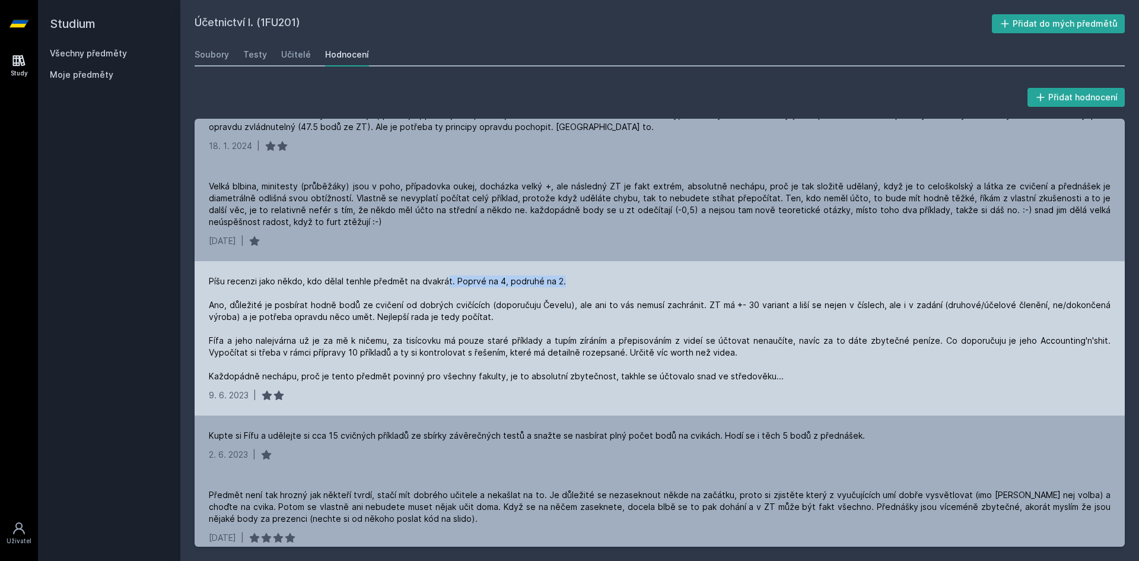
drag, startPoint x: 446, startPoint y: 279, endPoint x: 585, endPoint y: 282, distance: 138.8
click at [585, 282] on div "Píšu recenzi jako někdo, kdo dělal tenhle předmět na dvakrát. Poprvé na 4, podr…" at bounding box center [660, 328] width 902 height 107
drag, startPoint x: 477, startPoint y: 284, endPoint x: 592, endPoint y: 281, distance: 114.5
click at [592, 281] on div "Píšu recenzi jako někdo, kdo dělal tenhle předmět na dvakrát. Poprvé na 4, podr…" at bounding box center [660, 328] width 902 height 107
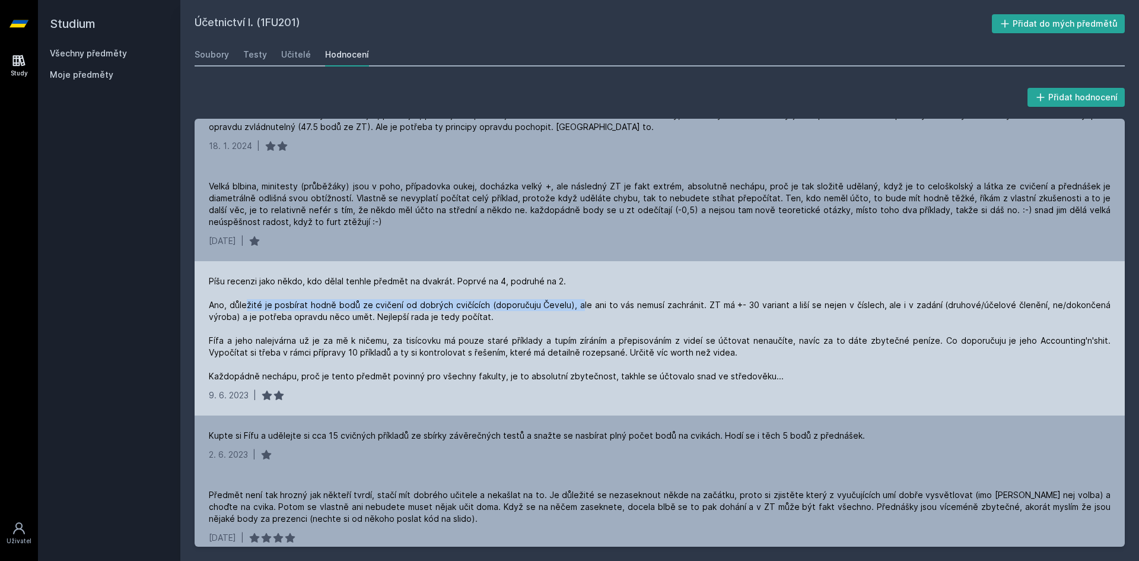
drag, startPoint x: 247, startPoint y: 307, endPoint x: 577, endPoint y: 308, distance: 329.8
click at [577, 308] on div "Píšu recenzi jako někdo, kdo dělal tenhle předmět na dvakrát. Poprvé na 4, podr…" at bounding box center [660, 328] width 902 height 107
click at [786, 320] on div "Píšu recenzi jako někdo, kdo dělal tenhle předmět na dvakrát. Poprvé na 4, podr…" at bounding box center [660, 328] width 902 height 107
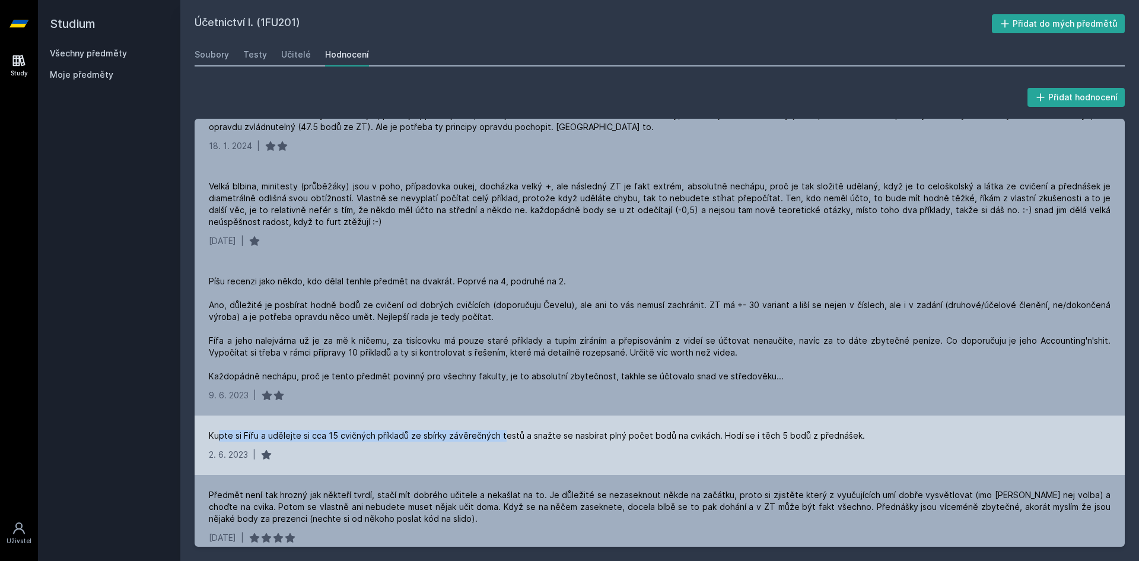
drag, startPoint x: 220, startPoint y: 434, endPoint x: 499, endPoint y: 435, distance: 279.4
click at [499, 435] on div "Kupte si Fífu a udělejte si cca 15 cvičných příkladů ze sbírky závěrečných test…" at bounding box center [537, 435] width 656 height 12
click at [390, 437] on div "Kupte si Fífu a udělejte si cca 15 cvičných příkladů ze sbírky závěrečných test…" at bounding box center [537, 435] width 656 height 12
drag, startPoint x: 262, startPoint y: 432, endPoint x: 211, endPoint y: 437, distance: 51.8
click at [211, 437] on div "Kupte si Fífu a udělejte si cca 15 cvičných příkladů ze sbírky závěrečných test…" at bounding box center [537, 435] width 656 height 12
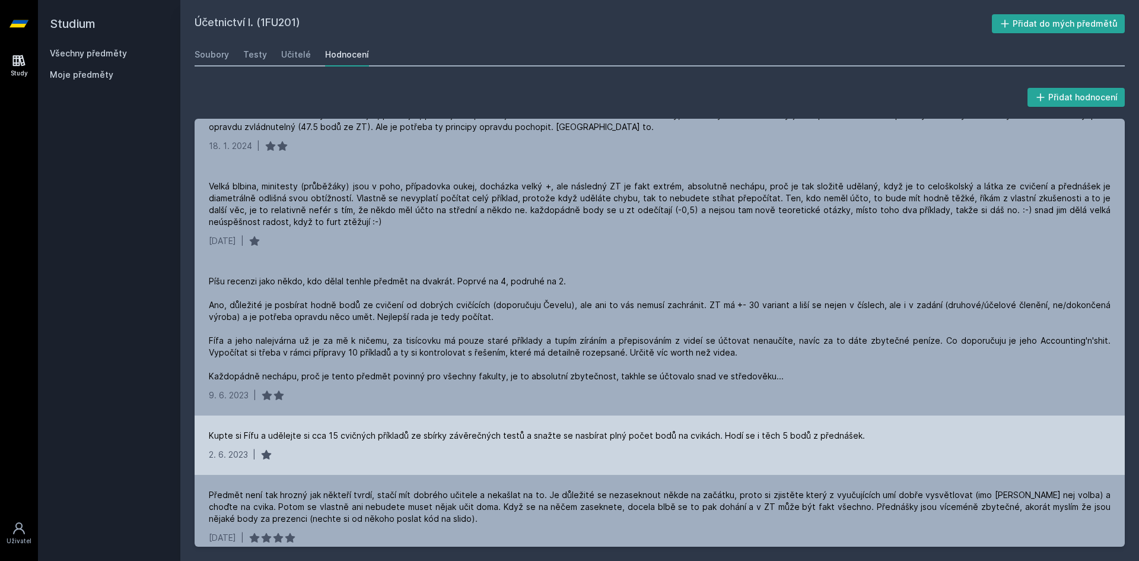
click at [316, 421] on div "Kupte si Fífu a udělejte si cca 15 cvičných příkladů ze sbírky závěrečných test…" at bounding box center [660, 444] width 930 height 59
drag, startPoint x: 319, startPoint y: 438, endPoint x: 514, endPoint y: 432, distance: 195.8
click at [514, 432] on div "Kupte si Fífu a udělejte si cca 15 cvičných příkladů ze sbírky závěrečných test…" at bounding box center [537, 435] width 656 height 12
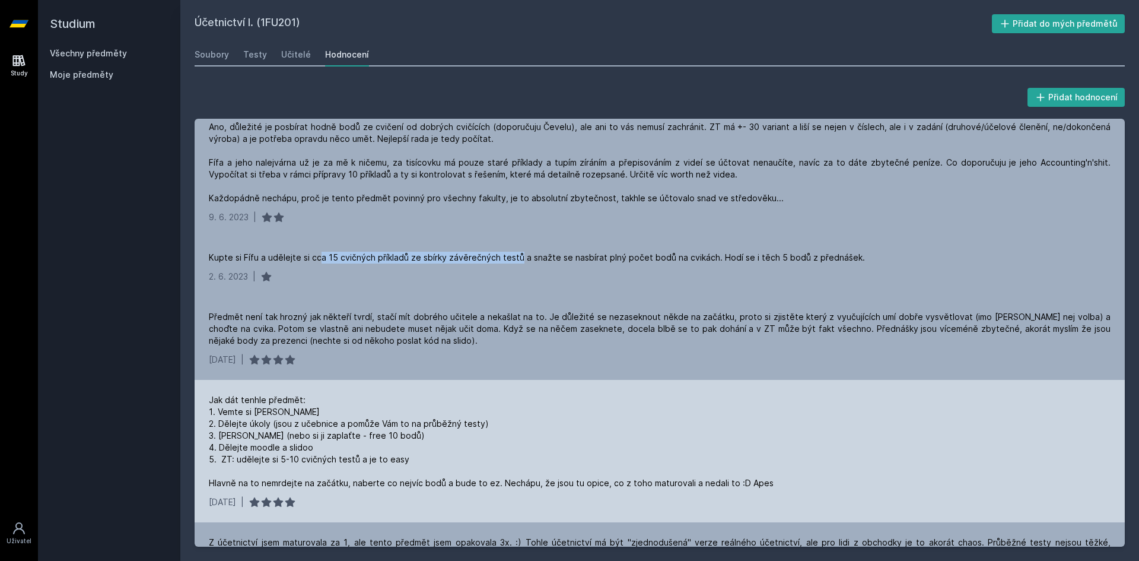
scroll to position [1068, 0]
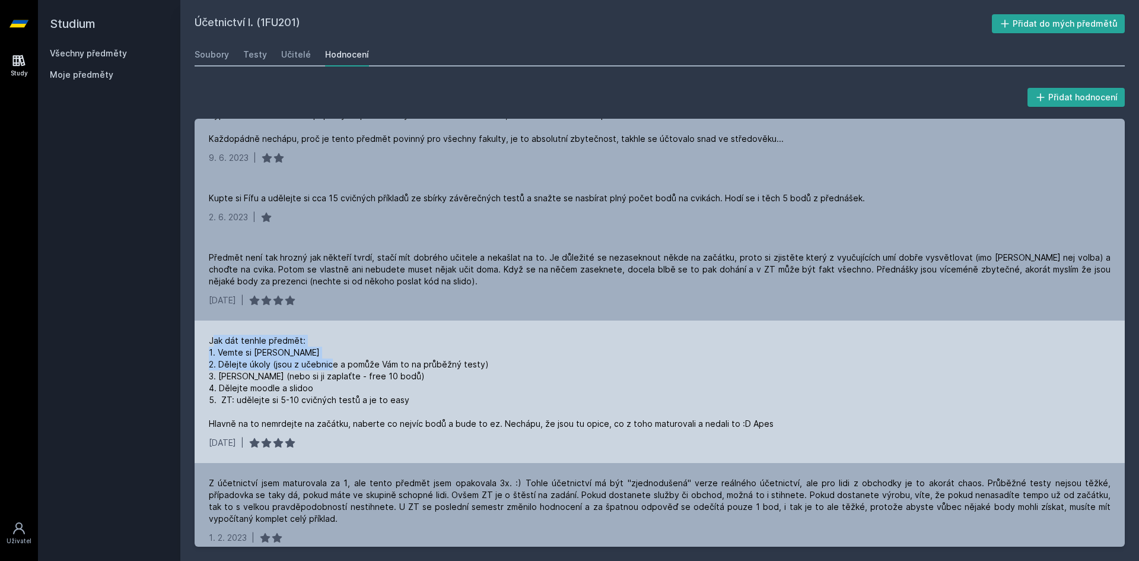
drag, startPoint x: 227, startPoint y: 345, endPoint x: 337, endPoint y: 360, distance: 111.4
click at [337, 360] on div "Jak dát tenhle předmět: 1. Vemte si [PERSON_NAME] 2. Dělejte úkoly (jsou z učeb…" at bounding box center [491, 382] width 565 height 95
click at [302, 352] on div "Jak dát tenhle předmět: 1. Vemte si [PERSON_NAME] 2. Dělejte úkoly (jsou z učeb…" at bounding box center [491, 382] width 565 height 95
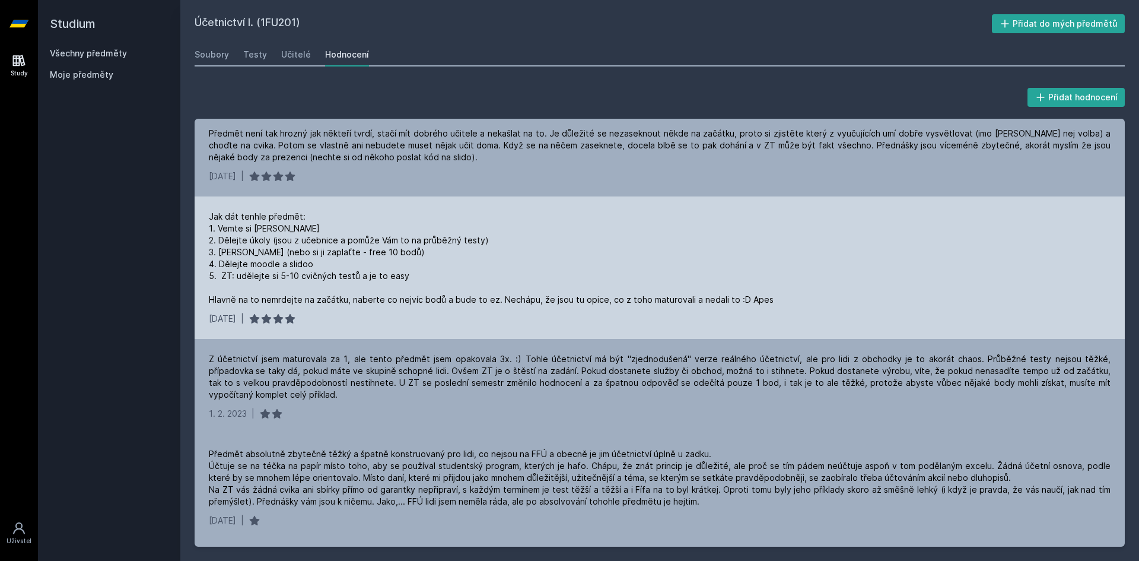
scroll to position [1186, 0]
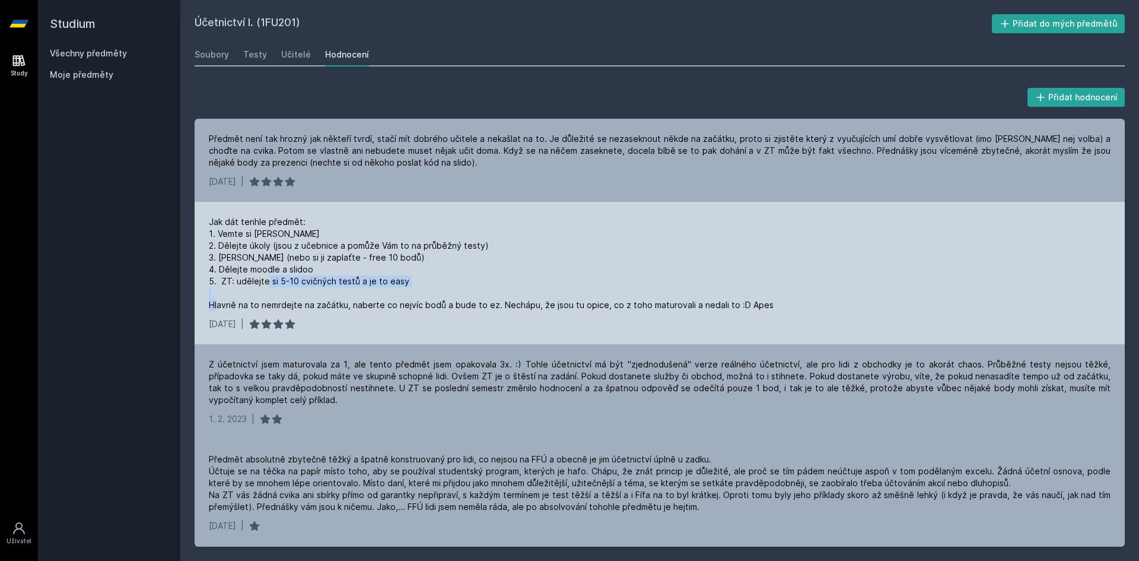
drag, startPoint x: 252, startPoint y: 281, endPoint x: 461, endPoint y: 284, distance: 209.4
click at [457, 286] on div "Jak dát tenhle předmět: 1. Vemte si [PERSON_NAME] 2. Dělejte úkoly (jsou z učeb…" at bounding box center [491, 263] width 565 height 95
click at [461, 284] on div "Jak dát tenhle předmět: 1. Vemte si [PERSON_NAME] 2. Dělejte úkoly (jsou z učeb…" at bounding box center [491, 263] width 565 height 95
drag, startPoint x: 227, startPoint y: 255, endPoint x: 438, endPoint y: 262, distance: 211.9
click at [438, 262] on div "Jak dát tenhle předmět: 1. Vemte si [PERSON_NAME] 2. Dělejte úkoly (jsou z učeb…" at bounding box center [491, 263] width 565 height 95
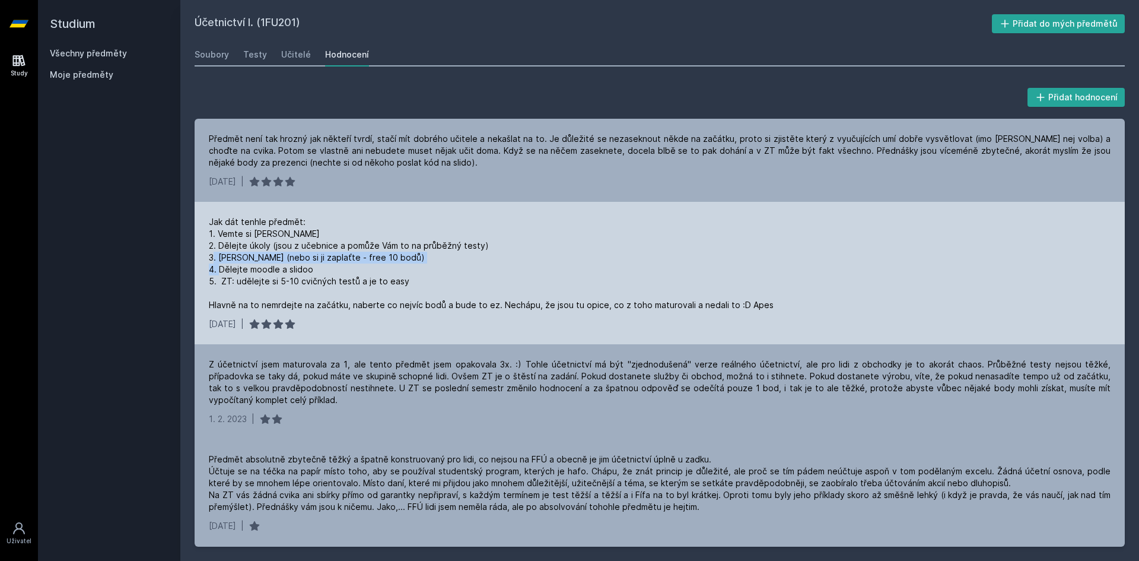
click at [452, 261] on div "Jak dát tenhle předmět: 1. Vemte si [PERSON_NAME] 2. Dělejte úkoly (jsou z učeb…" at bounding box center [491, 263] width 565 height 95
drag, startPoint x: 218, startPoint y: 259, endPoint x: 435, endPoint y: 260, distance: 217.1
click at [435, 260] on div "Jak dát tenhle předmět: 1. Vemte si [PERSON_NAME] 2. Dělejte úkoly (jsou z učeb…" at bounding box center [491, 263] width 565 height 95
drag, startPoint x: 356, startPoint y: 253, endPoint x: 472, endPoint y: 260, distance: 115.3
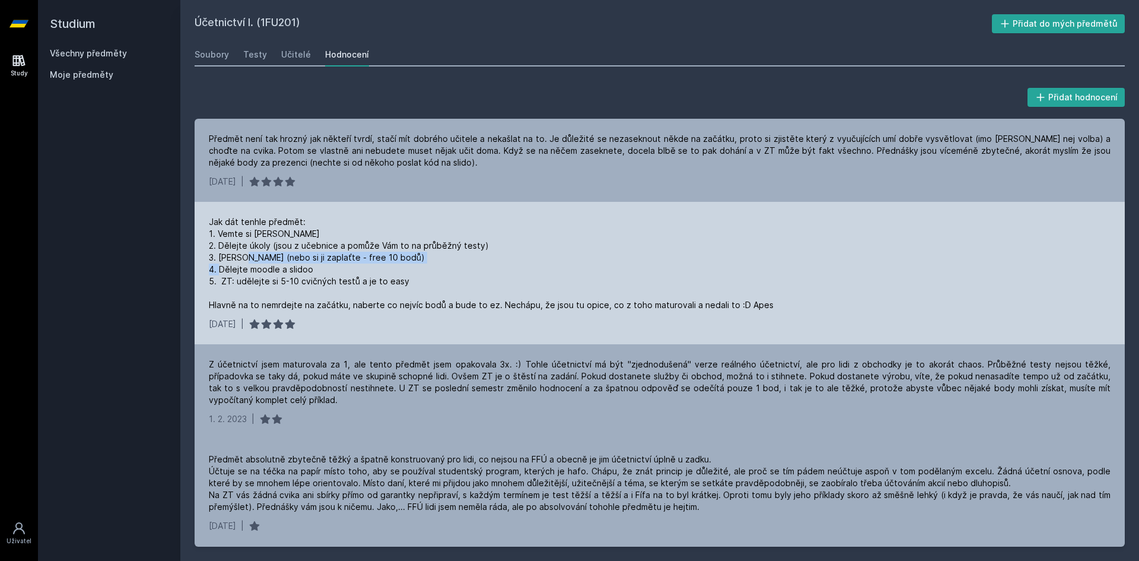
click at [472, 261] on div "Jak dát tenhle předmět: 1. Vemte si [PERSON_NAME] 2. Dělejte úkoly (jsou z učeb…" at bounding box center [491, 263] width 565 height 95
drag, startPoint x: 247, startPoint y: 271, endPoint x: 340, endPoint y: 273, distance: 92.6
click at [340, 273] on div "Jak dát tenhle předmět: 1. Vemte si [PERSON_NAME] 2. Dělejte úkoly (jsou z učeb…" at bounding box center [491, 263] width 565 height 95
click at [309, 266] on div "Jak dát tenhle předmět: 1. Vemte si [PERSON_NAME] 2. Dělejte úkoly (jsou z učeb…" at bounding box center [491, 263] width 565 height 95
click at [314, 266] on div "Jak dát tenhle předmět: 1. Vemte si [PERSON_NAME] 2. Dělejte úkoly (jsou z učeb…" at bounding box center [491, 263] width 565 height 95
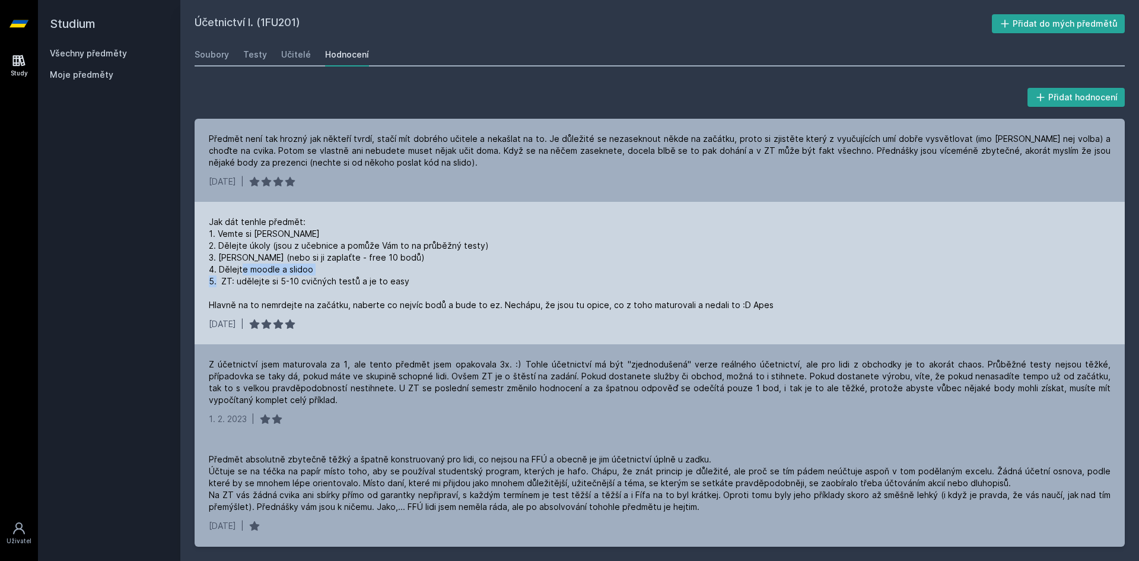
drag, startPoint x: 314, startPoint y: 266, endPoint x: 304, endPoint y: 268, distance: 10.2
click at [304, 268] on div "Jak dát tenhle předmět: 1. Vemte si [PERSON_NAME] 2. Dělejte úkoly (jsou z učeb…" at bounding box center [491, 263] width 565 height 95
click at [292, 269] on div "Jak dát tenhle předmět: 1. Vemte si [PERSON_NAME] 2. Dělejte úkoly (jsou z učeb…" at bounding box center [491, 263] width 565 height 95
click at [290, 269] on div "Jak dát tenhle předmět: 1. Vemte si [PERSON_NAME] 2. Dělejte úkoly (jsou z učeb…" at bounding box center [491, 263] width 565 height 95
drag, startPoint x: 214, startPoint y: 267, endPoint x: 320, endPoint y: 270, distance: 106.8
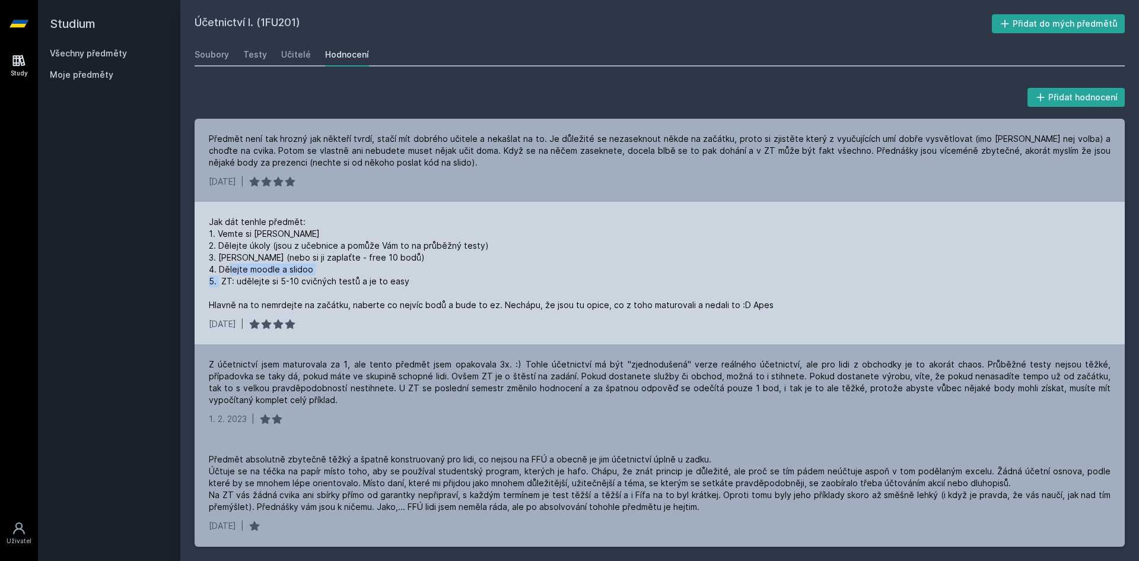
click at [320, 270] on div "Jak dát tenhle předmět: 1. Vemte si [PERSON_NAME] 2. Dělejte úkoly (jsou z učeb…" at bounding box center [491, 263] width 565 height 95
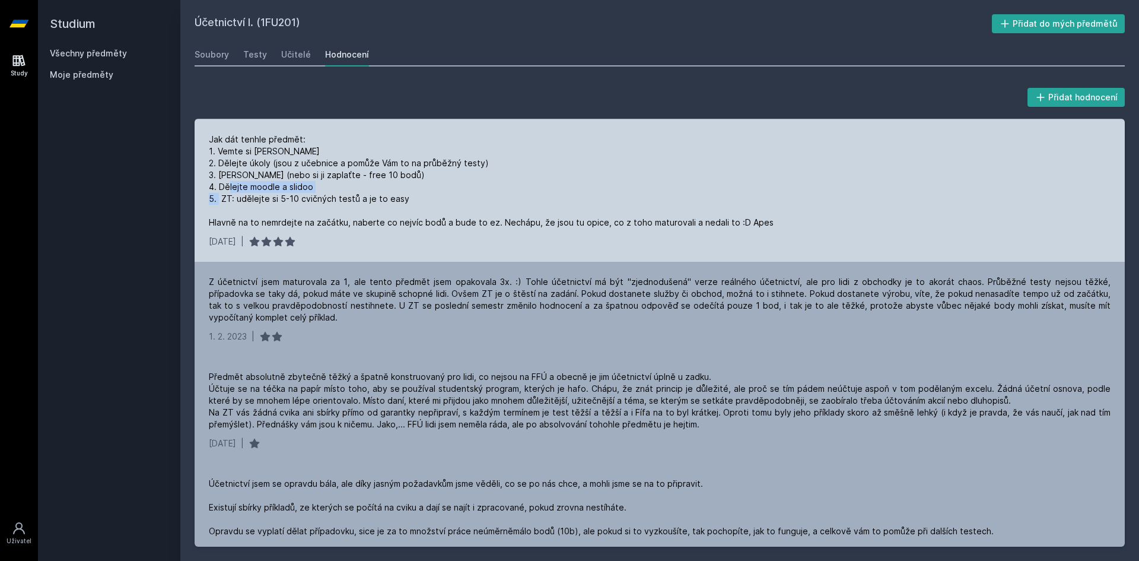
scroll to position [1364, 0]
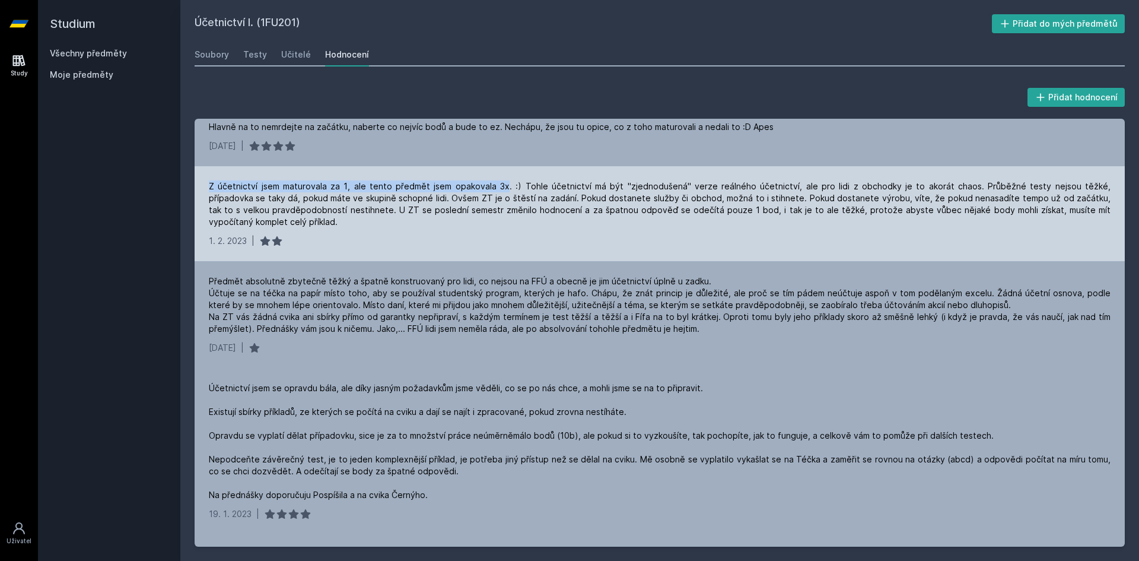
drag, startPoint x: 209, startPoint y: 196, endPoint x: 488, endPoint y: 195, distance: 279.4
click at [488, 195] on div "Z účetnictví jsem maturovala za 1, ale tento předmět jsem opakovala 3x. :) Tohl…" at bounding box center [660, 203] width 902 height 47
drag, startPoint x: 501, startPoint y: 195, endPoint x: 917, endPoint y: 197, distance: 415.8
click at [917, 197] on div "Z účetnictví jsem maturovala za 1, ale tento předmět jsem opakovala 3x. :) Tohl…" at bounding box center [660, 203] width 902 height 47
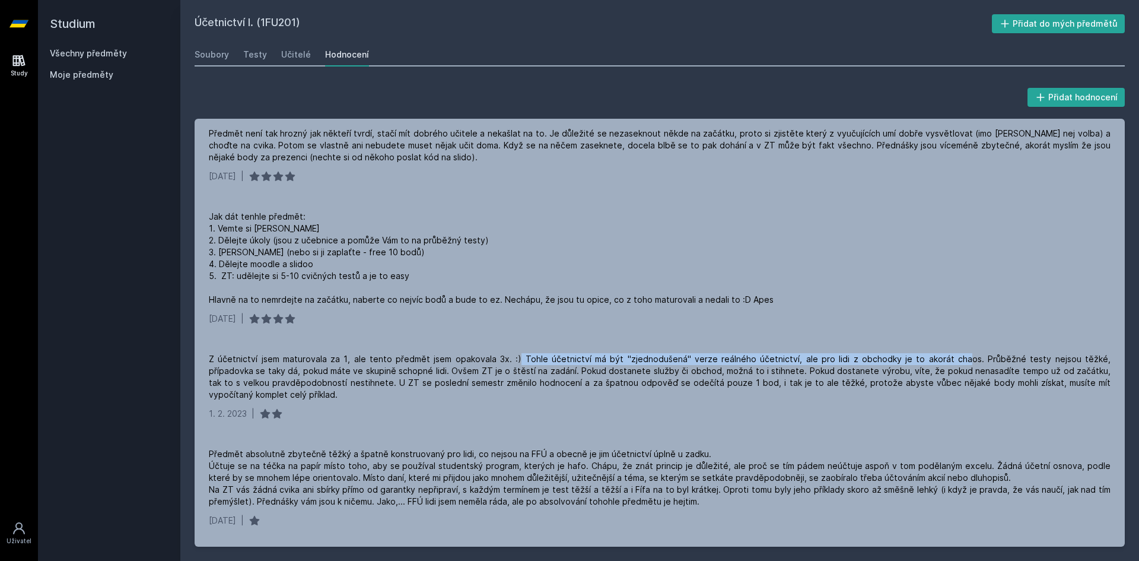
scroll to position [1127, 0]
